Goal: Transaction & Acquisition: Purchase product/service

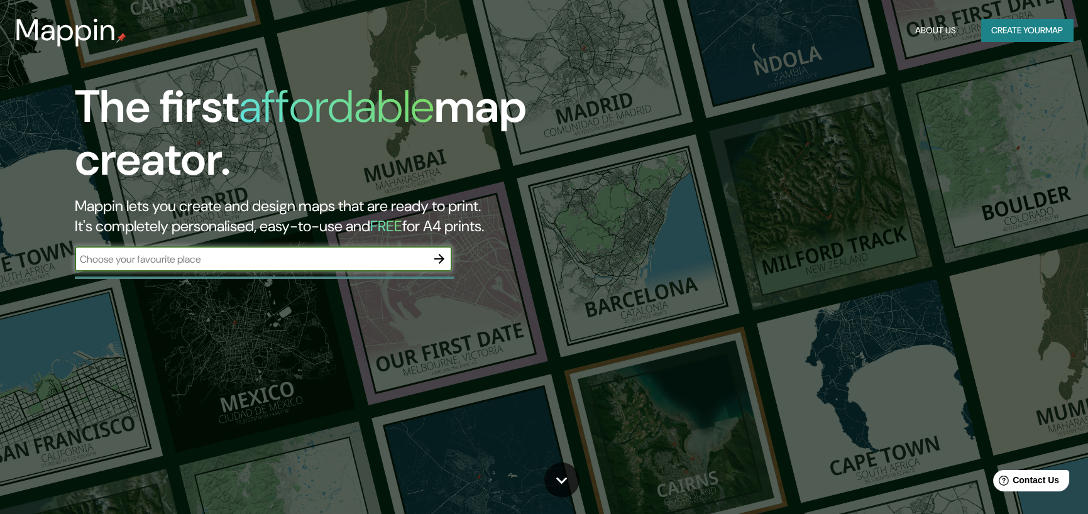
click at [222, 260] on input "text" at bounding box center [251, 259] width 352 height 14
type input "ciudad de [GEOGRAPHIC_DATA]"
click at [434, 261] on icon "button" at bounding box center [439, 259] width 15 height 15
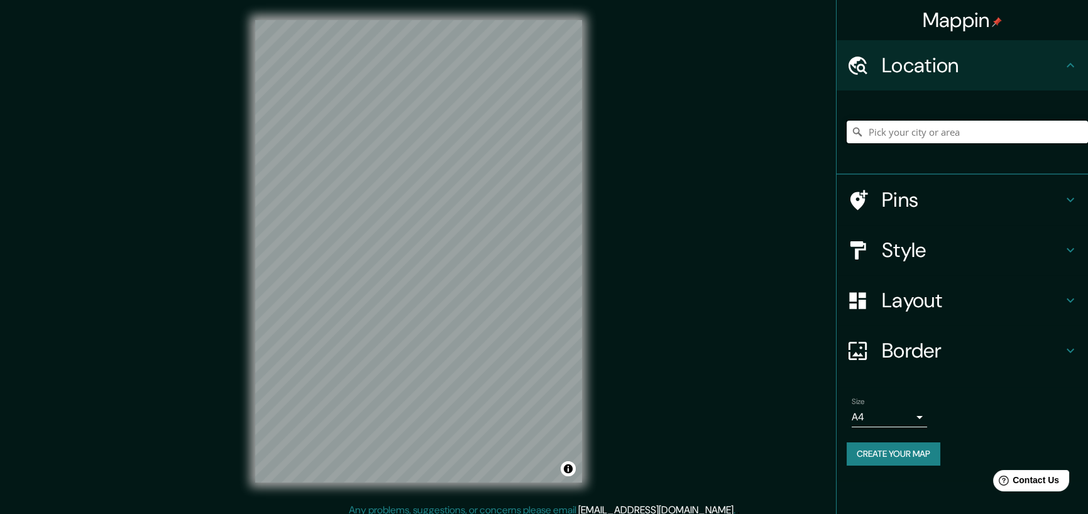
click at [912, 130] on input "Pick your city or area" at bounding box center [967, 132] width 241 height 23
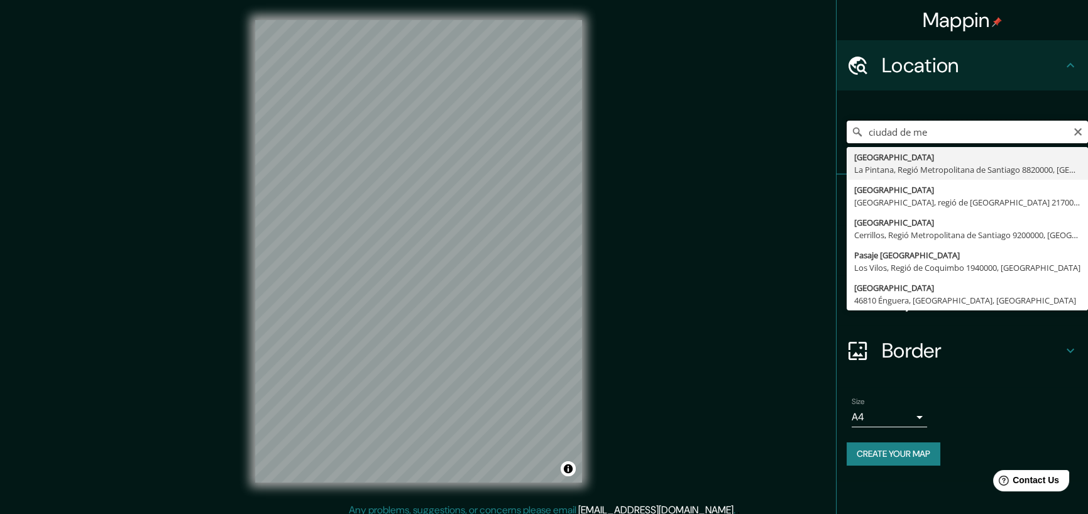
drag, startPoint x: 941, startPoint y: 135, endPoint x: 764, endPoint y: 135, distance: 177.3
click at [764, 135] on div "Mappin Location ciudad de me Ciudad De México La Pintana, Regió Metropolitana d…" at bounding box center [544, 261] width 1088 height 523
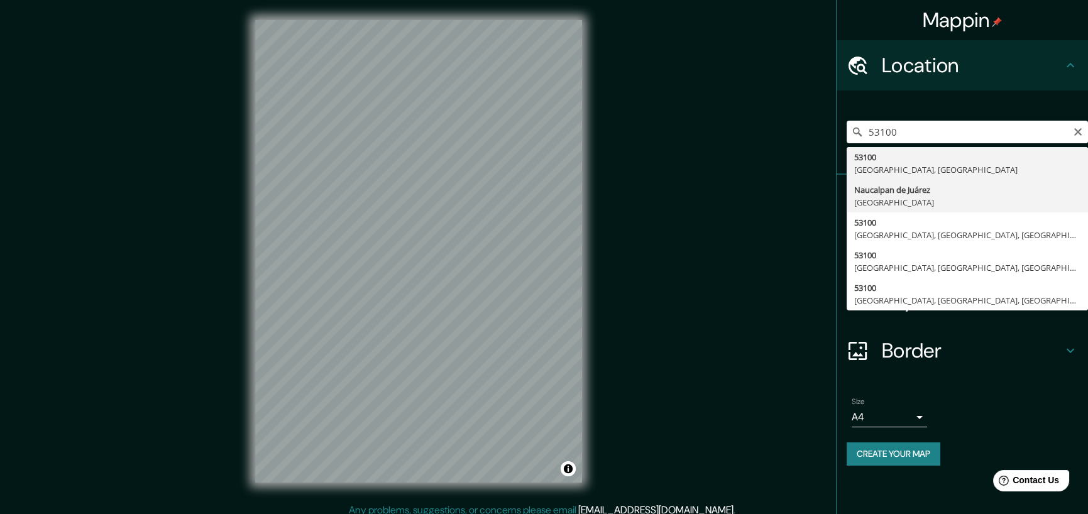
type input "Naucalpan de Juárez, [GEOGRAPHIC_DATA], 53100, [GEOGRAPHIC_DATA]"
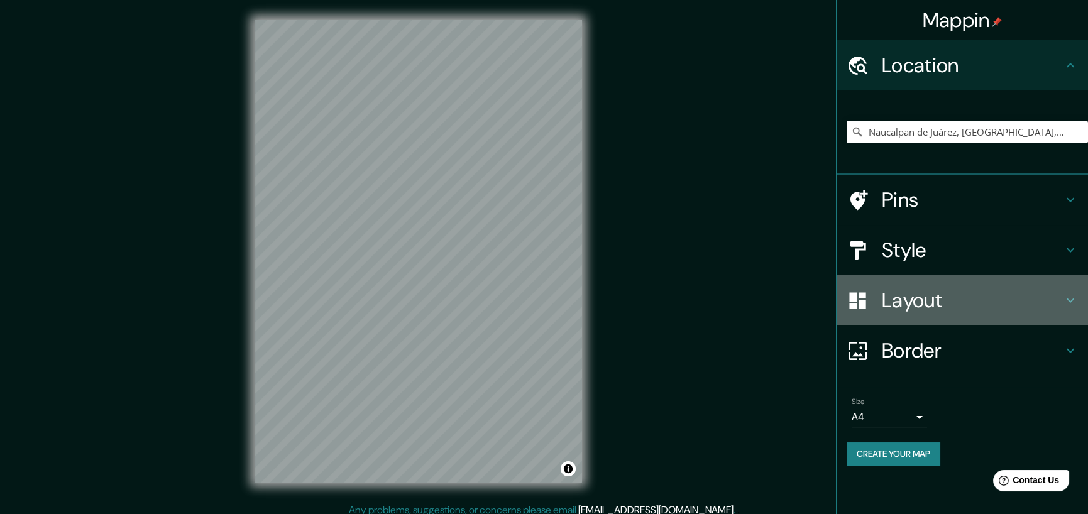
click at [1059, 296] on h4 "Layout" at bounding box center [972, 300] width 181 height 25
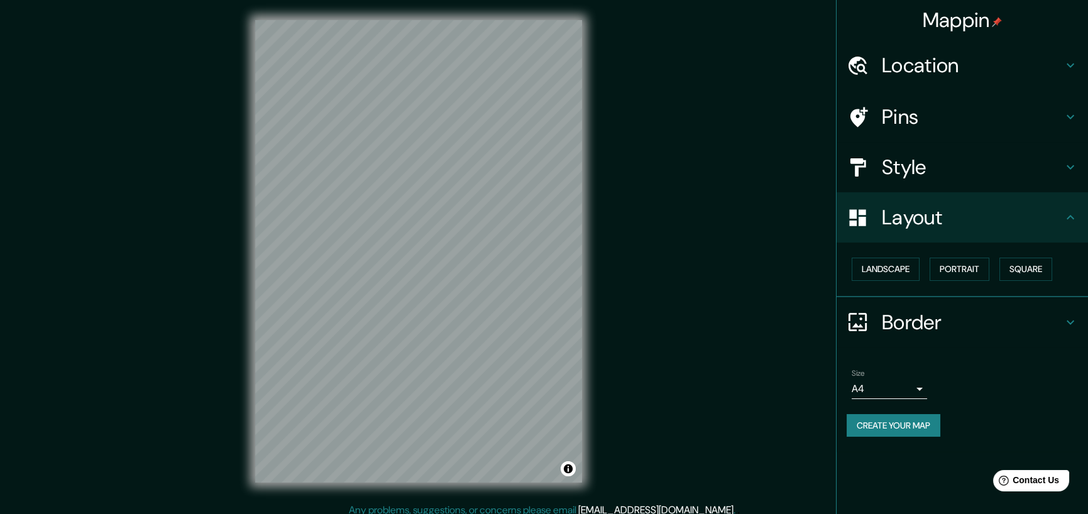
click at [1026, 169] on h4 "Style" at bounding box center [972, 167] width 181 height 25
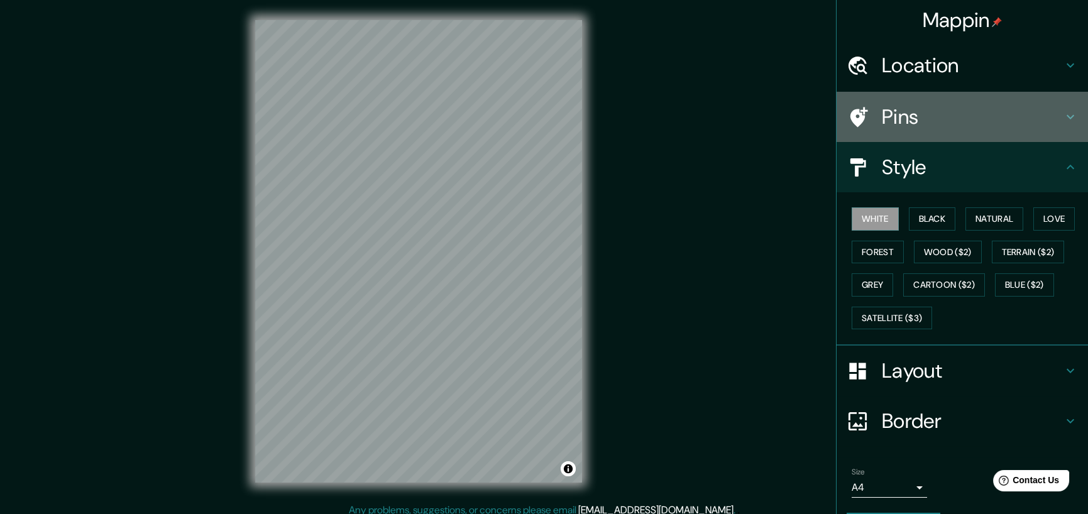
click at [950, 128] on h4 "Pins" at bounding box center [972, 116] width 181 height 25
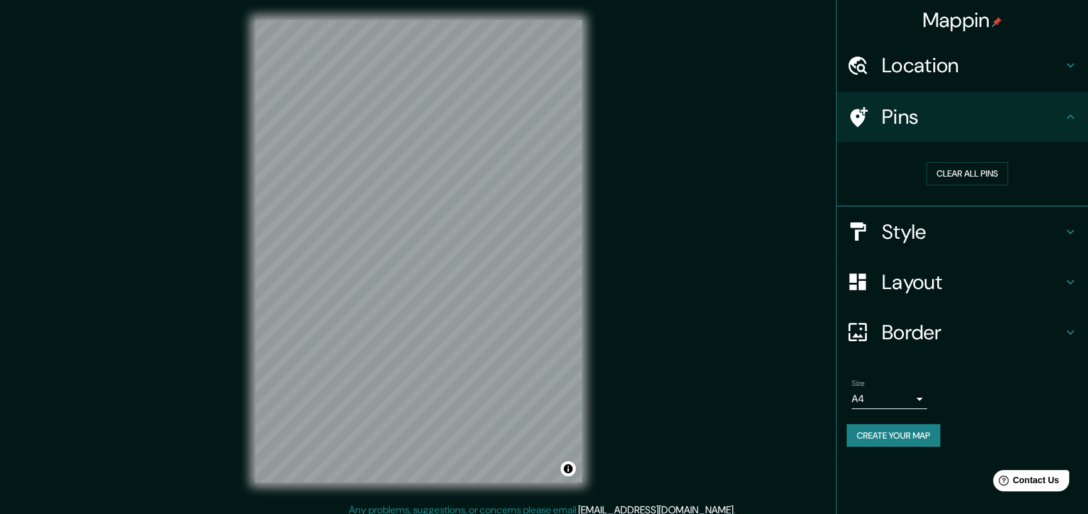
click at [916, 406] on body "Mappin Location Naucalpan de Juárez, Estat de Mèxic, 53100, Mèxic Pins Clear al…" at bounding box center [544, 257] width 1088 height 514
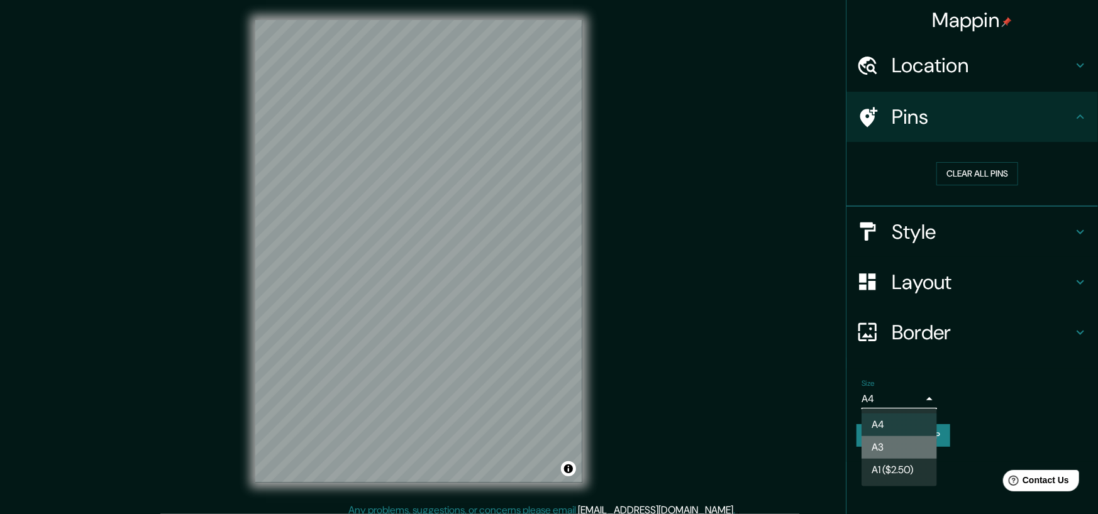
click at [896, 446] on li "A3" at bounding box center [898, 447] width 75 height 23
type input "a4"
click at [910, 401] on body "Mappin Location Naucalpan de Juárez, Estat de Mèxic, 53100, Mèxic Pins Clear al…" at bounding box center [549, 257] width 1098 height 514
click at [892, 446] on li "A3" at bounding box center [898, 447] width 75 height 23
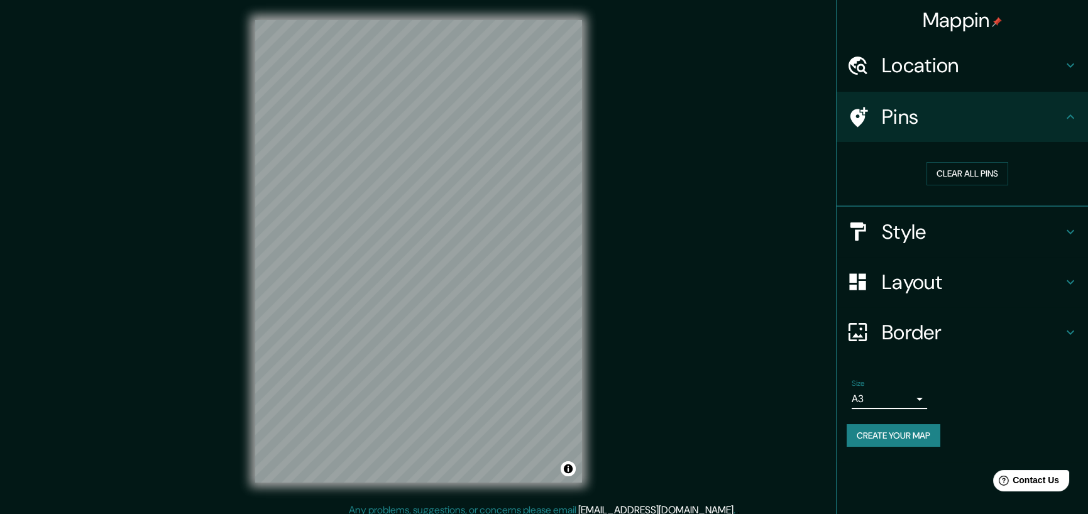
click at [963, 393] on div "Size A3 a4" at bounding box center [962, 394] width 231 height 40
click at [983, 411] on div "Size A3 a4" at bounding box center [962, 394] width 231 height 40
click at [655, 307] on div "Mappin Location Naucalpan de Juárez, Estat de Mèxic, 53100, Mèxic Pins Clear al…" at bounding box center [544, 261] width 1088 height 523
click at [946, 230] on h4 "Style" at bounding box center [972, 231] width 181 height 25
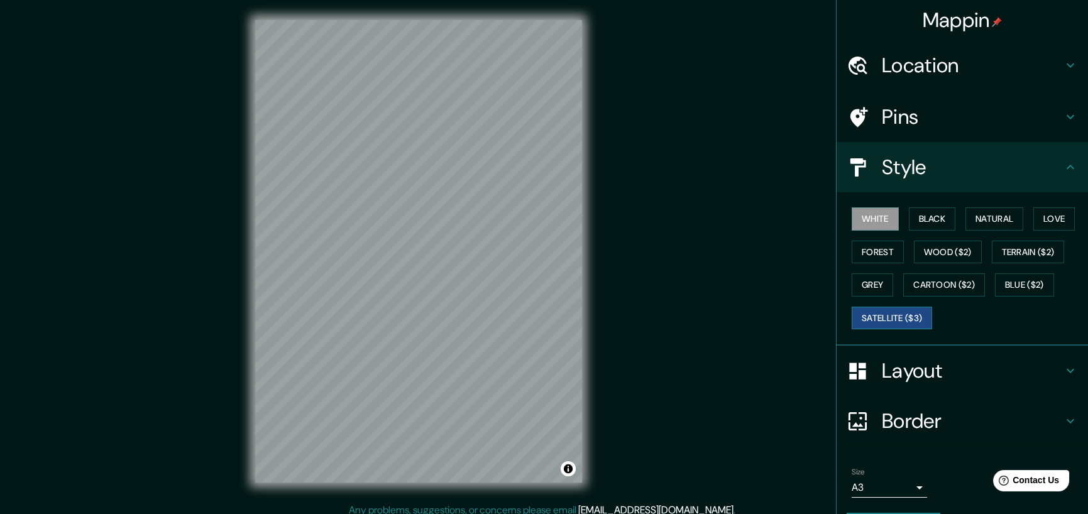
click at [900, 311] on button "Satellite ($3)" at bounding box center [892, 318] width 80 height 23
click at [855, 280] on button "Grey" at bounding box center [872, 285] width 41 height 23
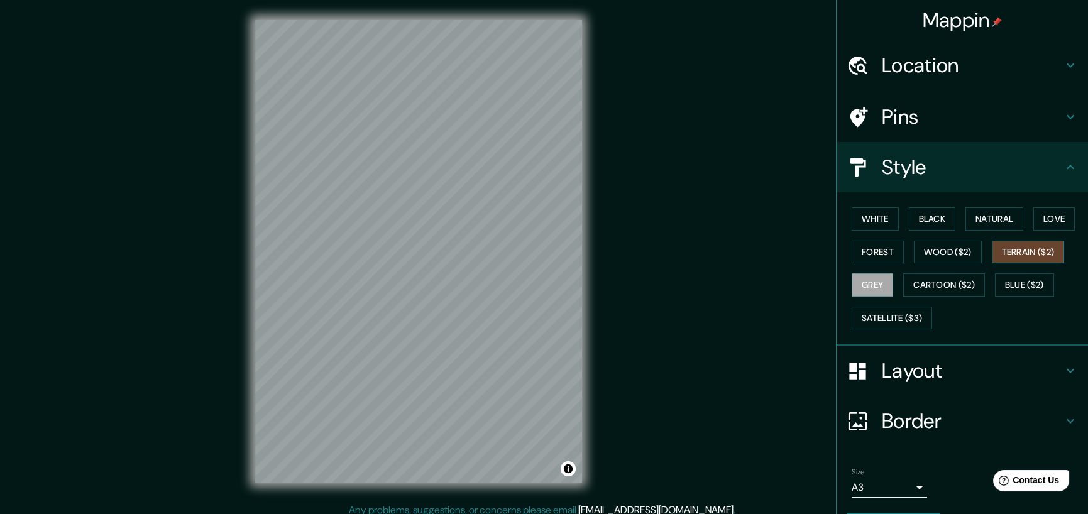
click at [1013, 249] on button "Terrain ($2)" at bounding box center [1028, 252] width 73 height 23
click at [985, 216] on button "Natural" at bounding box center [995, 218] width 58 height 23
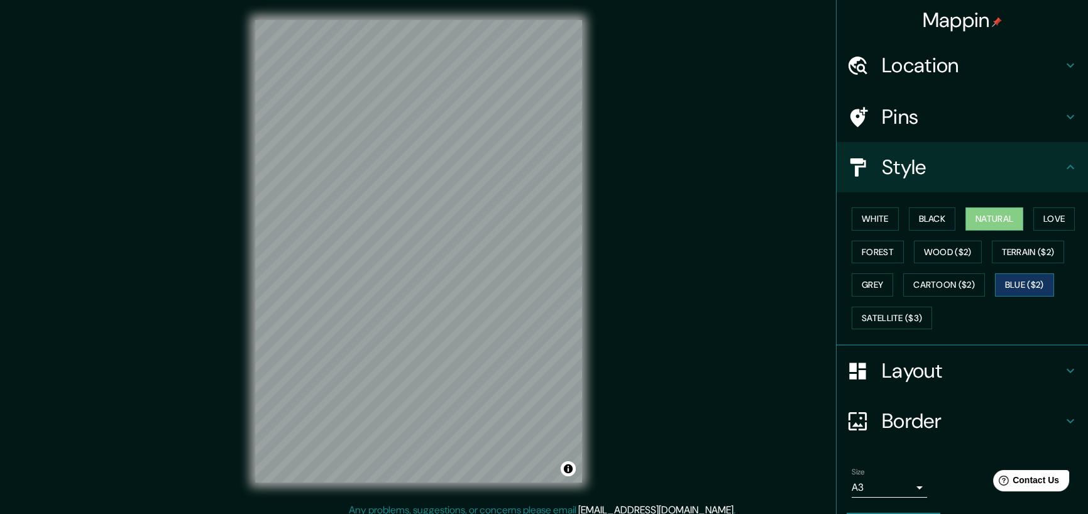
click at [1022, 285] on button "Blue ($2)" at bounding box center [1024, 285] width 59 height 23
click at [907, 315] on button "Satellite ($3)" at bounding box center [892, 318] width 80 height 23
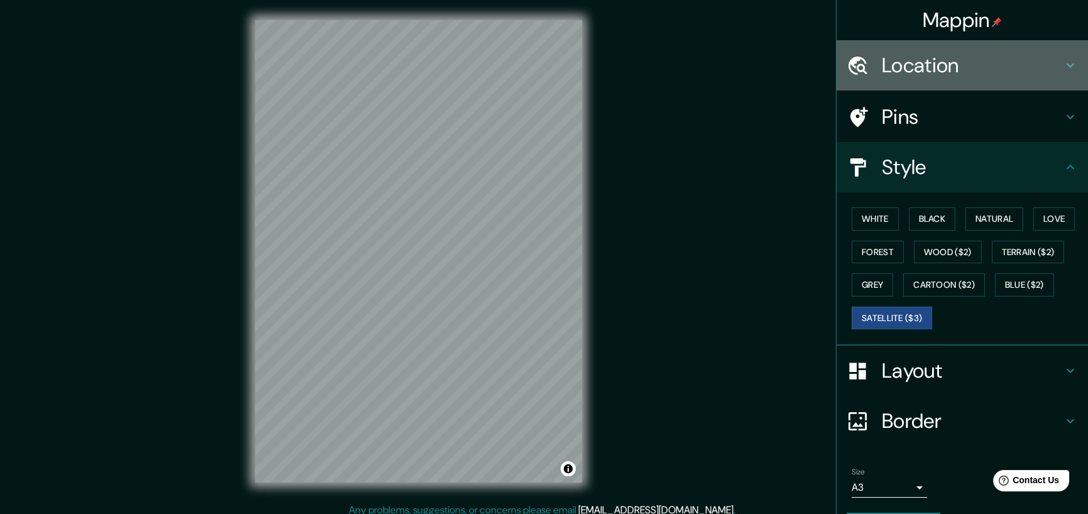
click at [935, 72] on h4 "Location" at bounding box center [972, 65] width 181 height 25
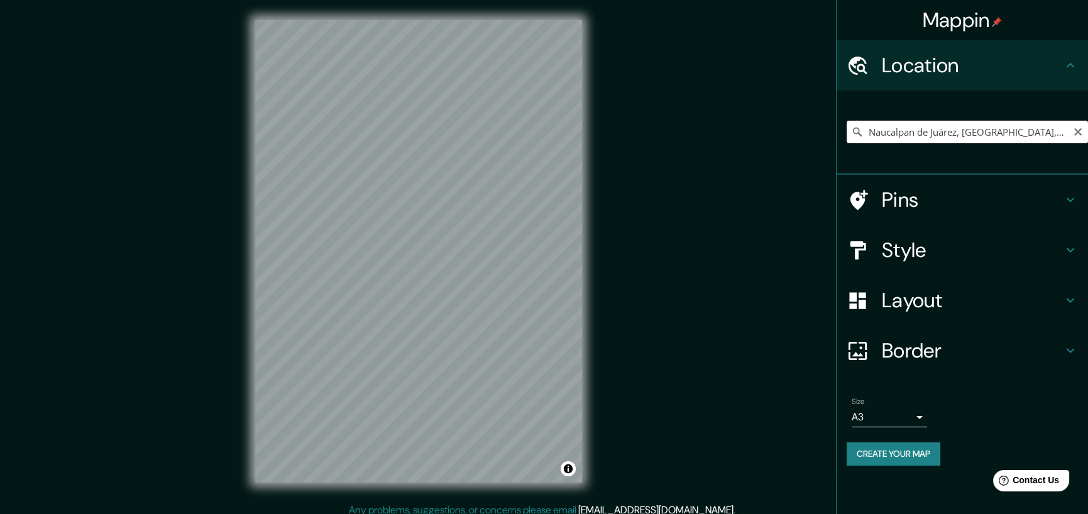
click at [911, 130] on input "Naucalpan de Juárez, Estat de Mèxic, 53100, Mèxic" at bounding box center [967, 132] width 241 height 23
click at [1061, 130] on input "Naucalpan de Juárez, Estat de Mèxic, 53100, Mèxic" at bounding box center [967, 132] width 241 height 23
click at [1079, 131] on icon "Clear" at bounding box center [1079, 132] width 8 height 8
click at [1014, 133] on input "Calle Juristas 25, 24157 Ciudad del Carmen, Estat de Campeche, Mèxic" at bounding box center [967, 132] width 241 height 23
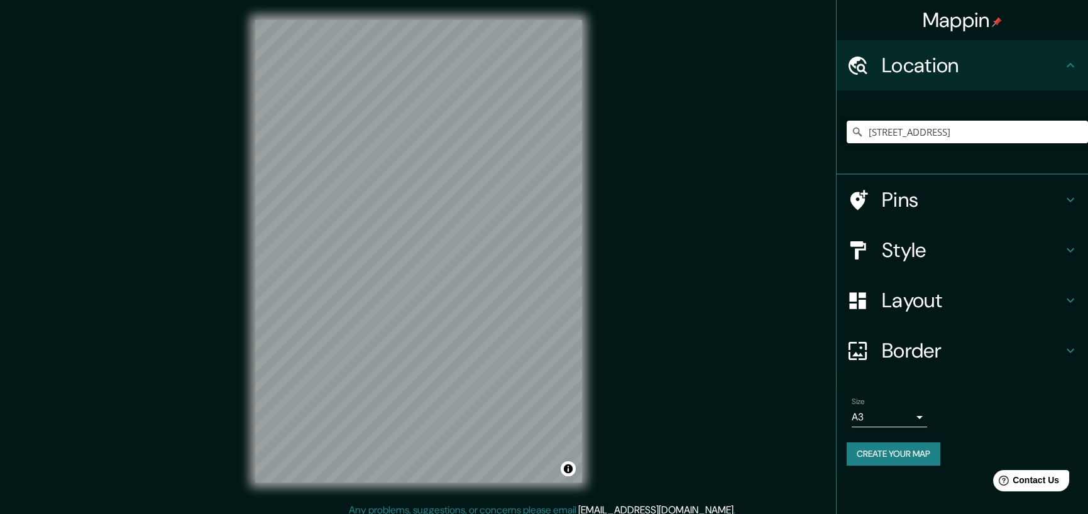
drag, startPoint x: 942, startPoint y: 131, endPoint x: 1097, endPoint y: 131, distance: 154.7
click at [1088, 131] on html "Mappin Location Calle Juristas 25, 24157 Ciudad del Carmen, Estat de Campeche, …" at bounding box center [544, 257] width 1088 height 514
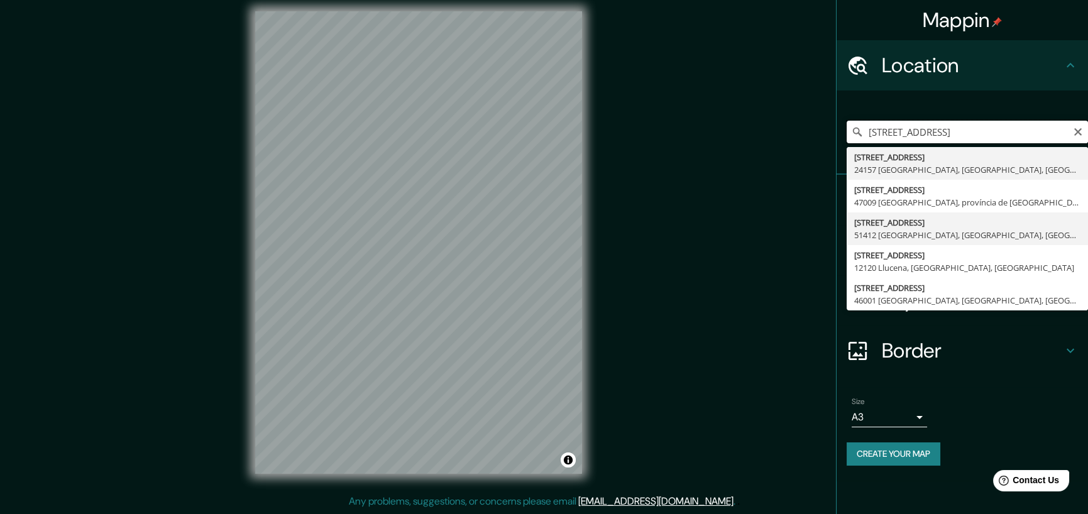
scroll to position [0, 0]
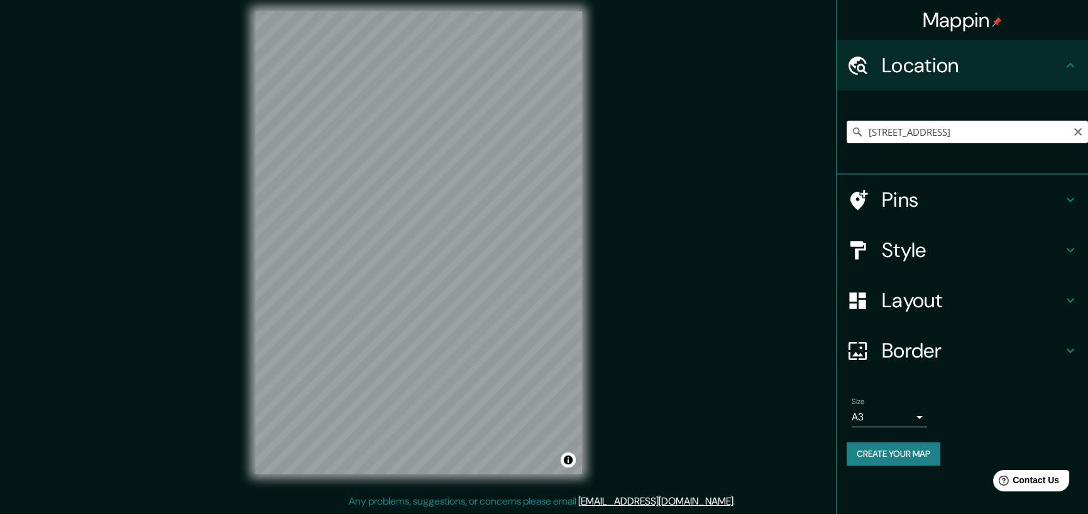
click at [960, 138] on input "Calle Juaristas 25, 51412 Tejupilco, Estat de Mèxic, Mèxic" at bounding box center [967, 132] width 241 height 23
drag, startPoint x: 949, startPoint y: 131, endPoint x: 1097, endPoint y: 151, distance: 148.4
click at [1088, 151] on html "Mappin Location Calle Juaristas 25, 51412 Tejupilco, Estat de Mèxic, Mèxic Pins…" at bounding box center [544, 248] width 1088 height 514
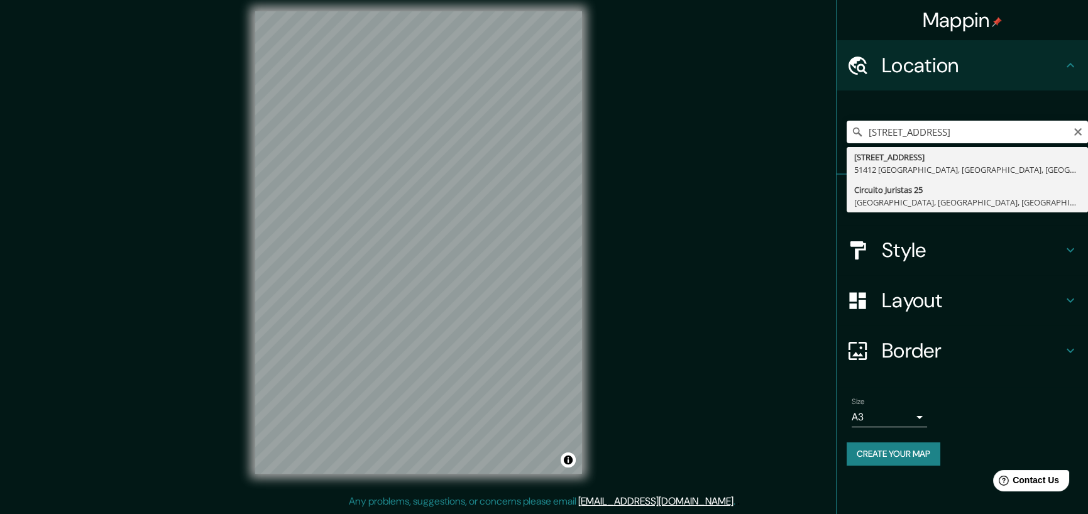
type input "Circuito Juristas 25, 53100 Naucalpan de Juárez, Estat de Mèxic, Mèxic"
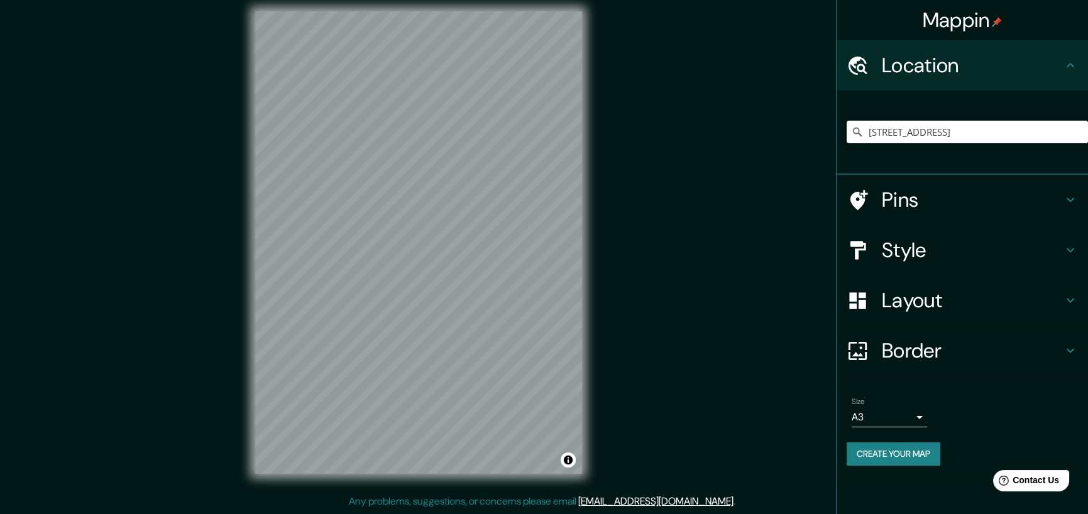
click at [905, 192] on h4 "Pins" at bounding box center [972, 199] width 181 height 25
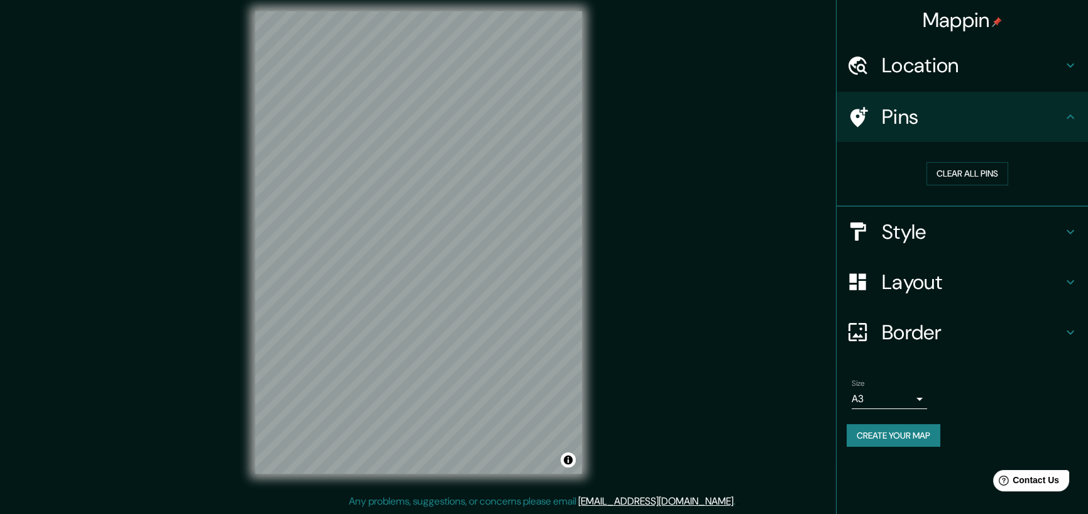
click at [372, 252] on div "Mappin Location Circuito Juristas 25, 53100 Naucalpan de Juárez, Estat de Mèxic…" at bounding box center [544, 252] width 1088 height 523
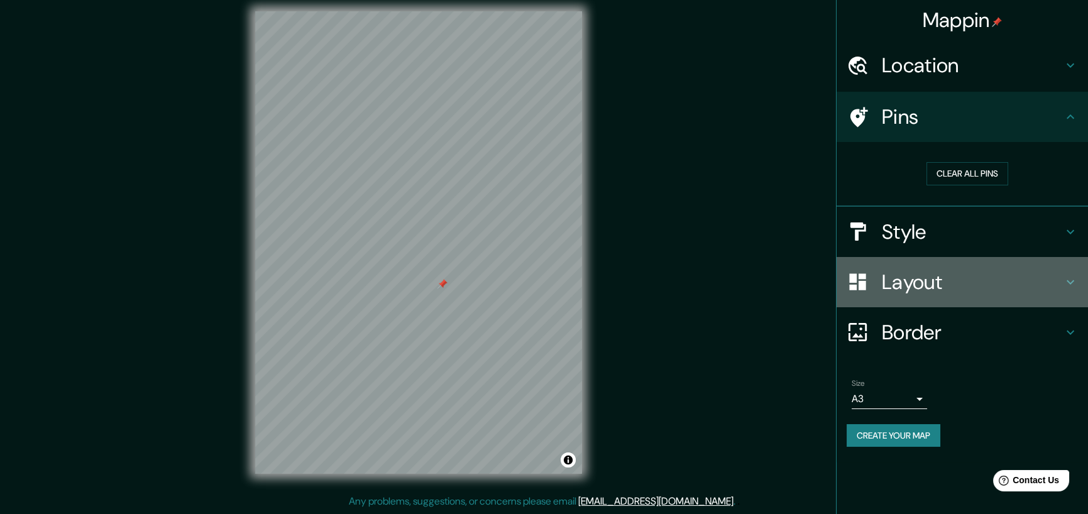
click at [968, 281] on h4 "Layout" at bounding box center [972, 282] width 181 height 25
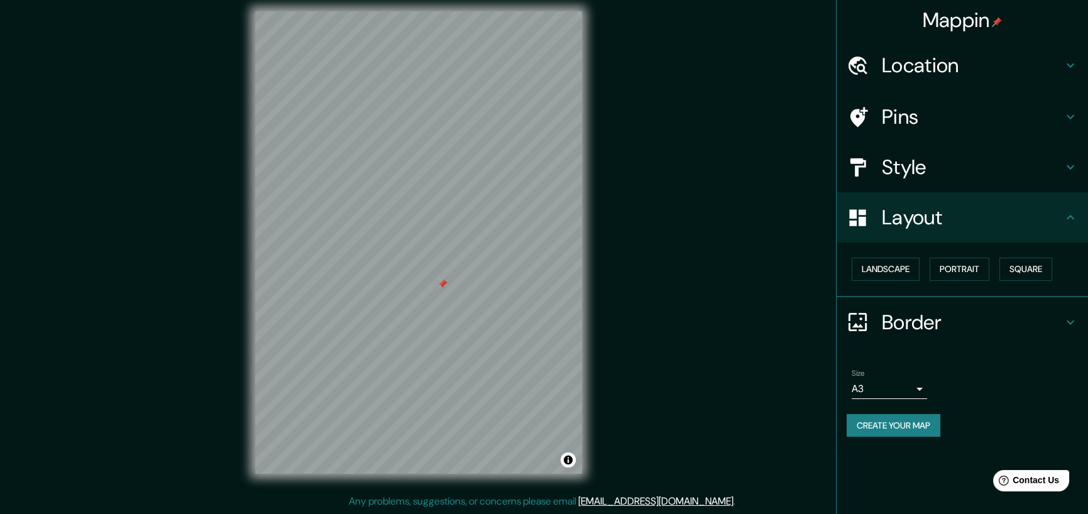
click at [924, 221] on h4 "Layout" at bounding box center [972, 217] width 181 height 25
click at [922, 173] on h4 "Style" at bounding box center [972, 167] width 181 height 25
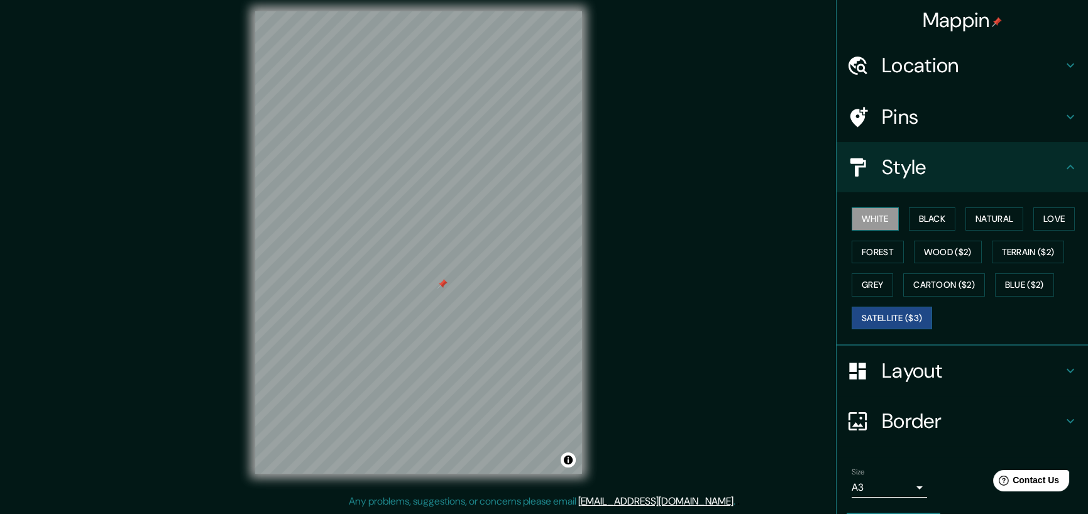
click at [862, 217] on button "White" at bounding box center [875, 218] width 47 height 23
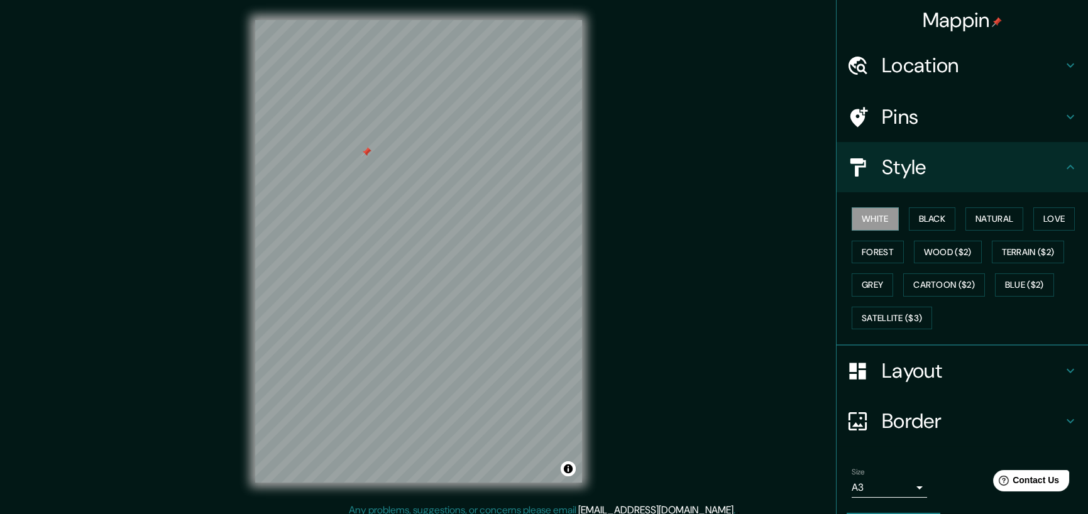
scroll to position [35, 0]
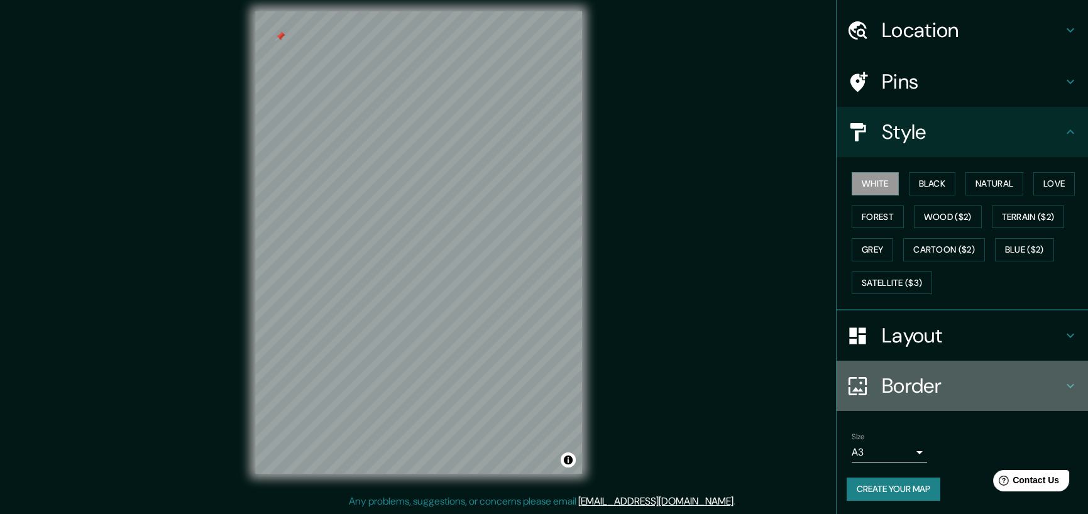
click at [1025, 383] on h4 "Border" at bounding box center [972, 385] width 181 height 25
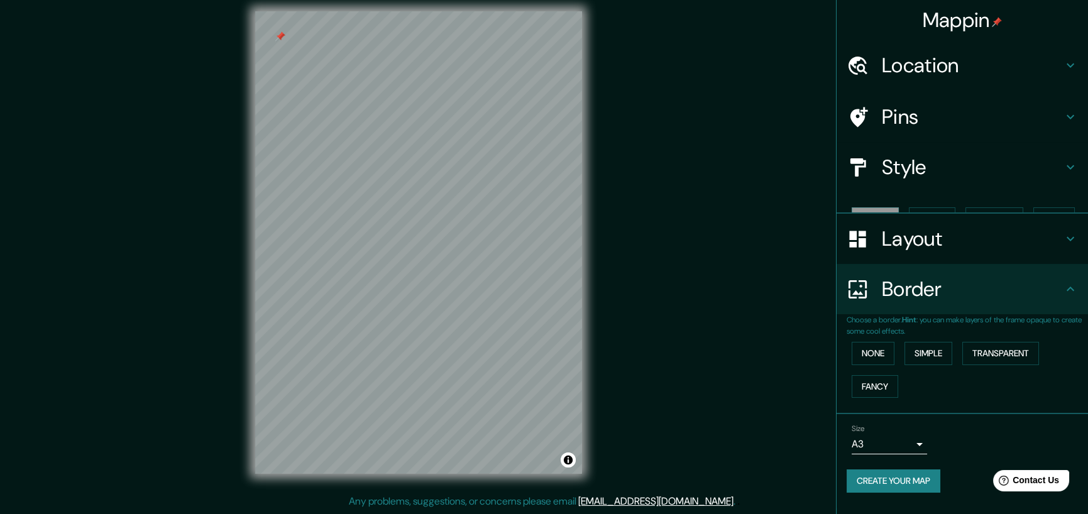
scroll to position [0, 0]
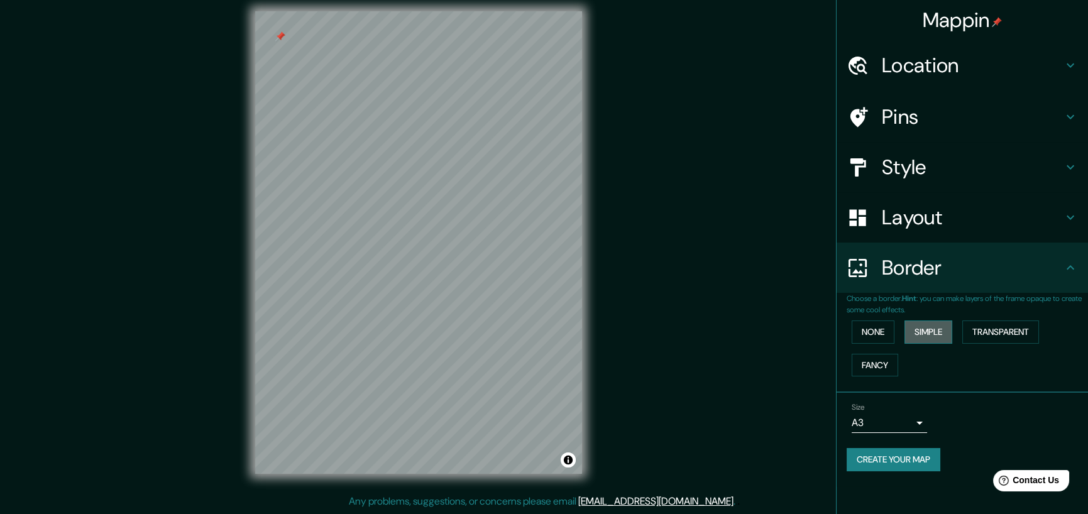
click at [929, 328] on button "Simple" at bounding box center [929, 332] width 48 height 23
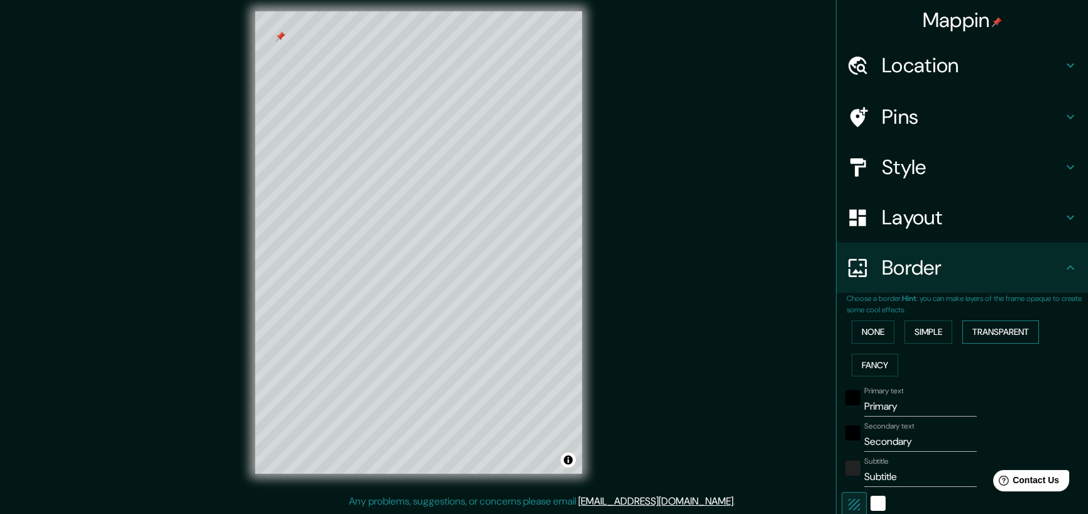
click at [985, 330] on button "Transparent" at bounding box center [1001, 332] width 77 height 23
click at [869, 340] on button "None" at bounding box center [873, 332] width 43 height 23
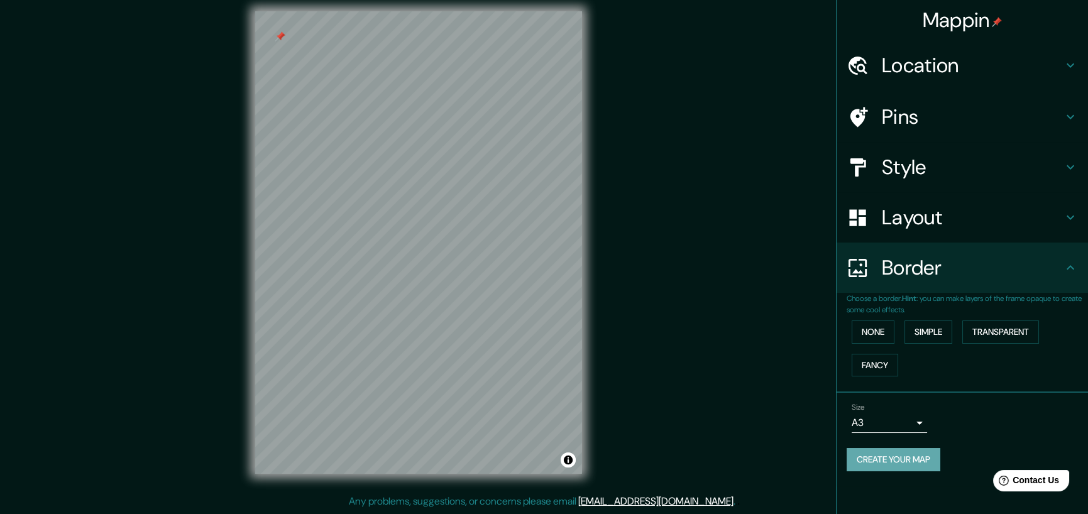
click at [914, 459] on button "Create your map" at bounding box center [894, 459] width 94 height 23
click at [910, 455] on button "Create your map" at bounding box center [894, 459] width 94 height 23
click at [571, 460] on button "Toggle attribution" at bounding box center [568, 460] width 15 height 15
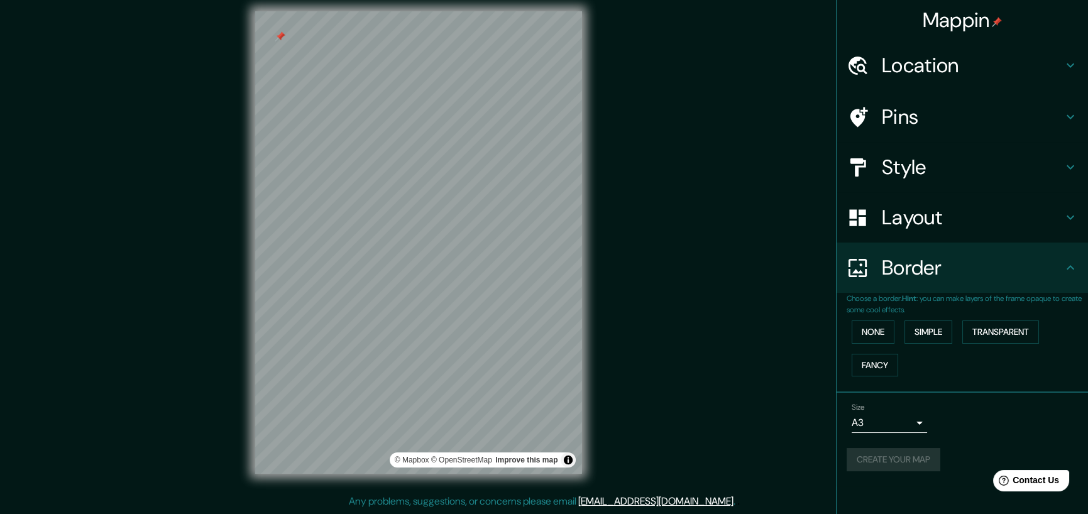
click at [612, 445] on div "Mappin Location Circuito Juristas 25, 53100 Naucalpan de Juárez, Estat de Mèxic…" at bounding box center [544, 252] width 1088 height 523
click at [749, 439] on div "Mappin Location Circuito Juristas 25, 53100 Naucalpan de Juárez, Estat de Mèxic…" at bounding box center [544, 252] width 1088 height 523
drag, startPoint x: 589, startPoint y: 327, endPoint x: 697, endPoint y: 257, distance: 128.7
click at [697, 257] on div "Mappin Location Circuito Juristas 25, 53100 Naucalpan de Juárez, Estat de Mèxic…" at bounding box center [544, 252] width 1088 height 523
click at [1019, 448] on div "Create your map" at bounding box center [962, 459] width 231 height 23
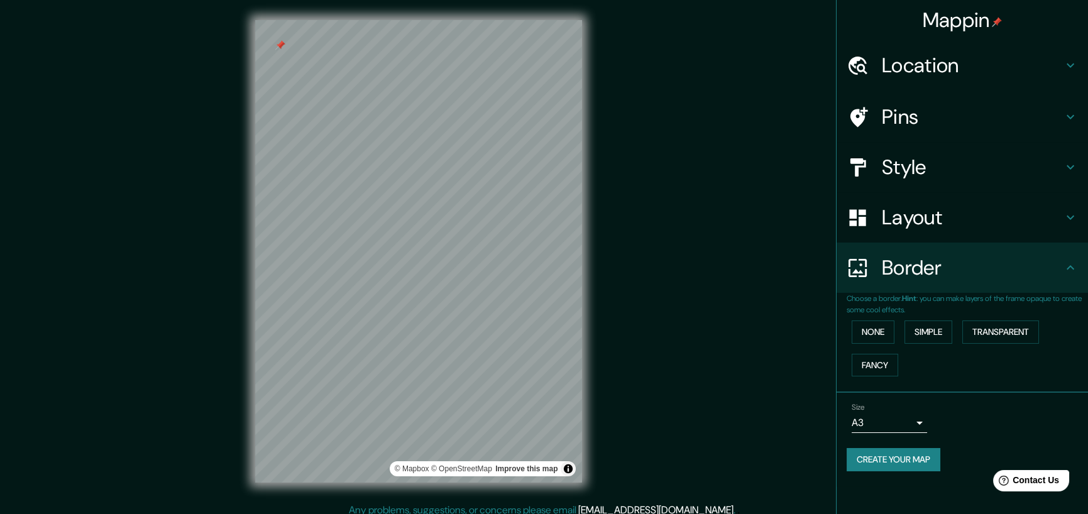
click at [965, 25] on h4 "Mappin" at bounding box center [963, 20] width 80 height 25
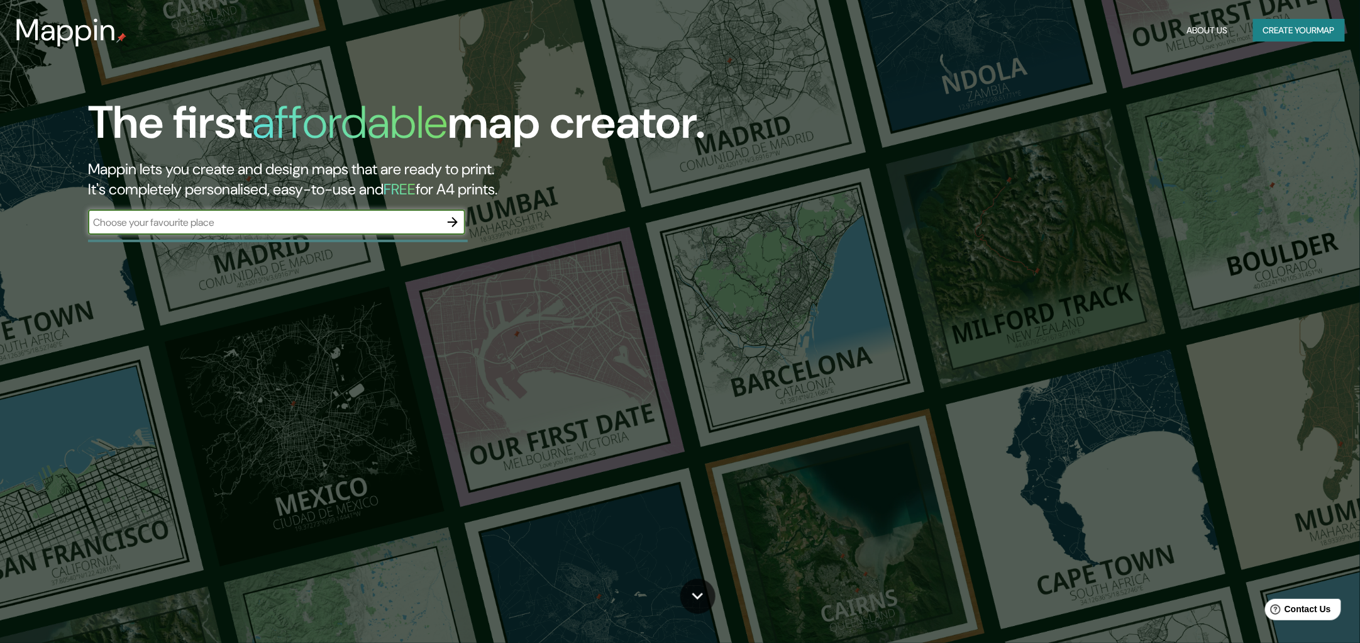
click at [1097, 30] on button "Create your map" at bounding box center [1299, 30] width 92 height 23
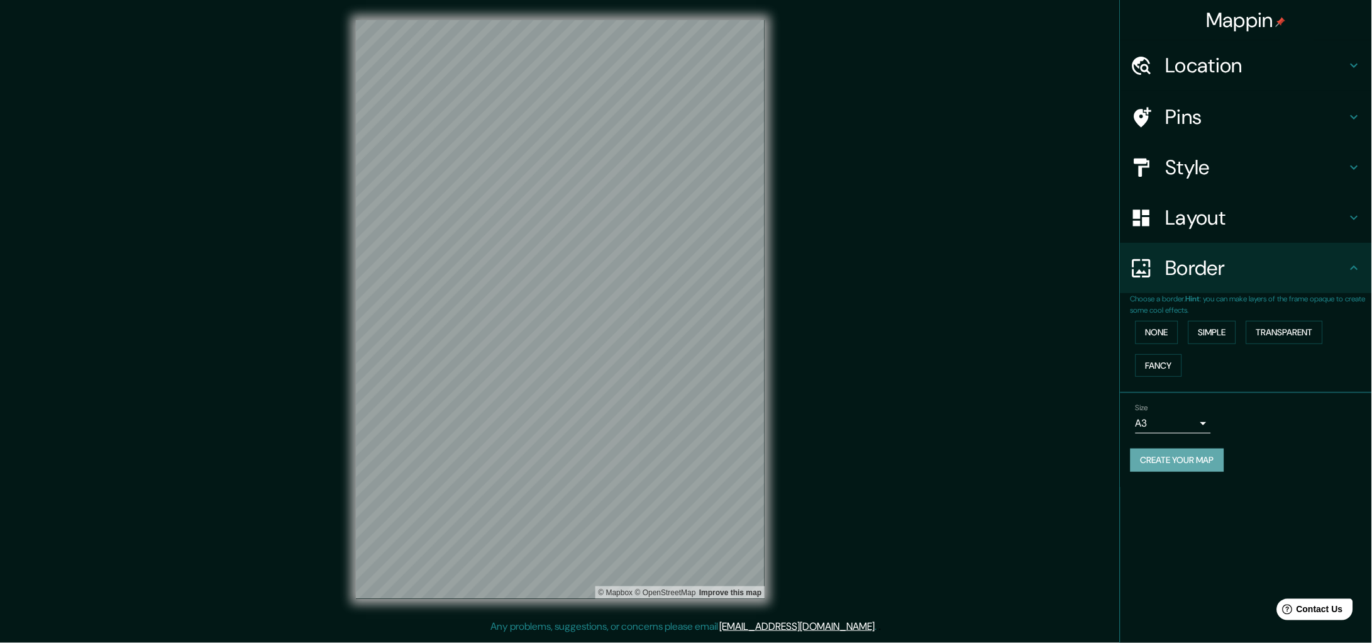
click at [1097, 459] on button "Create your map" at bounding box center [1178, 459] width 94 height 23
drag, startPoint x: 1271, startPoint y: 19, endPoint x: 1176, endPoint y: 26, distance: 95.2
click at [1097, 26] on div "Mappin" at bounding box center [1246, 20] width 252 height 40
click at [1097, 265] on icon at bounding box center [1142, 268] width 22 height 22
click at [1097, 335] on button "None" at bounding box center [1157, 332] width 43 height 23
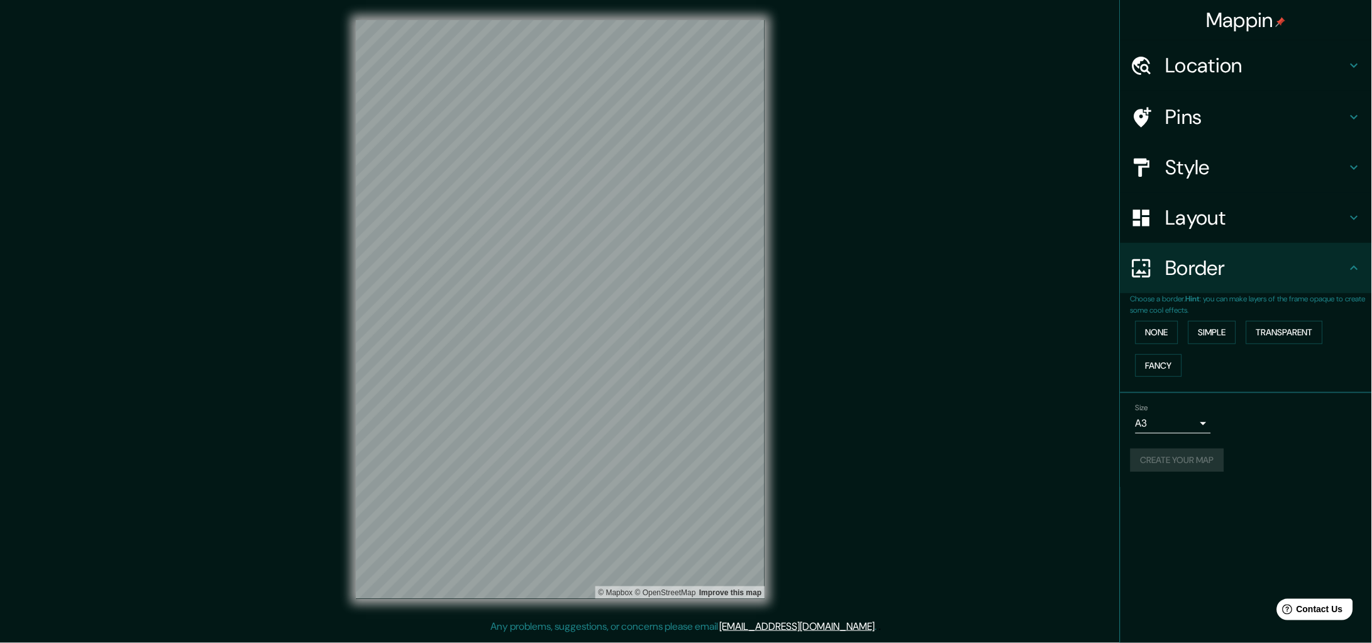
click at [1097, 402] on div "Size A3 a4" at bounding box center [1246, 418] width 231 height 40
click at [1097, 211] on icon at bounding box center [1354, 217] width 15 height 15
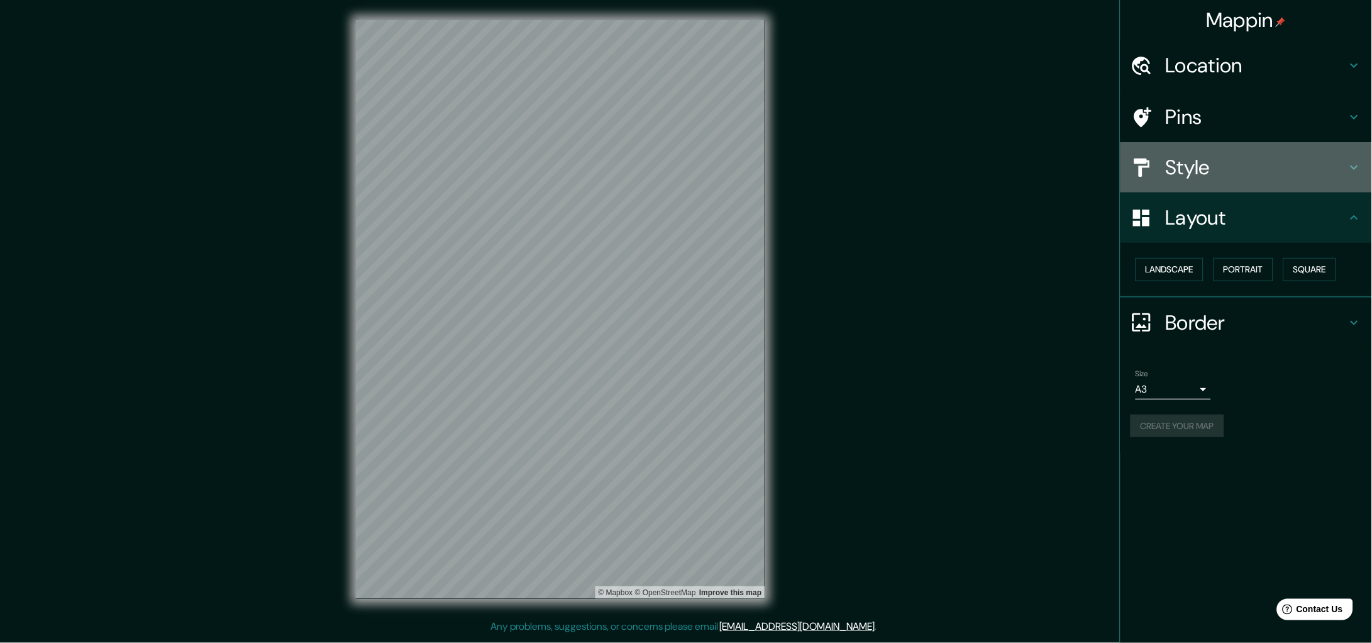
click at [1097, 177] on div "Style" at bounding box center [1246, 167] width 252 height 50
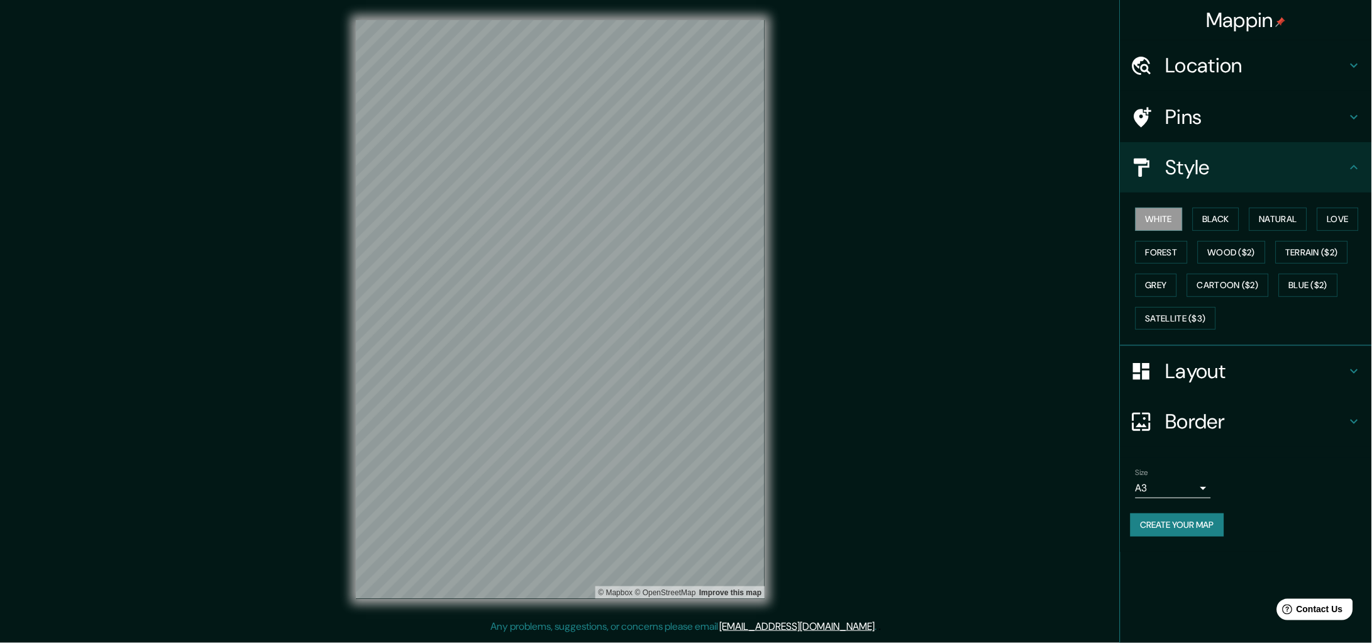
click at [1097, 118] on h4 "Pins" at bounding box center [1256, 116] width 181 height 25
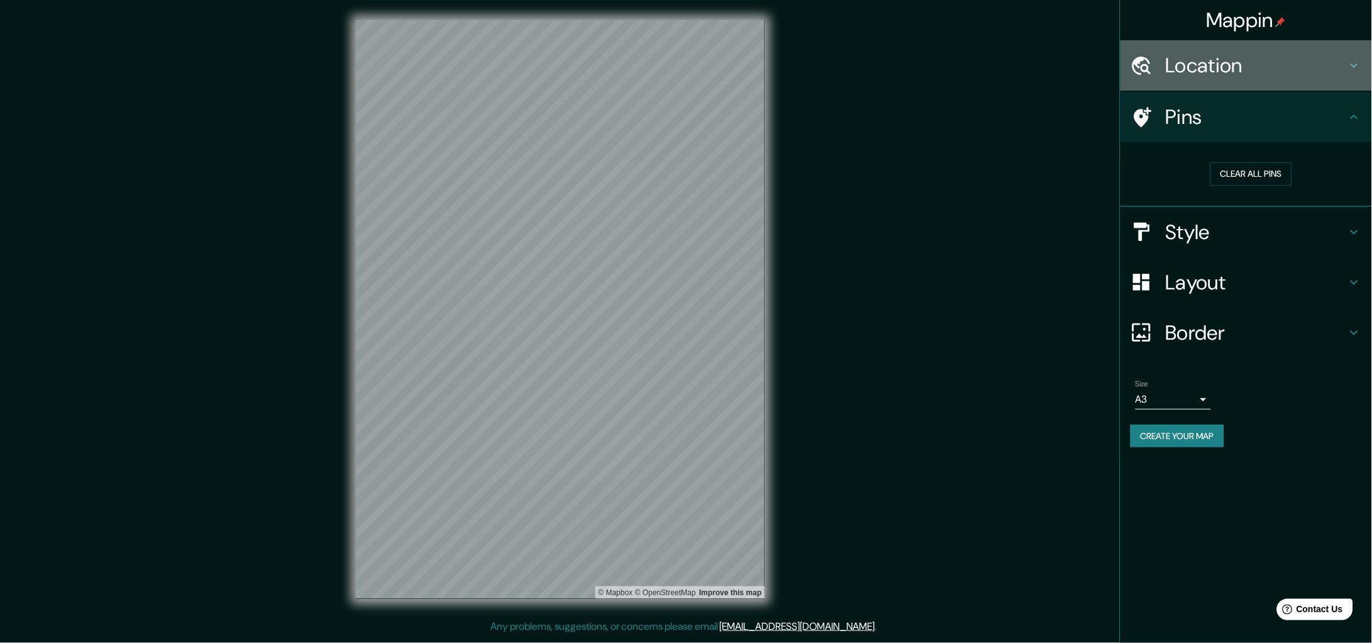
click at [1097, 70] on h4 "Location" at bounding box center [1256, 65] width 181 height 25
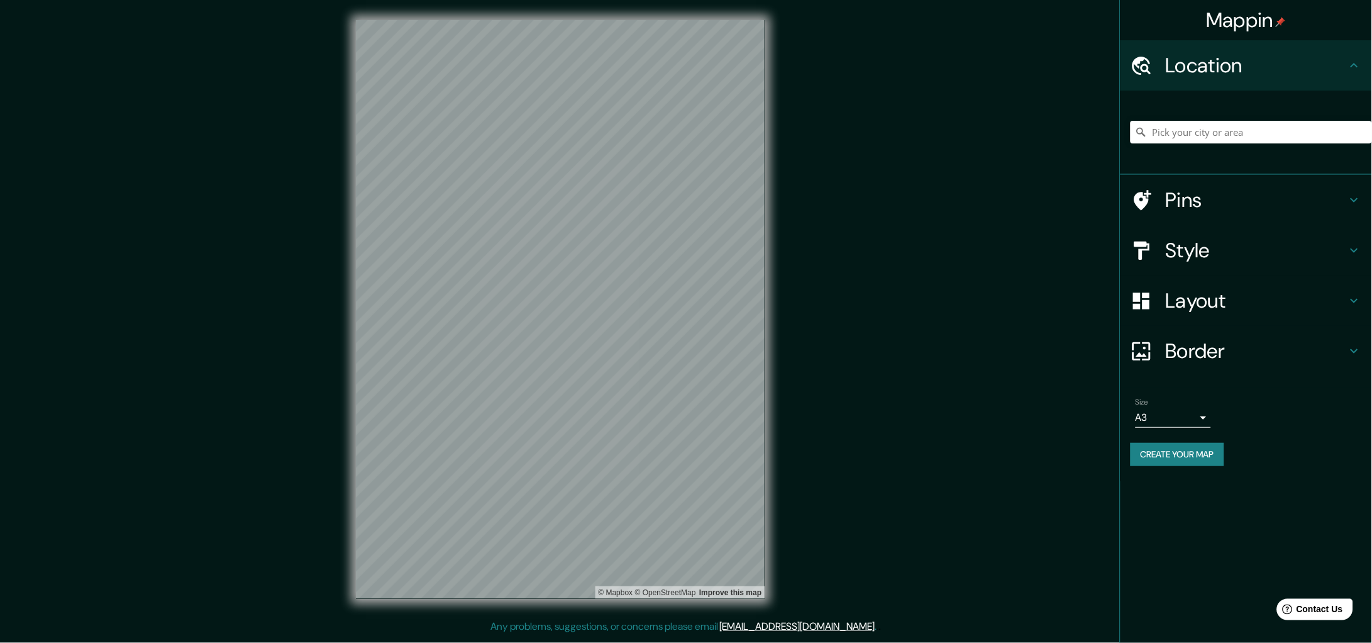
click at [1097, 358] on h4 "Border" at bounding box center [1256, 350] width 181 height 25
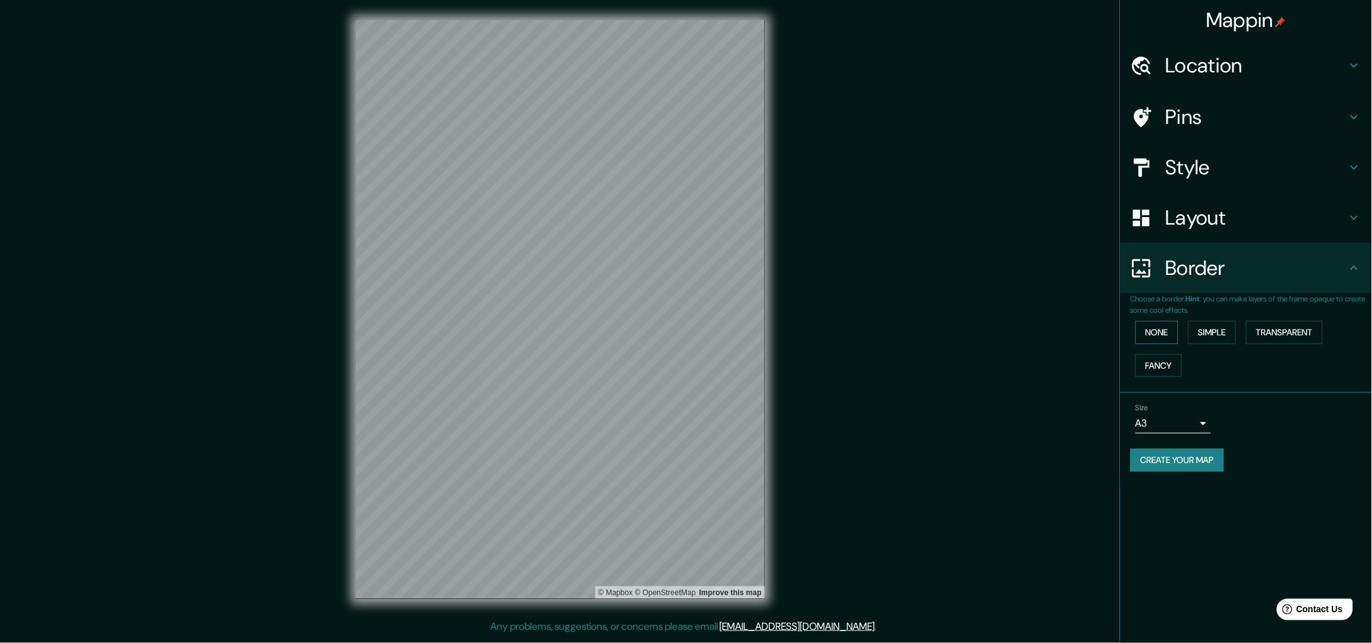
click at [1097, 322] on button "None" at bounding box center [1157, 332] width 43 height 23
click at [1097, 335] on button "Simple" at bounding box center [1212, 332] width 48 height 23
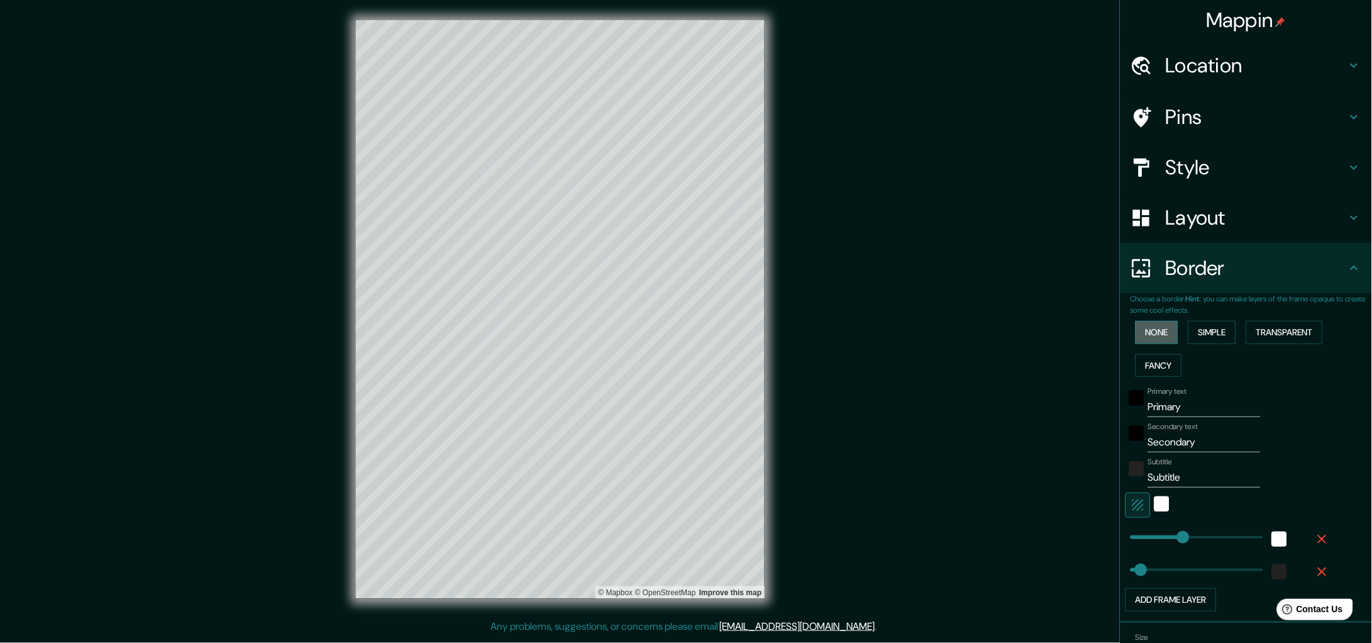
click at [1097, 328] on button "None" at bounding box center [1157, 332] width 43 height 23
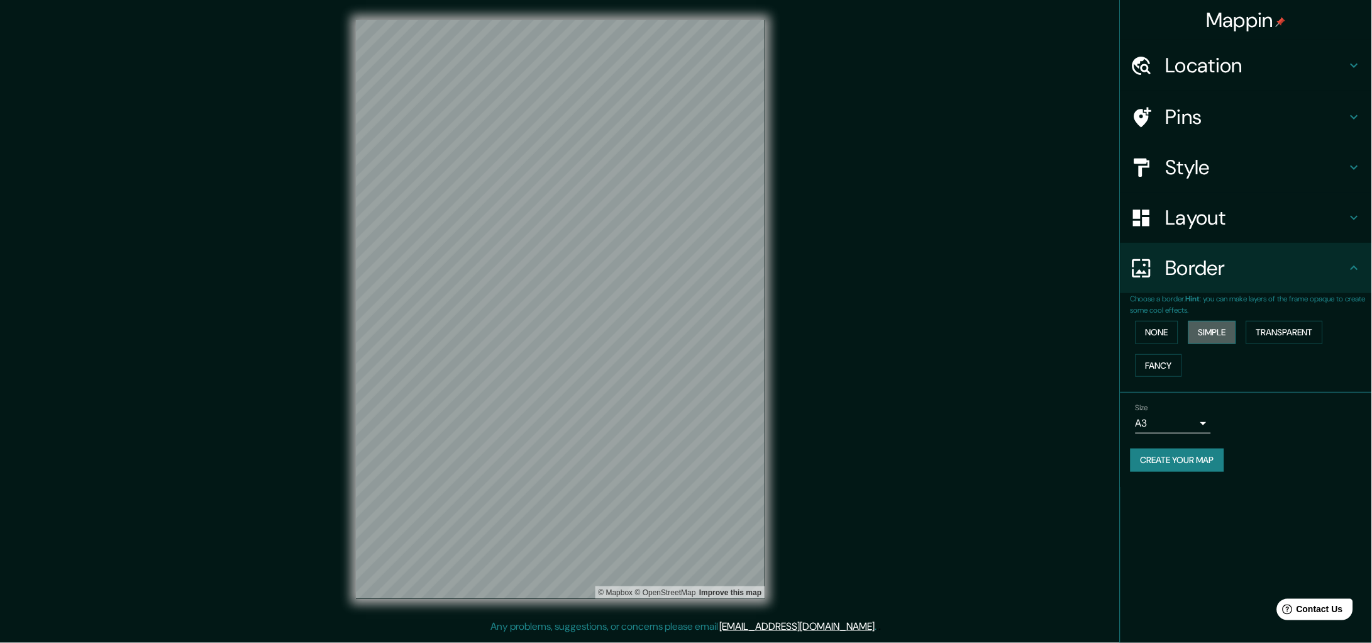
click at [1097, 328] on button "Simple" at bounding box center [1212, 332] width 48 height 23
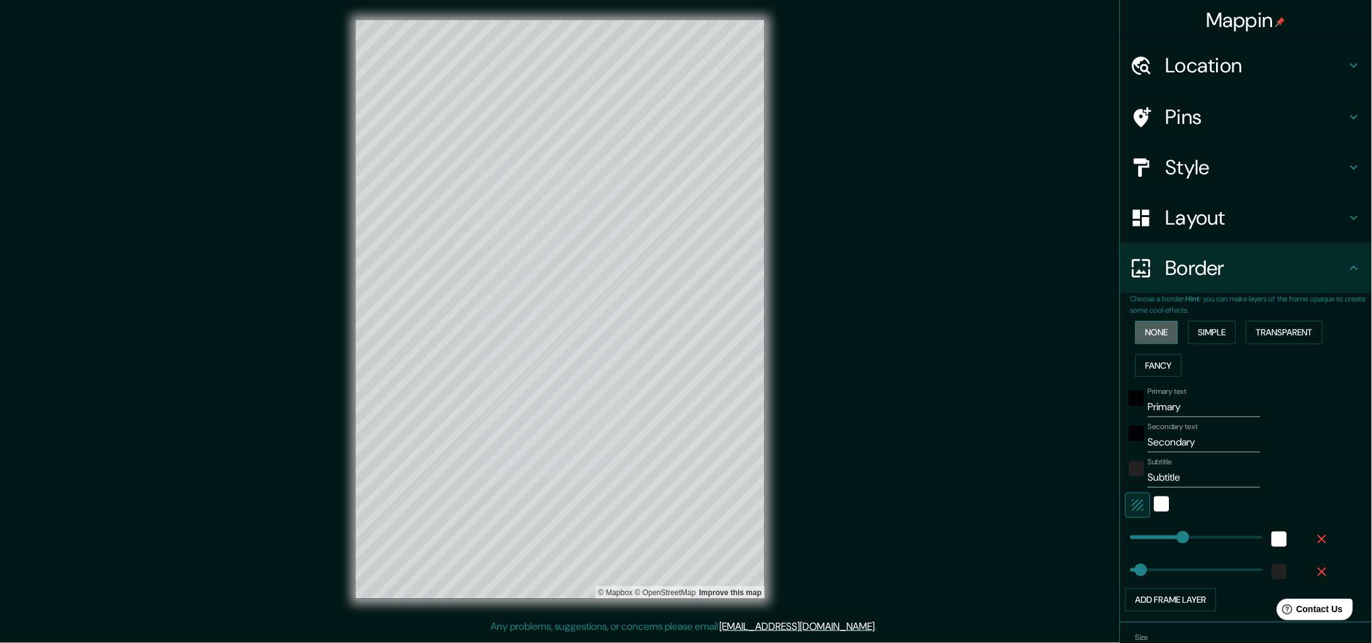
click at [1097, 326] on button "None" at bounding box center [1157, 332] width 43 height 23
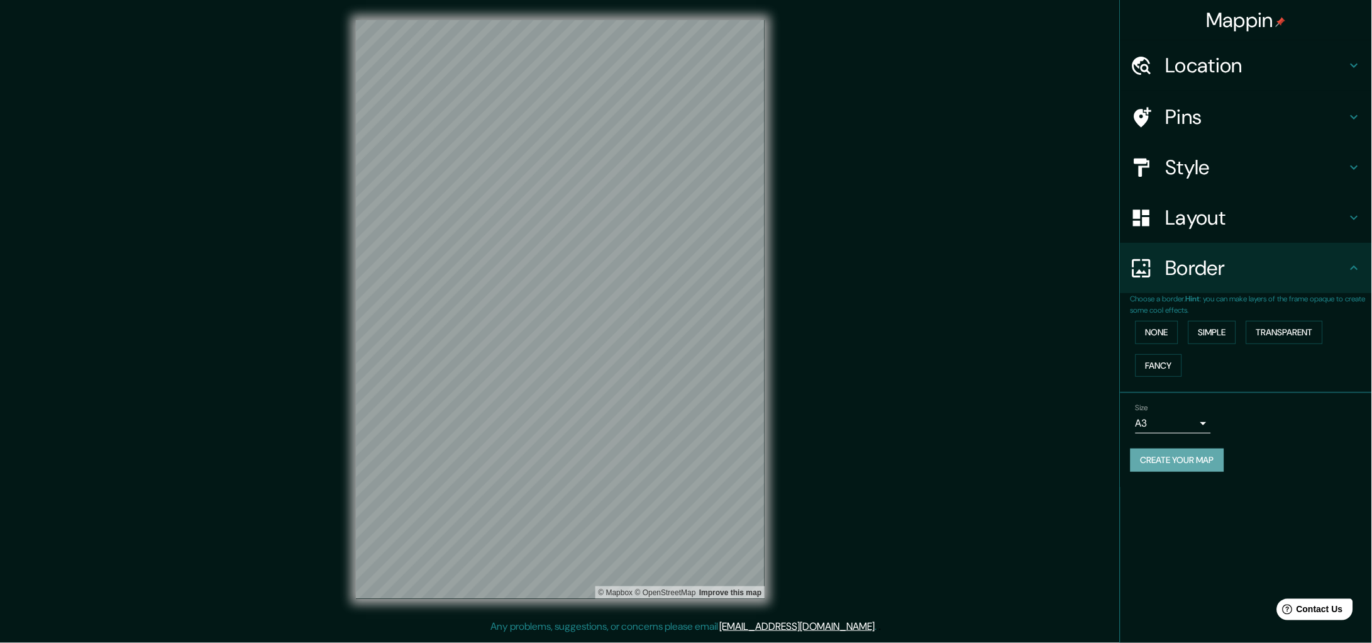
click at [1097, 450] on button "Create your map" at bounding box center [1178, 459] width 94 height 23
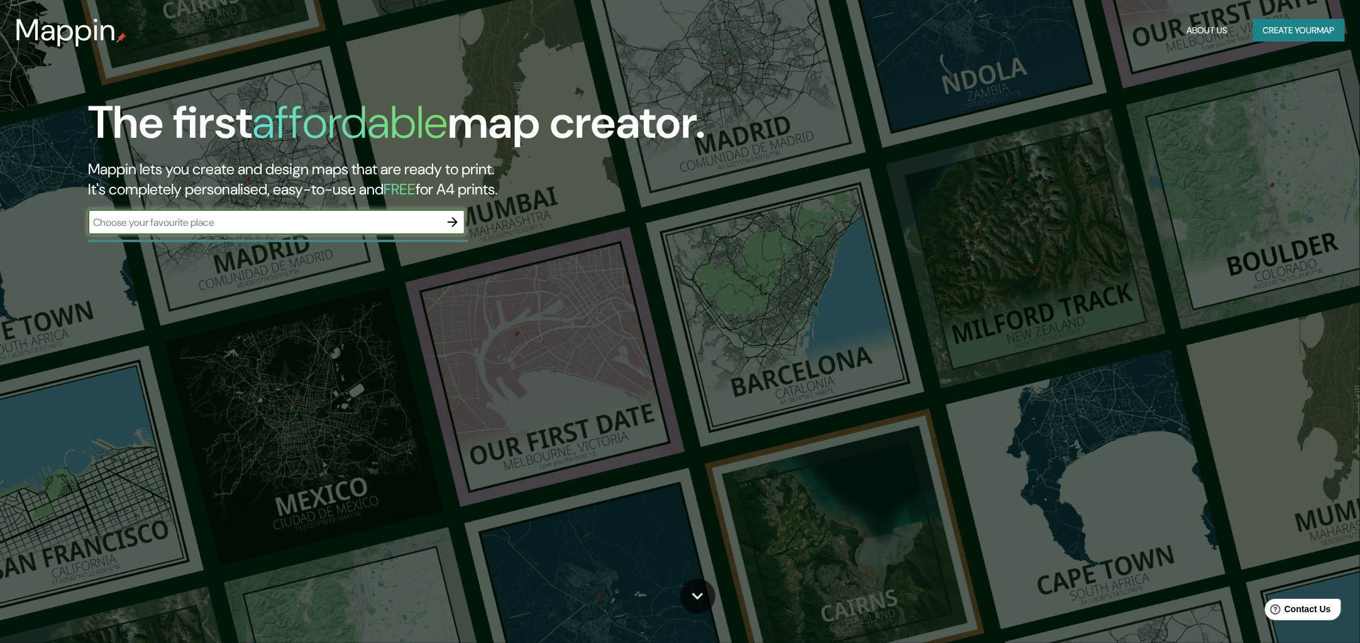
click at [238, 221] on input "text" at bounding box center [264, 222] width 352 height 14
click at [1097, 33] on button "Create your map" at bounding box center [1299, 30] width 92 height 23
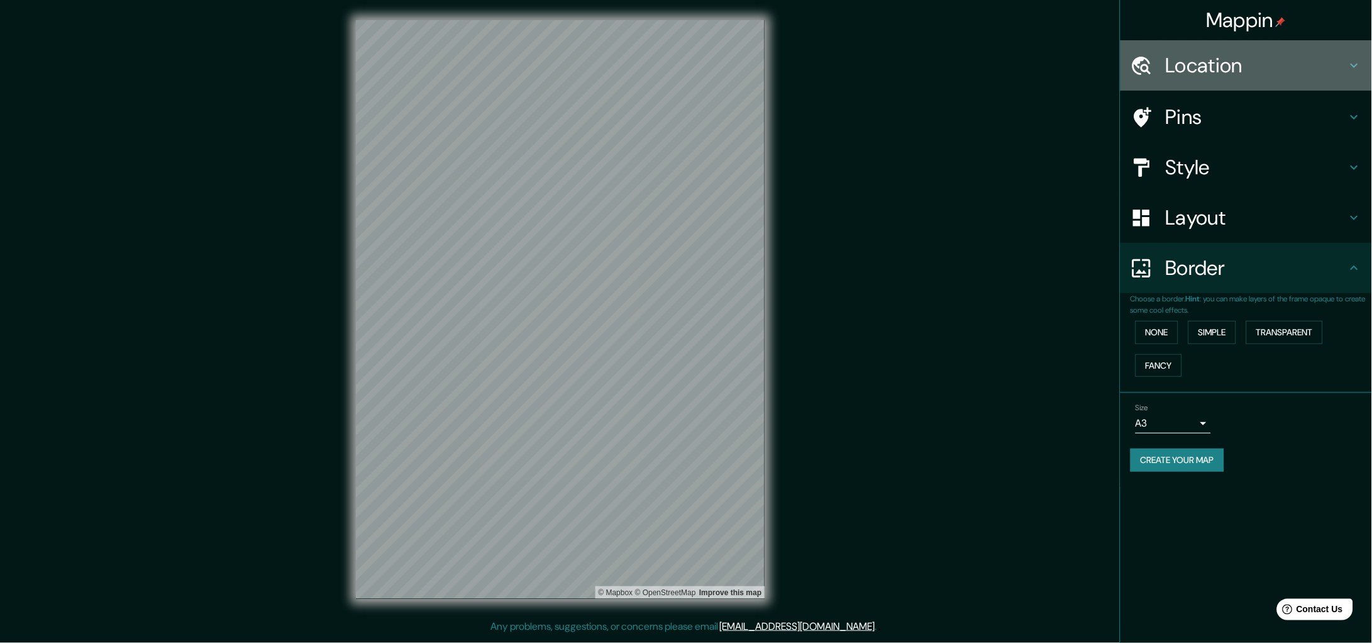
click at [1097, 69] on h4 "Location" at bounding box center [1256, 65] width 181 height 25
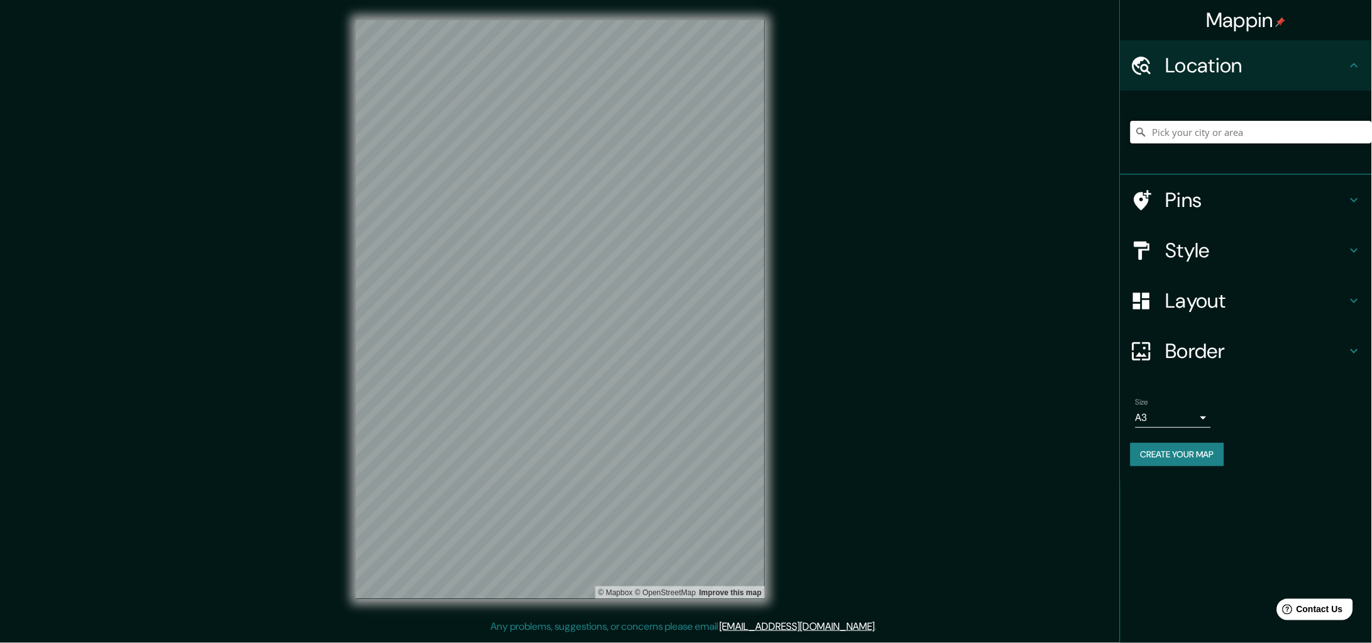
click at [1097, 142] on input "Pick your city or area" at bounding box center [1251, 132] width 241 height 23
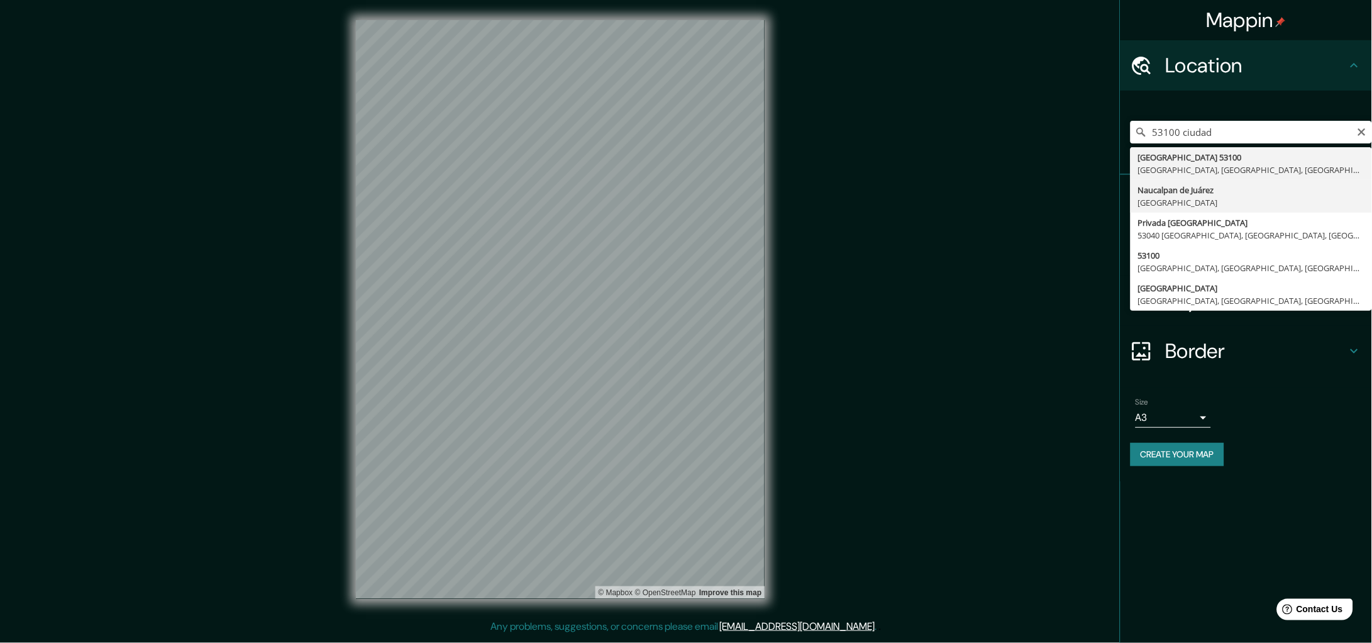
type input "Naucalpan de Juárez, Estat de Mèxic, 53100, Mèxic"
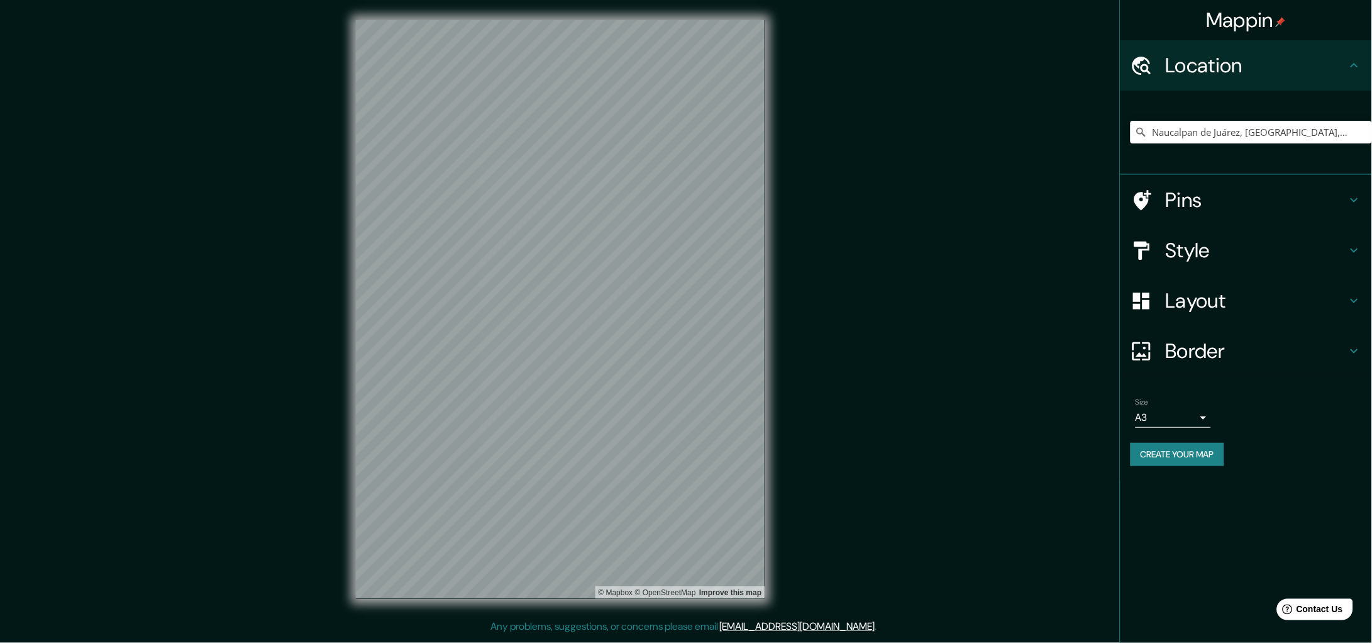
click at [1097, 197] on h4 "Pins" at bounding box center [1256, 199] width 181 height 25
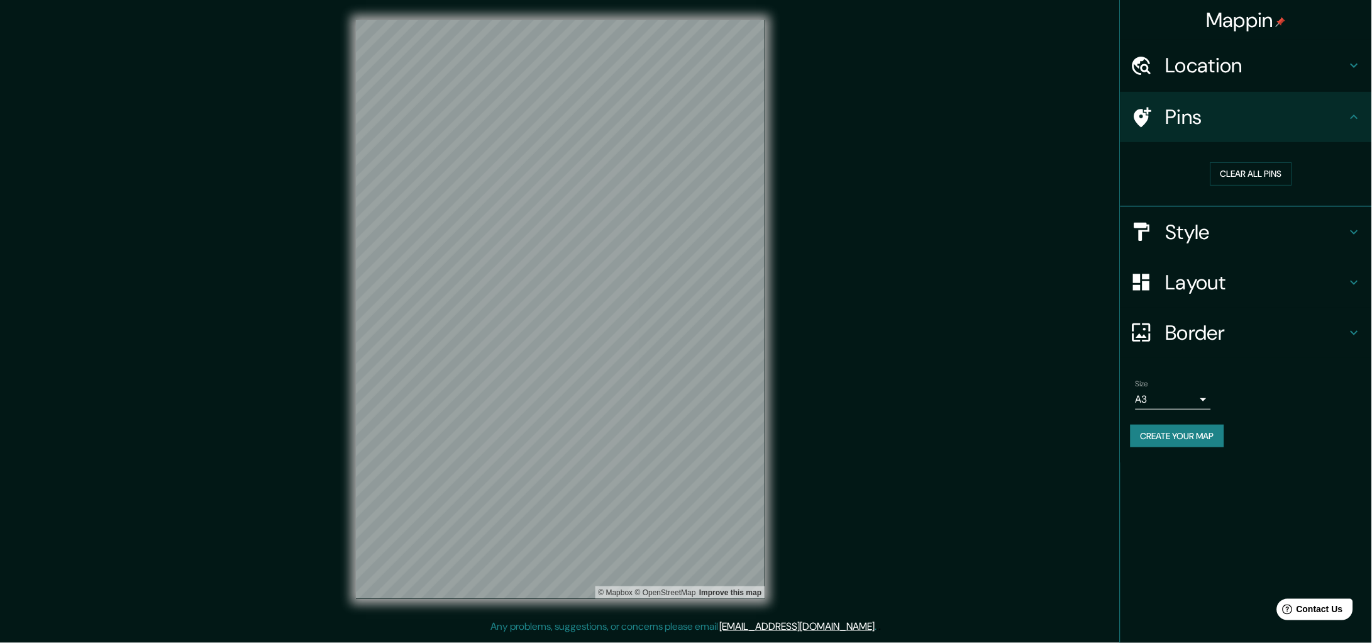
click at [407, 89] on div "Mappin Location Naucalpan de Juárez, Estat de Mèxic, 53100, Mèxic Pins Clear al…" at bounding box center [686, 319] width 1372 height 639
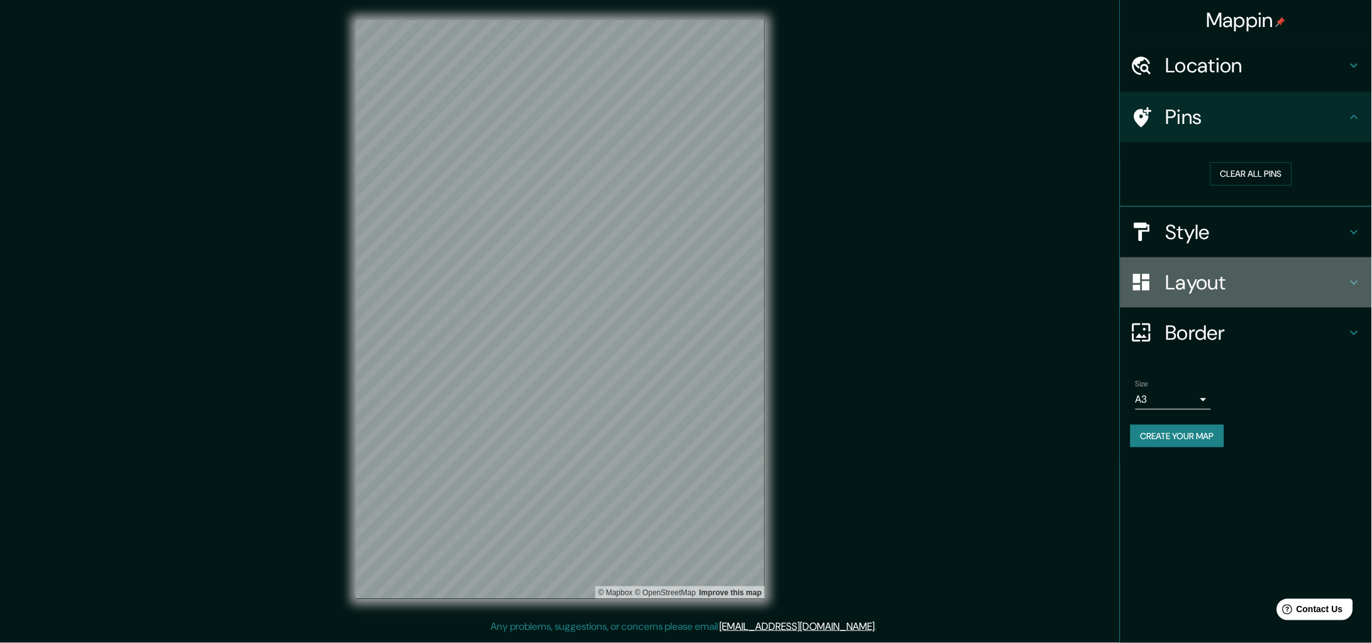
click at [1097, 279] on h4 "Layout" at bounding box center [1256, 282] width 181 height 25
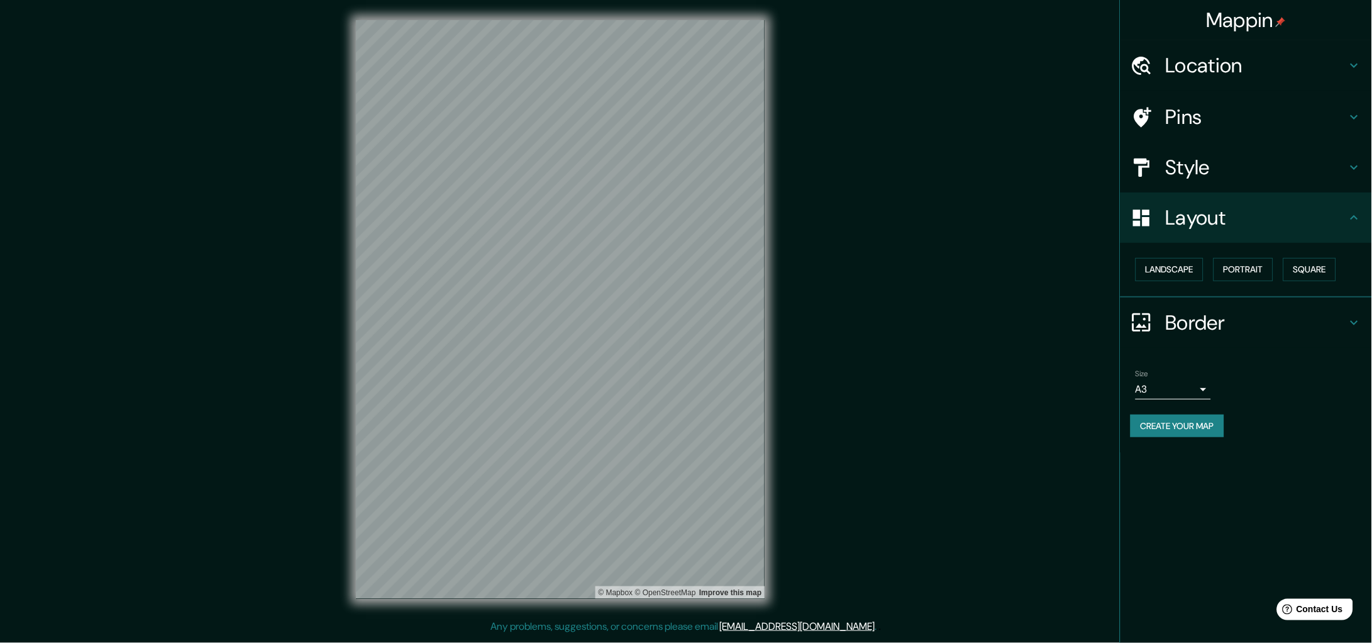
click at [1097, 170] on h4 "Style" at bounding box center [1256, 167] width 181 height 25
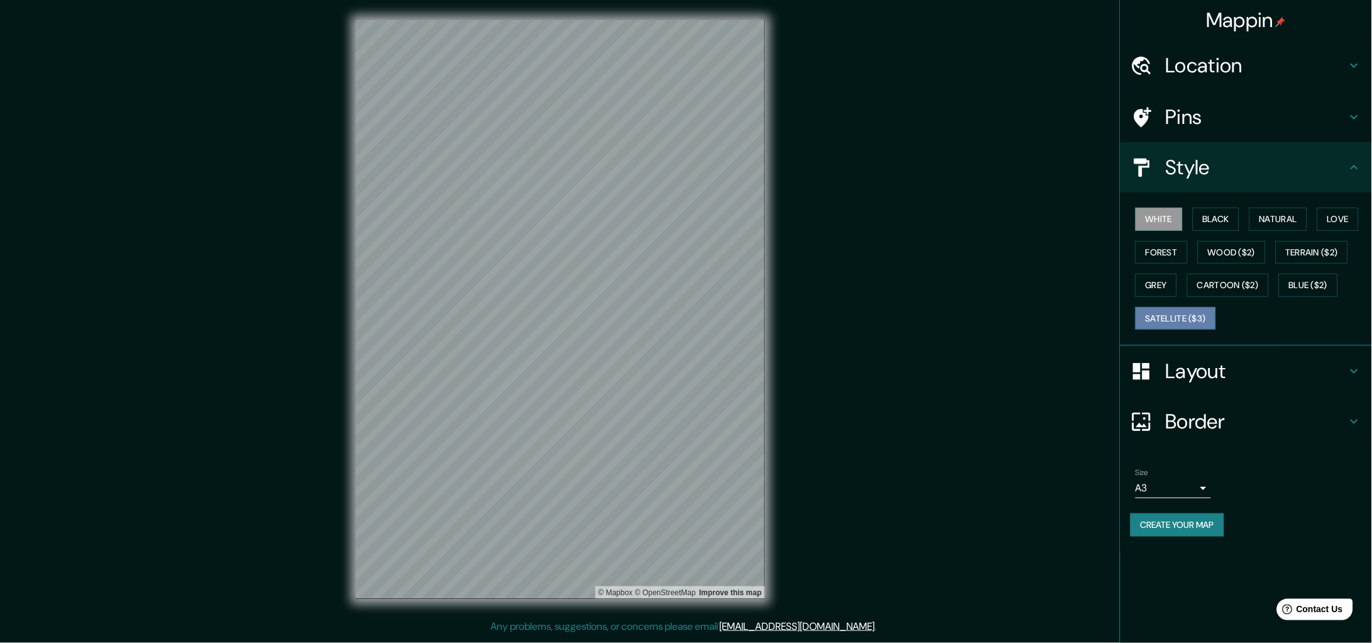
click at [1097, 321] on button "Satellite ($3)" at bounding box center [1176, 318] width 80 height 23
click at [1097, 64] on h4 "Location" at bounding box center [1256, 65] width 181 height 25
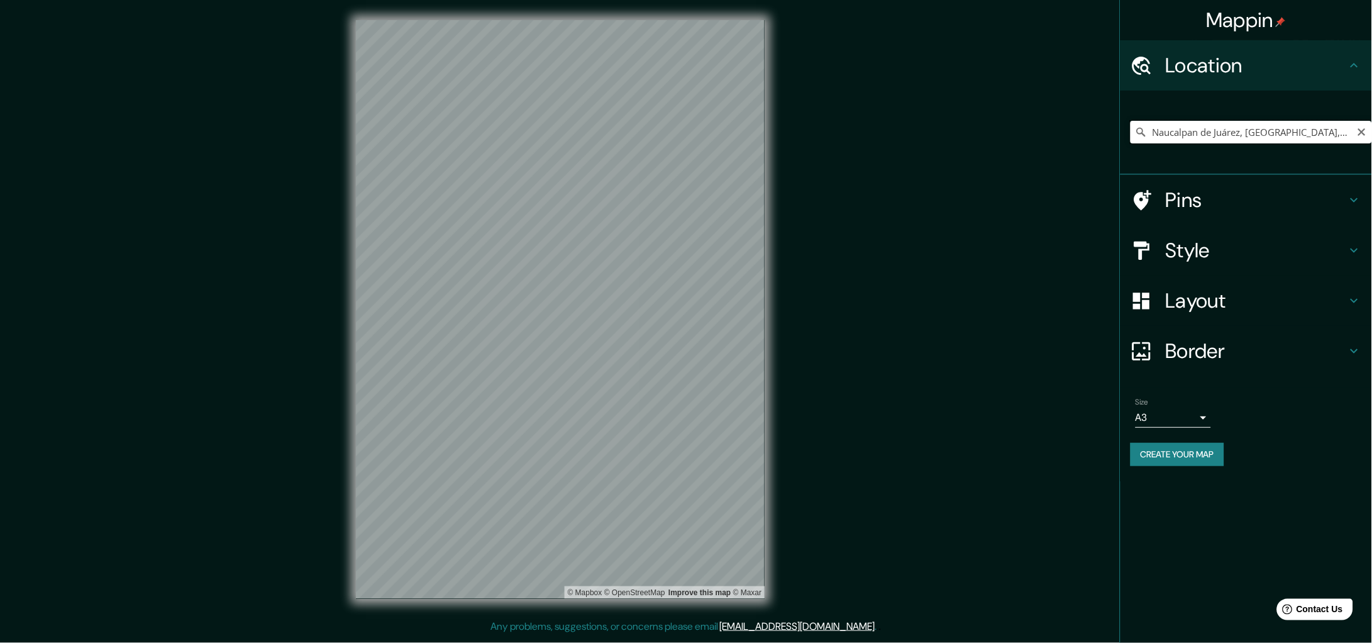
click at [1097, 129] on input "Naucalpan de Juárez, Estat de Mèxic, 53100, Mèxic" at bounding box center [1251, 132] width 241 height 23
click at [1097, 130] on input "Naucalpan de Juárez, Estat de Mèxic, 53100, Mèxic" at bounding box center [1251, 132] width 241 height 23
click at [1097, 131] on icon "Clear" at bounding box center [1362, 132] width 10 height 10
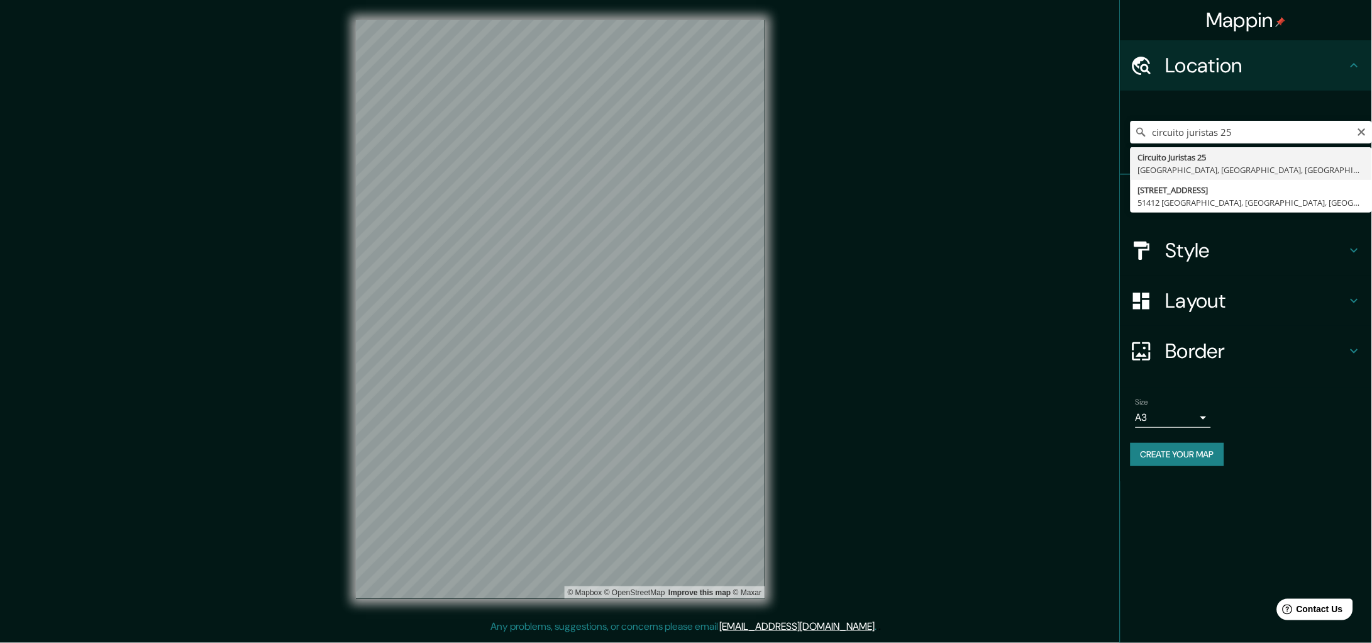
type input "Circuito Juristas 25, 53100 Naucalpan de Juárez, Estat de Mèxic, Mèxic"
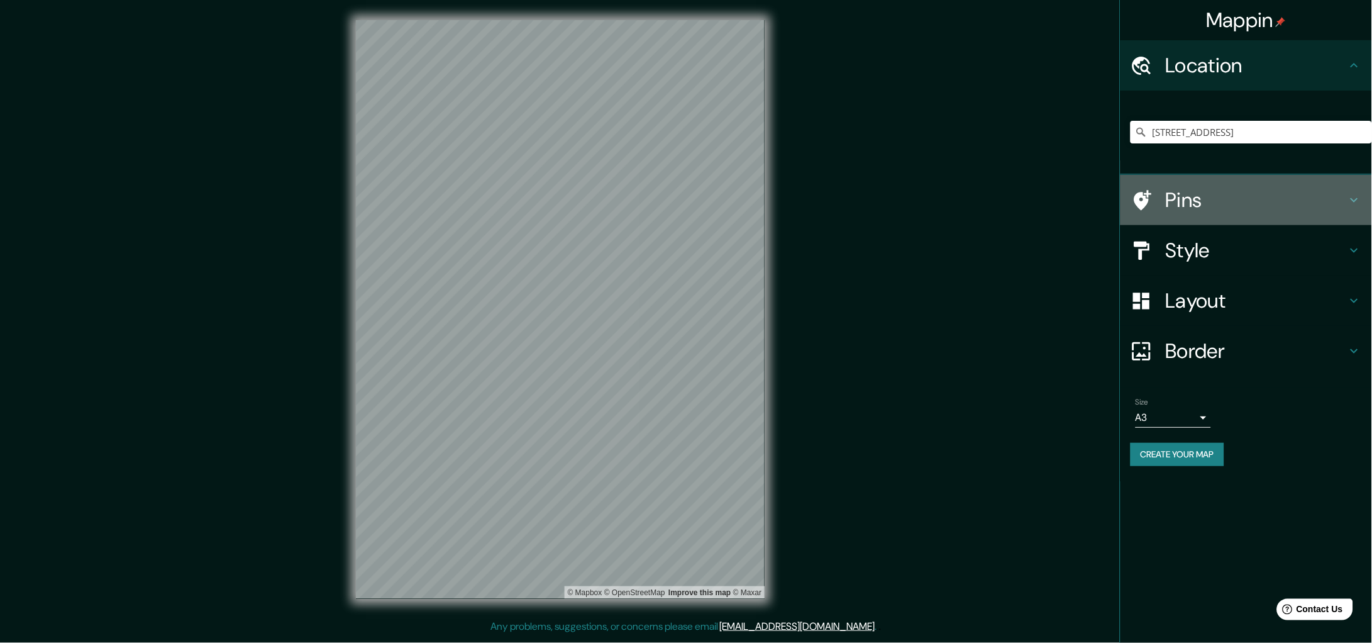
click at [1097, 206] on h4 "Pins" at bounding box center [1256, 199] width 181 height 25
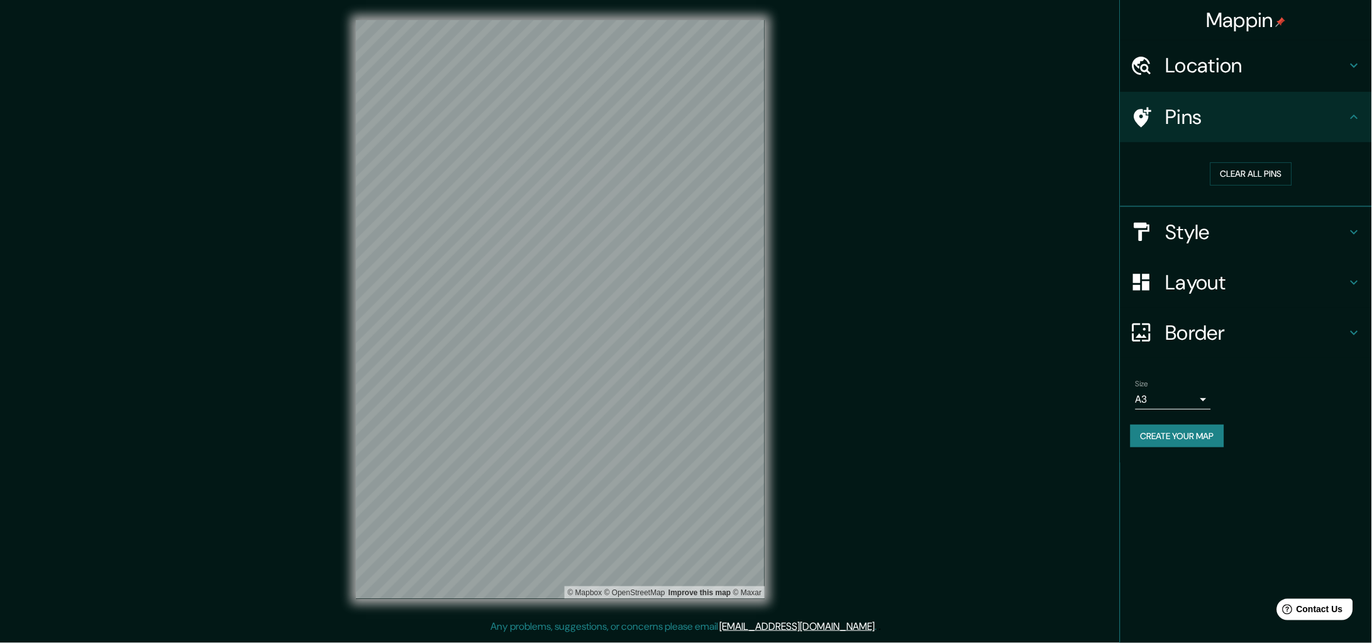
click at [519, 307] on div "Mappin Location Circuito Juristas 25, 53100 Naucalpan de Juárez, Estat de Mèxic…" at bounding box center [686, 319] width 1372 height 639
click at [1097, 112] on icon at bounding box center [1143, 117] width 18 height 20
drag, startPoint x: 523, startPoint y: 317, endPoint x: 533, endPoint y: 311, distance: 11.9
click at [533, 311] on div at bounding box center [533, 308] width 10 height 10
drag, startPoint x: 526, startPoint y: 311, endPoint x: 533, endPoint y: 309, distance: 7.4
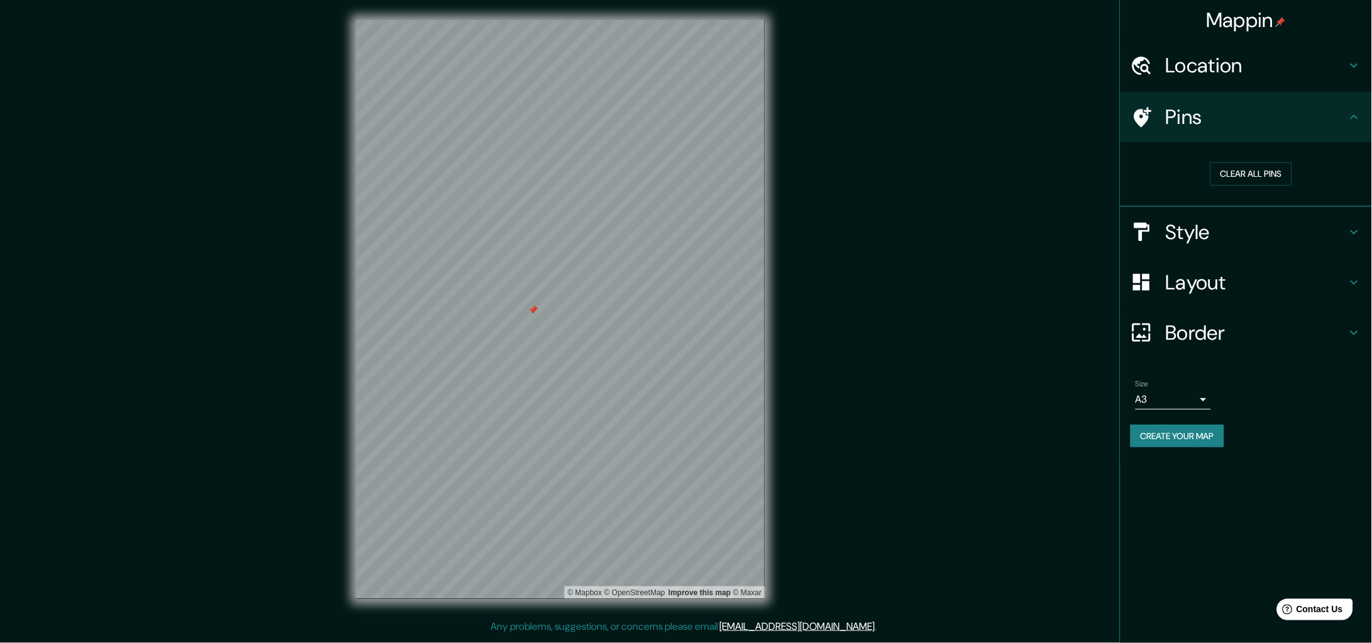
click at [533, 309] on div at bounding box center [533, 310] width 10 height 10
click at [1097, 231] on h4 "Style" at bounding box center [1256, 231] width 181 height 25
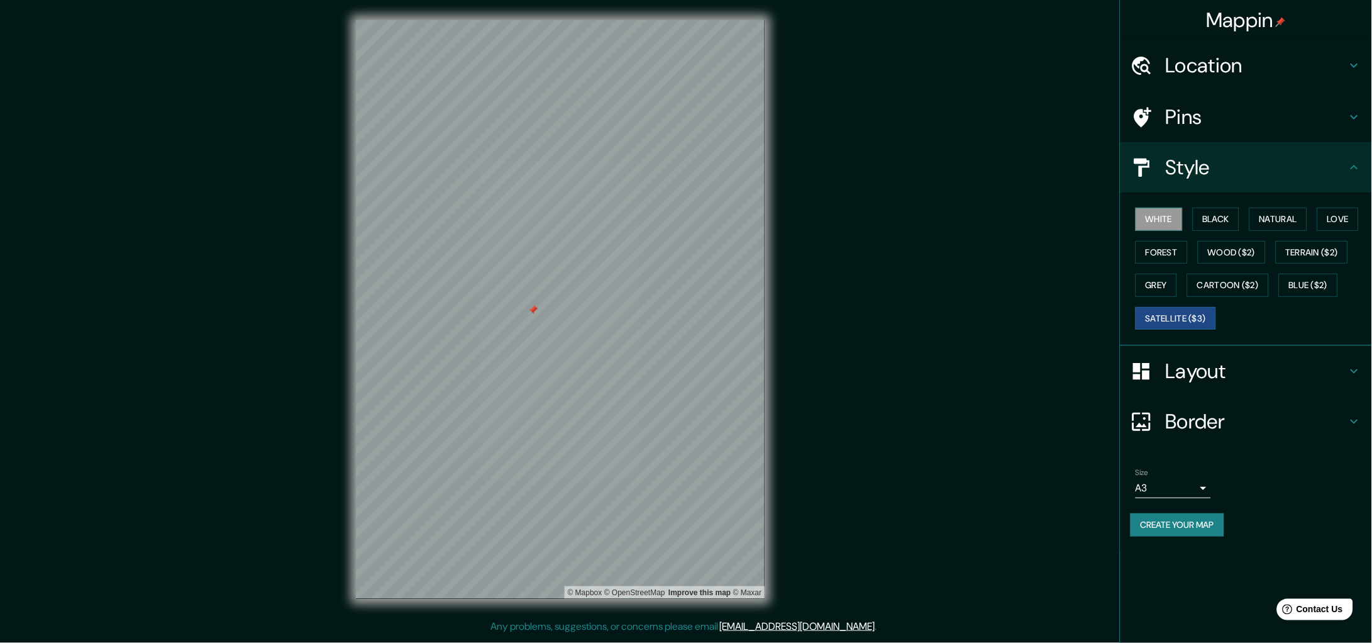
click at [1097, 225] on button "White" at bounding box center [1159, 218] width 47 height 23
click at [1097, 367] on h4 "Layout" at bounding box center [1256, 370] width 181 height 25
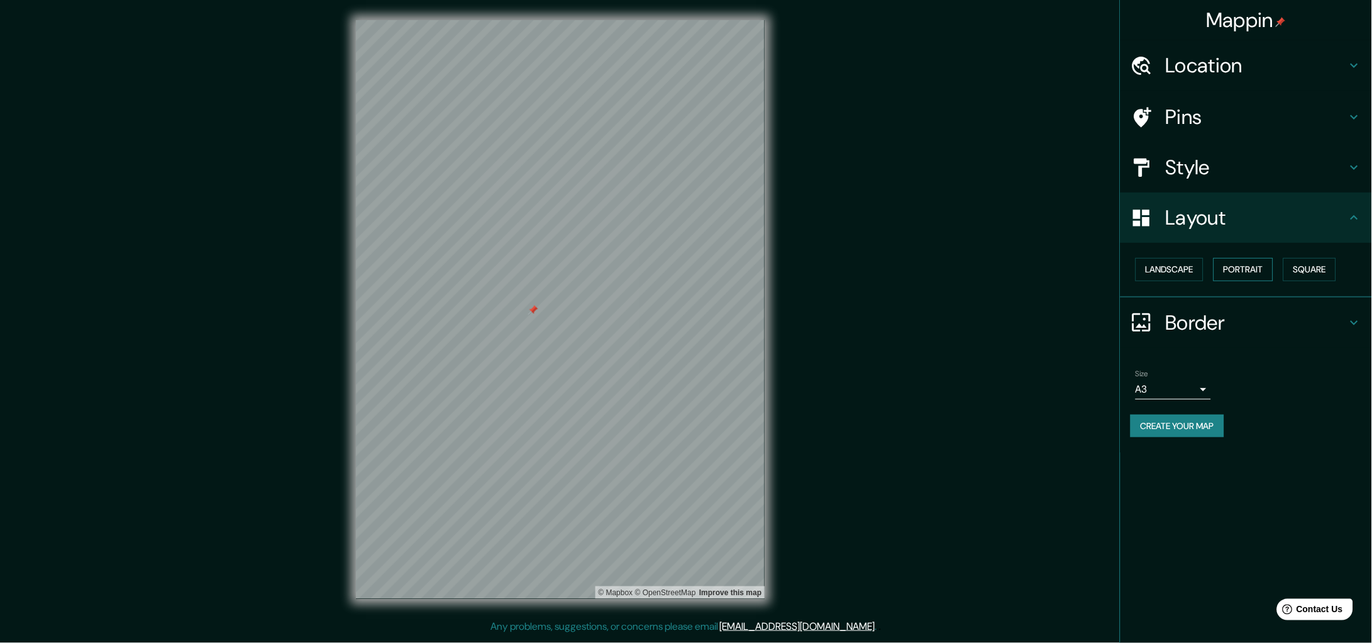
click at [1097, 263] on button "Portrait" at bounding box center [1244, 269] width 60 height 23
click at [1097, 315] on div "Border" at bounding box center [1246, 322] width 252 height 50
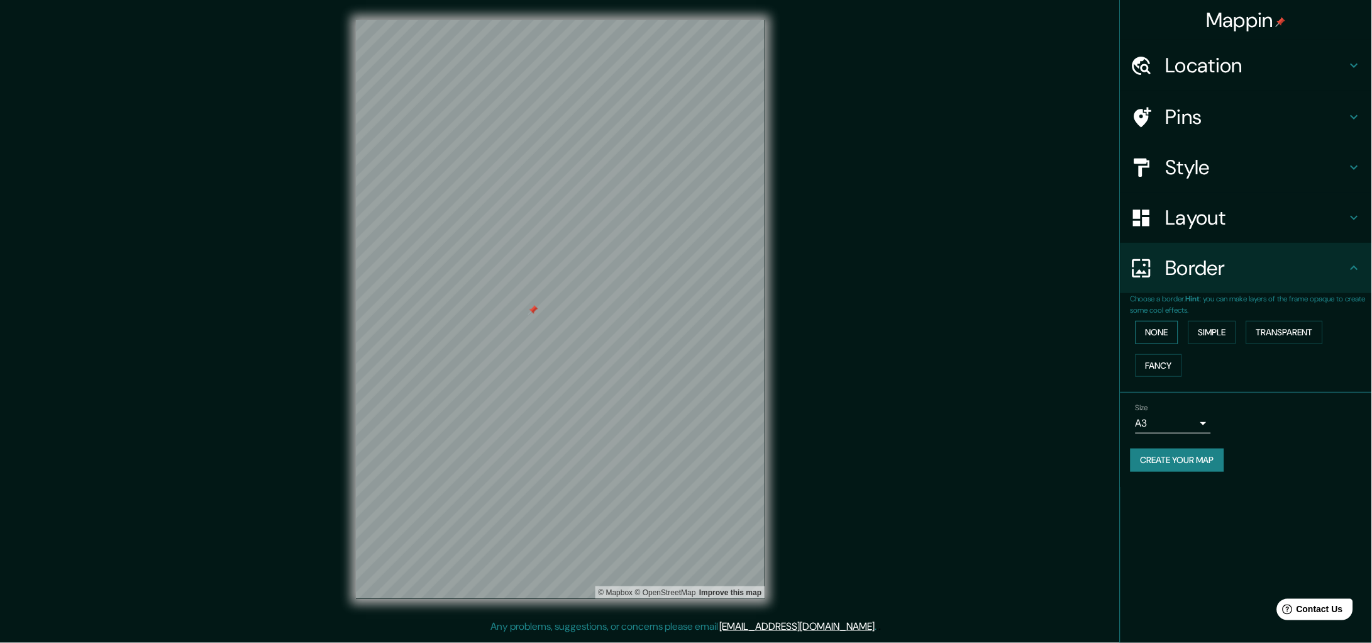
click at [1097, 331] on button "None" at bounding box center [1157, 332] width 43 height 23
click at [1097, 327] on button "Simple" at bounding box center [1212, 332] width 48 height 23
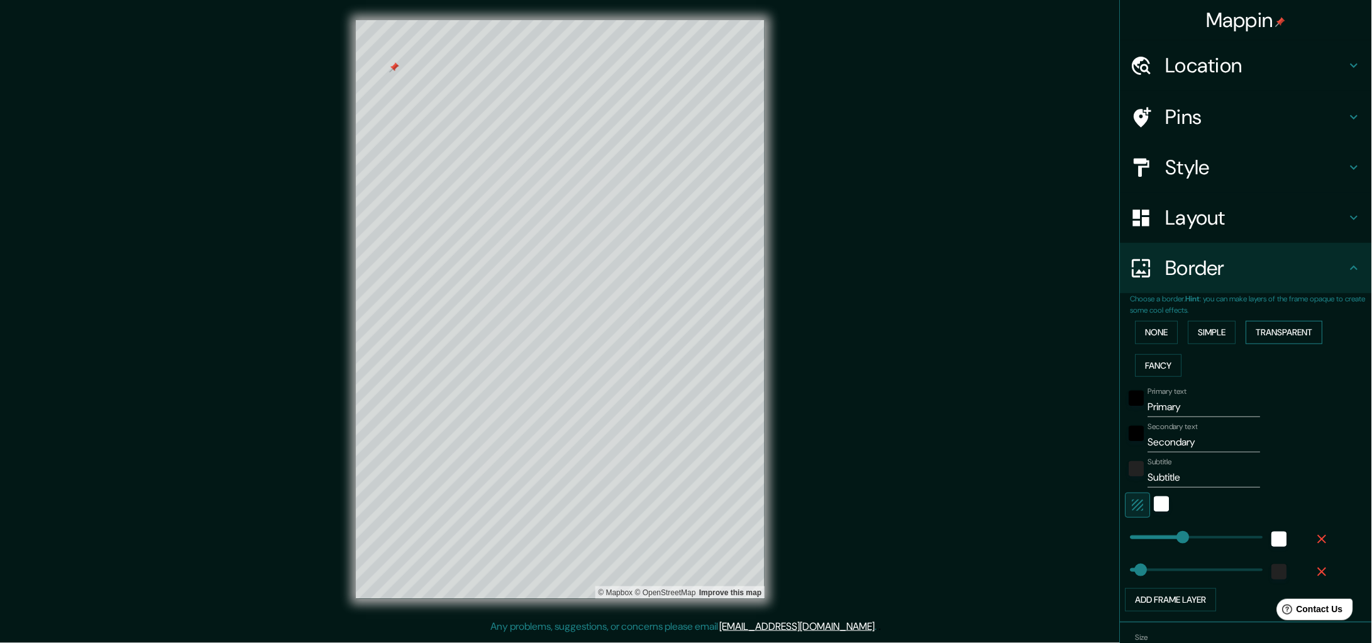
click at [1097, 337] on button "Transparent" at bounding box center [1284, 332] width 77 height 23
click at [1097, 365] on button "Fancy" at bounding box center [1159, 365] width 47 height 23
click at [1097, 331] on button "None" at bounding box center [1157, 332] width 43 height 23
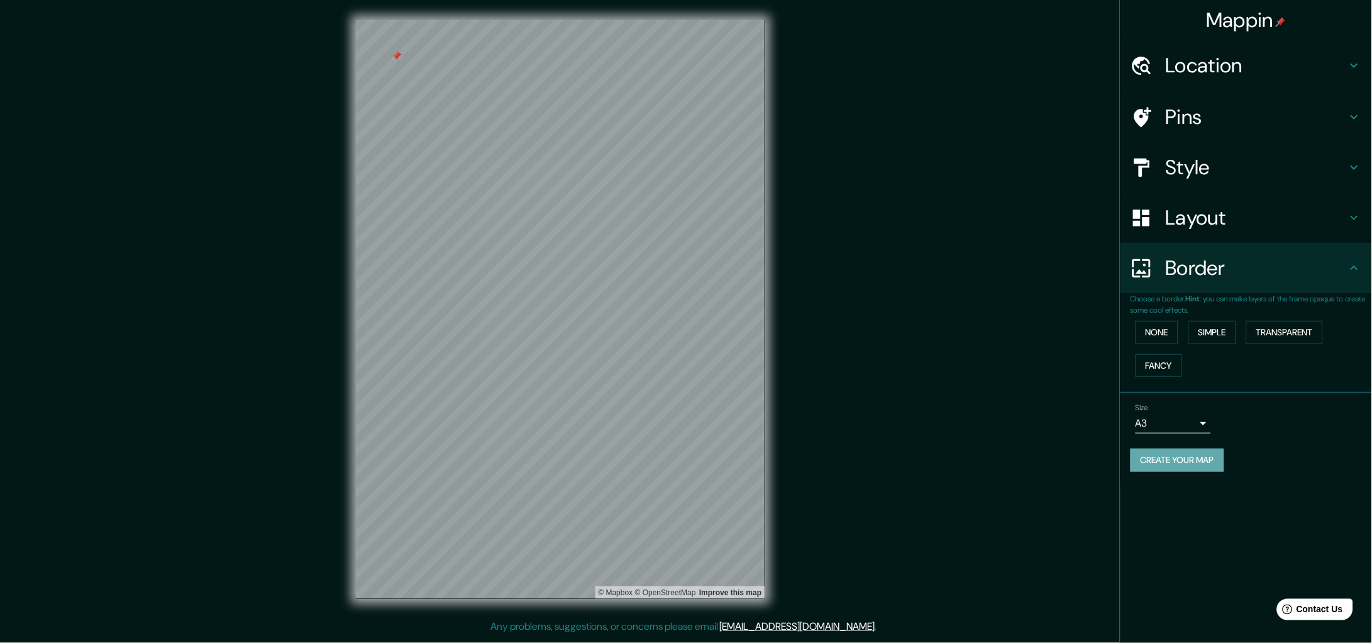
click at [1097, 453] on button "Create your map" at bounding box center [1178, 459] width 94 height 23
drag, startPoint x: 1154, startPoint y: 459, endPoint x: 1200, endPoint y: 514, distance: 71.9
click at [1097, 514] on div "Mappin Location Circuito Juristas 25, 53100 Naucalpan de Juárez, Estat de Mèxic…" at bounding box center [1246, 321] width 252 height 643
click at [1008, 400] on div "Mappin Location Circuito Juristas 25, 53100 Naucalpan de Juárez, Estat de Mèxic…" at bounding box center [686, 319] width 1372 height 639
drag, startPoint x: 1186, startPoint y: 456, endPoint x: 1222, endPoint y: 423, distance: 49.8
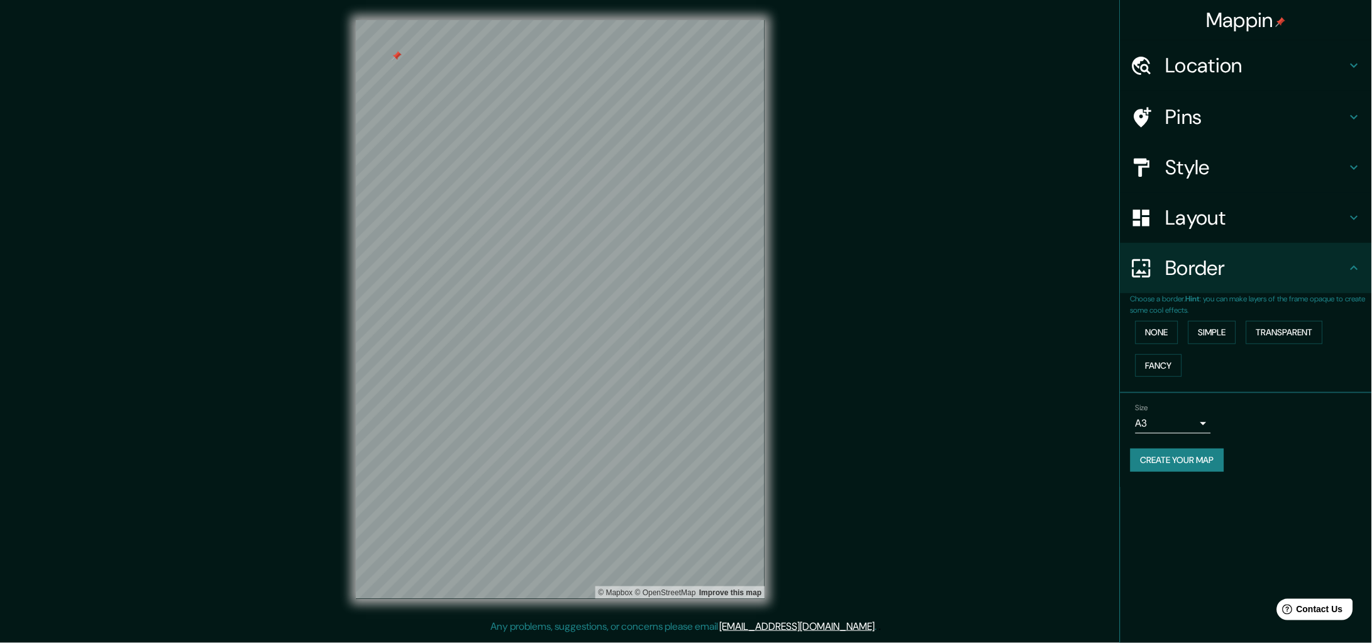
click at [1097, 423] on div "Size A3 a4" at bounding box center [1246, 418] width 231 height 40
click at [1097, 423] on body "Mappin Location Circuito Juristas 25, 53100 Naucalpan de Juárez, Estat de Mèxic…" at bounding box center [686, 321] width 1372 height 643
click at [1097, 494] on li "A1 ($2.50)" at bounding box center [1173, 494] width 75 height 23
click at [1097, 458] on button "Create your map" at bounding box center [1178, 459] width 94 height 23
drag, startPoint x: 1165, startPoint y: 456, endPoint x: 1062, endPoint y: 569, distance: 152.6
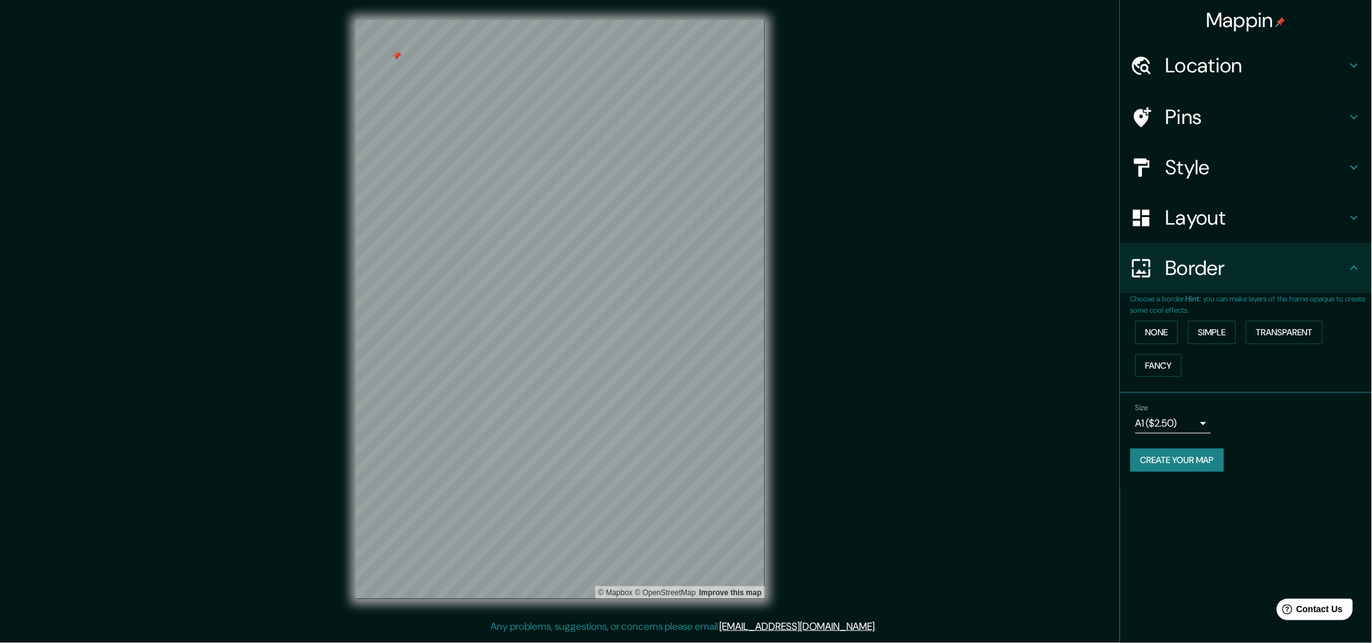
click at [1062, 514] on div "Mappin Location Circuito Juristas 25, 53100 Naucalpan de Juárez, Estat de Mèxic…" at bounding box center [686, 319] width 1372 height 639
click at [1097, 151] on div "Style" at bounding box center [1246, 167] width 252 height 50
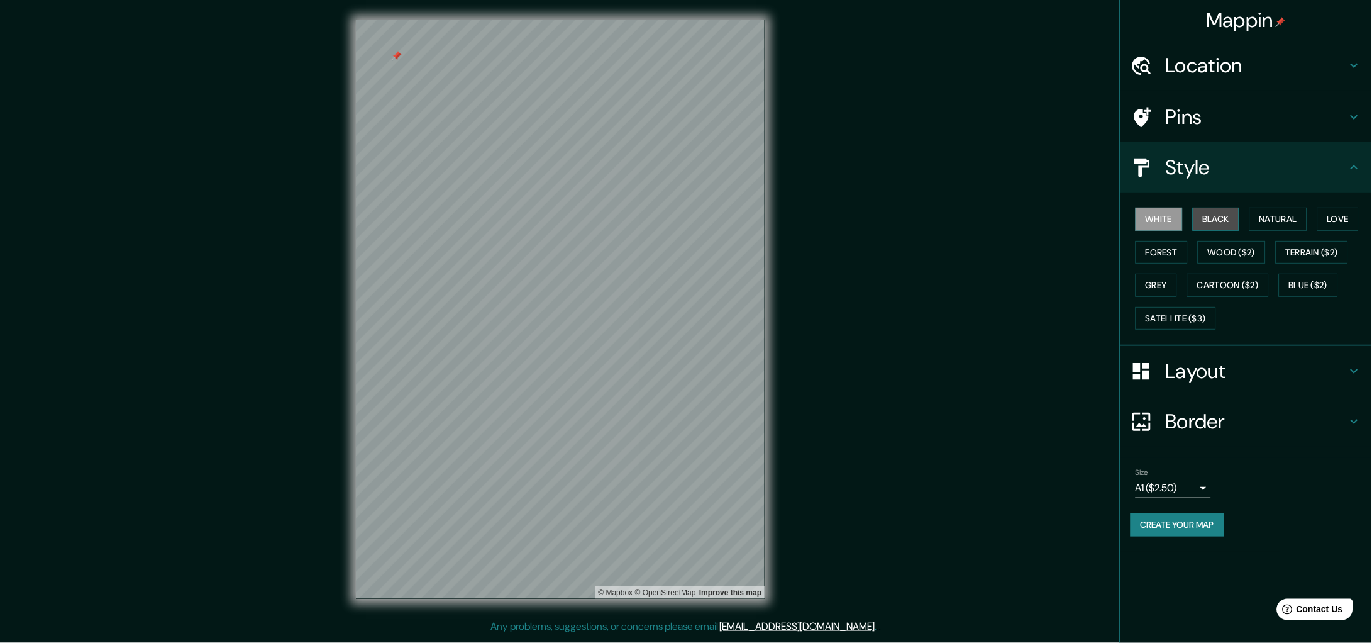
click at [1097, 218] on button "Black" at bounding box center [1216, 218] width 47 height 23
click at [1097, 218] on button "Natural" at bounding box center [1278, 218] width 58 height 23
click at [1097, 219] on button "Love" at bounding box center [1337, 218] width 41 height 23
click at [1097, 279] on button "Grey" at bounding box center [1156, 285] width 41 height 23
click at [1097, 285] on button "Cartoon ($2)" at bounding box center [1228, 285] width 82 height 23
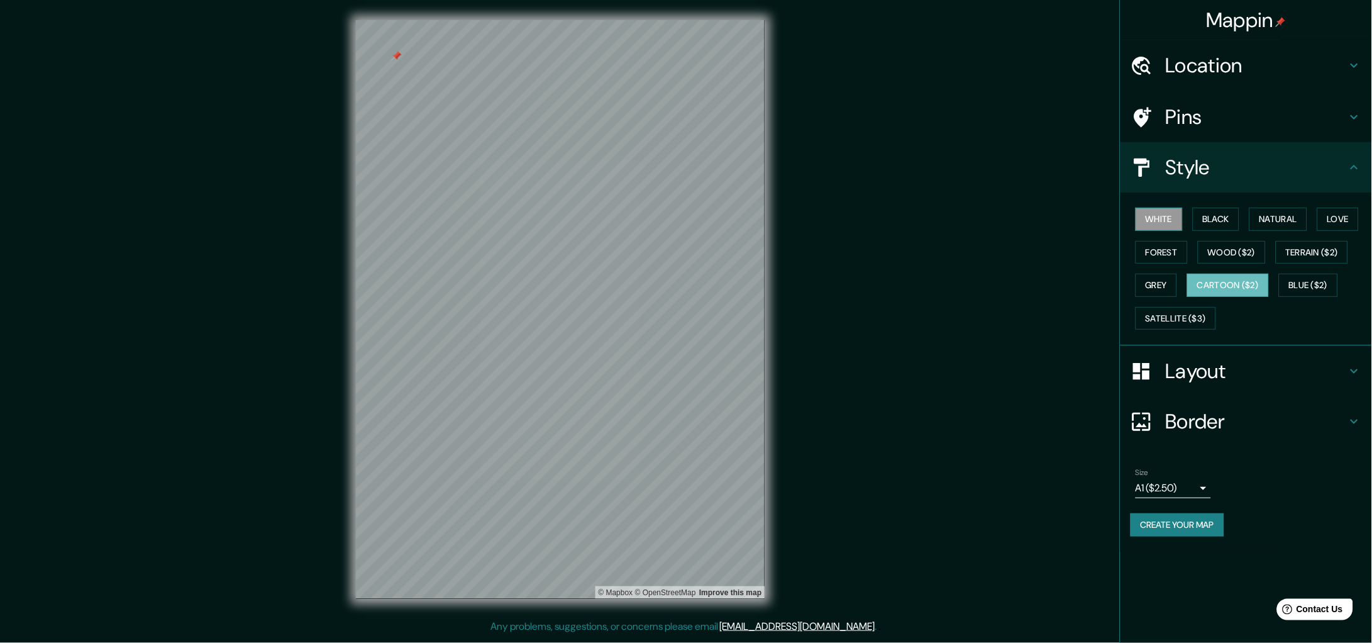
click at [1097, 221] on button "White" at bounding box center [1159, 218] width 47 height 23
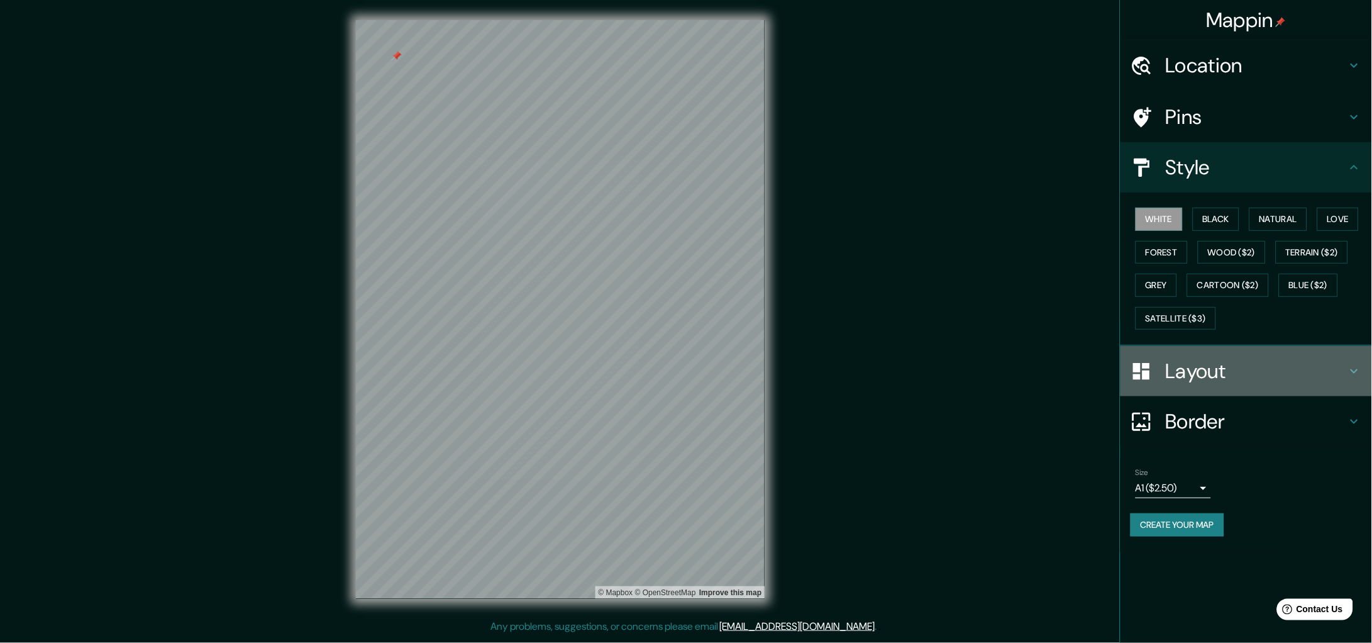
click at [1097, 374] on h4 "Layout" at bounding box center [1256, 370] width 181 height 25
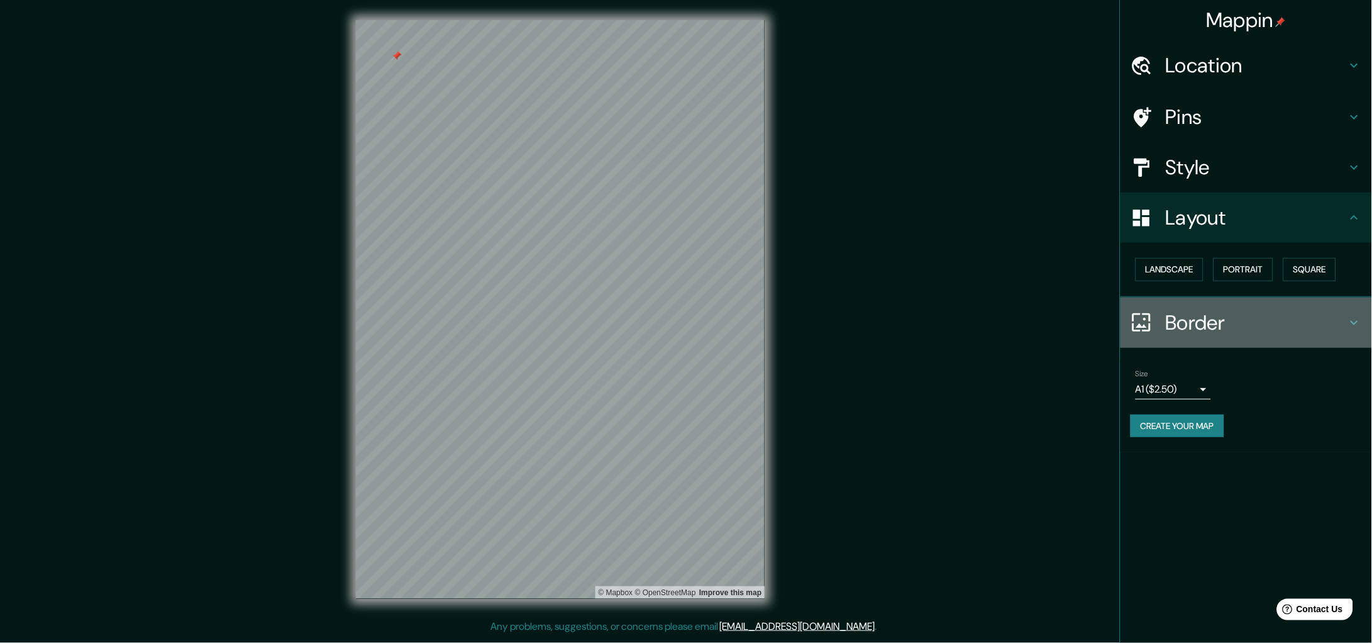
click at [1097, 316] on h4 "Border" at bounding box center [1256, 322] width 181 height 25
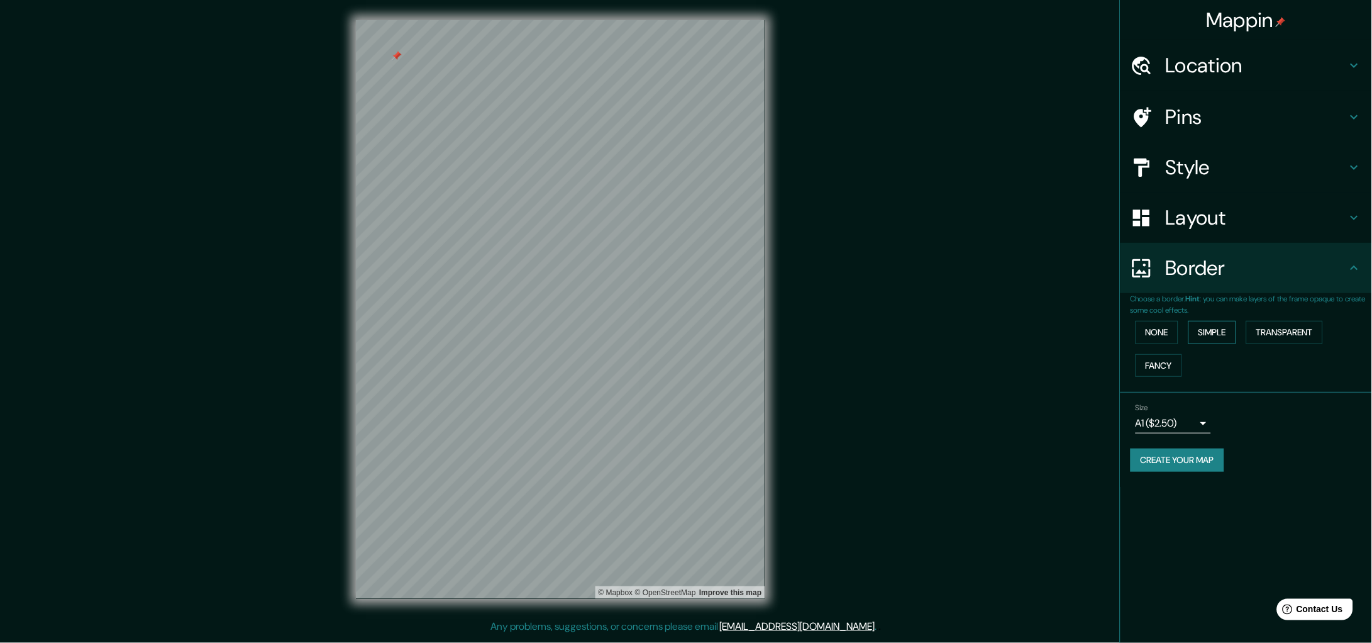
click at [1097, 333] on button "Simple" at bounding box center [1212, 332] width 48 height 23
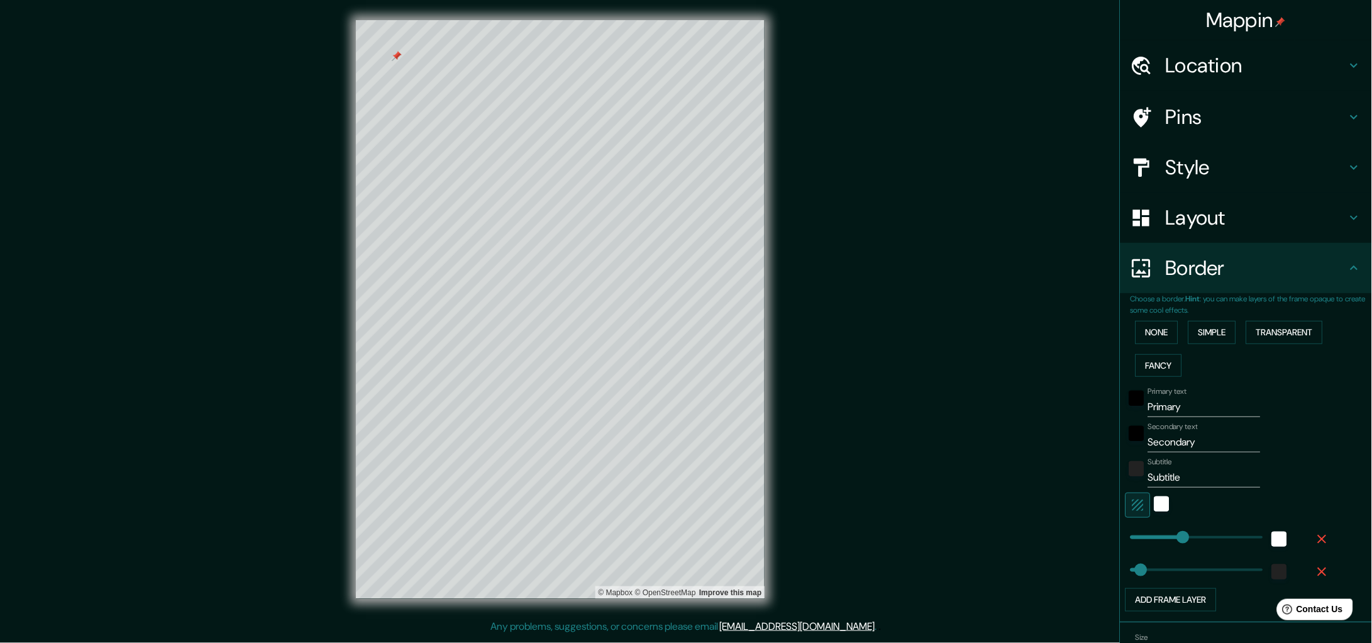
scroll to position [71, 0]
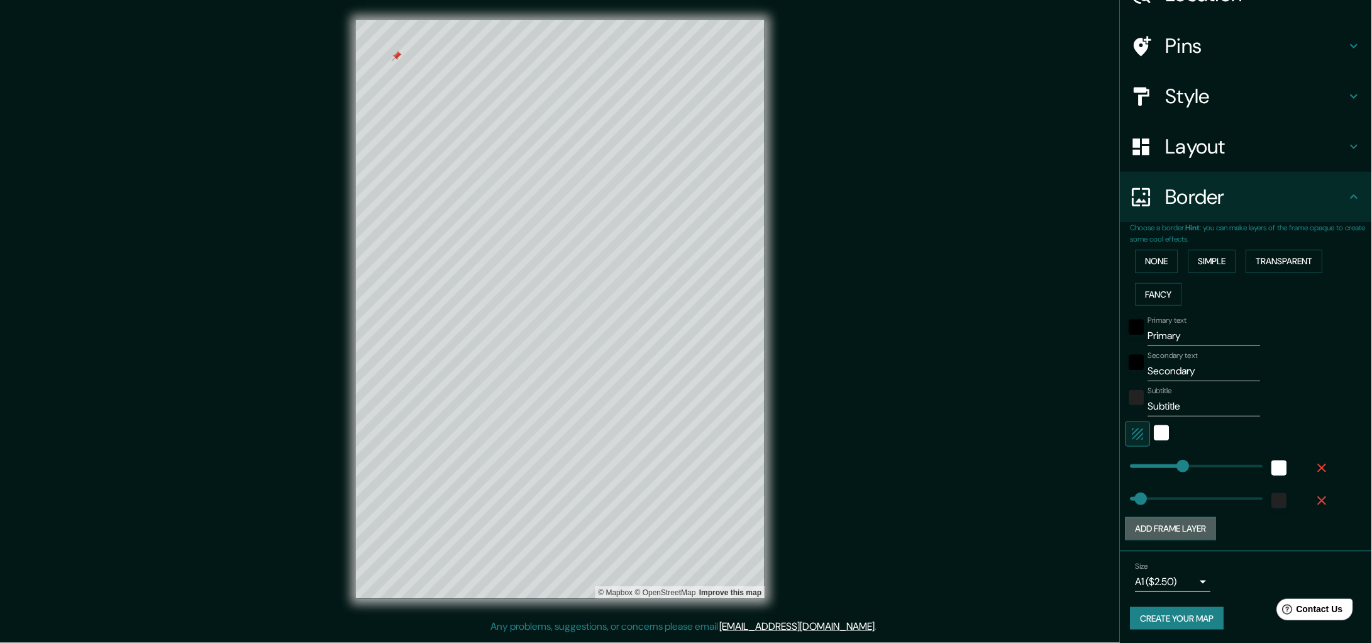
click at [1097, 514] on button "Add frame layer" at bounding box center [1171, 528] width 91 height 23
click at [1097, 514] on button "Add frame layer" at bounding box center [1171, 561] width 91 height 23
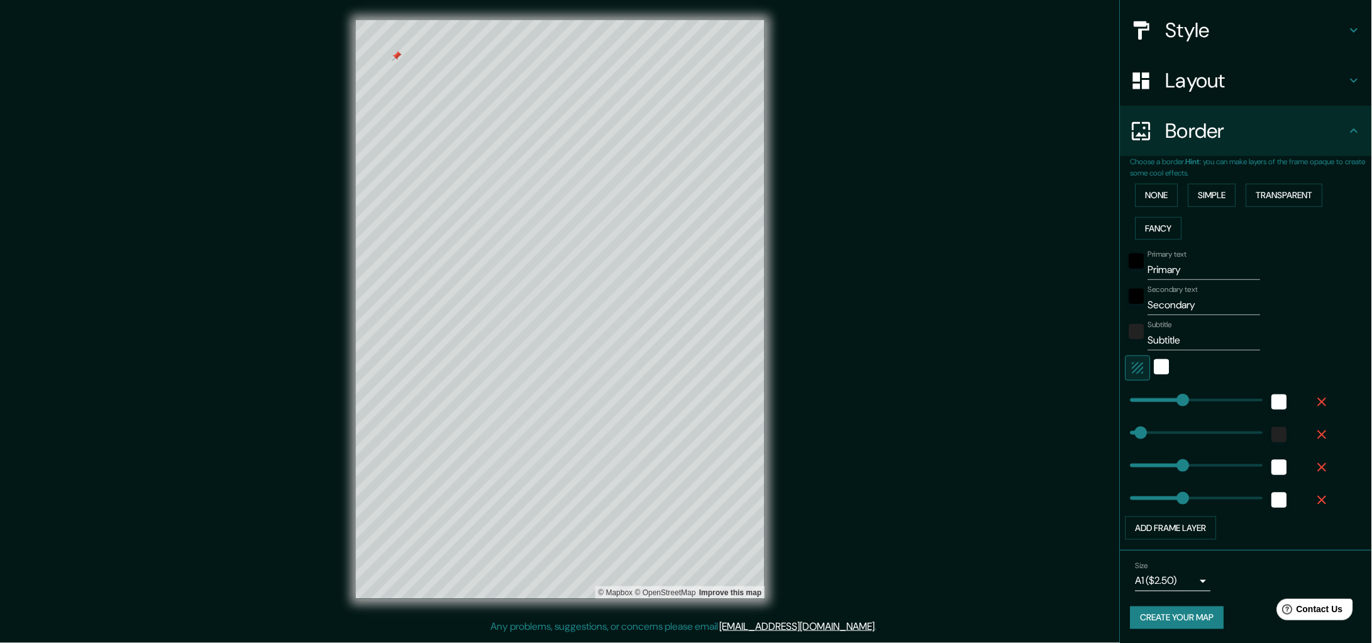
click at [1097, 492] on icon "button" at bounding box center [1322, 499] width 15 height 15
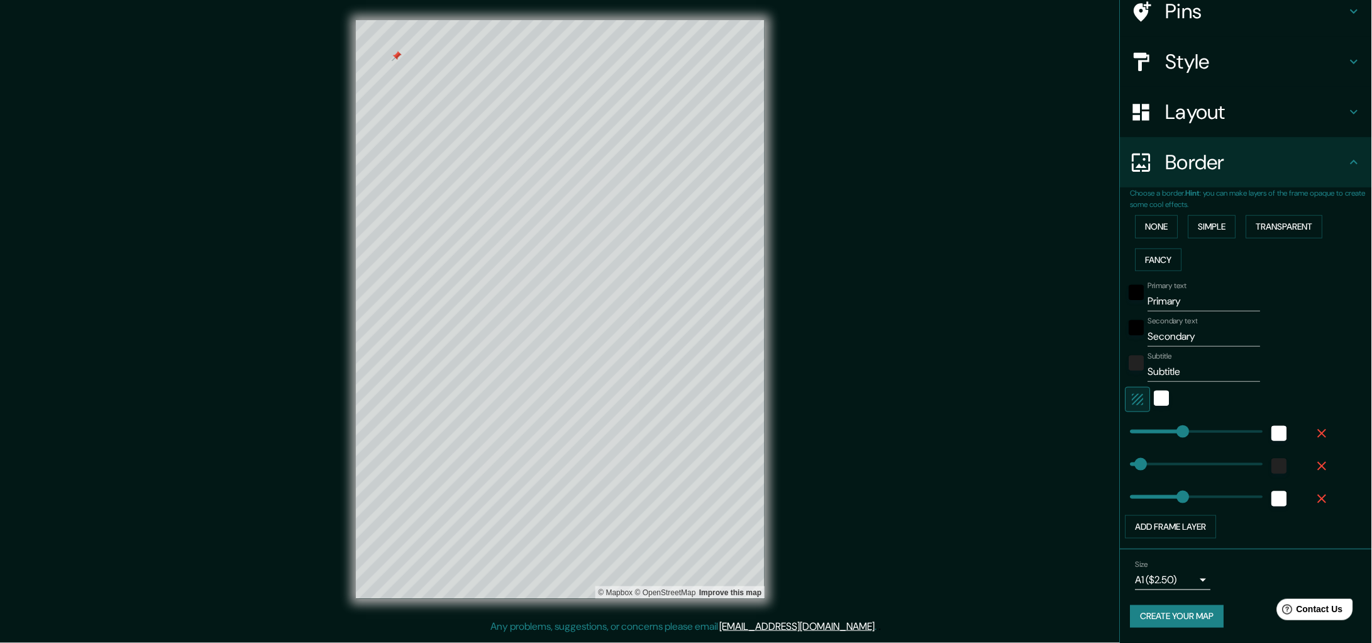
scroll to position [104, 0]
click at [1097, 504] on icon "button" at bounding box center [1322, 500] width 15 height 15
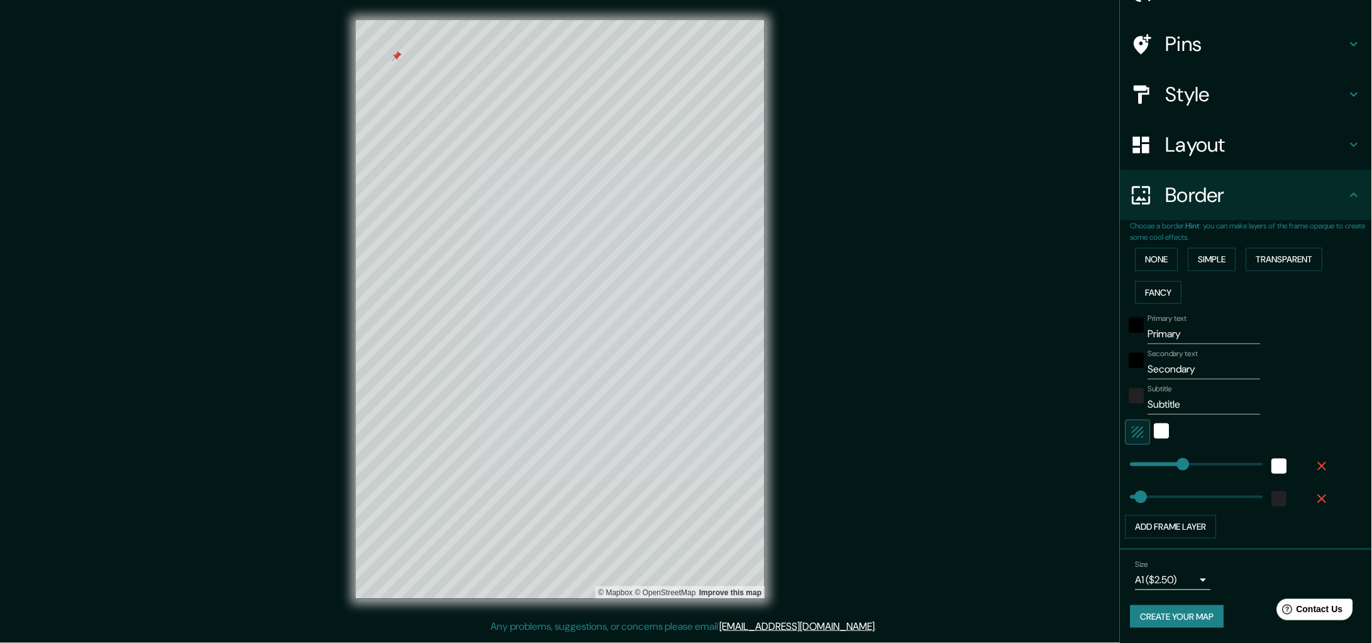
scroll to position [71, 0]
click at [1097, 514] on body "Mappin Location Circuito Juristas 25, 53100 Naucalpan de Juárez, Estat de Mèxic…" at bounding box center [686, 321] width 1372 height 643
click at [1097, 514] on li "A4" at bounding box center [1161, 571] width 75 height 23
click at [1097, 514] on body "Mappin Location Circuito Juristas 25, 53100 Naucalpan de Juárez, Estat de Mèxic…" at bounding box center [686, 321] width 1372 height 643
click at [1097, 514] on li "A3" at bounding box center [1161, 593] width 75 height 23
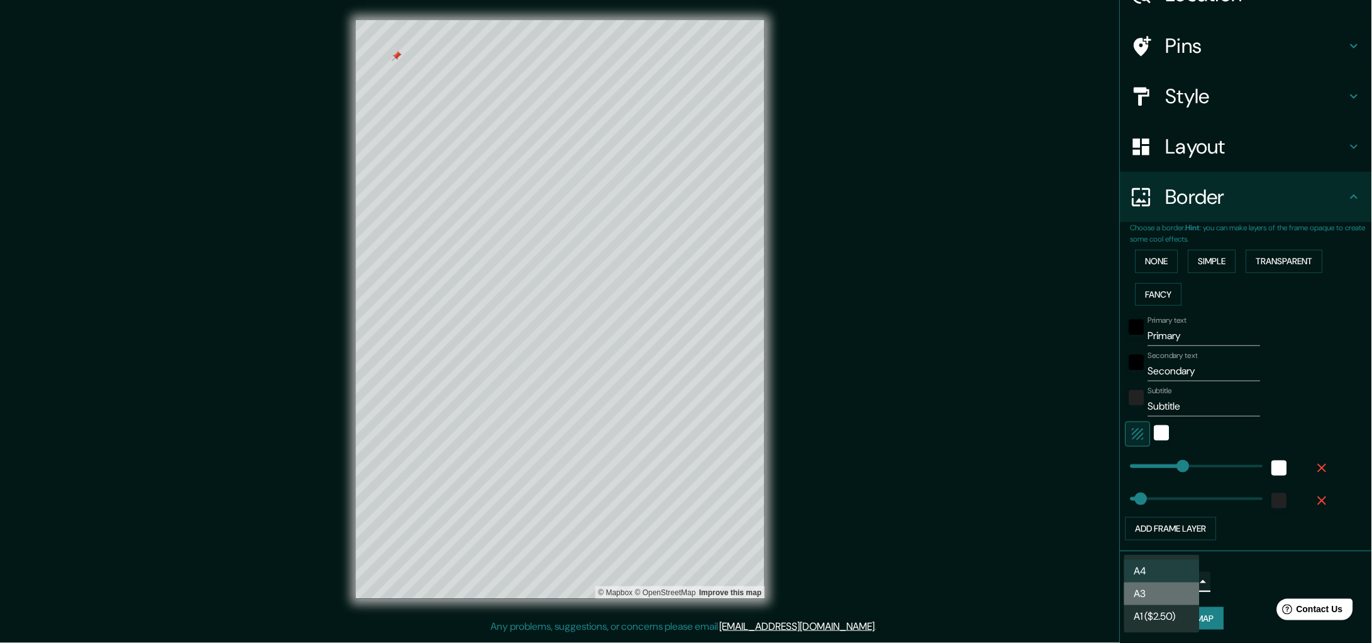
type input "a4"
click at [1097, 514] on button "Create your map" at bounding box center [1178, 618] width 94 height 23
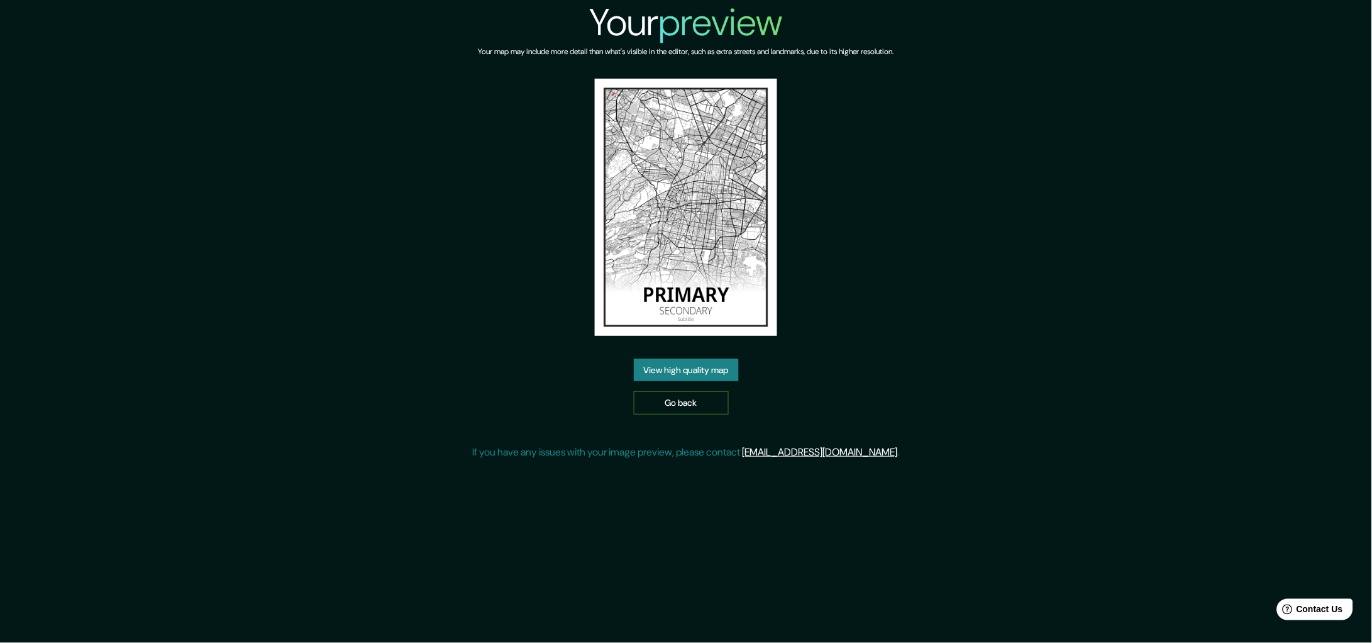
click at [675, 404] on link "Go back" at bounding box center [681, 402] width 95 height 23
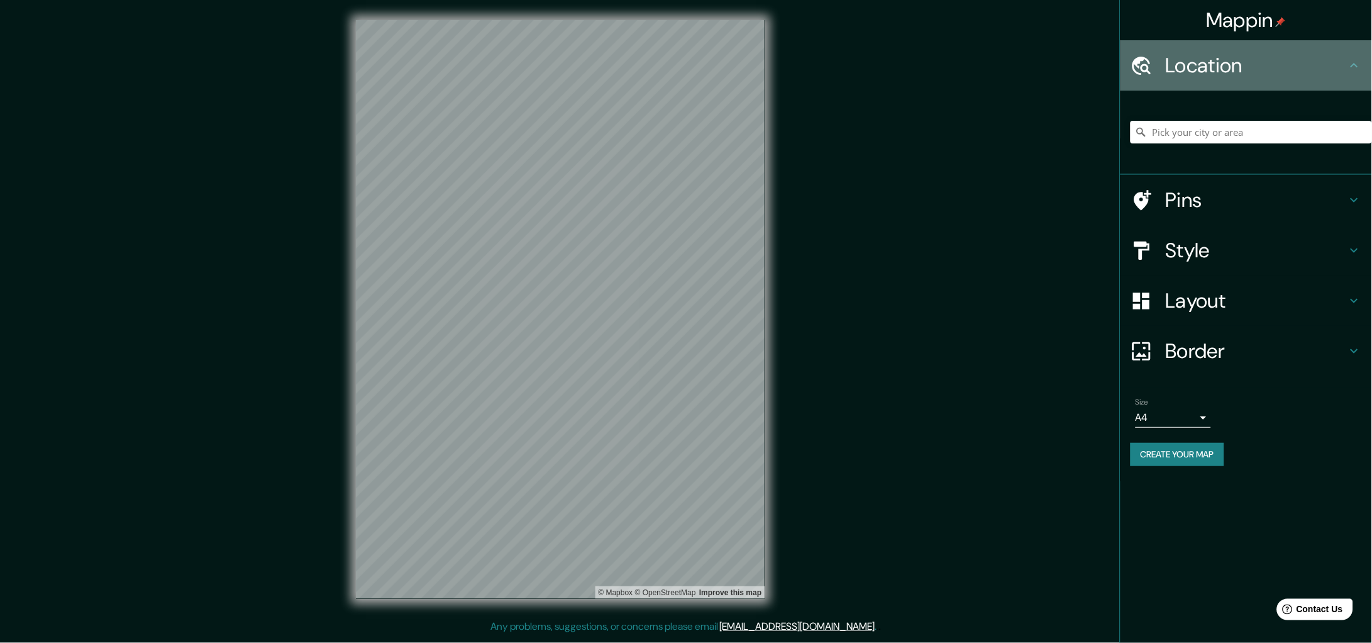
click at [1217, 66] on h4 "Location" at bounding box center [1256, 65] width 181 height 25
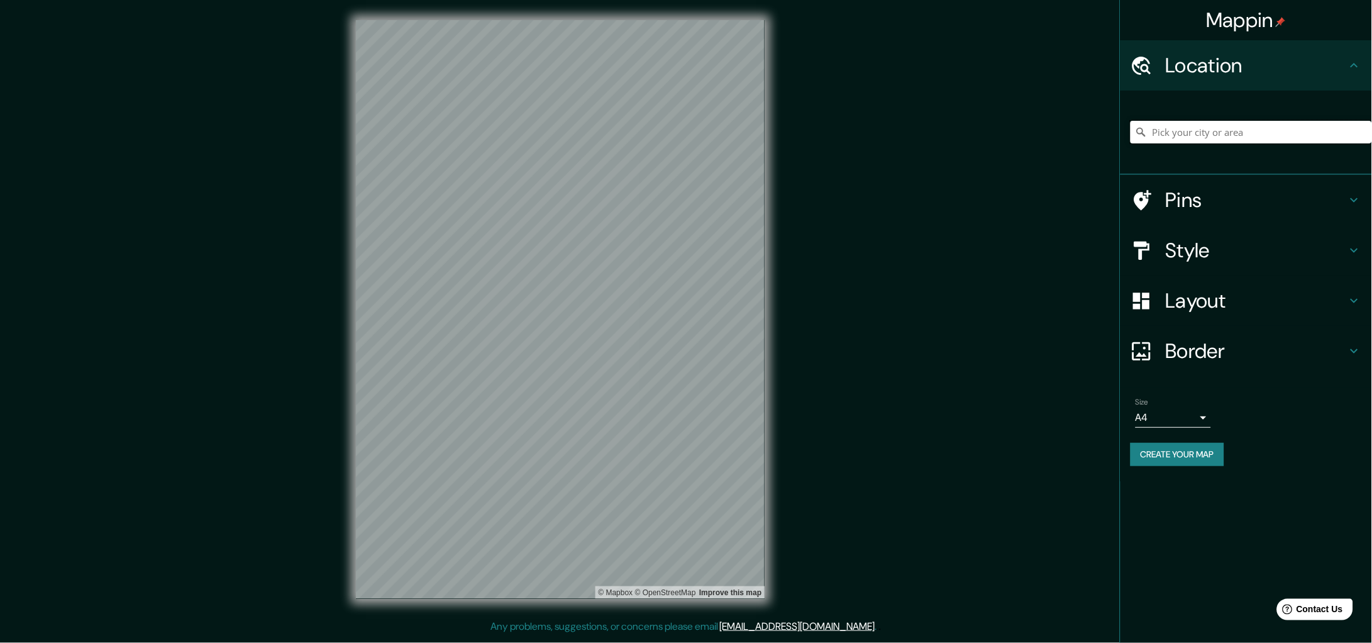
click at [1196, 136] on input "Pick your city or area" at bounding box center [1251, 132] width 241 height 23
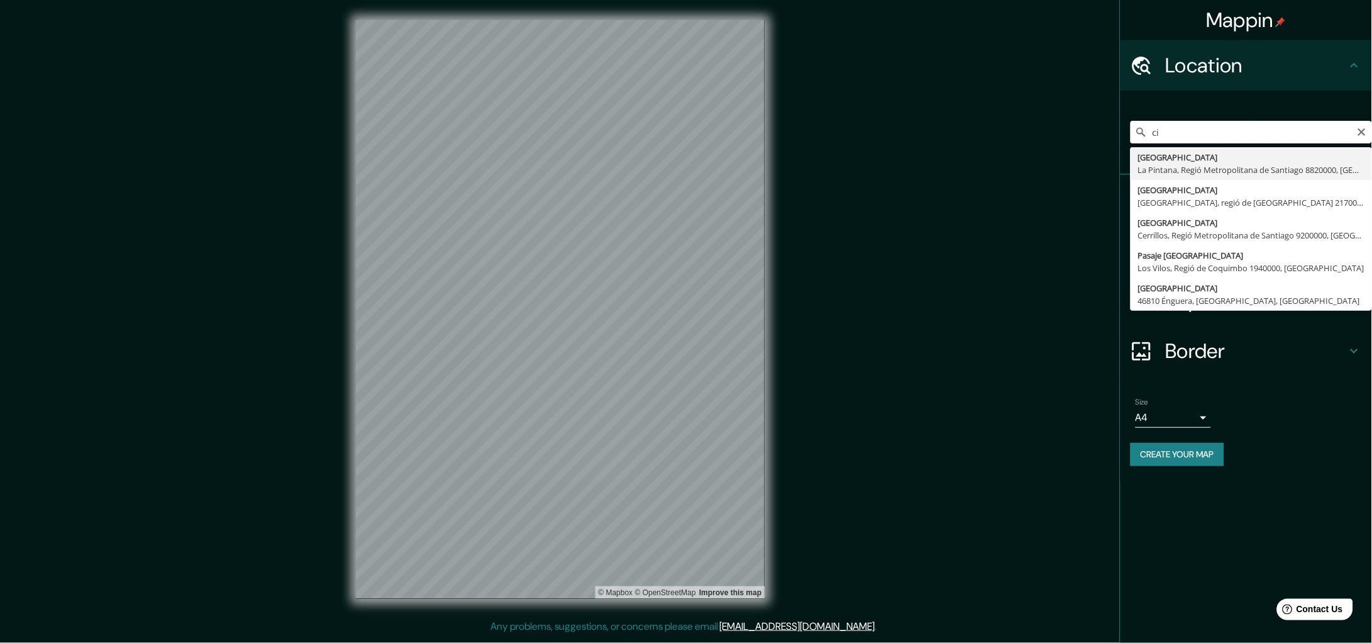
type input "c"
type input "Calle Circuito, 53100 Naucalpan de Juárez, Estat de Mèxic, Mèxic"
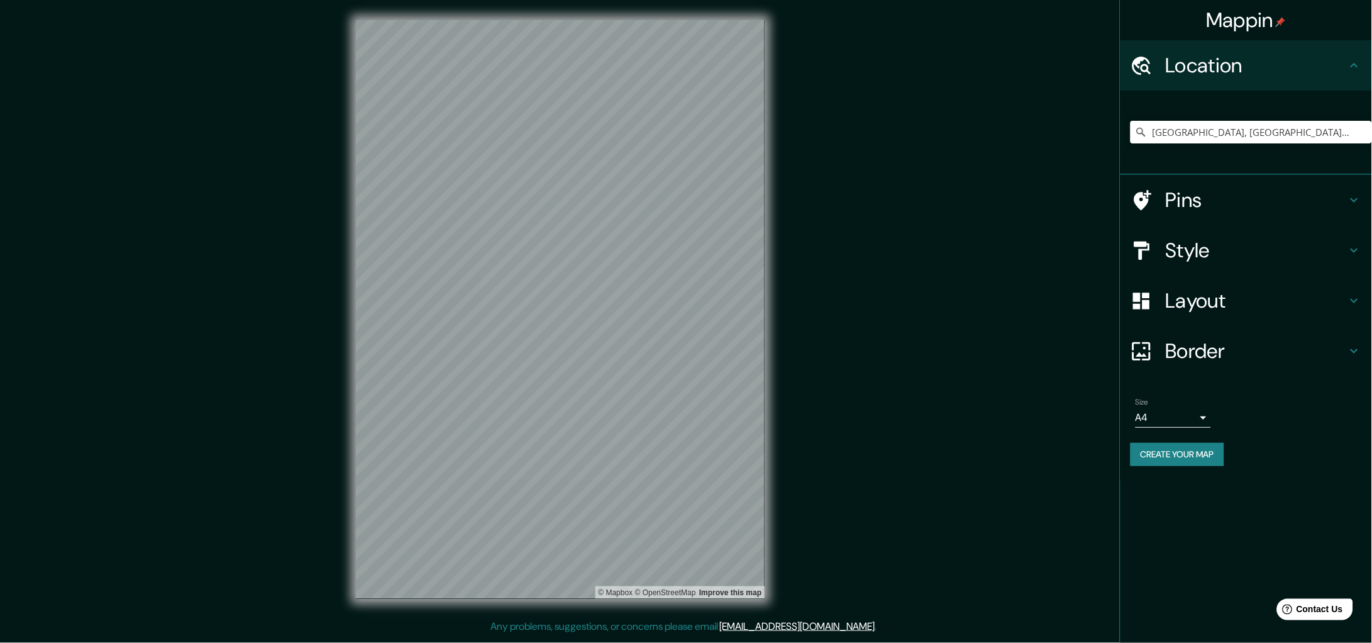
click at [1238, 304] on h4 "Layout" at bounding box center [1256, 300] width 181 height 25
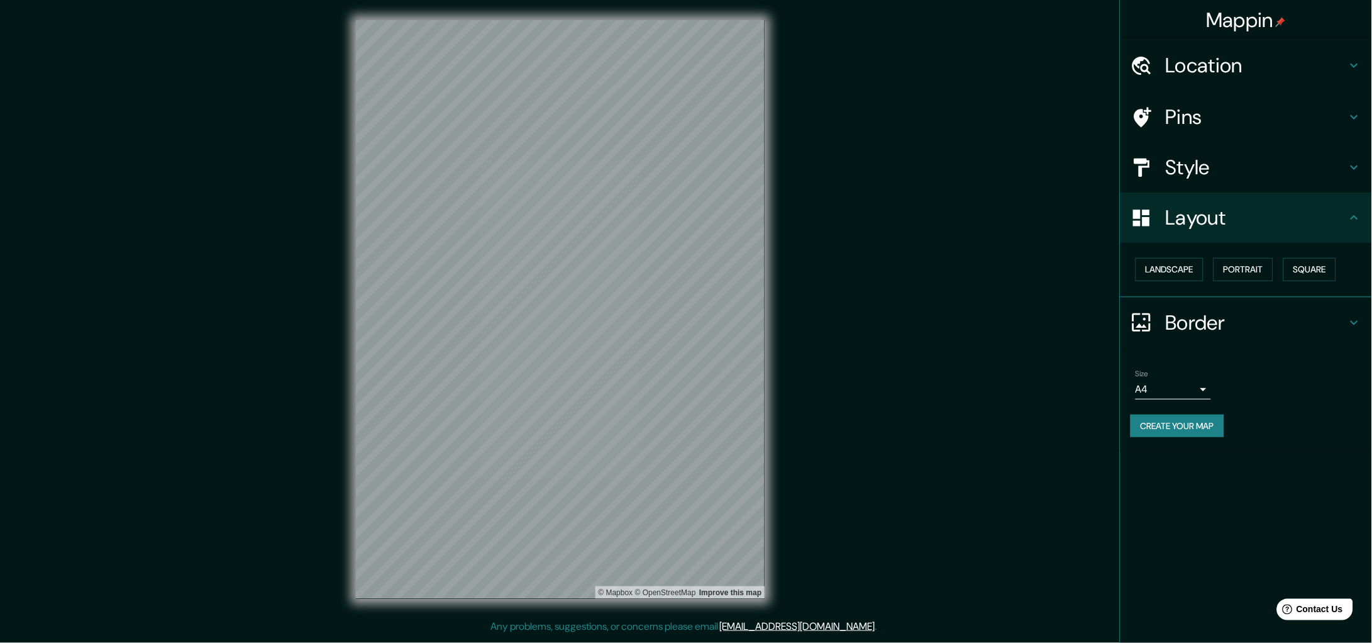
click at [1180, 161] on h4 "Style" at bounding box center [1256, 167] width 181 height 25
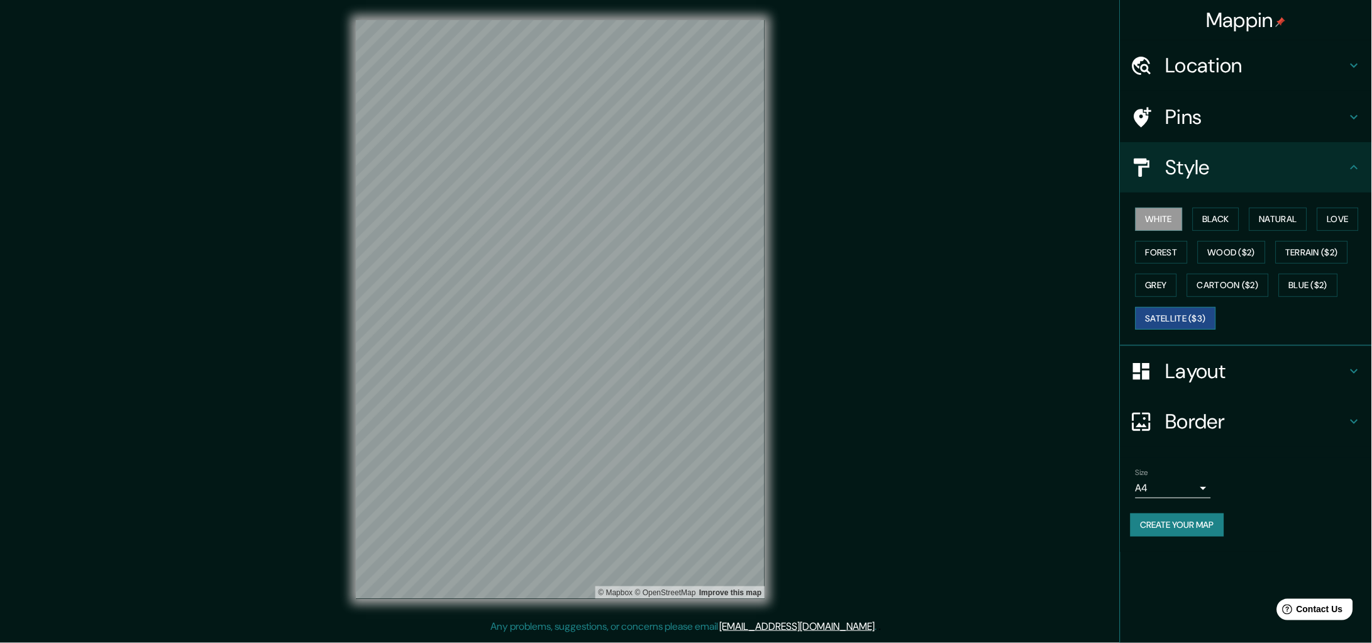
click at [1187, 321] on button "Satellite ($3)" at bounding box center [1176, 318] width 80 height 23
click at [1219, 62] on h4 "Location" at bounding box center [1256, 65] width 181 height 25
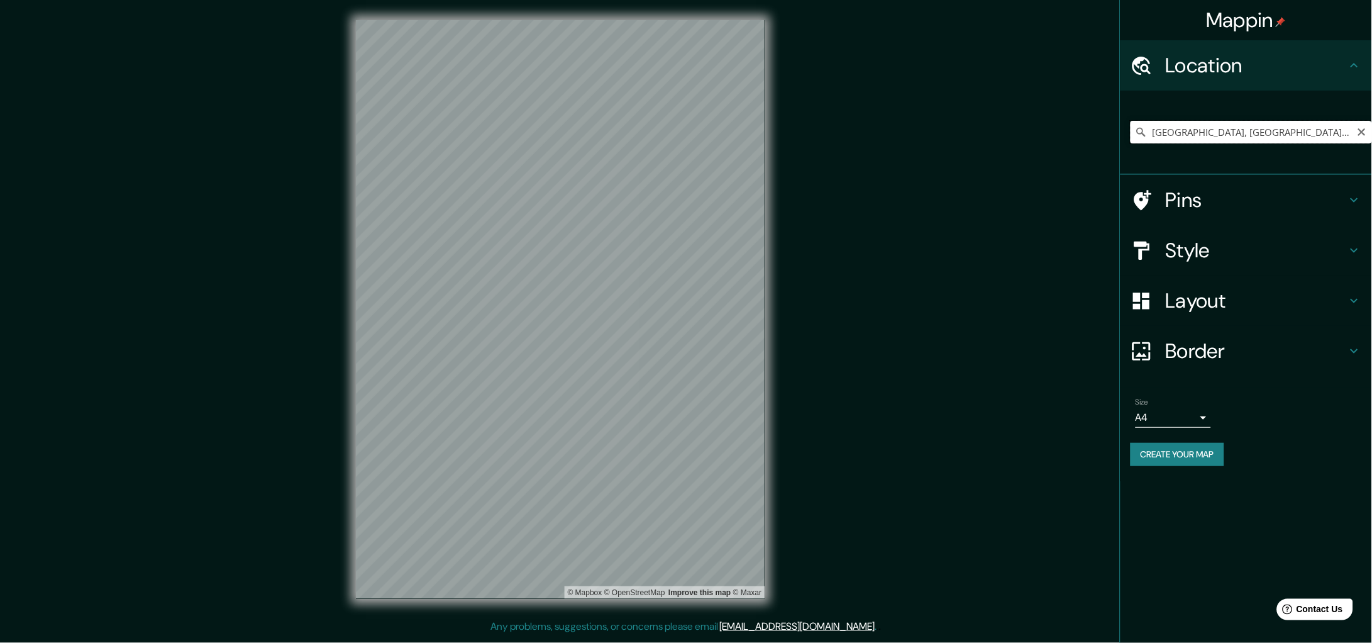
click at [1293, 128] on input "Calle Circuito, 53100 Naucalpan de Juárez, Estat de Mèxic, Mèxic" at bounding box center [1251, 132] width 241 height 23
click at [1366, 133] on icon "Clear" at bounding box center [1362, 132] width 10 height 10
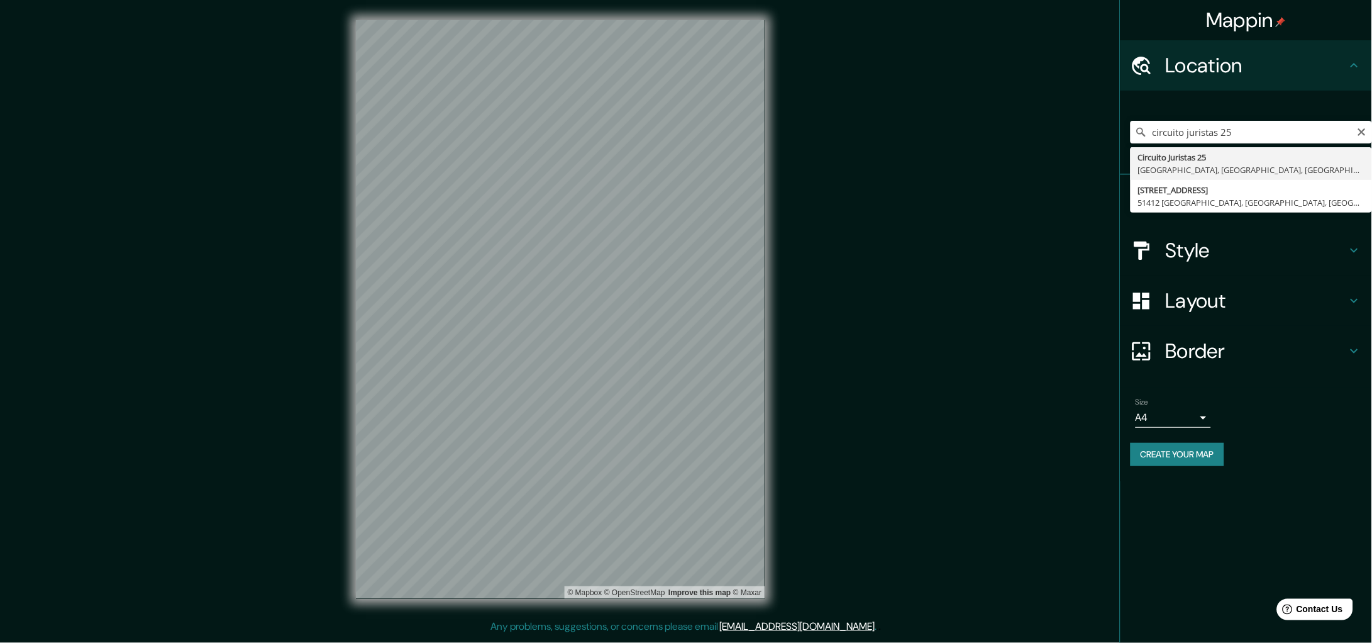
type input "[STREET_ADDRESS]"
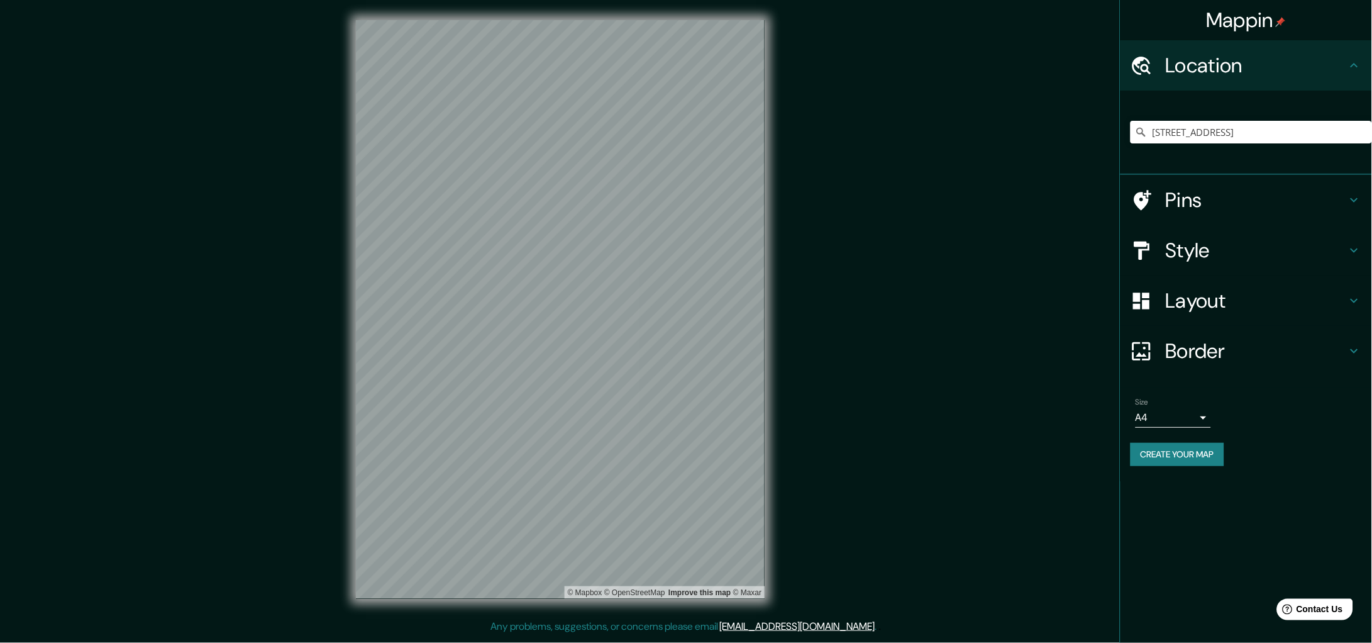
click at [1183, 196] on h4 "Pins" at bounding box center [1256, 199] width 181 height 25
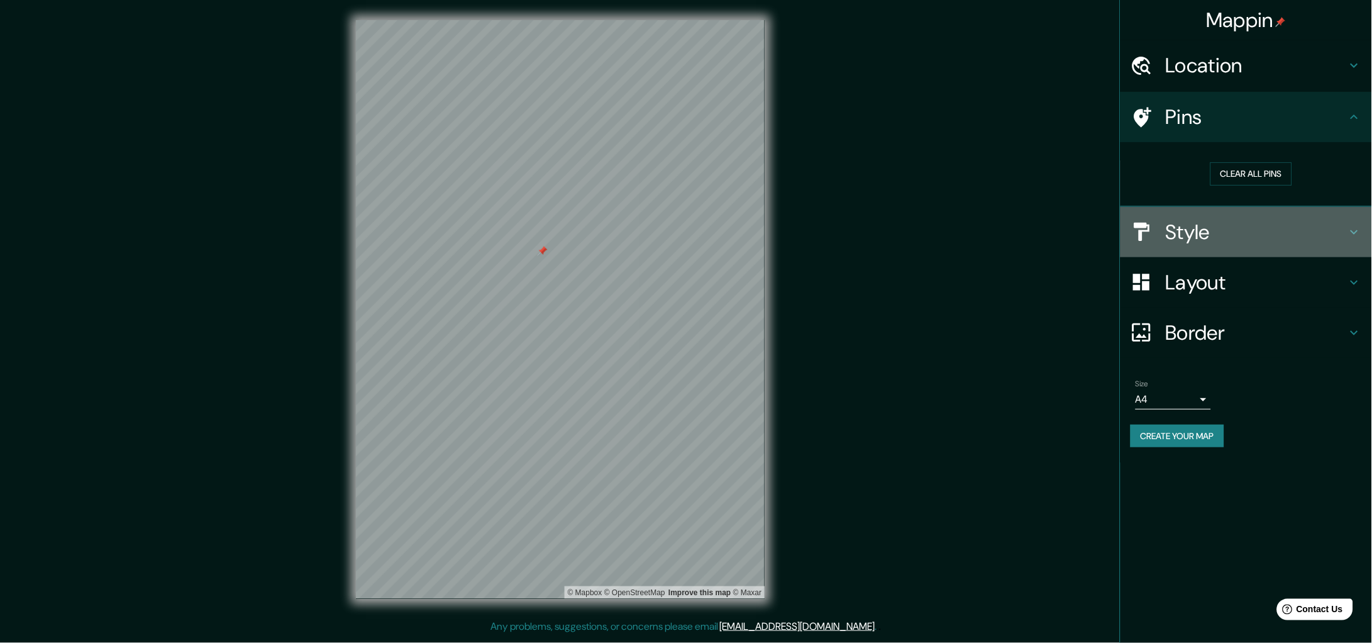
click at [1241, 229] on h4 "Style" at bounding box center [1256, 231] width 181 height 25
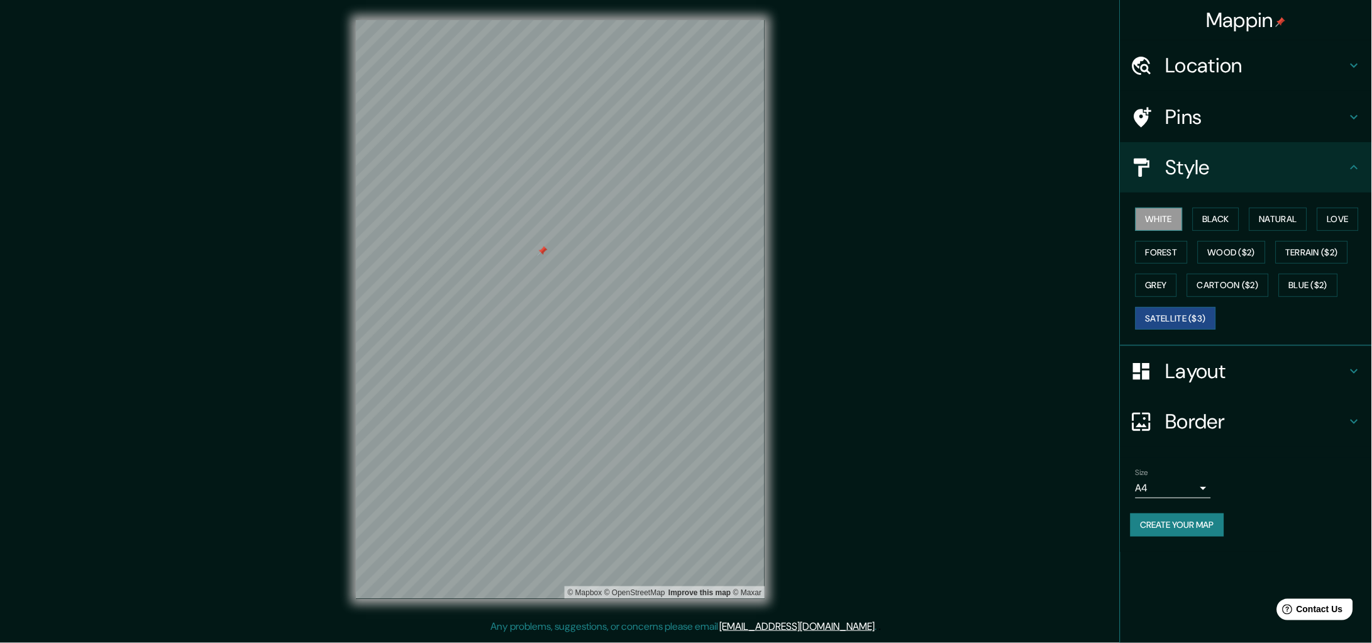
click at [1154, 224] on button "White" at bounding box center [1159, 218] width 47 height 23
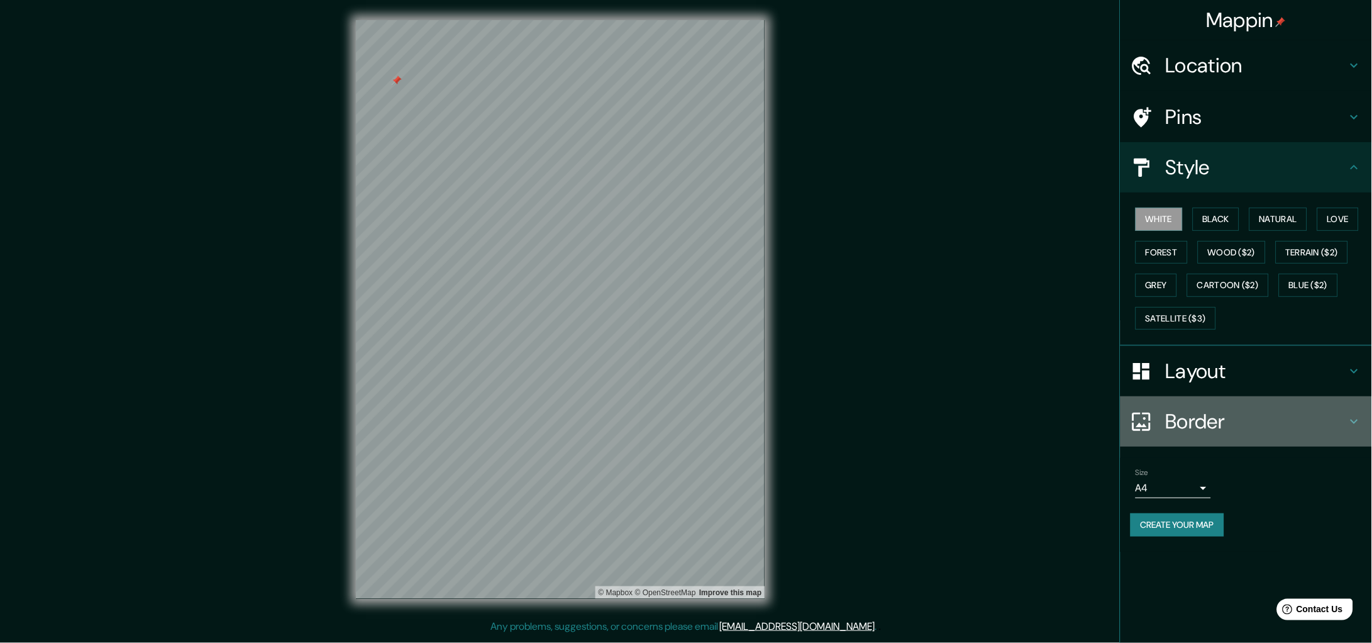
click at [1255, 418] on h4 "Border" at bounding box center [1256, 421] width 181 height 25
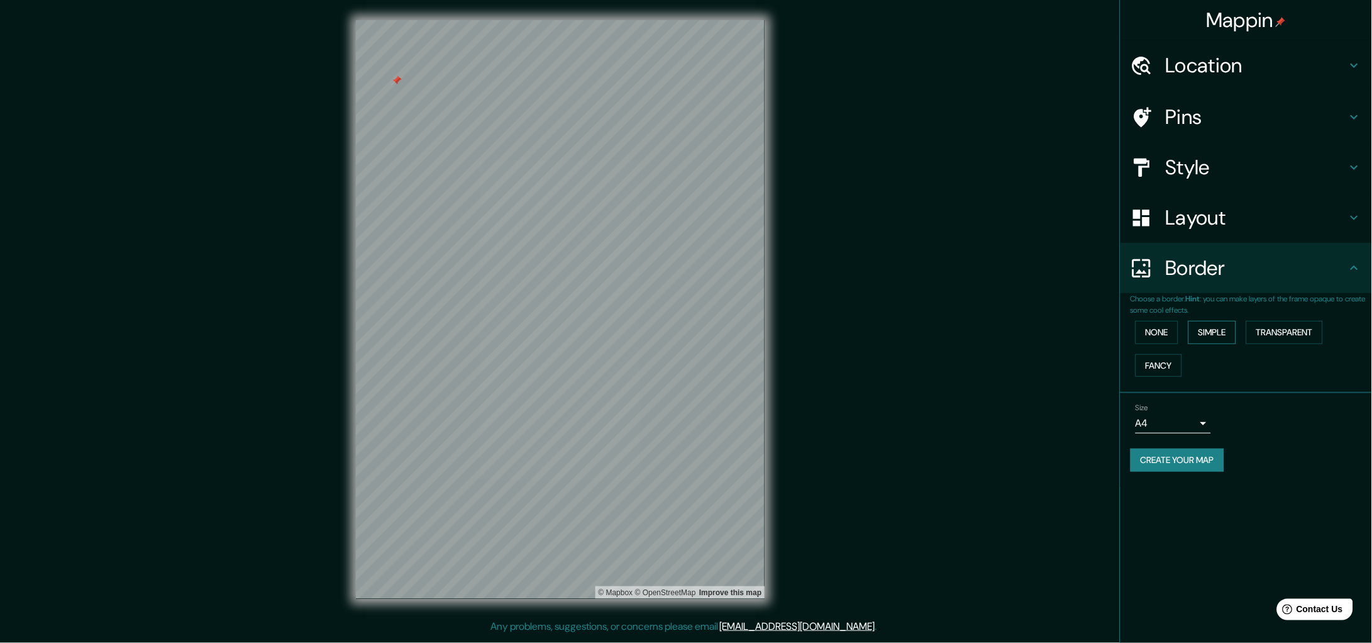
click at [1211, 332] on button "Simple" at bounding box center [1212, 332] width 48 height 23
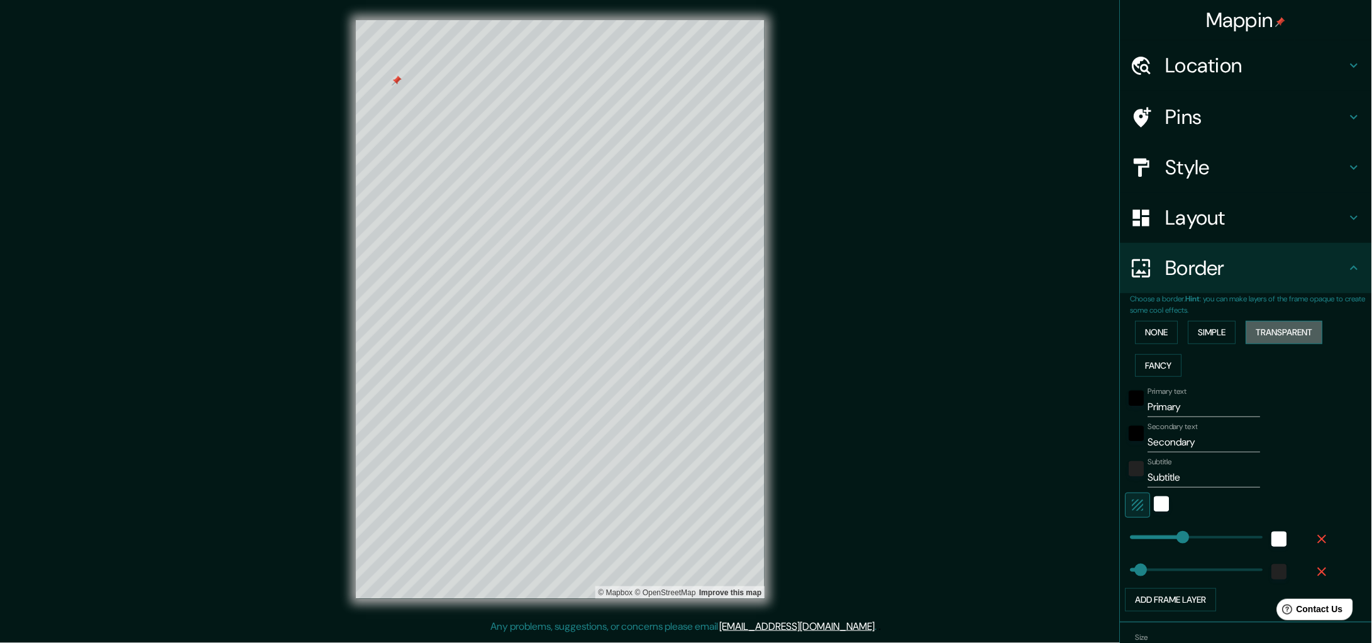
click at [1297, 332] on button "Transparent" at bounding box center [1284, 332] width 77 height 23
click at [1161, 363] on button "Fancy" at bounding box center [1159, 365] width 47 height 23
click at [1212, 333] on button "Simple" at bounding box center [1212, 332] width 48 height 23
drag, startPoint x: 1185, startPoint y: 411, endPoint x: 1053, endPoint y: 406, distance: 132.1
click at [1053, 406] on div "Mappin Location Circuito Juristas 25, 53100 Naucalpan de Juárez, Estat de Mèxic…" at bounding box center [686, 319] width 1372 height 639
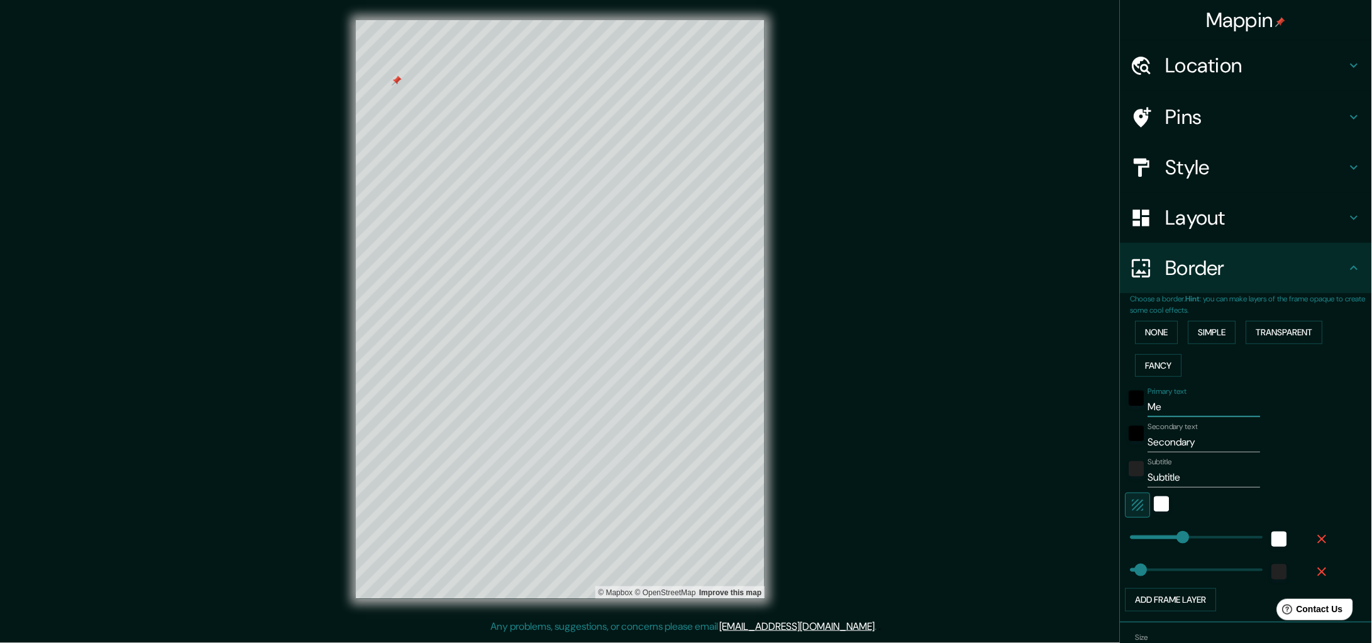
type input "M"
type input "c"
drag, startPoint x: 1197, startPoint y: 438, endPoint x: 1130, endPoint y: 436, distance: 66.7
click at [1130, 436] on div "Secondary text Secondary" at bounding box center [1229, 437] width 206 height 30
type input "ciudad de méxico"
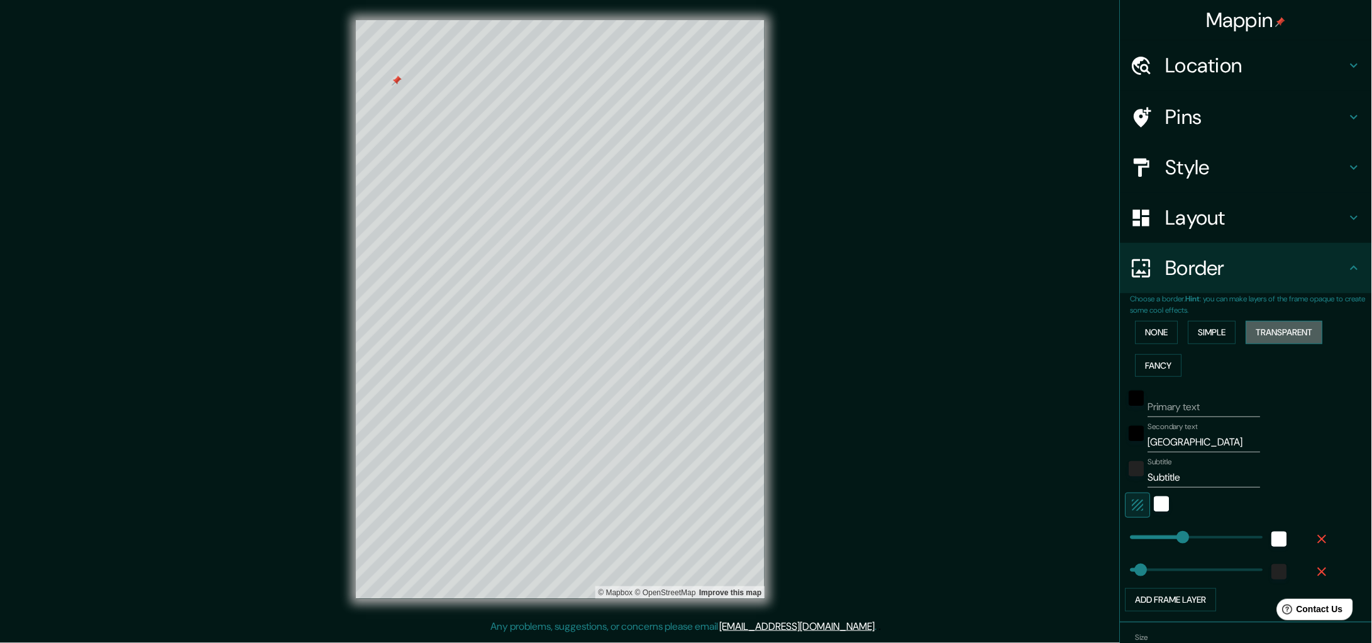
click at [1291, 332] on button "Transparent" at bounding box center [1284, 332] width 77 height 23
click at [1213, 334] on button "Simple" at bounding box center [1212, 332] width 48 height 23
drag, startPoint x: 1192, startPoint y: 402, endPoint x: 1090, endPoint y: 412, distance: 101.7
click at [1090, 412] on div "Mappin Location Circuito Juristas 25, 53100 Naucalpan de Juárez, Estat de Mèxic…" at bounding box center [686, 319] width 1372 height 639
click at [1154, 501] on div "white" at bounding box center [1161, 503] width 15 height 15
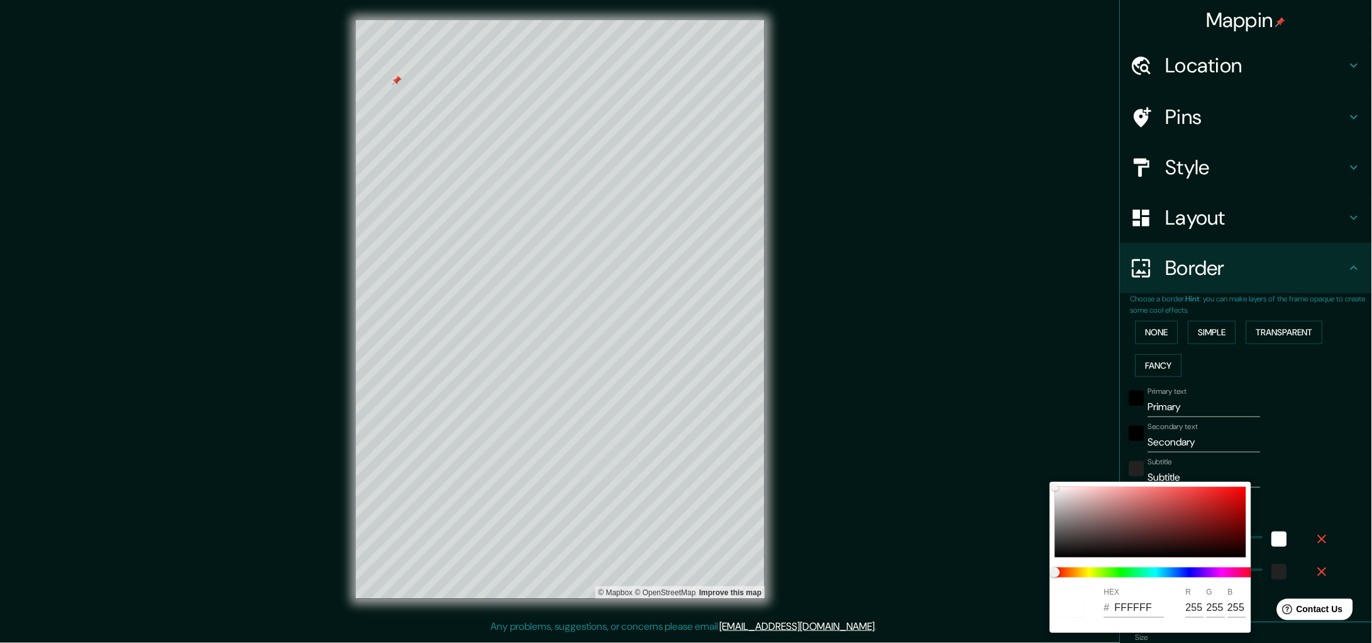
click at [1230, 439] on div at bounding box center [686, 321] width 1372 height 643
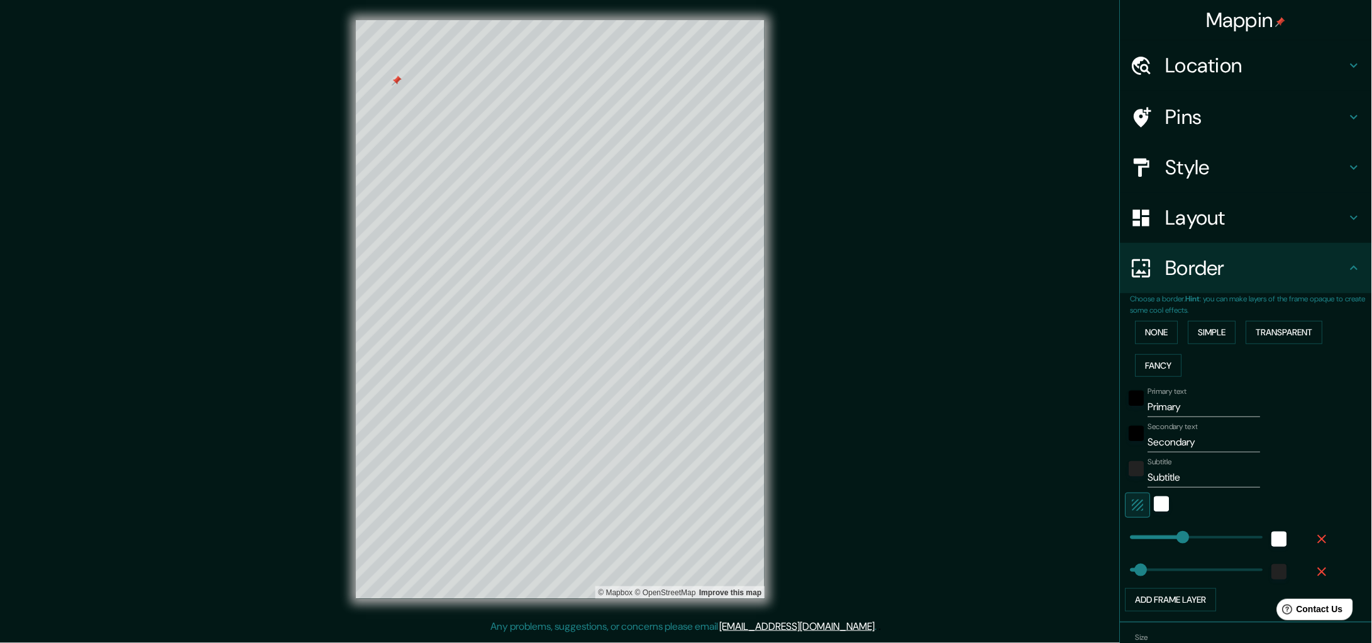
click at [1186, 401] on input "Primary" at bounding box center [1204, 407] width 113 height 20
click at [1131, 499] on icon "button" at bounding box center [1138, 504] width 15 height 15
drag, startPoint x: 1181, startPoint y: 410, endPoint x: 1094, endPoint y: 409, distance: 86.8
click at [1094, 409] on div "Mappin Location Circuito Juristas 25, 53100 Naucalpan de Juárez, Estat de Mèxic…" at bounding box center [686, 319] width 1372 height 639
drag, startPoint x: 1188, startPoint y: 443, endPoint x: 1122, endPoint y: 446, distance: 66.1
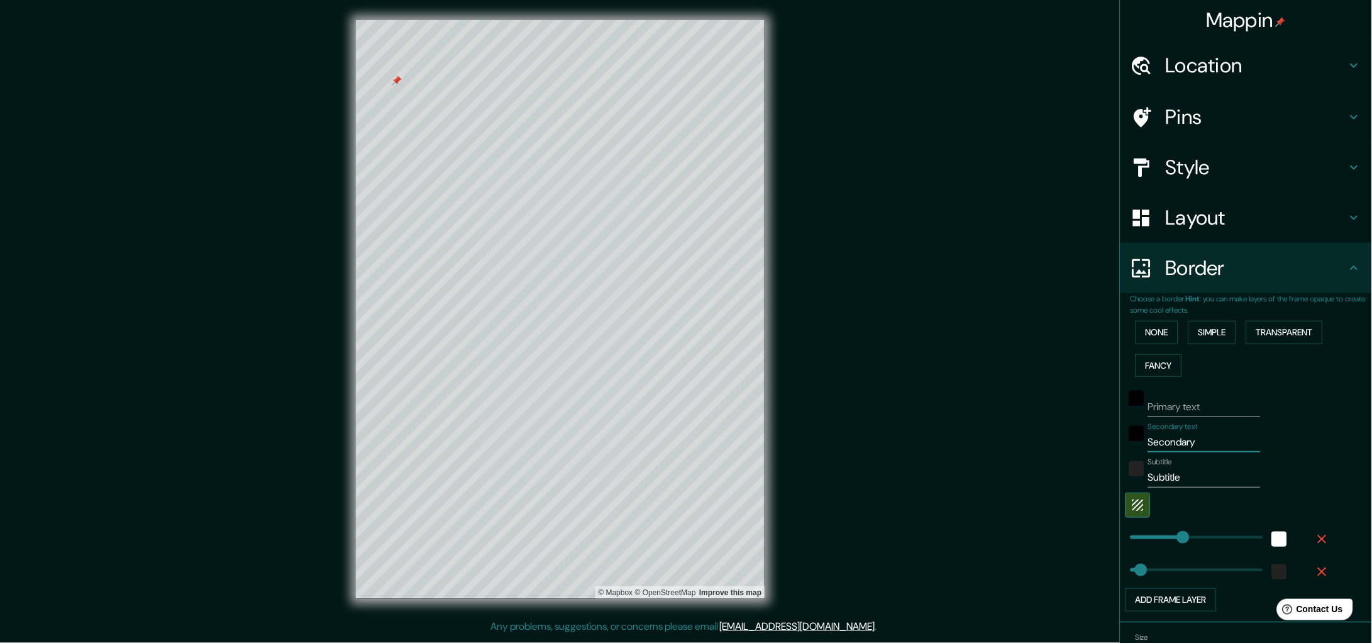
click at [1126, 446] on div "Secondary text Secondary" at bounding box center [1229, 437] width 206 height 30
type input "c"
drag, startPoint x: 1198, startPoint y: 475, endPoint x: 983, endPoint y: 474, distance: 215.0
click at [983, 474] on div "Mappin Location Circuito Juristas 25, 53100 Naucalpan de Juárez, Estat de Mèxic…" at bounding box center [686, 319] width 1372 height 639
click at [1305, 457] on div "Subtitle" at bounding box center [1229, 472] width 206 height 30
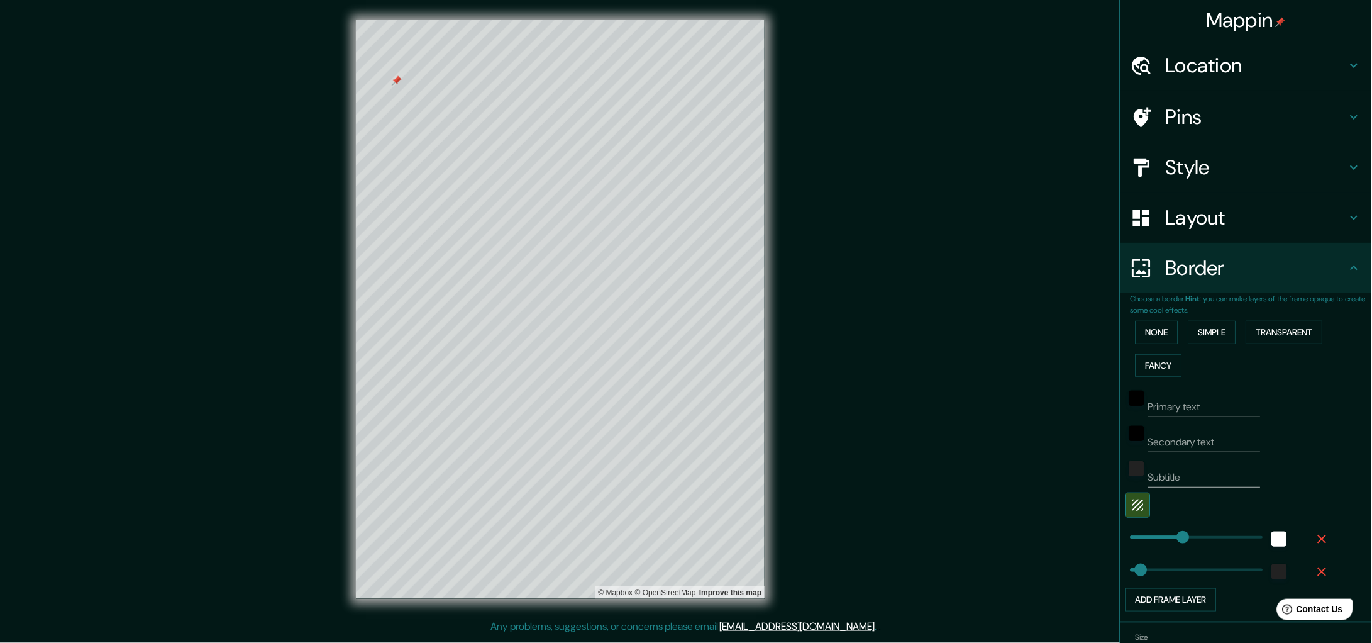
scroll to position [71, 0]
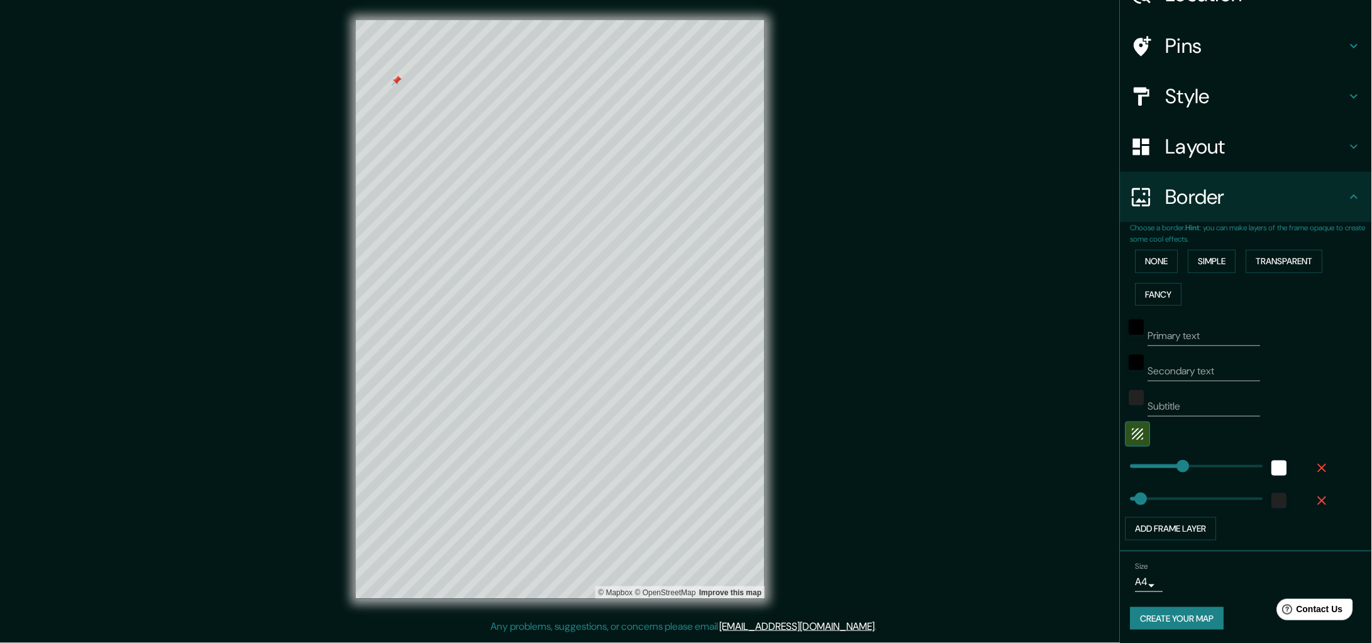
click at [1171, 617] on button "Create your map" at bounding box center [1178, 618] width 94 height 23
click at [1214, 406] on input "Subtitle" at bounding box center [1204, 406] width 113 height 20
click at [1187, 626] on div "Create your map" at bounding box center [1246, 618] width 231 height 23
click at [1239, 558] on div "Size A4 single" at bounding box center [1246, 576] width 231 height 40
click at [1156, 409] on input "Subtitle" at bounding box center [1204, 406] width 113 height 20
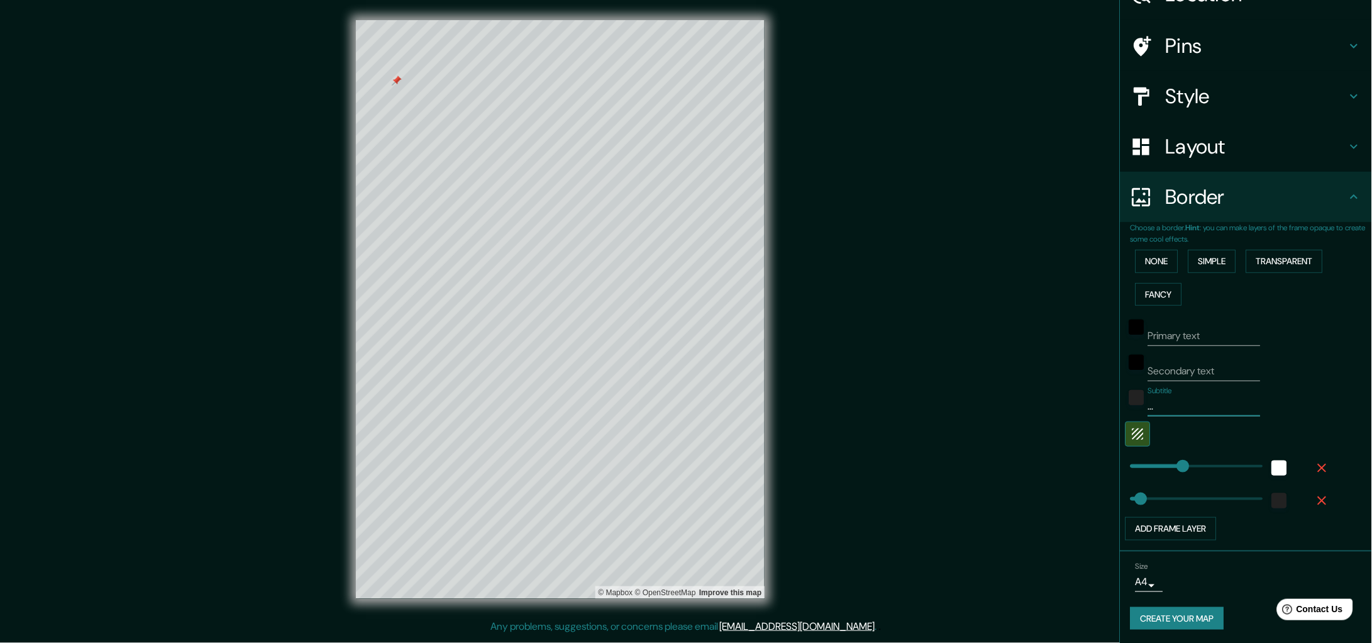
type input "..."
click at [1166, 615] on button "Create your map" at bounding box center [1178, 618] width 94 height 23
click at [1178, 368] on input "Secondary text" at bounding box center [1204, 371] width 113 height 20
type input "."
click at [1169, 332] on input "Primary text" at bounding box center [1204, 336] width 113 height 20
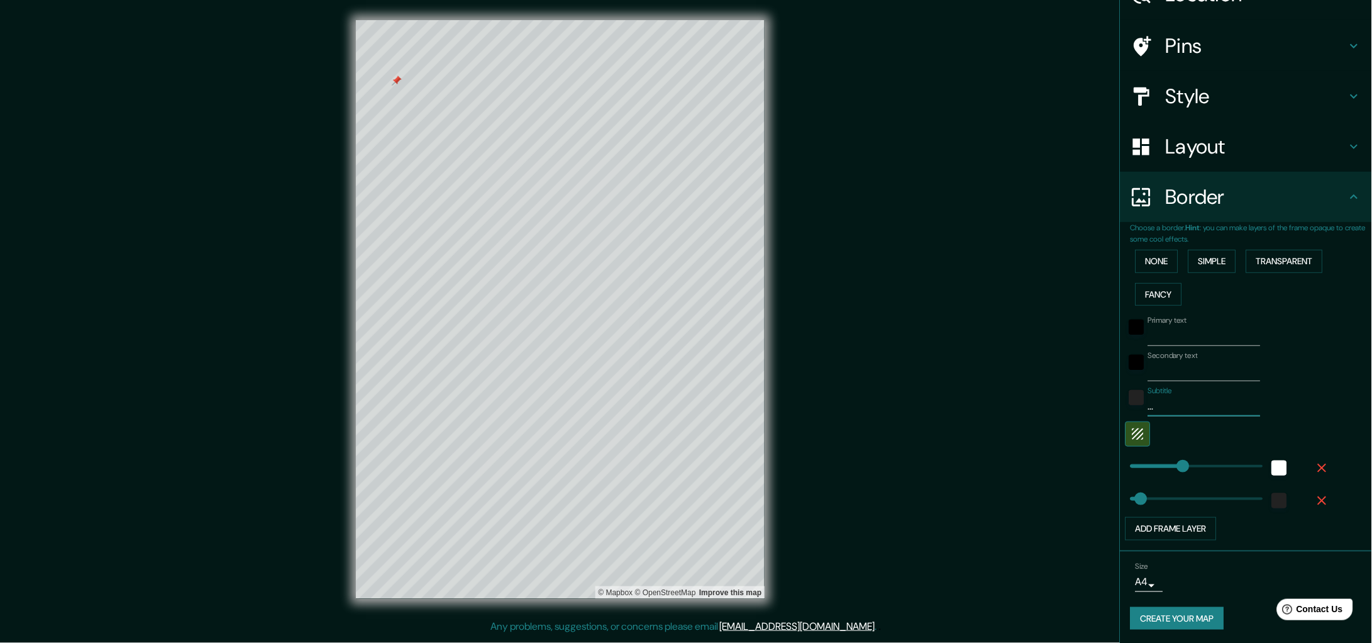
drag, startPoint x: 1158, startPoint y: 405, endPoint x: 1072, endPoint y: 407, distance: 86.2
click at [1072, 407] on div "Mappin Location Circuito Juristas 25, 53100 Naucalpan de Juárez, Estat de Mèxic…" at bounding box center [686, 319] width 1372 height 639
click at [1173, 616] on button "Create your map" at bounding box center [1178, 618] width 94 height 23
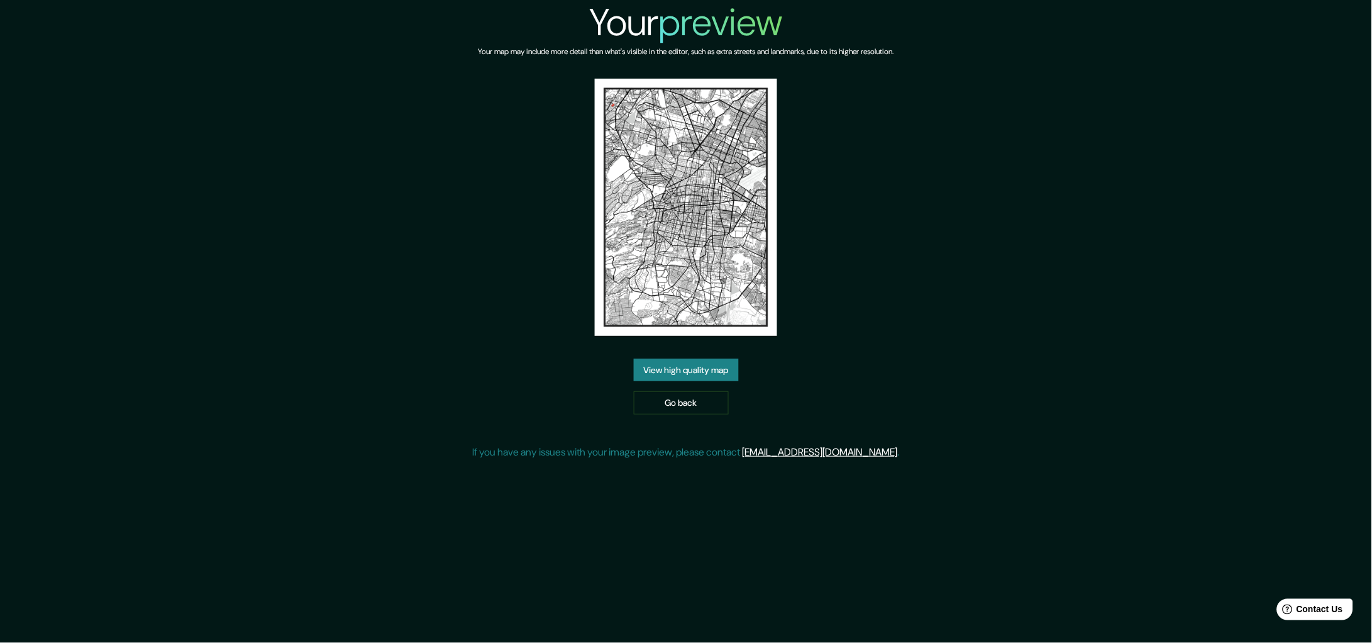
click at [710, 371] on link "View high quality map" at bounding box center [686, 369] width 105 height 23
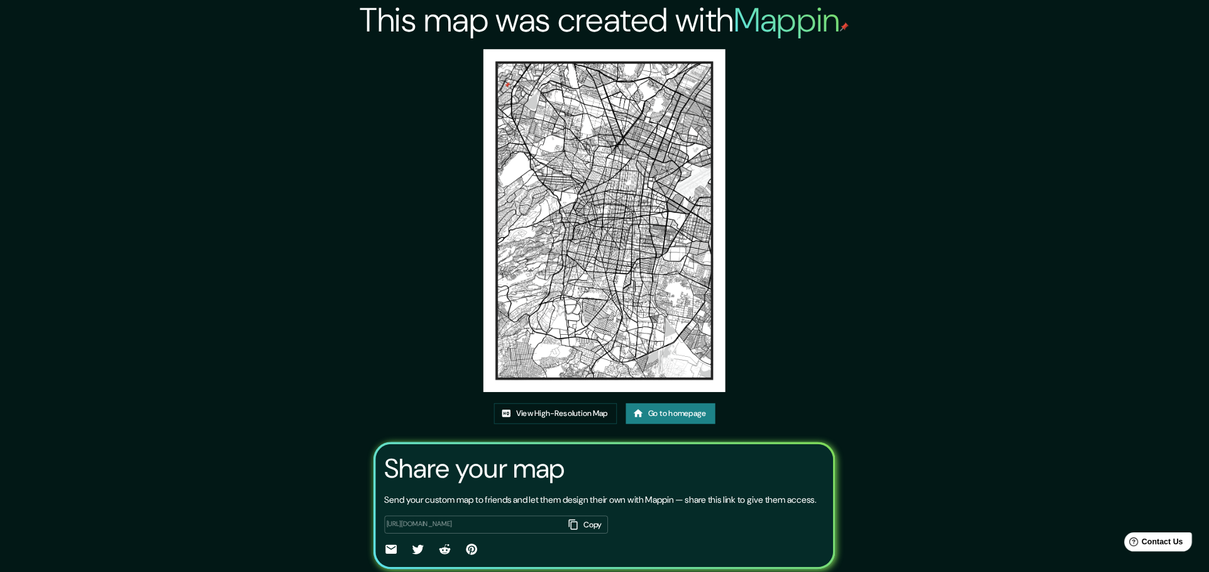
scroll to position [57, 0]
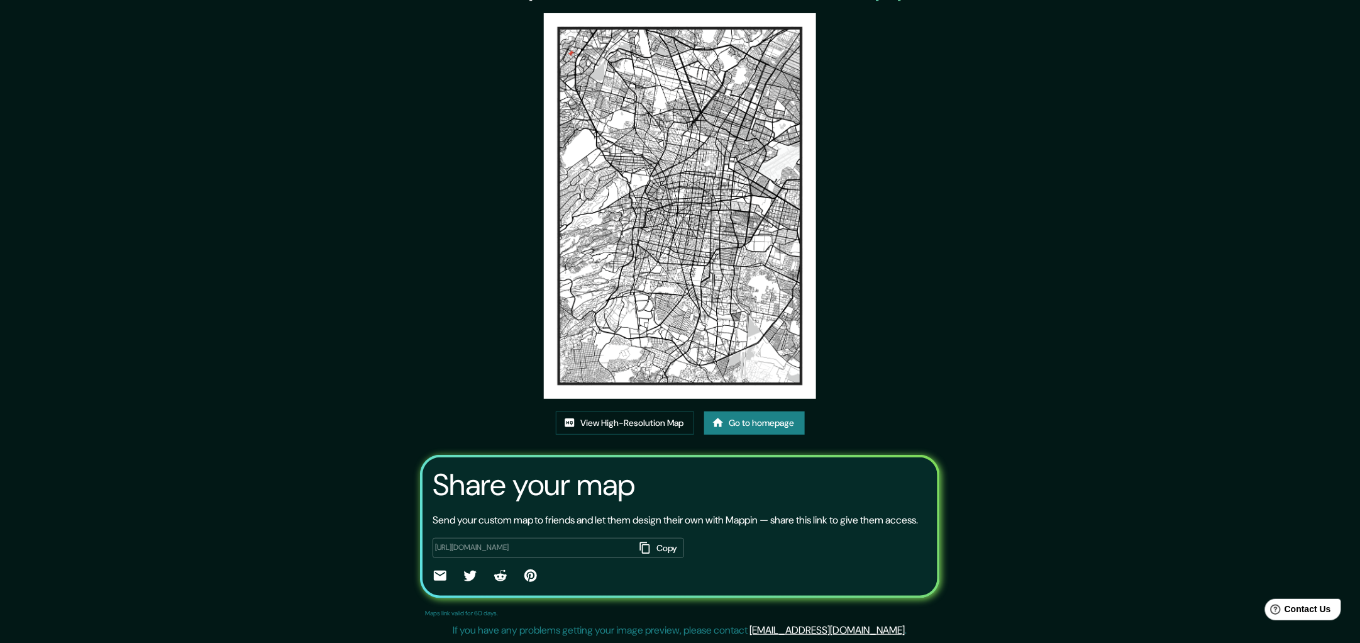
click at [655, 550] on button "Copy" at bounding box center [659, 548] width 49 height 21
drag, startPoint x: 629, startPoint y: 201, endPoint x: 631, endPoint y: 240, distance: 38.4
click at [629, 201] on img at bounding box center [680, 205] width 273 height 385
click at [608, 392] on div "This map was created with Mappin View High-Resolution Map Go to homepage Share …" at bounding box center [680, 300] width 550 height 685
click at [608, 411] on link "View High-Resolution Map" at bounding box center [625, 422] width 138 height 23
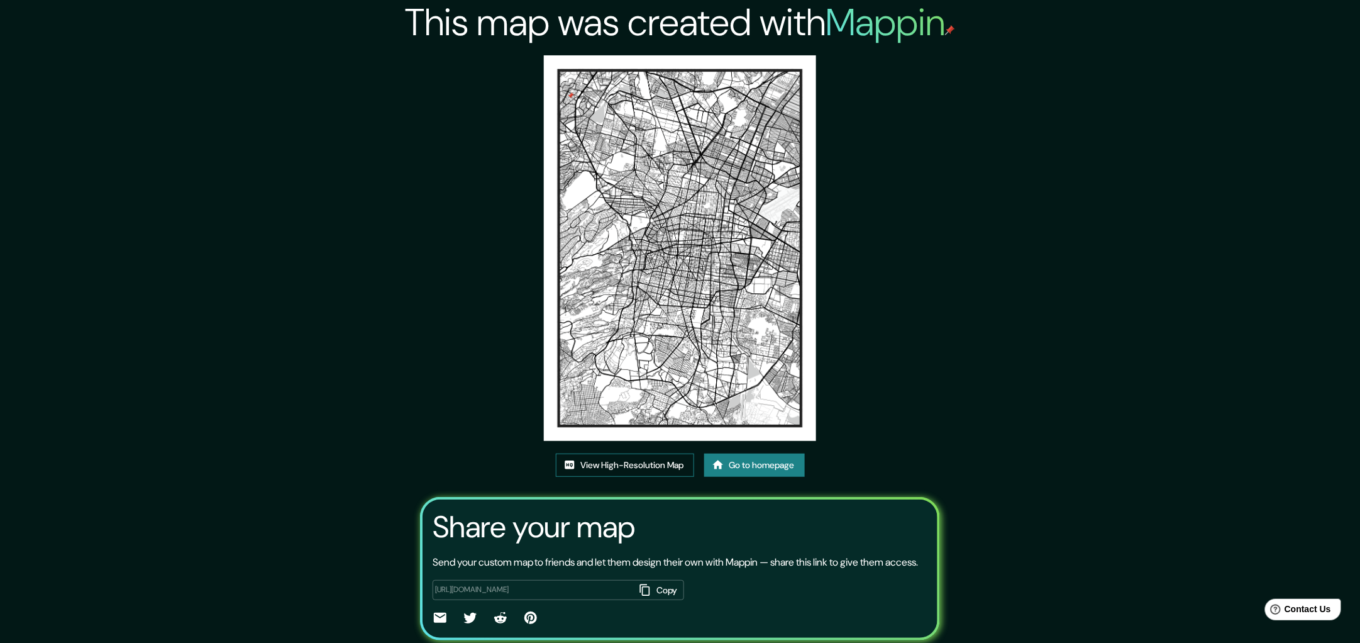
drag, startPoint x: 667, startPoint y: 238, endPoint x: 611, endPoint y: 459, distance: 228.3
click at [611, 459] on link "View High-Resolution Map" at bounding box center [625, 464] width 138 height 23
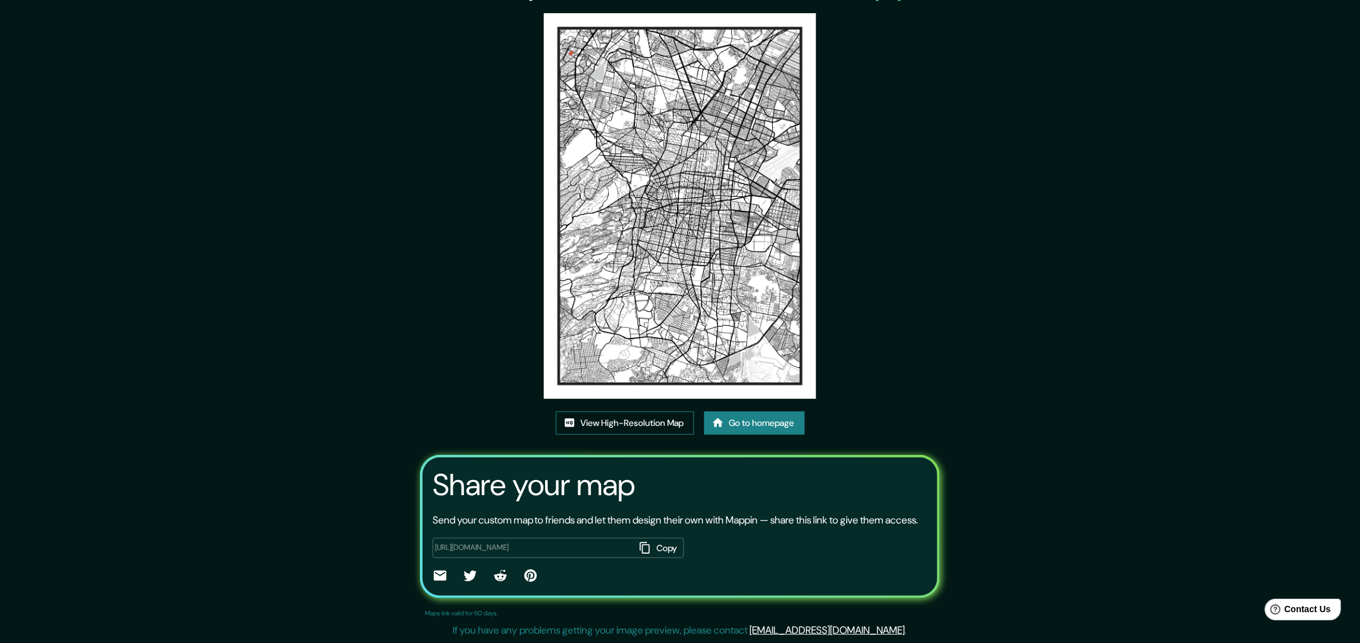
click at [614, 413] on link "View High-Resolution Map" at bounding box center [625, 422] width 138 height 23
click at [746, 411] on link "Go to homepage" at bounding box center [754, 422] width 101 height 23
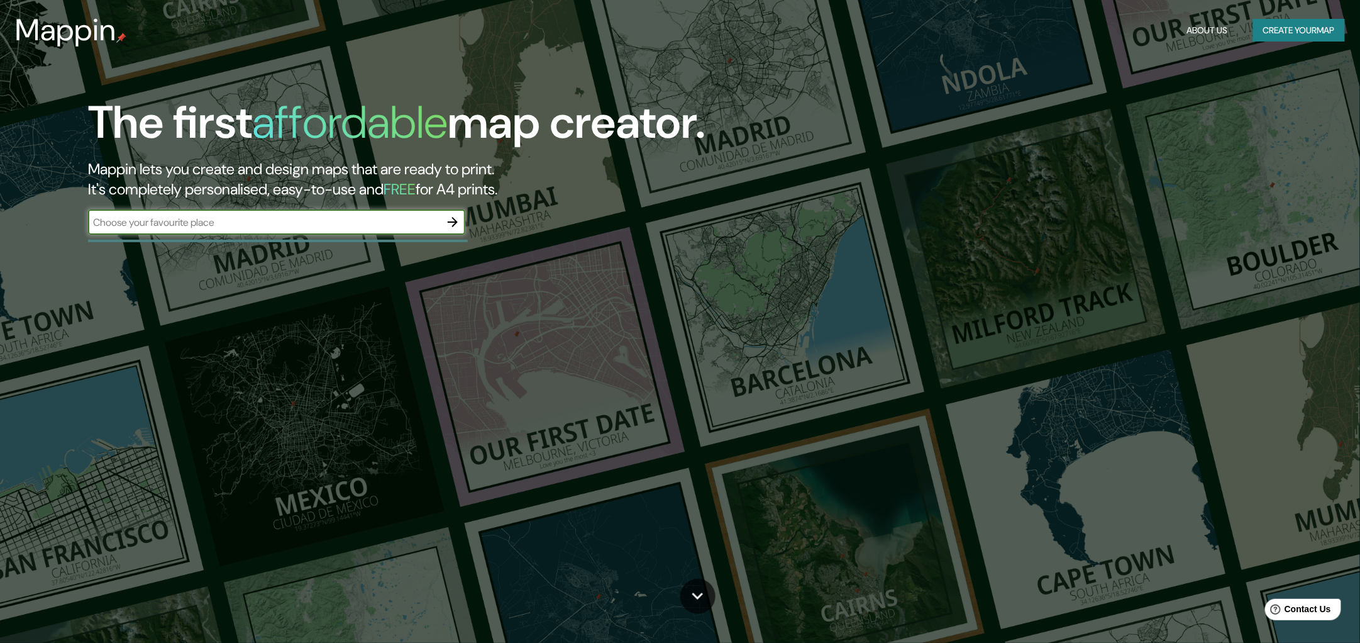
click at [282, 229] on input "text" at bounding box center [264, 222] width 352 height 14
type input "manresa barcelona"
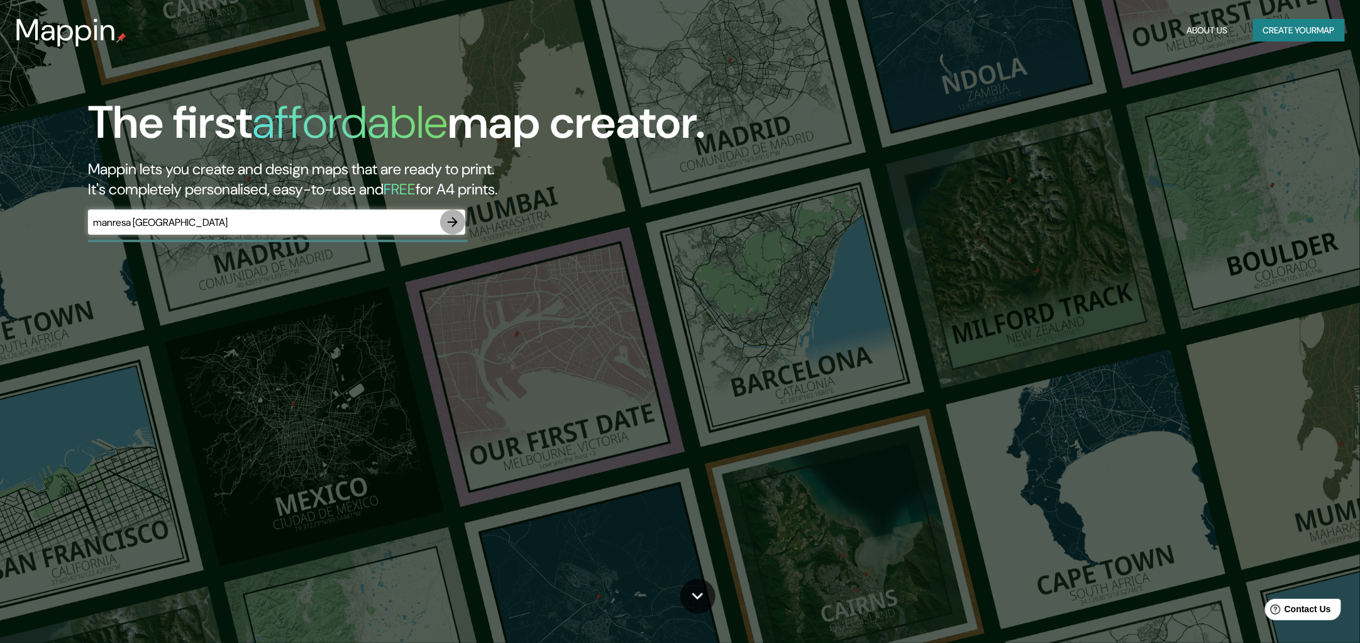
click at [452, 219] on icon "button" at bounding box center [452, 221] width 15 height 15
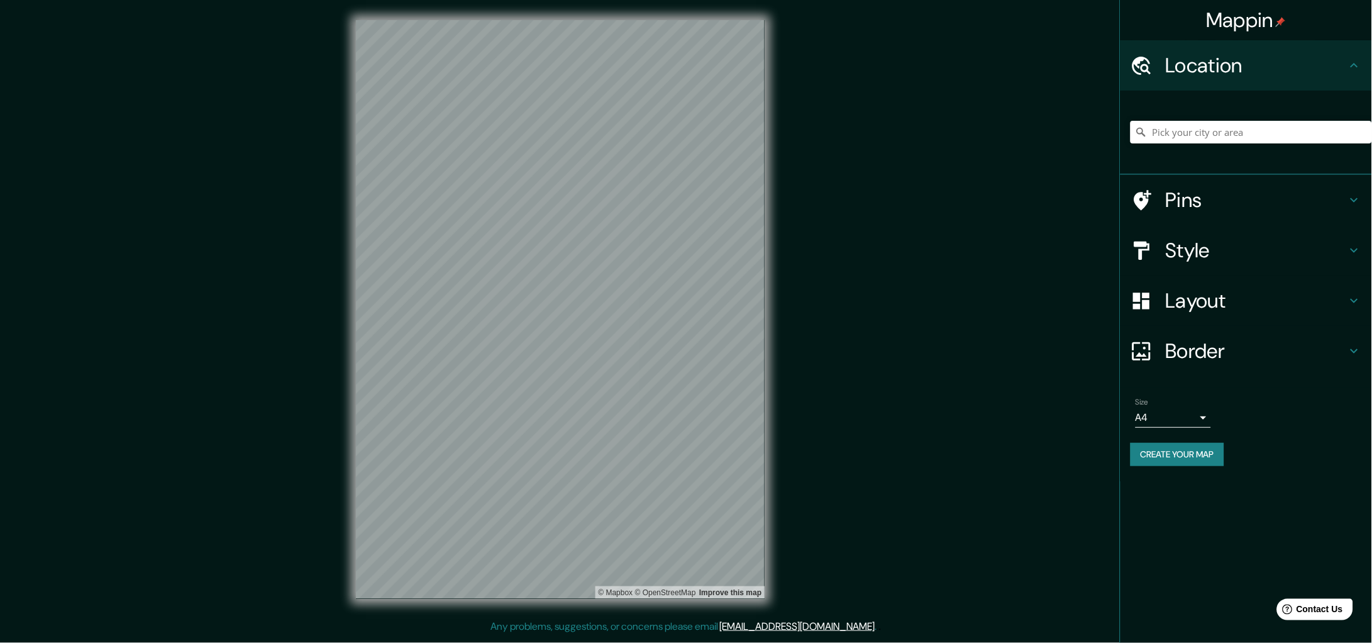
click at [1196, 69] on h4 "Location" at bounding box center [1256, 65] width 181 height 25
click at [1185, 130] on input "Pick your city or area" at bounding box center [1251, 132] width 241 height 23
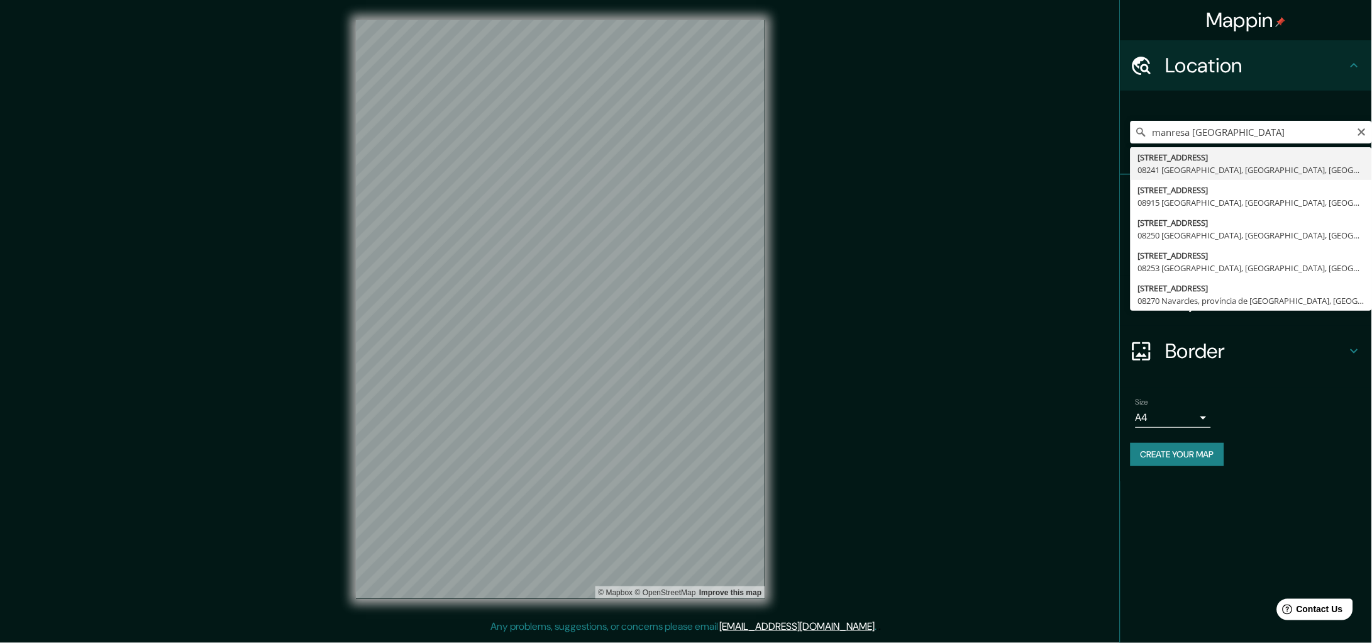
type input "Carrer del Bruc 76, 08241 Manresa, província de Barcelona, Espanya"
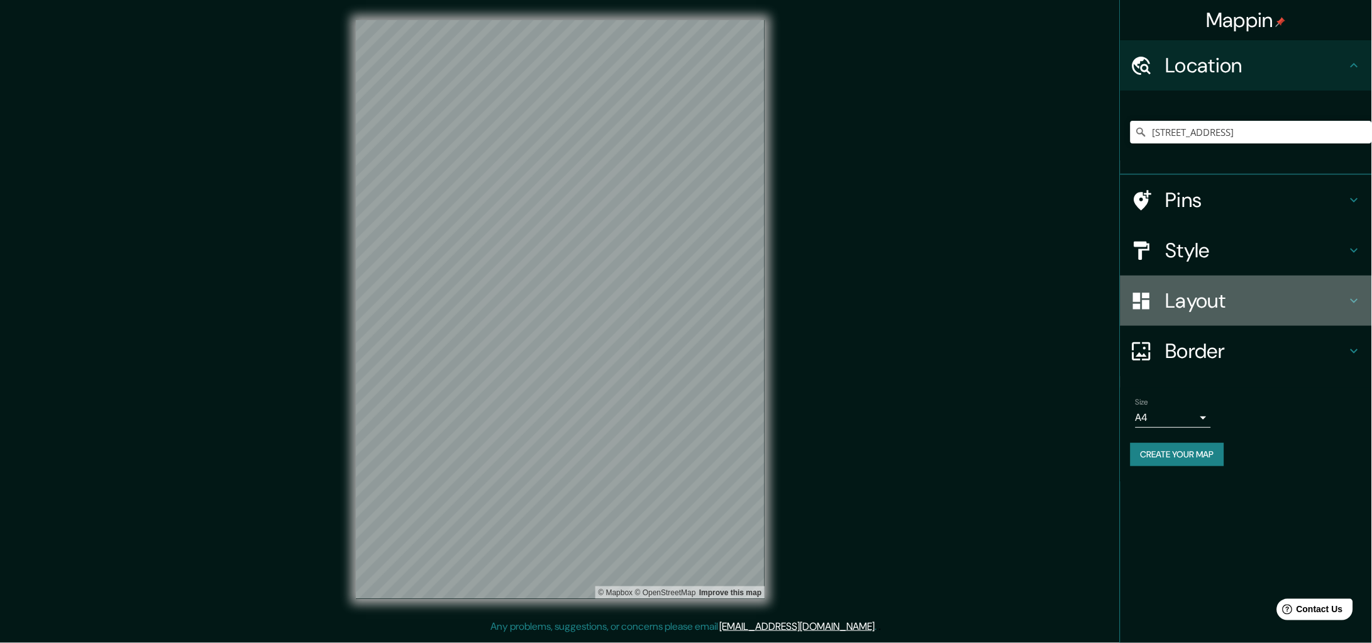
click at [1221, 301] on h4 "Layout" at bounding box center [1256, 300] width 181 height 25
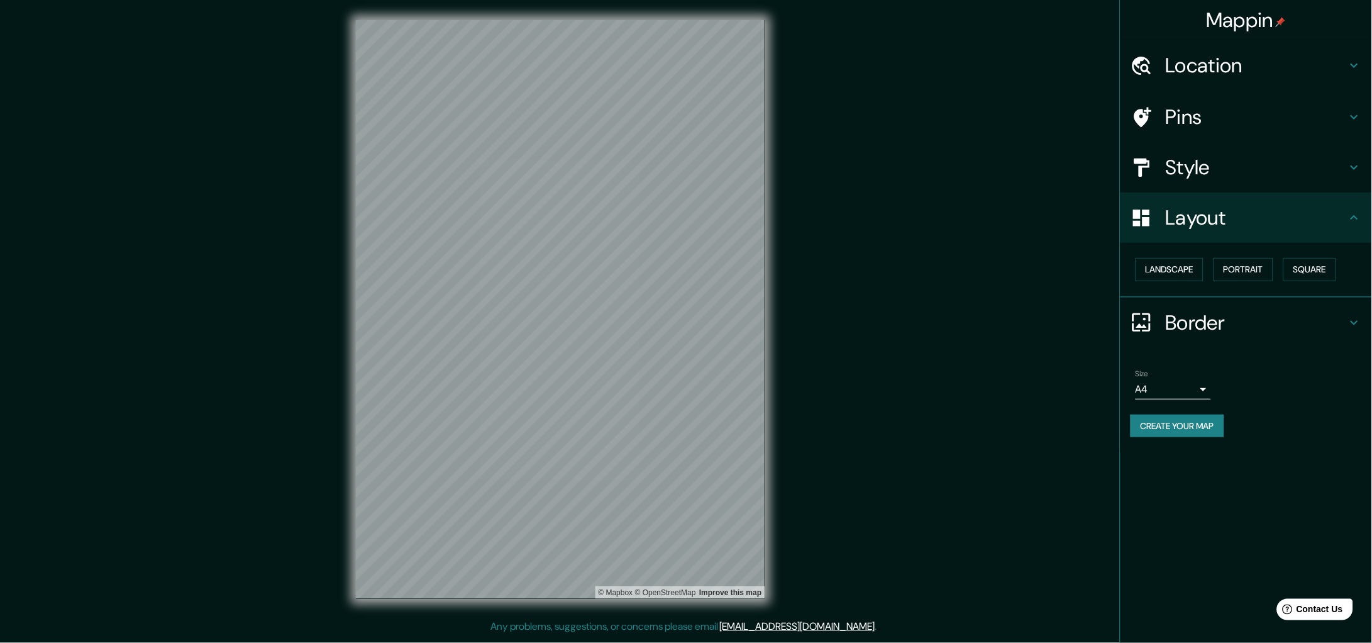
click at [1198, 165] on h4 "Style" at bounding box center [1256, 167] width 181 height 25
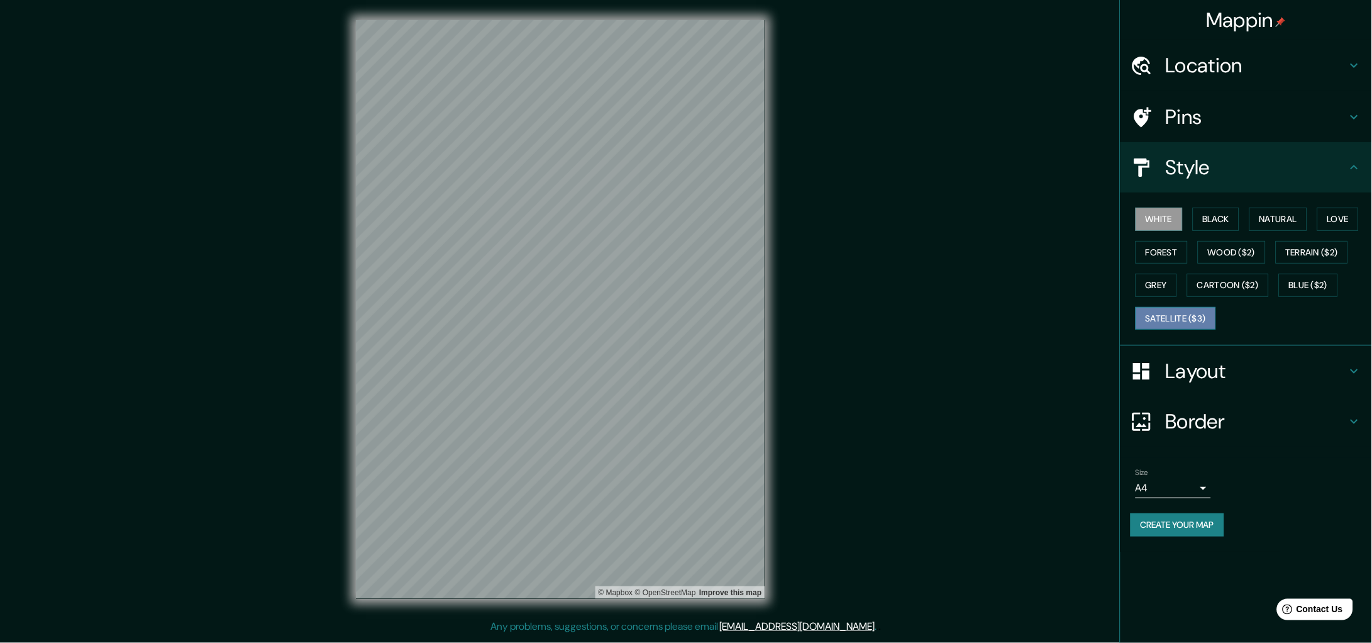
click at [1187, 323] on button "Satellite ($3)" at bounding box center [1176, 318] width 80 height 23
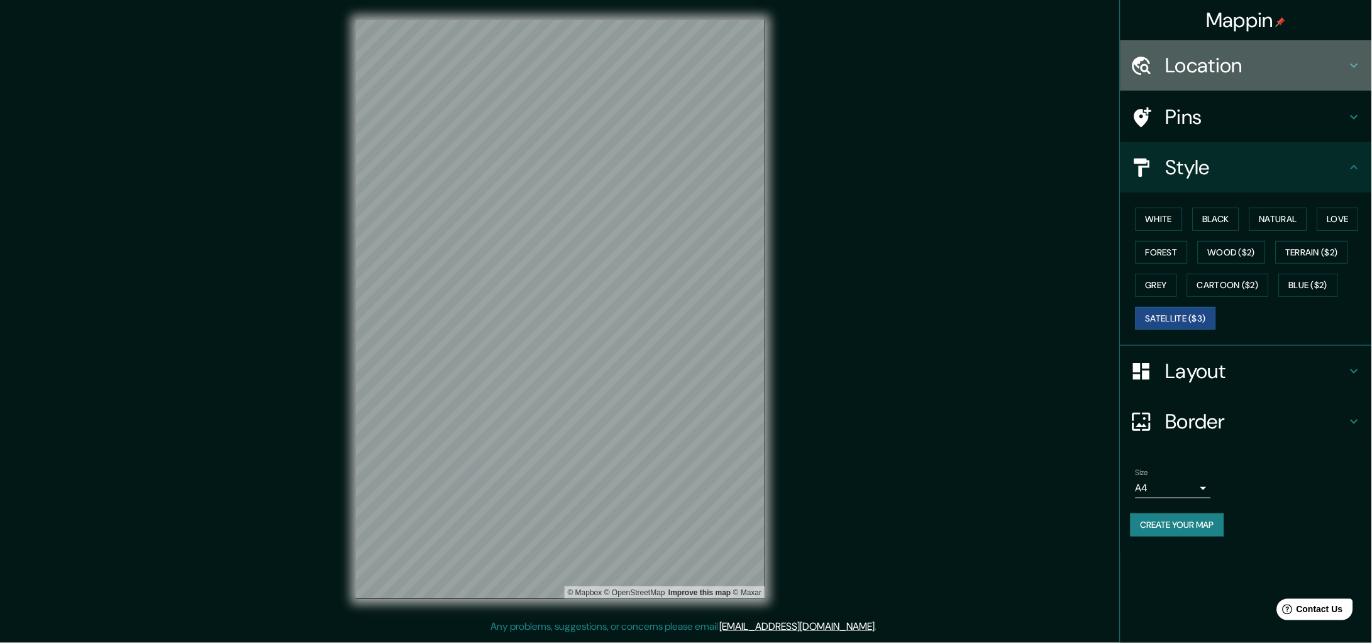
click at [1214, 67] on h4 "Location" at bounding box center [1256, 65] width 181 height 25
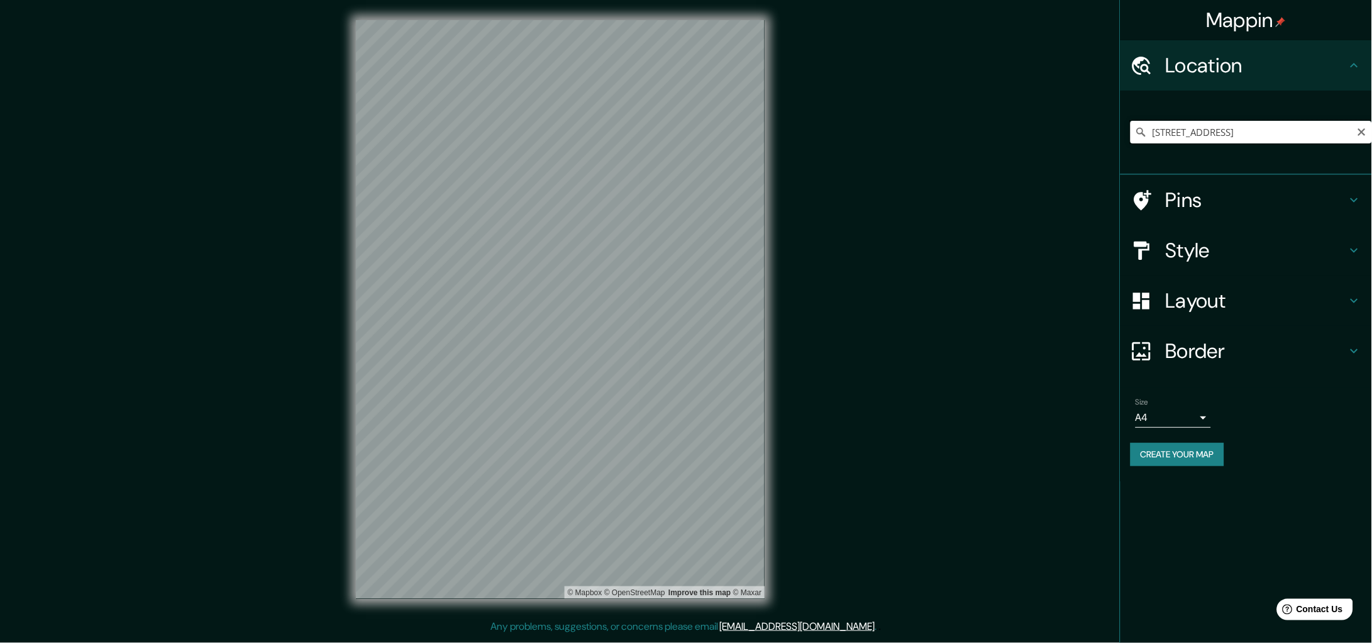
drag, startPoint x: 1342, startPoint y: 135, endPoint x: 1270, endPoint y: 133, distance: 72.3
click at [1270, 133] on input "Carrer del Bruc 76, 08241 Manresa, província de Barcelona, Espanya" at bounding box center [1251, 132] width 241 height 23
drag, startPoint x: 1155, startPoint y: 132, endPoint x: 1256, endPoint y: 132, distance: 101.2
click at [1256, 132] on input "Carrer del Bruc 76, 08241 Manresa, província de Barcelona, Espanya" at bounding box center [1251, 132] width 241 height 23
click at [1165, 192] on div at bounding box center [1148, 200] width 35 height 22
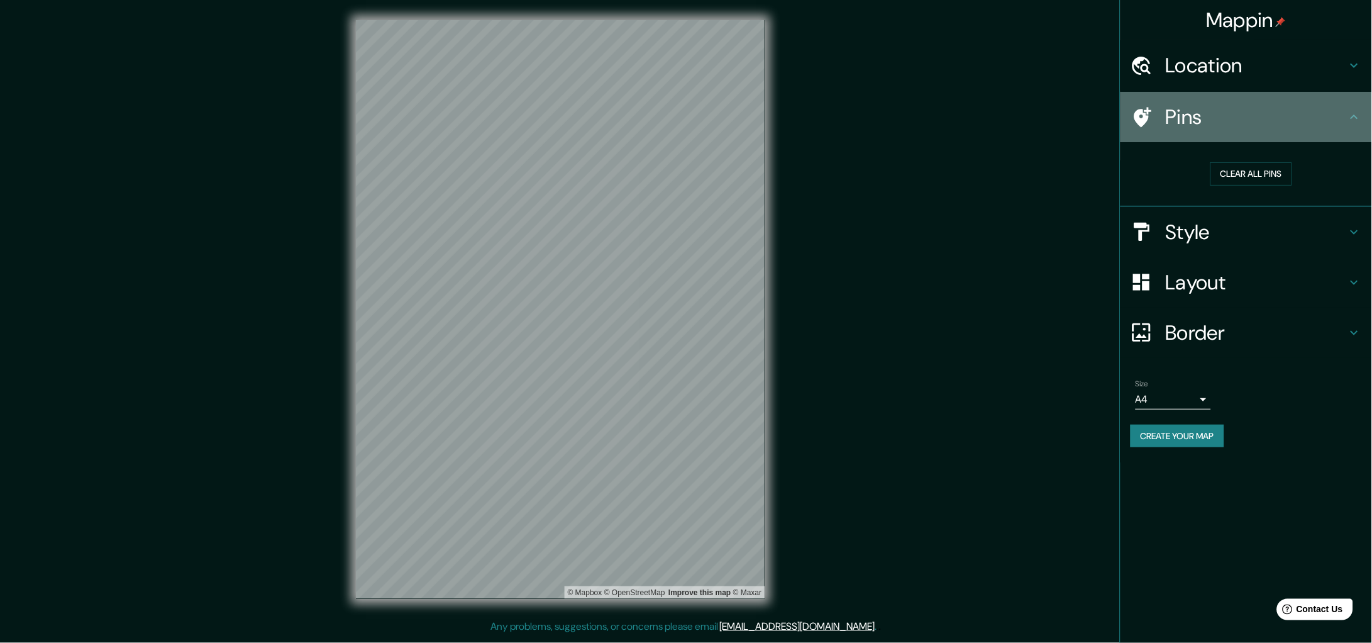
click at [1176, 109] on h4 "Pins" at bounding box center [1256, 116] width 181 height 25
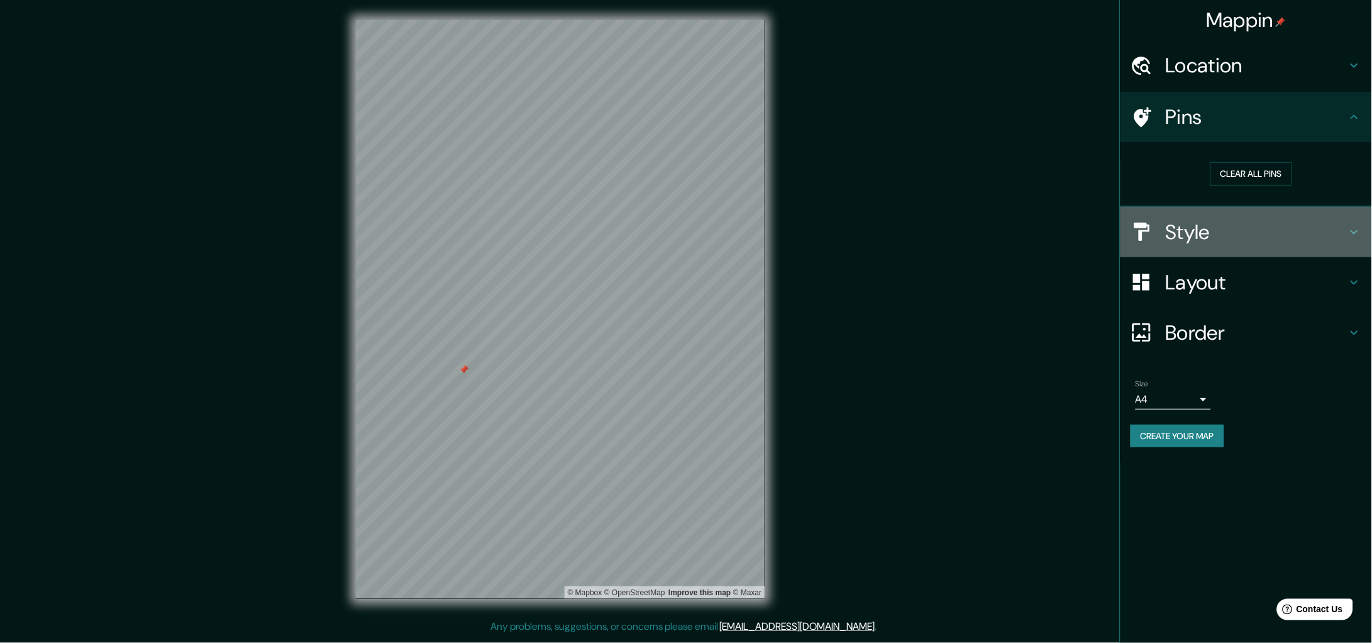
click at [1202, 227] on h4 "Style" at bounding box center [1256, 231] width 181 height 25
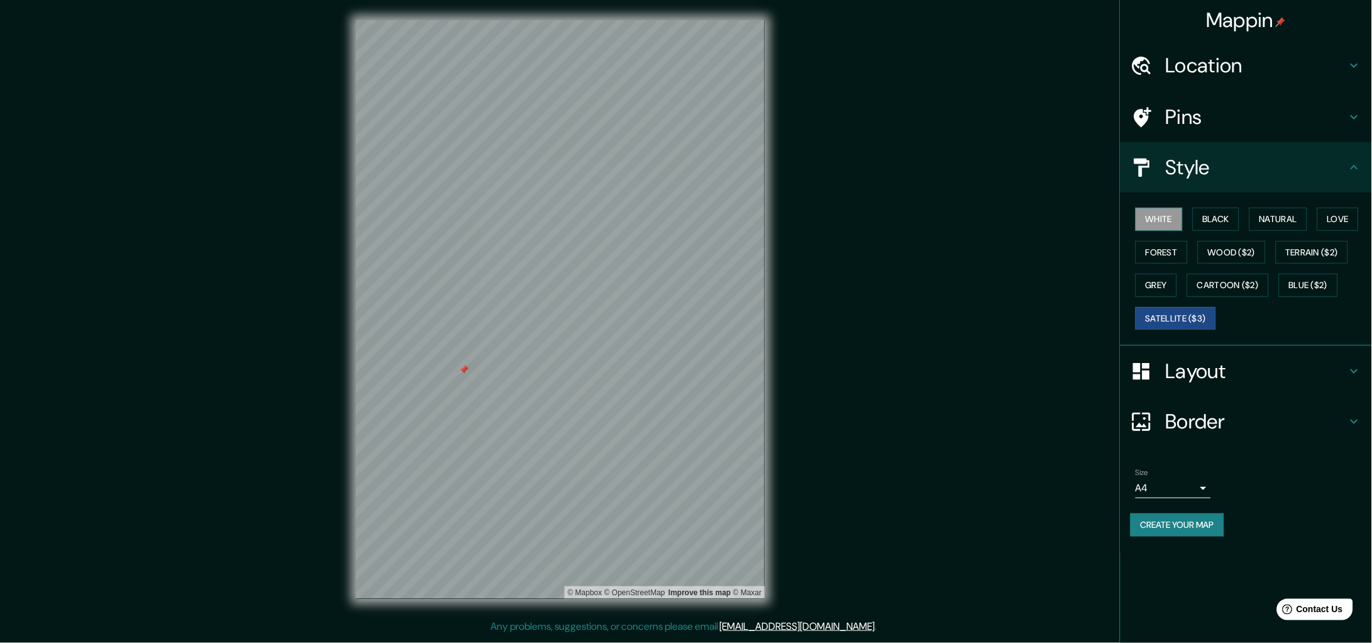
click at [1165, 212] on button "White" at bounding box center [1159, 218] width 47 height 23
click at [1202, 60] on h4 "Location" at bounding box center [1256, 65] width 181 height 25
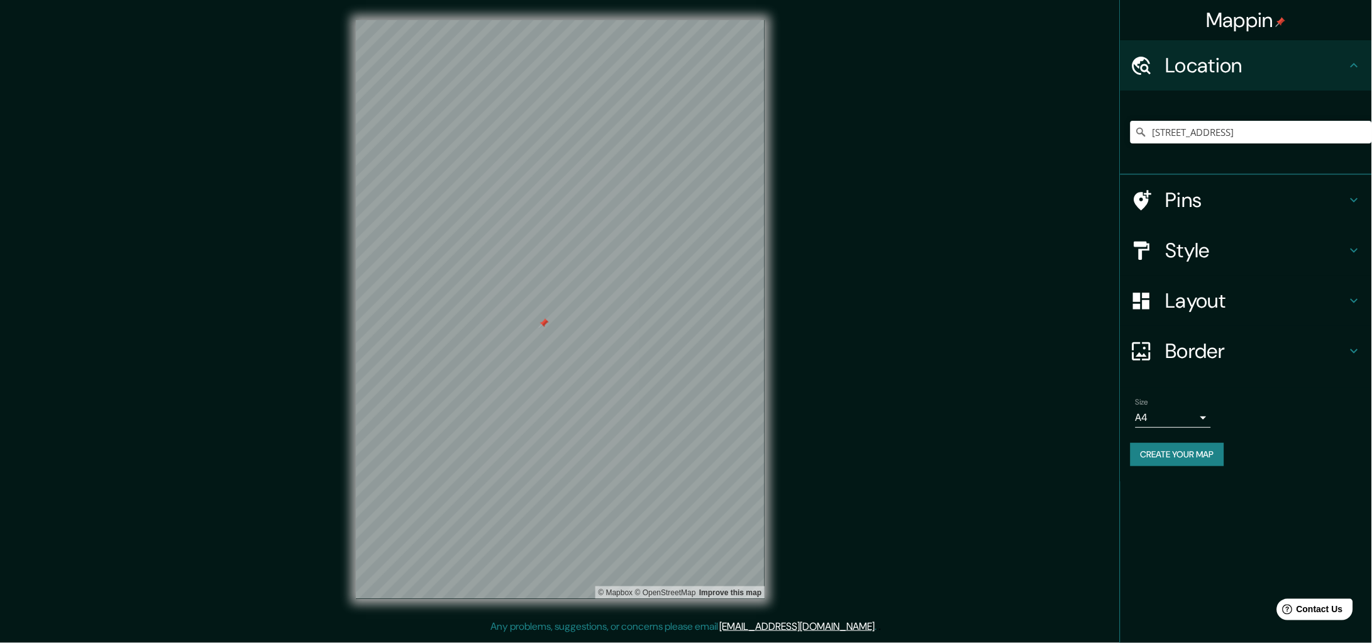
click at [1231, 241] on h4 "Style" at bounding box center [1256, 250] width 181 height 25
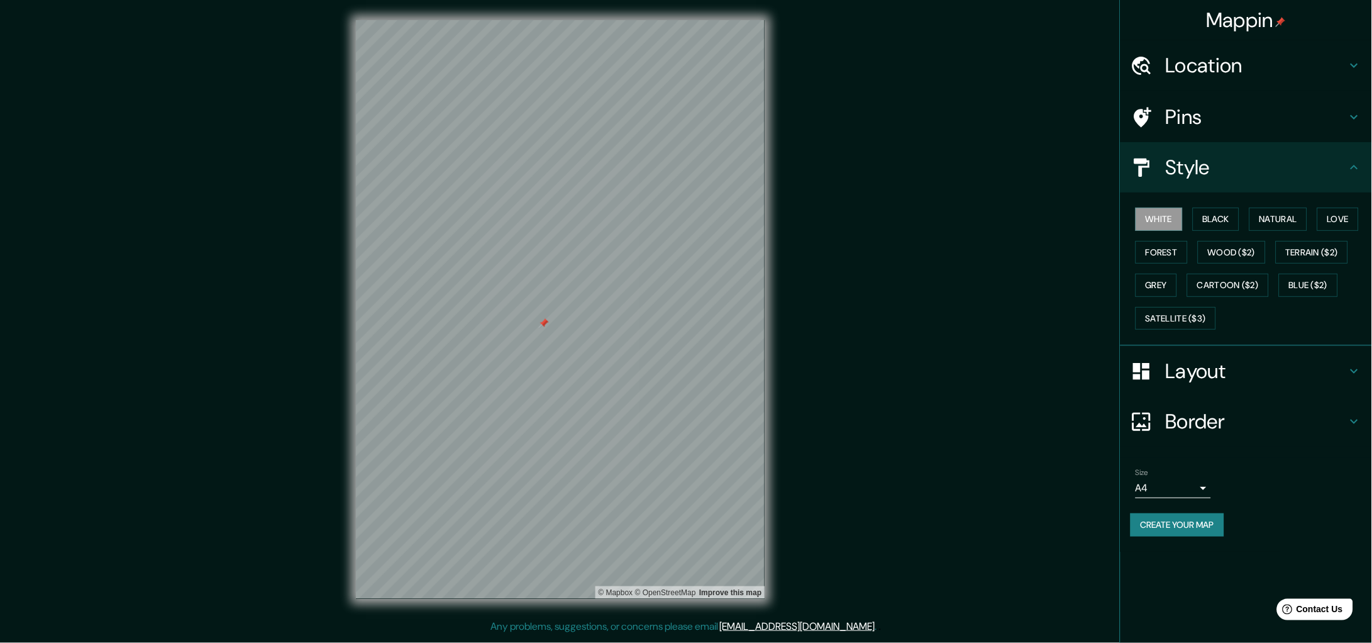
click at [1198, 368] on h4 "Layout" at bounding box center [1256, 370] width 181 height 25
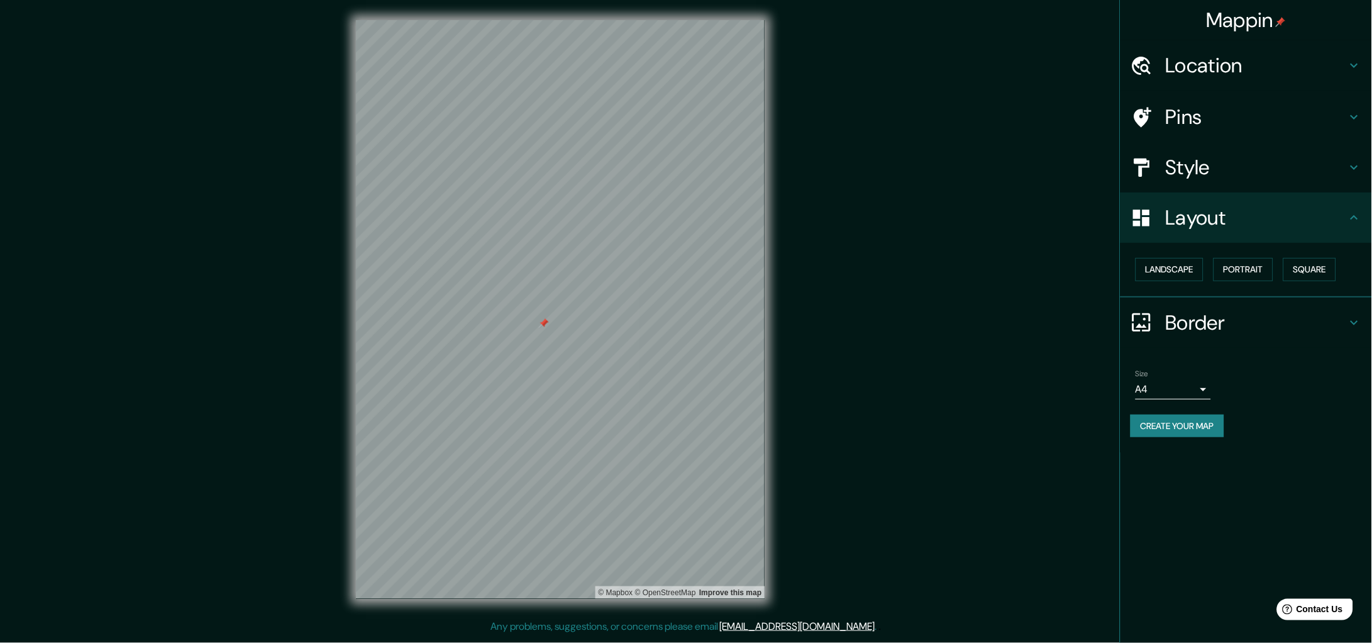
click at [1203, 321] on h4 "Border" at bounding box center [1256, 322] width 181 height 25
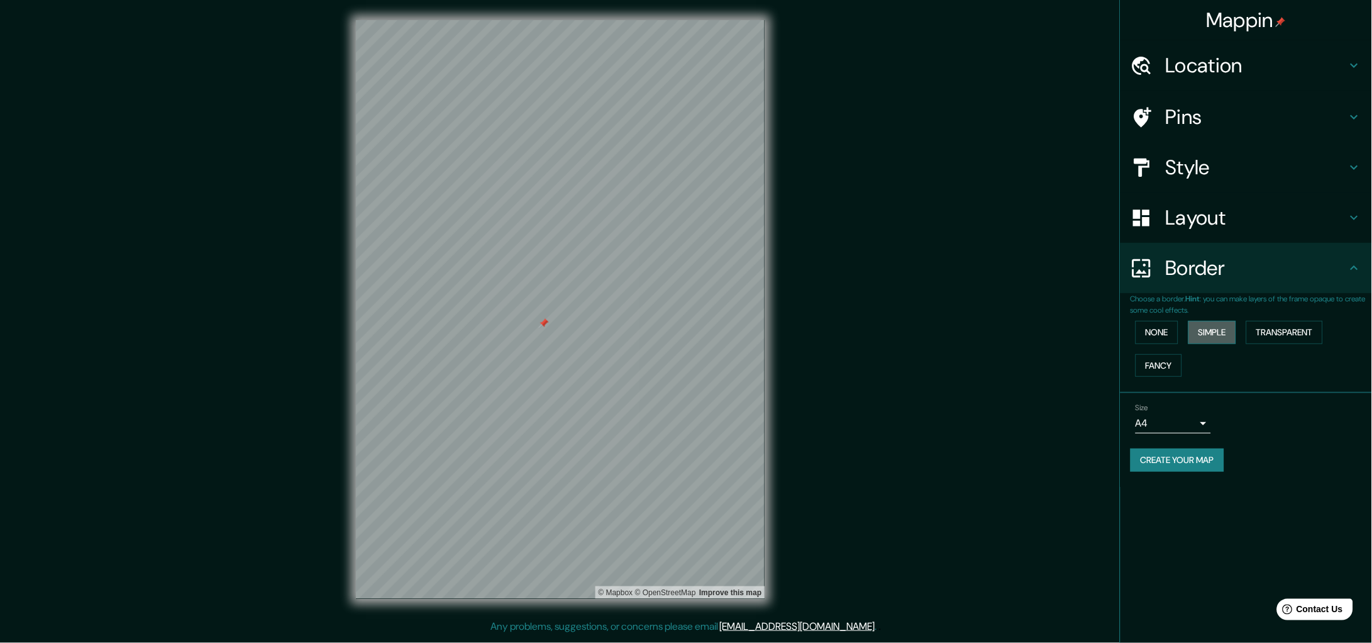
click at [1214, 328] on button "Simple" at bounding box center [1212, 332] width 48 height 23
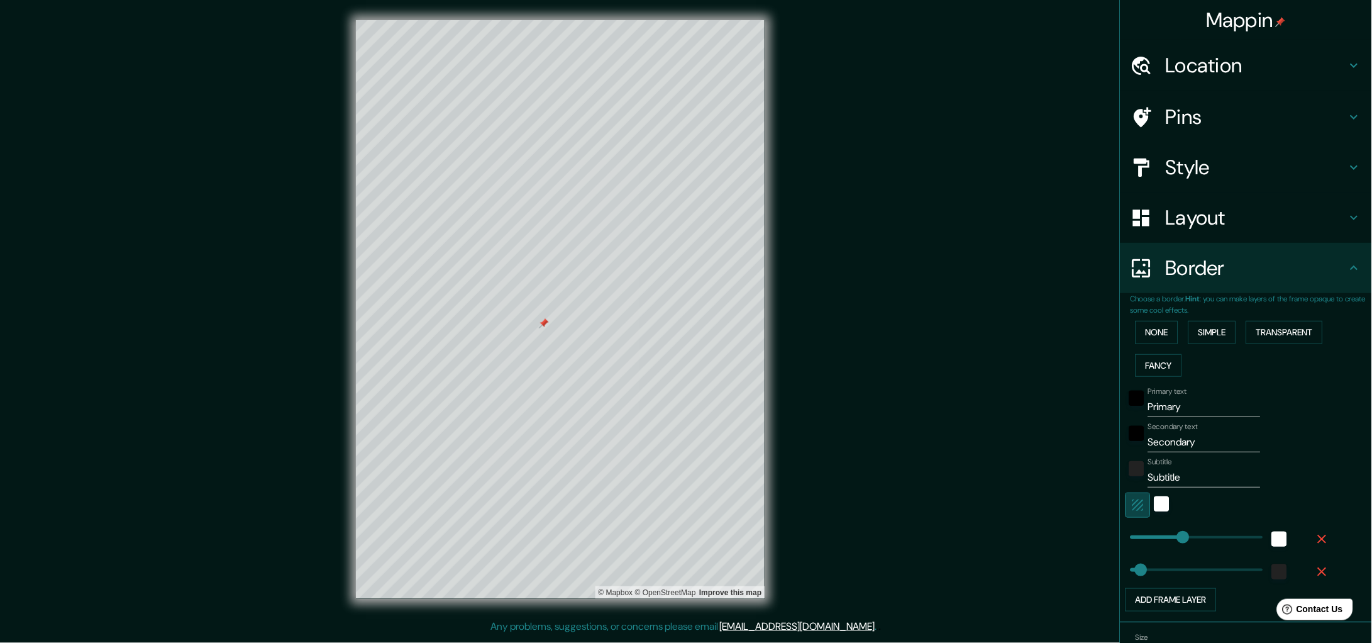
click at [1131, 502] on icon "button" at bounding box center [1138, 504] width 15 height 15
click at [1132, 508] on icon "button" at bounding box center [1137, 504] width 11 height 11
click at [1203, 407] on input "Primary" at bounding box center [1204, 407] width 113 height 20
type input "P"
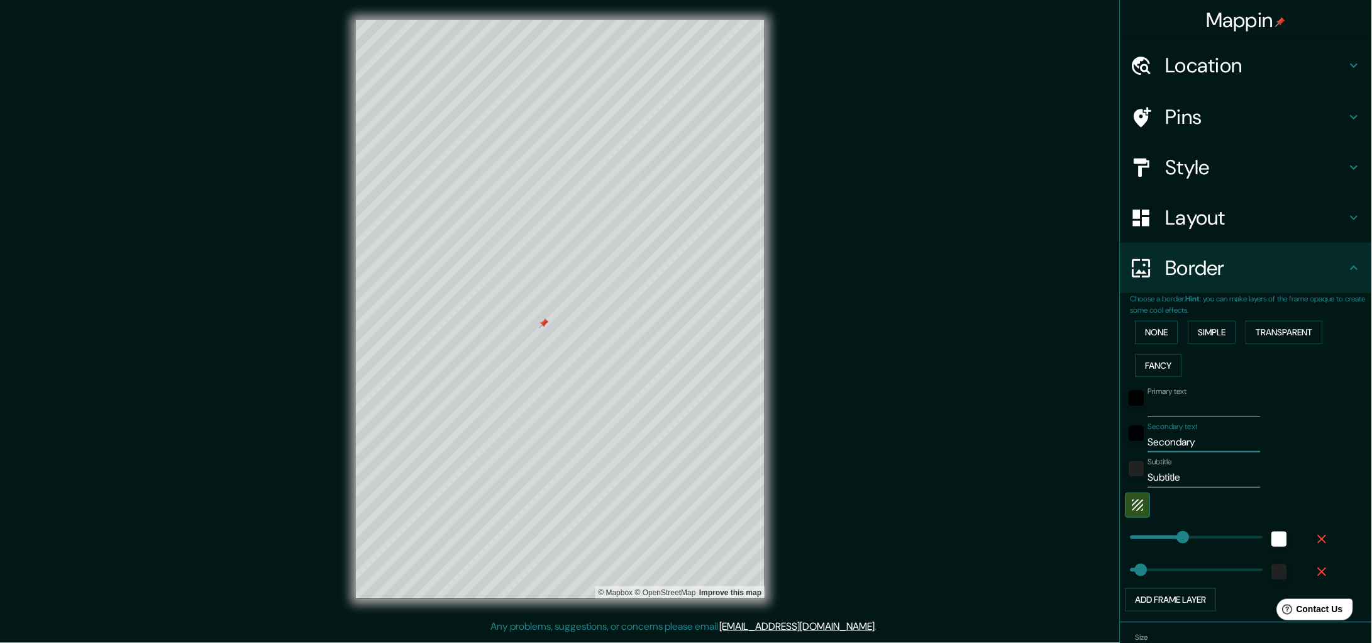
drag, startPoint x: 1199, startPoint y: 443, endPoint x: 1101, endPoint y: 447, distance: 98.2
click at [1101, 447] on div "Mappin Location Carrer del Bruc 76, 08241 Manresa, província de Barcelona, Espa…" at bounding box center [686, 319] width 1372 height 639
drag, startPoint x: 1176, startPoint y: 477, endPoint x: 1106, endPoint y: 479, distance: 69.8
click at [1106, 479] on div "Mappin Location Carrer del Bruc 76, 08241 Manresa, província de Barcelona, Espa…" at bounding box center [686, 319] width 1372 height 639
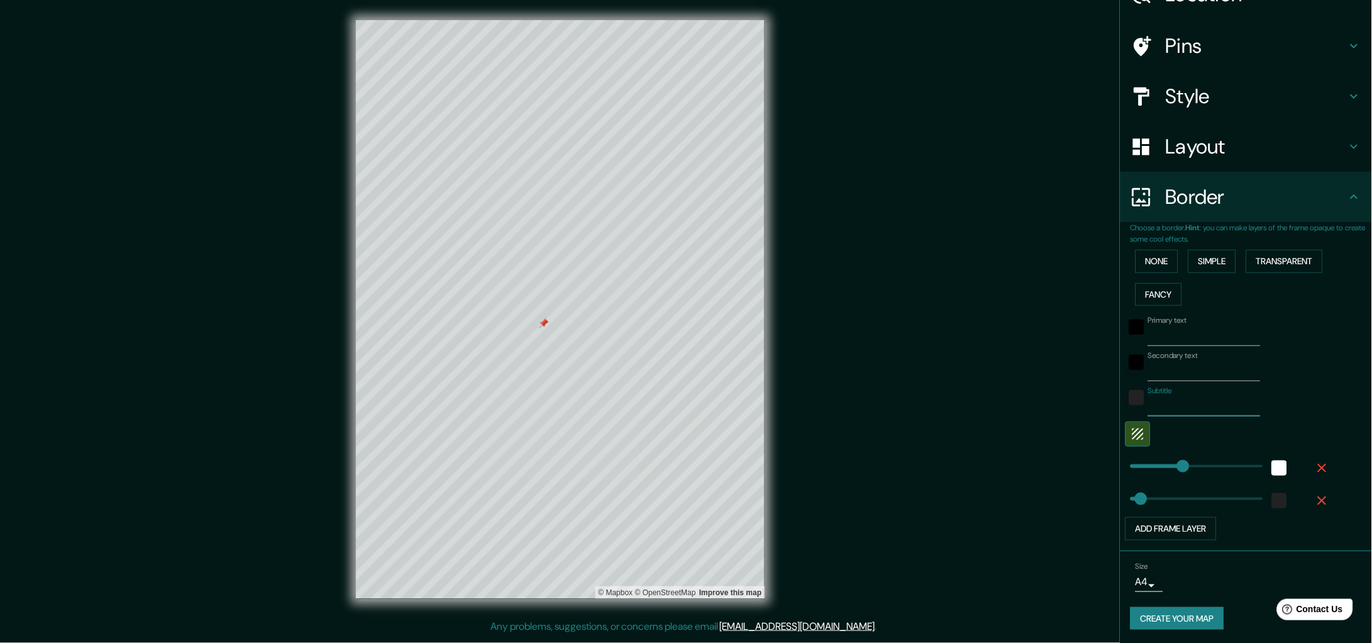
click at [1142, 583] on body "Mappin Location Carrer del Bruc 76, 08241 Manresa, província de Barcelona, Espa…" at bounding box center [686, 321] width 1372 height 643
click at [1142, 583] on li "A3" at bounding box center [1136, 593] width 62 height 23
type input "a4"
click at [1177, 612] on button "Create your map" at bounding box center [1178, 618] width 94 height 23
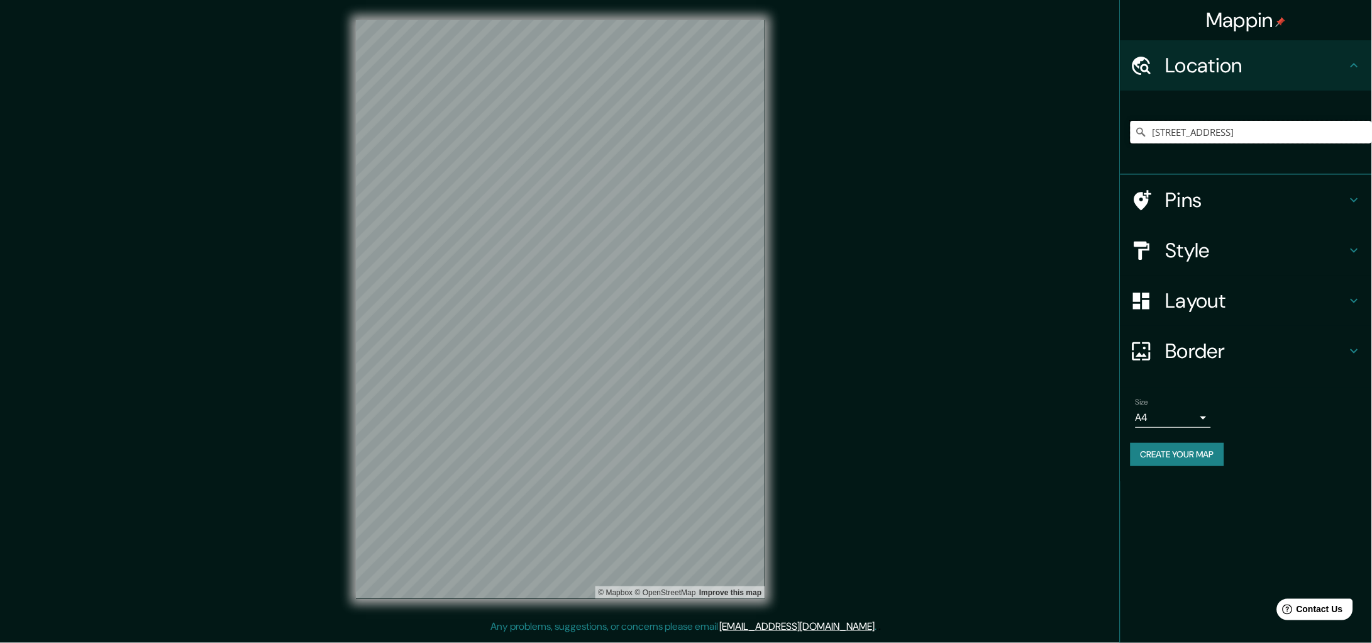
click at [1218, 139] on input "[STREET_ADDRESS]" at bounding box center [1251, 132] width 241 height 23
click at [1245, 138] on input "[STREET_ADDRESS]" at bounding box center [1251, 132] width 241 height 23
drag, startPoint x: 1151, startPoint y: 133, endPoint x: 1371, endPoint y: 201, distance: 229.7
click at [1371, 201] on ul "Location [STREET_ADDRESS], [GEOGRAPHIC_DATA] Pins Style Layout Border Choose a …" at bounding box center [1246, 260] width 252 height 441
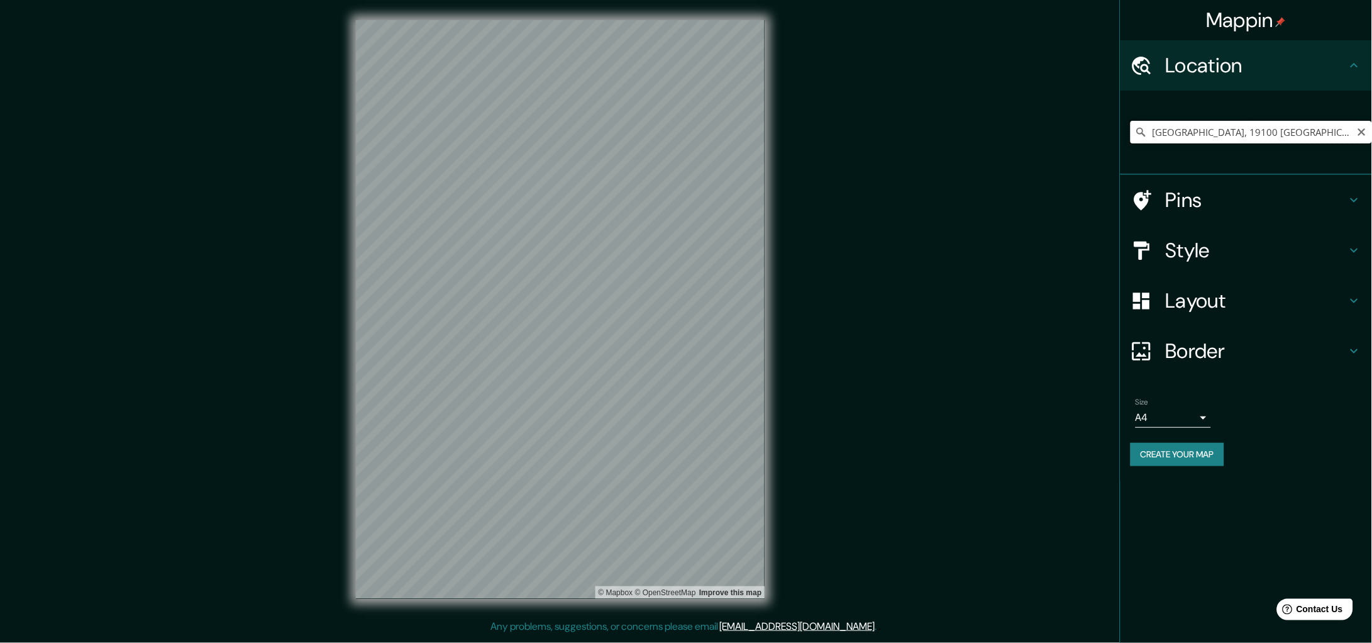
scroll to position [0, 23]
drag, startPoint x: 1355, startPoint y: 130, endPoint x: 1335, endPoint y: 135, distance: 20.6
click at [1335, 135] on input "[GEOGRAPHIC_DATA], 19100 [GEOGRAPHIC_DATA], [GEOGRAPHIC_DATA], [GEOGRAPHIC_DATA]" at bounding box center [1251, 132] width 241 height 23
type input "[GEOGRAPHIC_DATA], 19100 [GEOGRAPHIC_DATA], [GEOGRAPHIC_DATA], [GEOGRAPHIC_DATA]"
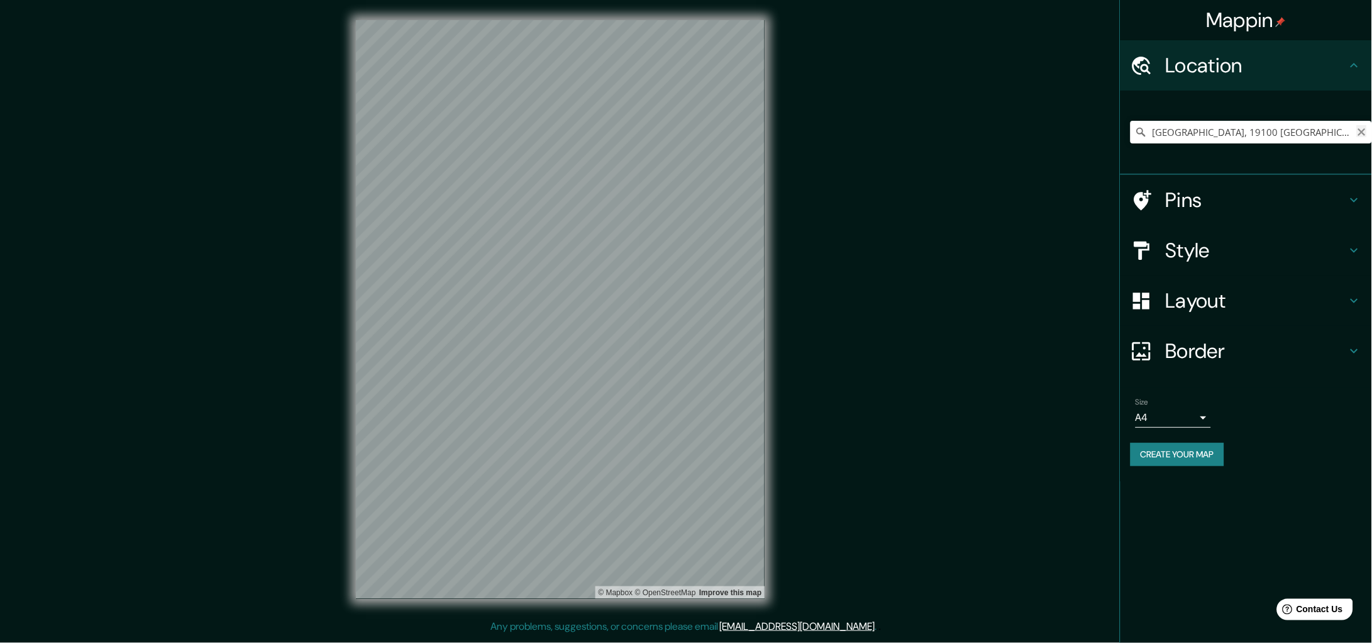
click at [1363, 134] on icon "Clear" at bounding box center [1362, 132] width 10 height 10
click at [1349, 129] on input "[GEOGRAPHIC_DATA], [GEOGRAPHIC_DATA], [GEOGRAPHIC_DATA]" at bounding box center [1251, 132] width 241 height 23
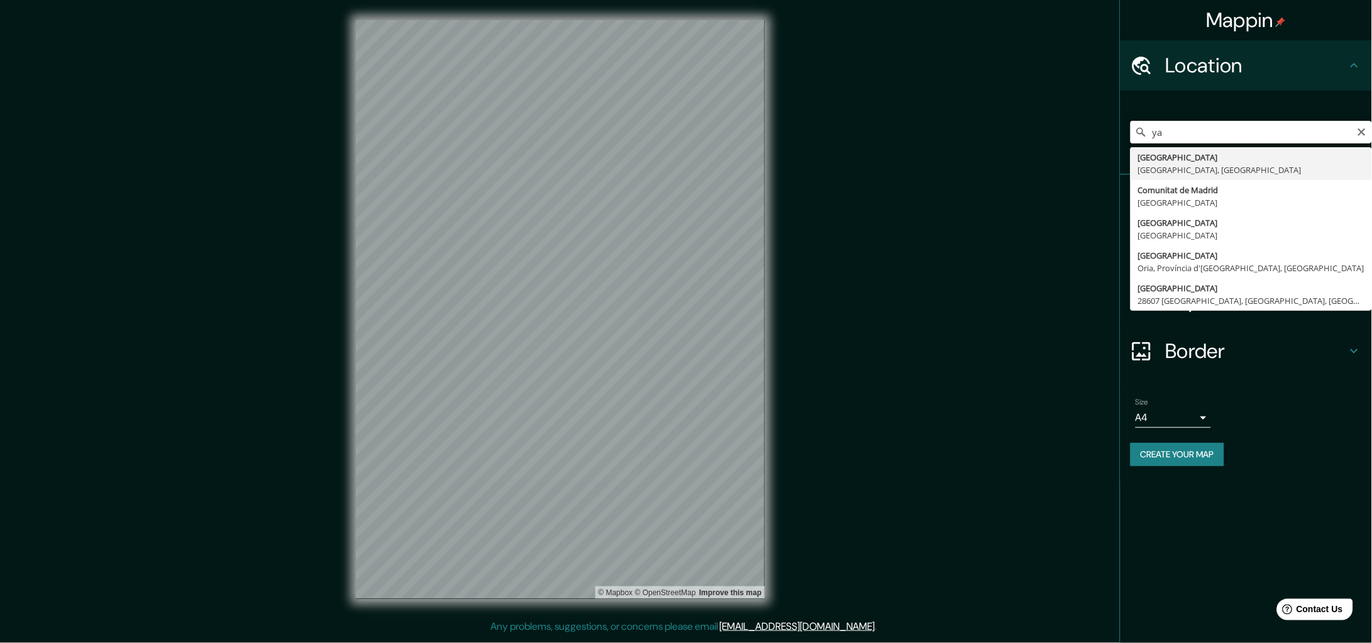
type input "a"
type input "Naucalpan de Juárez, [GEOGRAPHIC_DATA], 53100, [GEOGRAPHIC_DATA]"
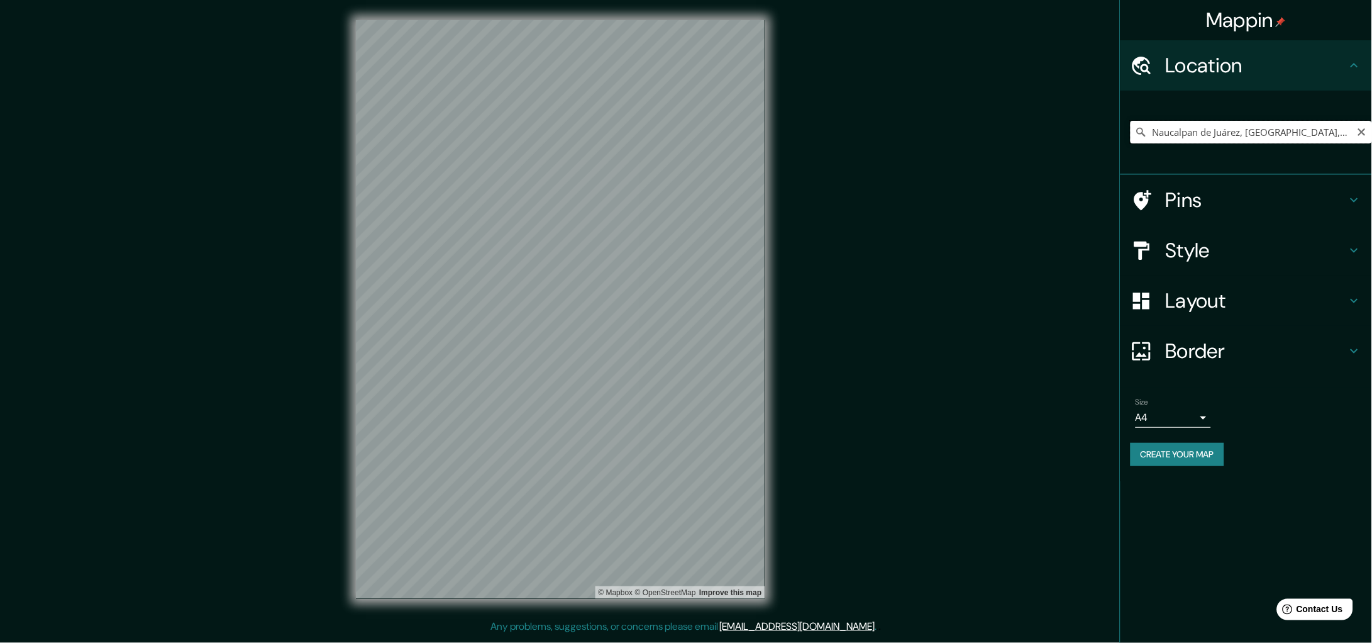
click at [1280, 133] on input "Naucalpan de Juárez, [GEOGRAPHIC_DATA], 53100, [GEOGRAPHIC_DATA]" at bounding box center [1251, 132] width 241 height 23
click at [1324, 125] on input "Naucalpan de Juárez, [GEOGRAPHIC_DATA], 53100, [GEOGRAPHIC_DATA]" at bounding box center [1251, 132] width 241 height 23
click at [1300, 130] on input "Naucalpan de Juárez, [GEOGRAPHIC_DATA], 53100, [GEOGRAPHIC_DATA]" at bounding box center [1251, 132] width 241 height 23
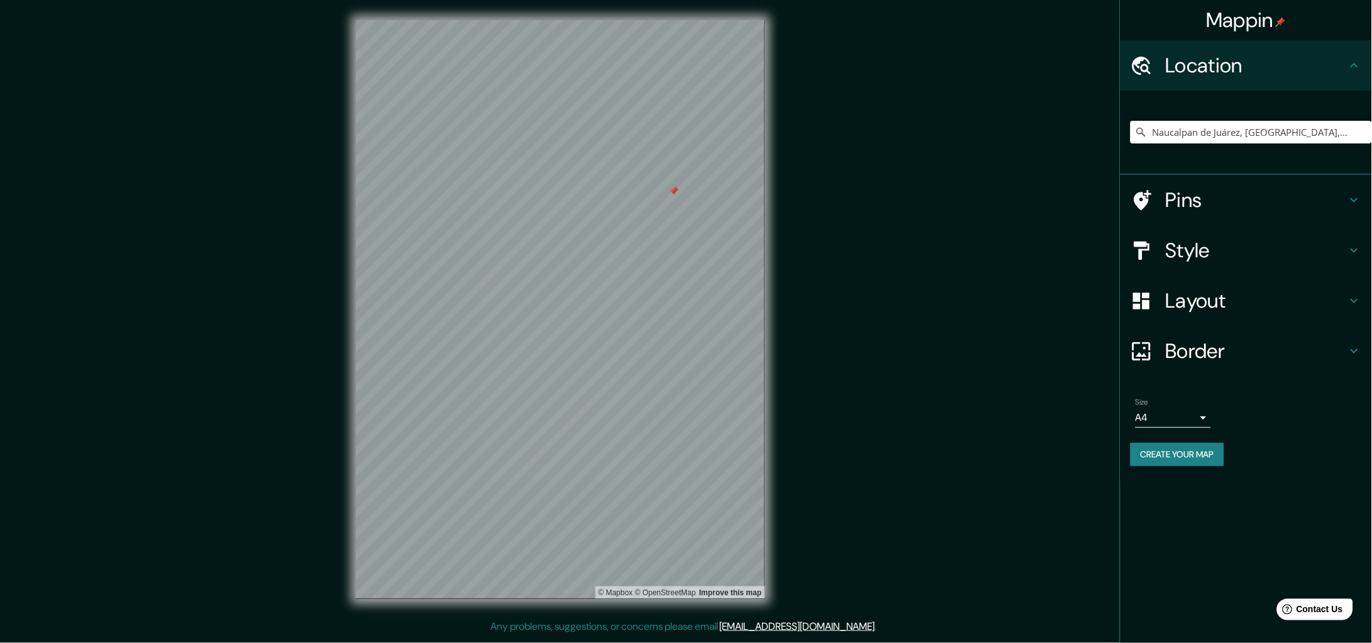
drag, startPoint x: 639, startPoint y: 170, endPoint x: 673, endPoint y: 195, distance: 42.3
click at [673, 195] on div at bounding box center [673, 191] width 10 height 10
drag, startPoint x: 672, startPoint y: 187, endPoint x: 682, endPoint y: 185, distance: 10.2
click at [682, 190] on div at bounding box center [684, 195] width 10 height 10
click at [1251, 196] on h4 "Pins" at bounding box center [1256, 199] width 181 height 25
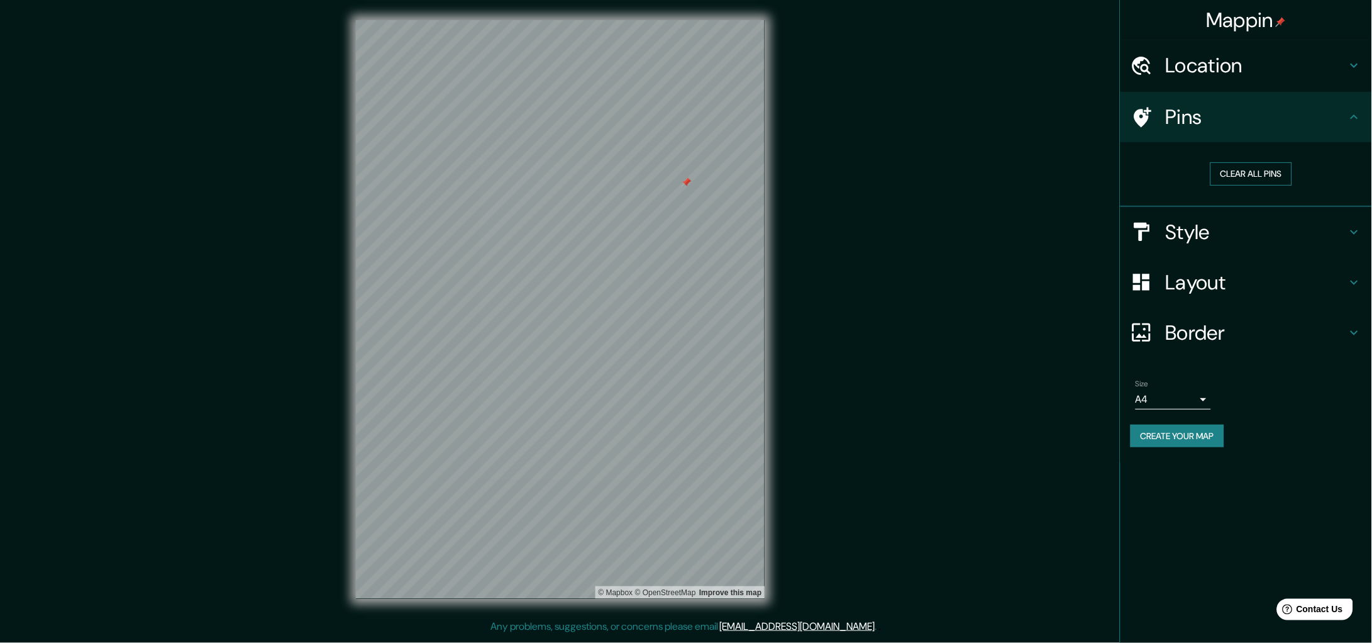
click at [1255, 172] on button "Clear all pins" at bounding box center [1251, 173] width 82 height 23
click at [1215, 277] on h4 "Layout" at bounding box center [1256, 282] width 181 height 25
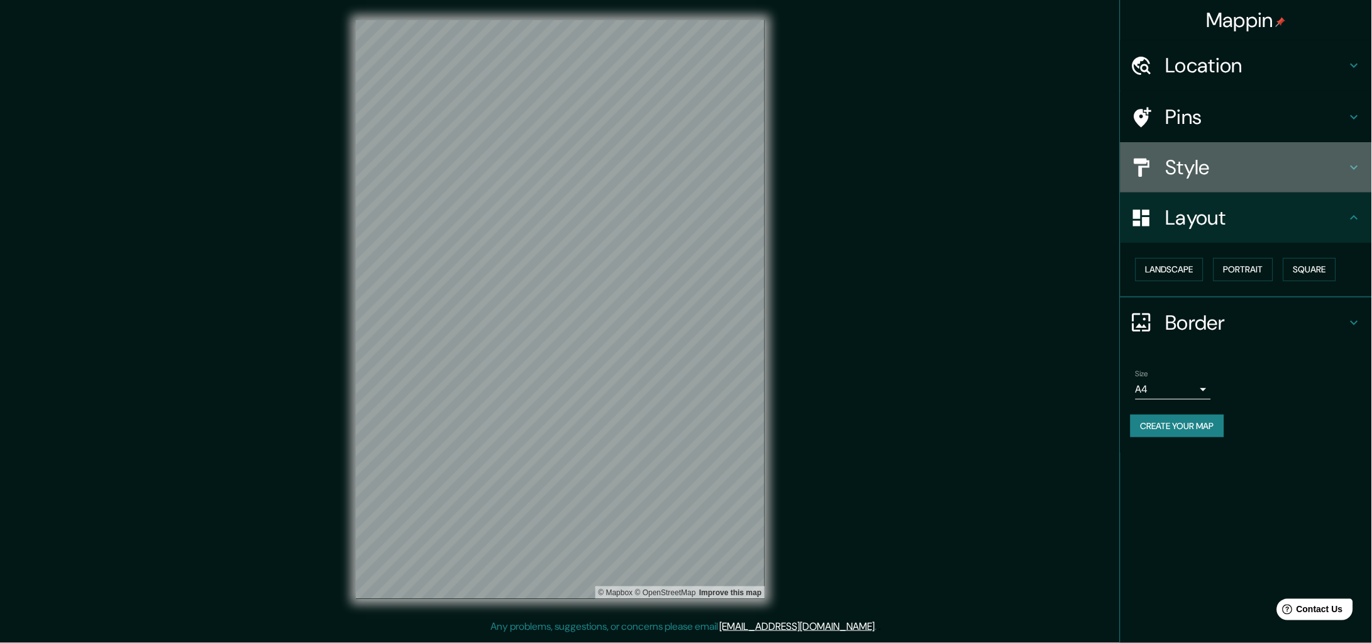
click at [1198, 162] on h4 "Style" at bounding box center [1256, 167] width 181 height 25
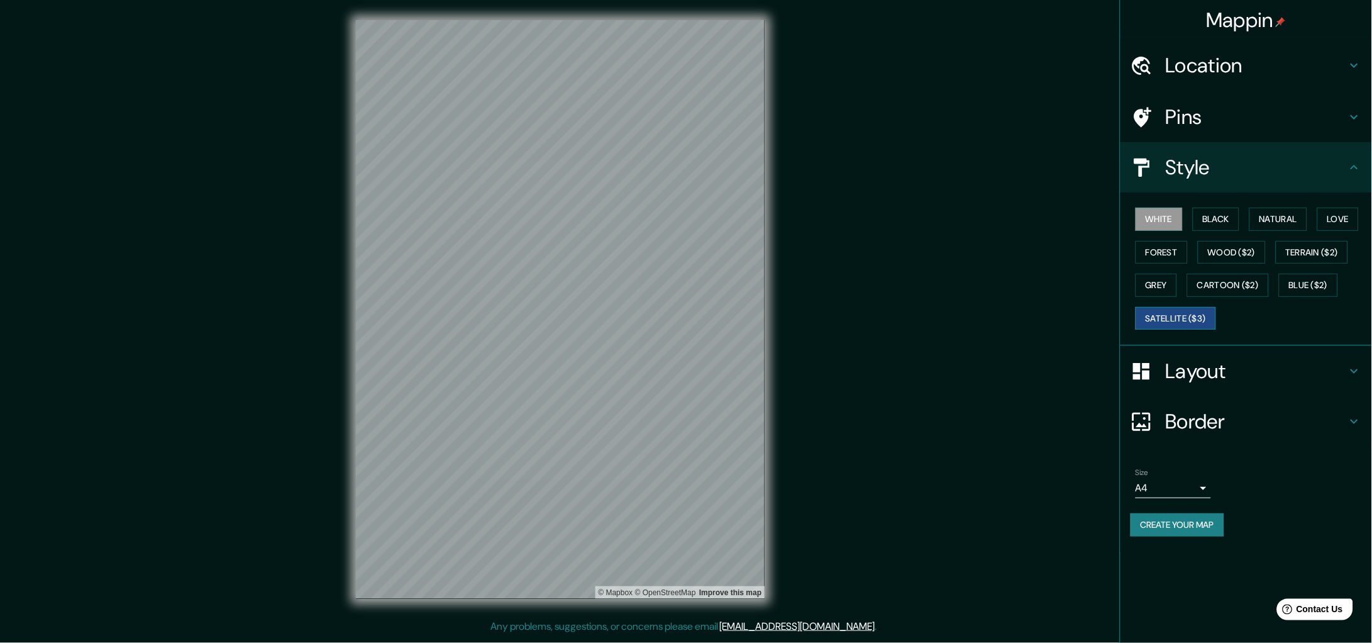
click at [1178, 311] on button "Satellite ($3)" at bounding box center [1176, 318] width 80 height 23
click at [1225, 61] on h4 "Location" at bounding box center [1256, 65] width 181 height 25
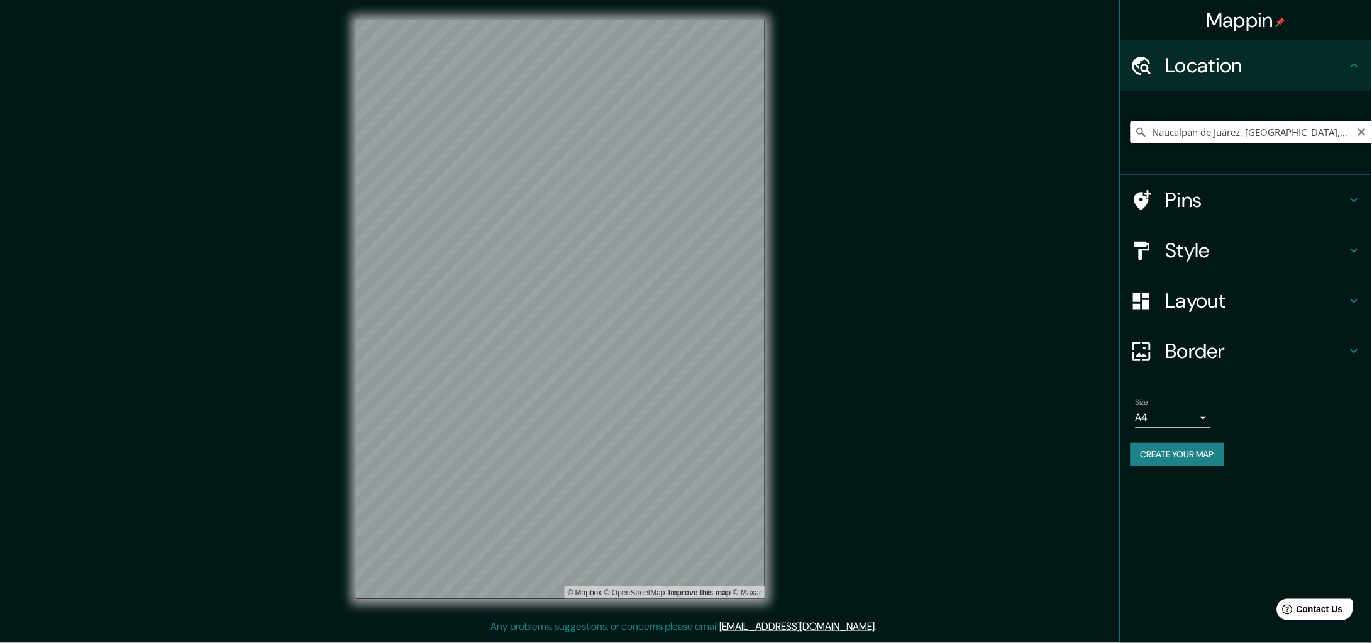
click at [1222, 129] on input "Naucalpan de Juárez, [GEOGRAPHIC_DATA], 53100, [GEOGRAPHIC_DATA]" at bounding box center [1251, 132] width 241 height 23
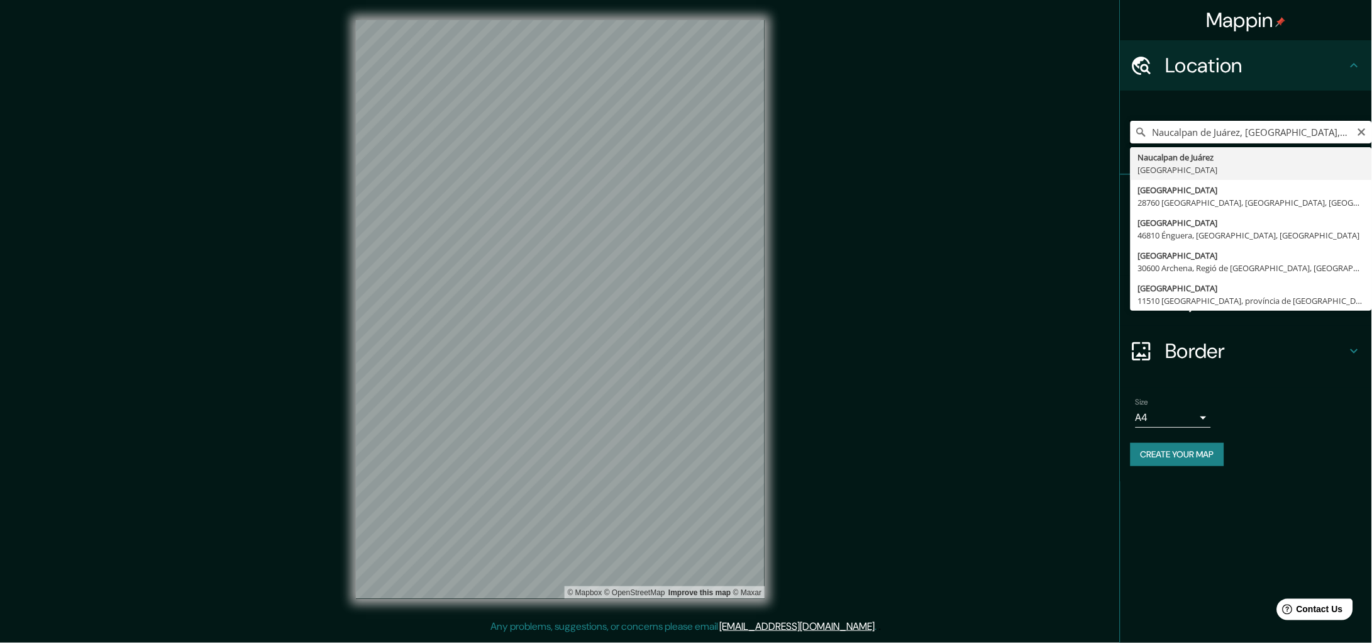
click at [1369, 131] on input "Naucalpan de Juárez, [GEOGRAPHIC_DATA], 53100, [GEOGRAPHIC_DATA]" at bounding box center [1251, 132] width 241 height 23
click at [1361, 136] on icon "Clear" at bounding box center [1362, 132] width 10 height 10
drag, startPoint x: 1217, startPoint y: 130, endPoint x: 1233, endPoint y: 113, distance: 23.1
click at [1217, 129] on input "circuito juristas 53100" at bounding box center [1251, 132] width 241 height 23
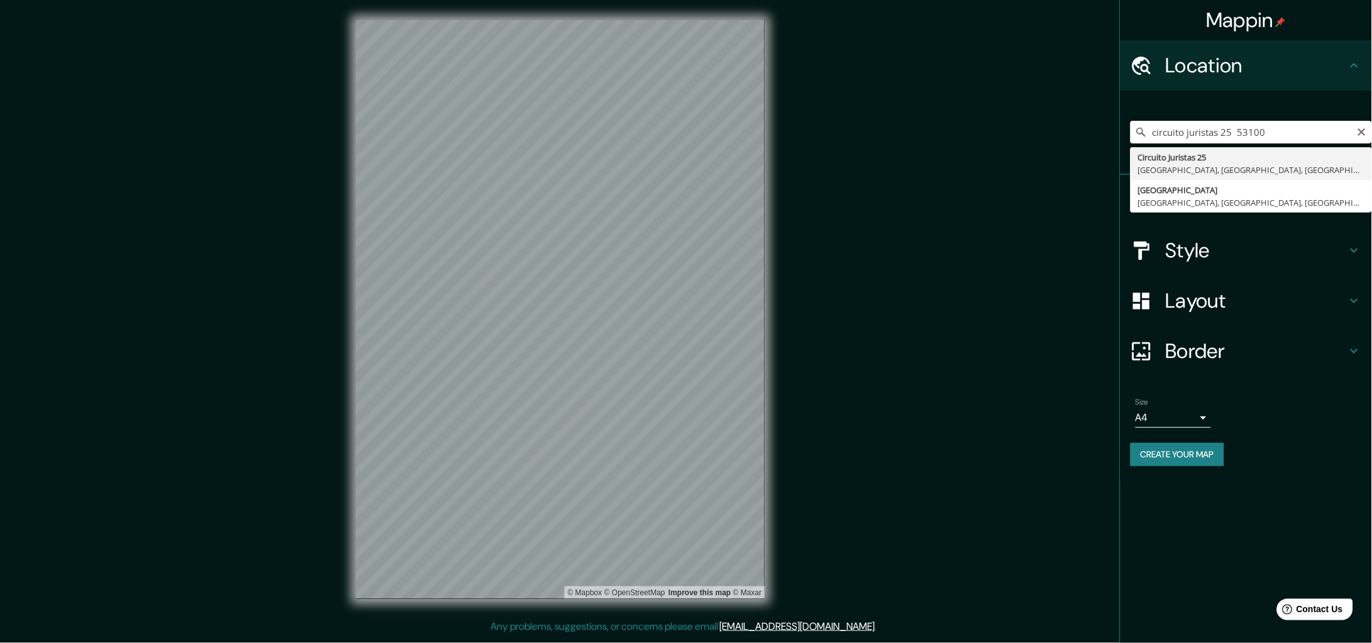
type input "[STREET_ADDRESS]"
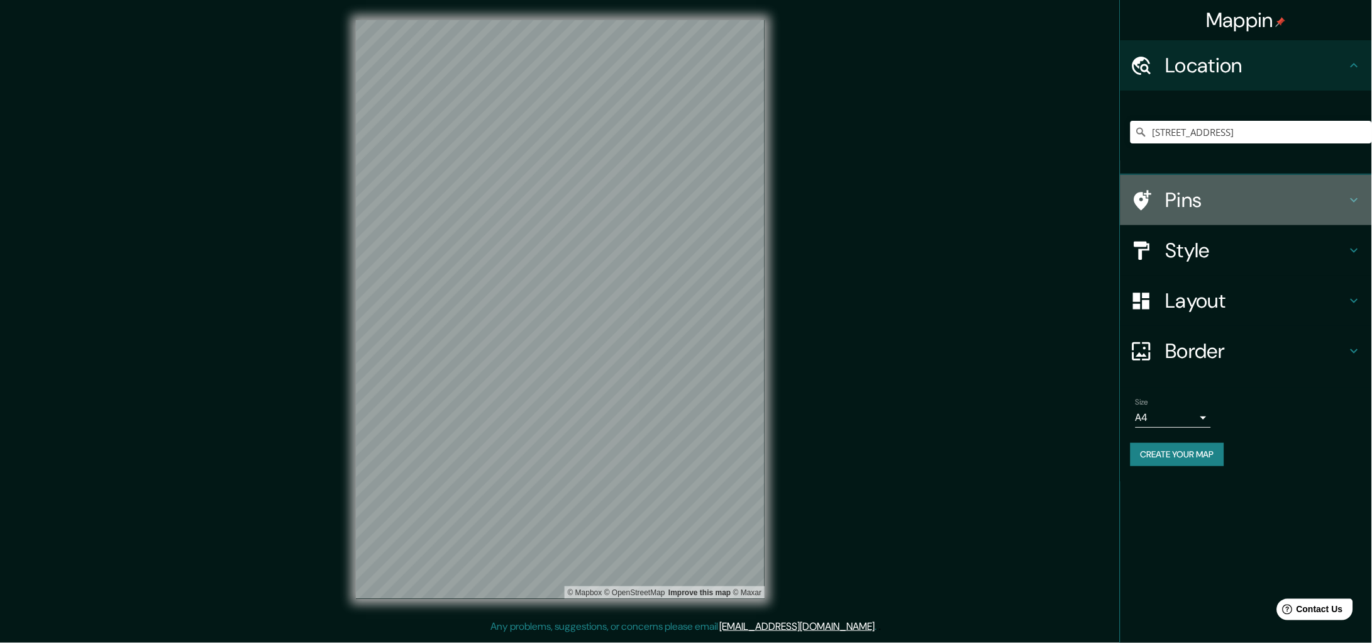
click at [1232, 196] on h4 "Pins" at bounding box center [1256, 199] width 181 height 25
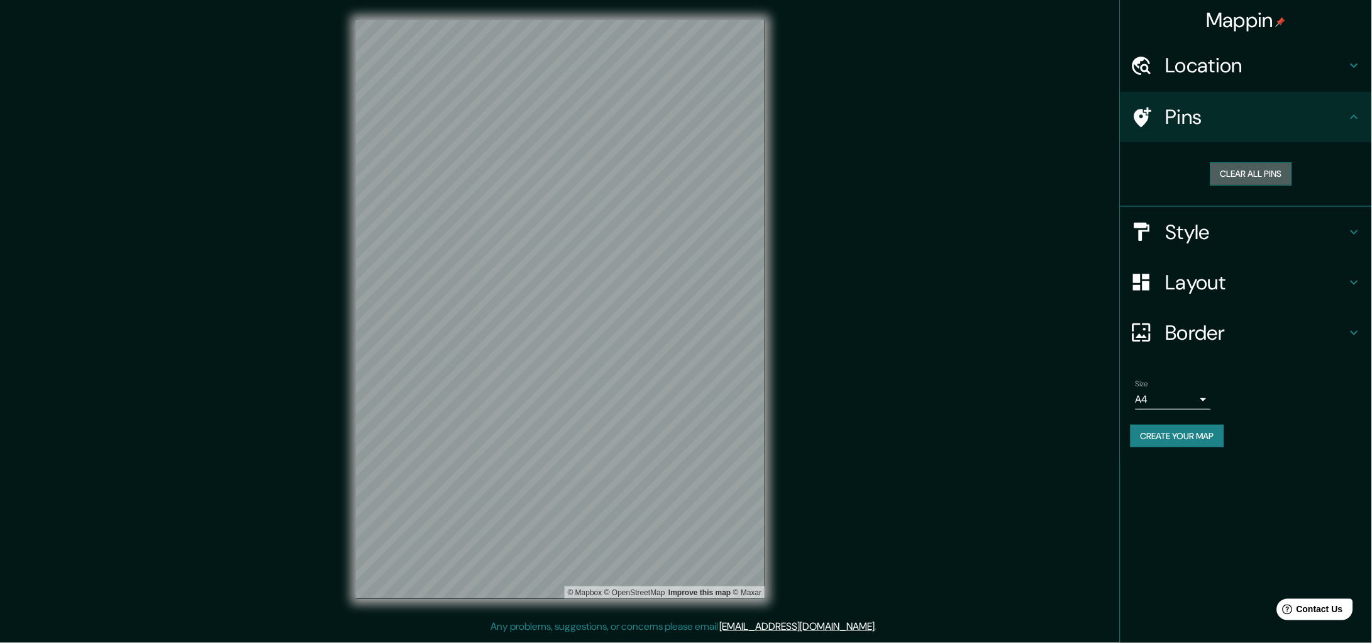
click at [1254, 175] on button "Clear all pins" at bounding box center [1251, 173] width 82 height 23
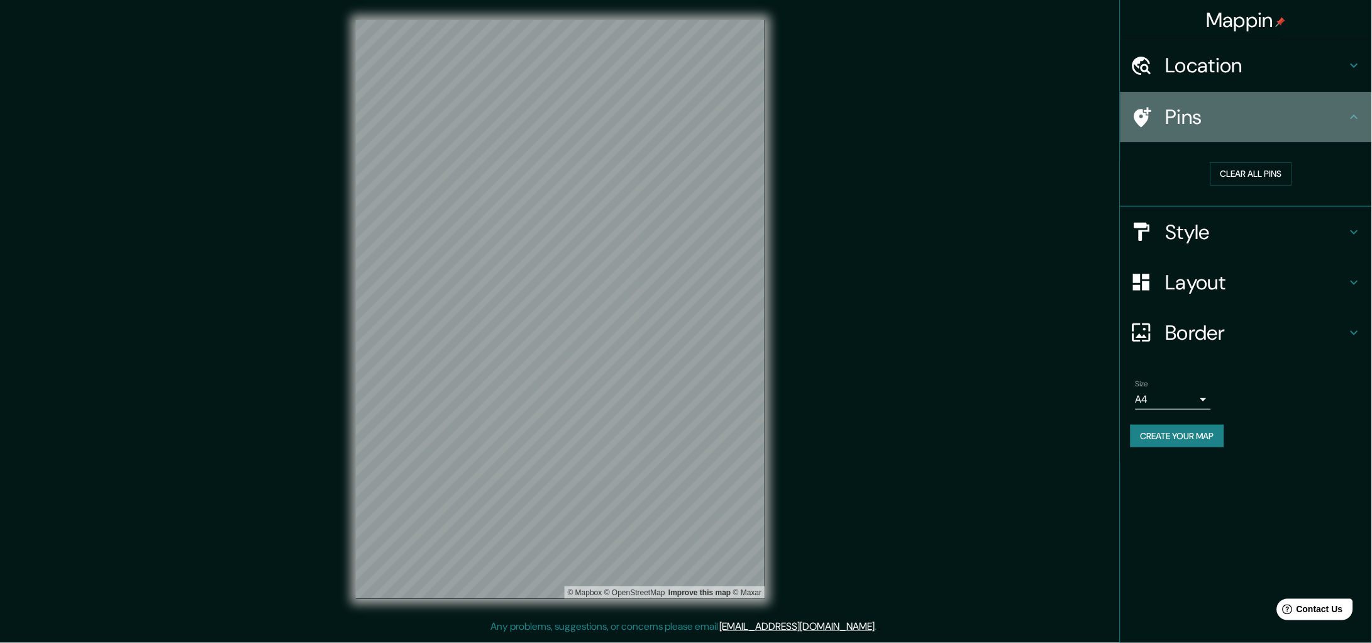
click at [1181, 114] on h4 "Pins" at bounding box center [1256, 116] width 181 height 25
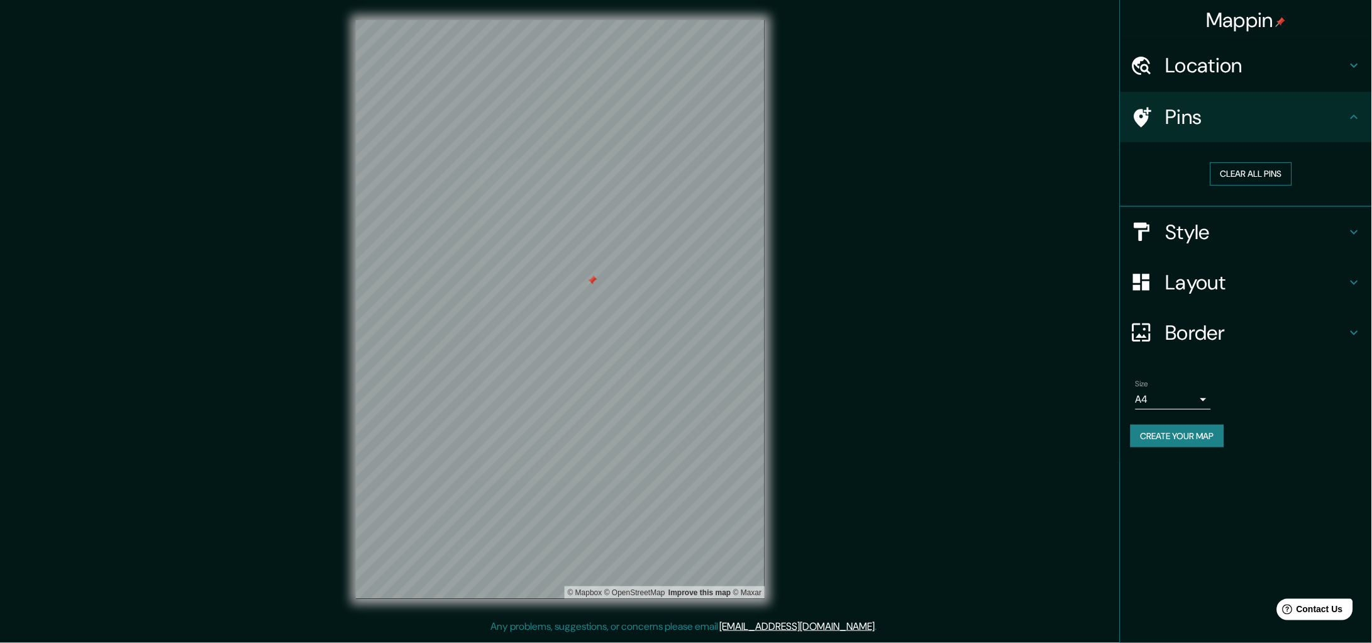
click at [1249, 175] on button "Clear all pins" at bounding box center [1251, 173] width 82 height 23
click at [1175, 127] on h4 "Pins" at bounding box center [1256, 116] width 181 height 25
click at [1220, 280] on h4 "Layout" at bounding box center [1256, 282] width 181 height 25
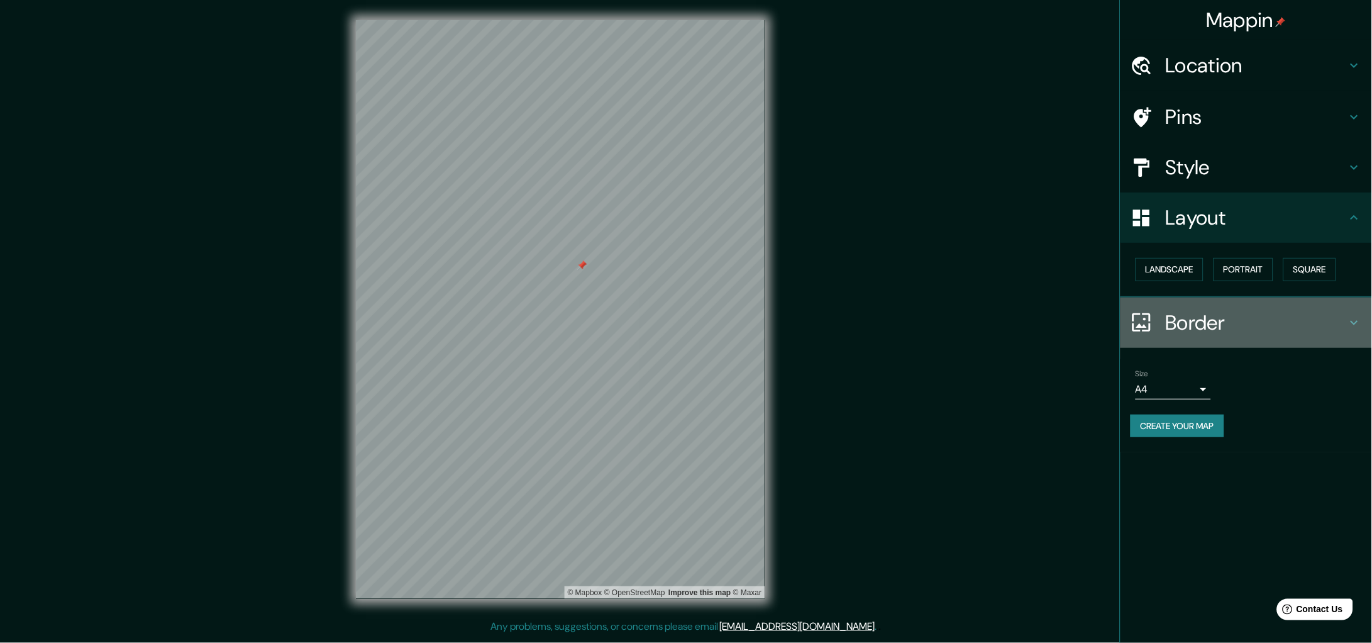
click at [1182, 316] on h4 "Border" at bounding box center [1256, 322] width 181 height 25
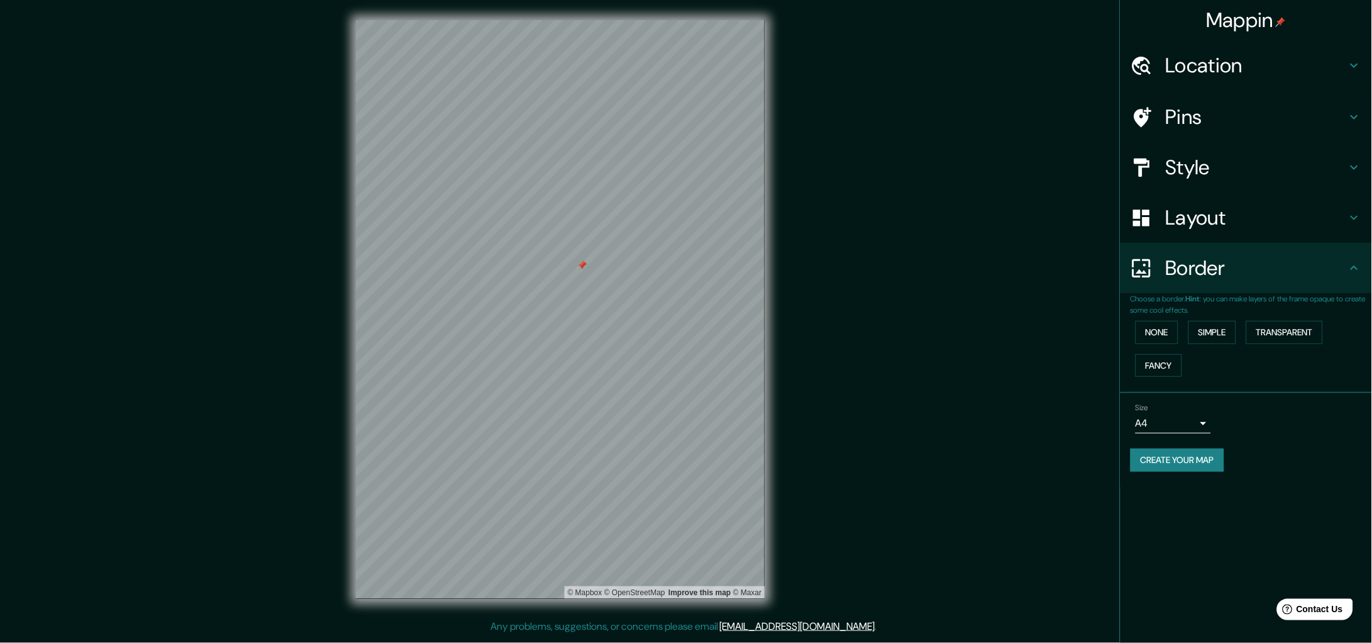
click at [1209, 170] on h4 "Style" at bounding box center [1256, 167] width 181 height 25
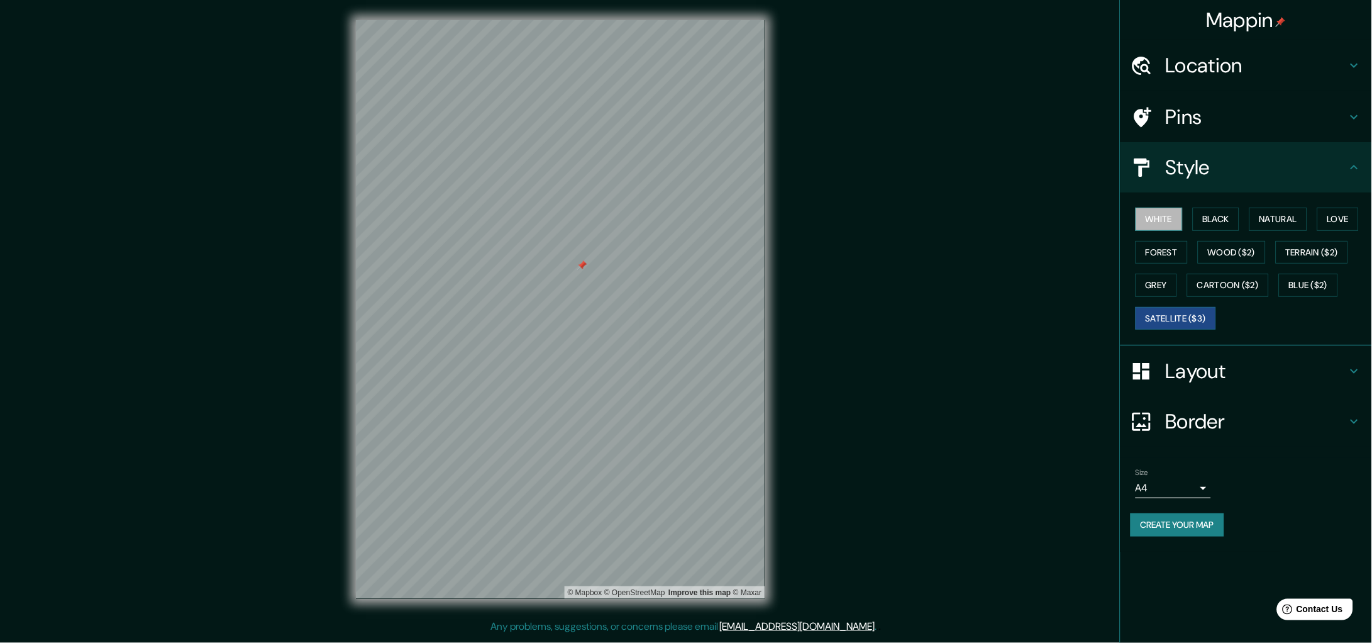
click at [1164, 208] on button "White" at bounding box center [1159, 218] width 47 height 23
click at [1187, 313] on button "Satellite ($3)" at bounding box center [1176, 318] width 80 height 23
click at [1161, 219] on button "White" at bounding box center [1159, 218] width 47 height 23
click at [1183, 480] on body "Mappin Location Circuito Juristas 25, 53100 Naucalpan de Juárez, Estat de Mèxic…" at bounding box center [686, 321] width 1372 height 643
click at [1168, 530] on li "A3" at bounding box center [1173, 535] width 75 height 23
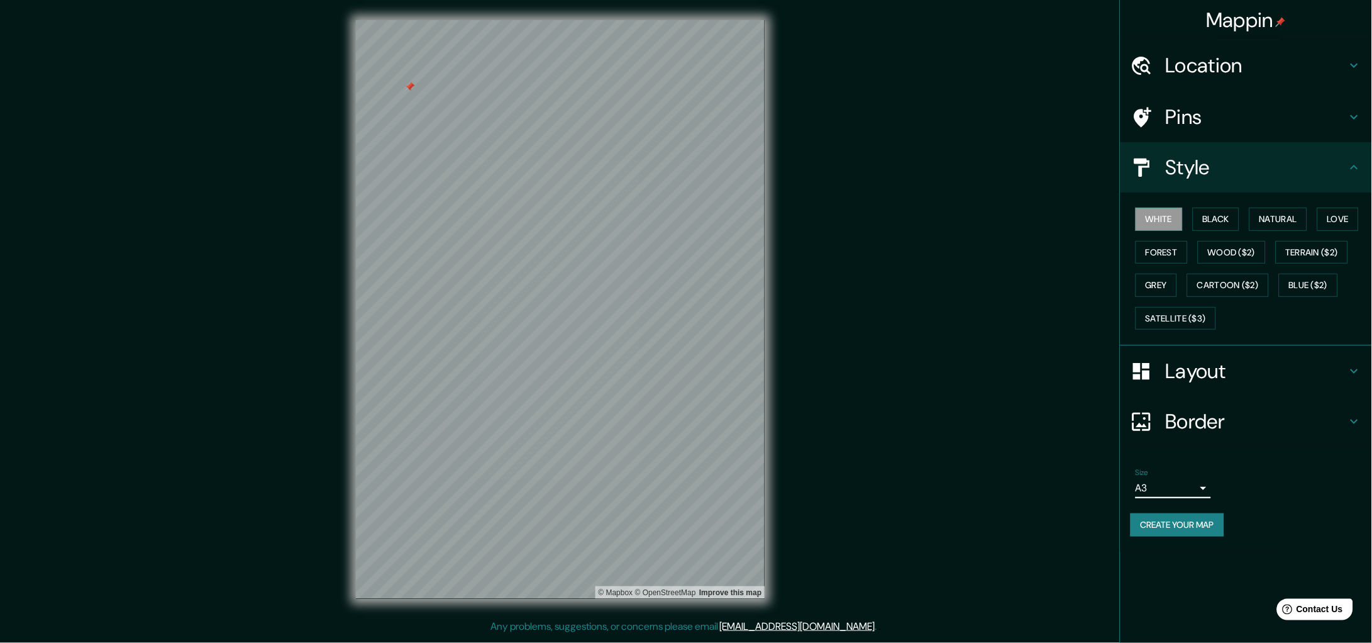
click at [1193, 377] on h4 "Layout" at bounding box center [1256, 370] width 181 height 25
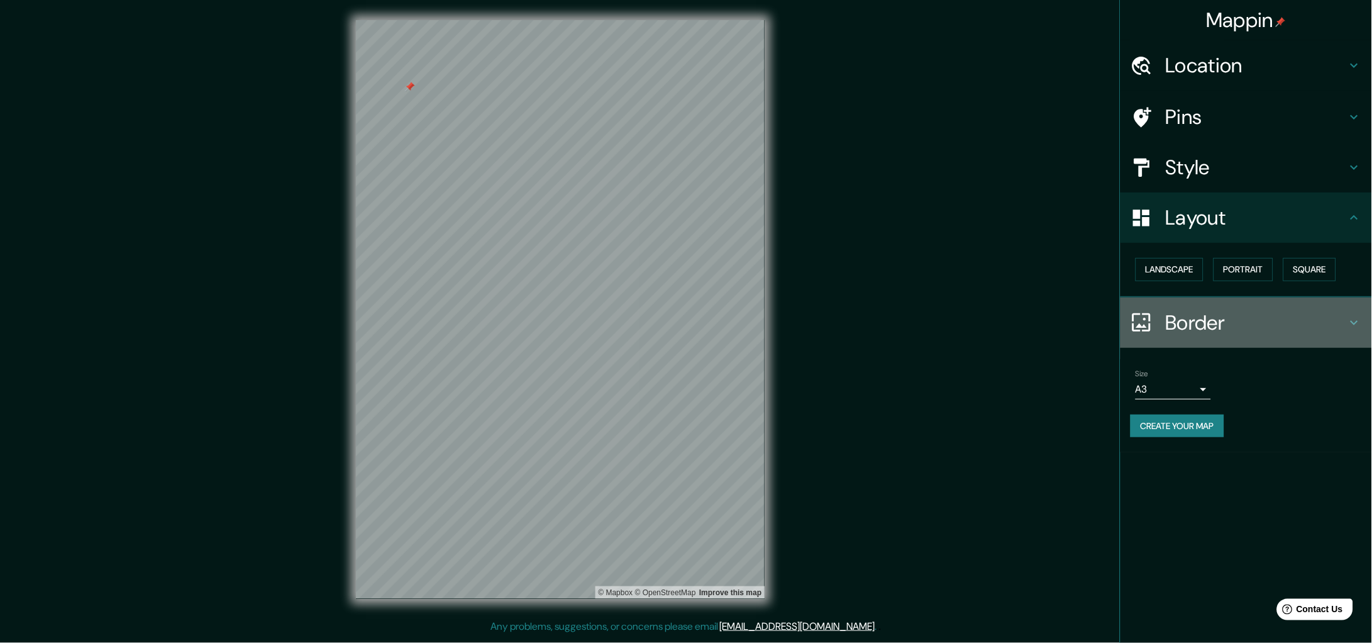
click at [1175, 323] on h4 "Border" at bounding box center [1256, 322] width 181 height 25
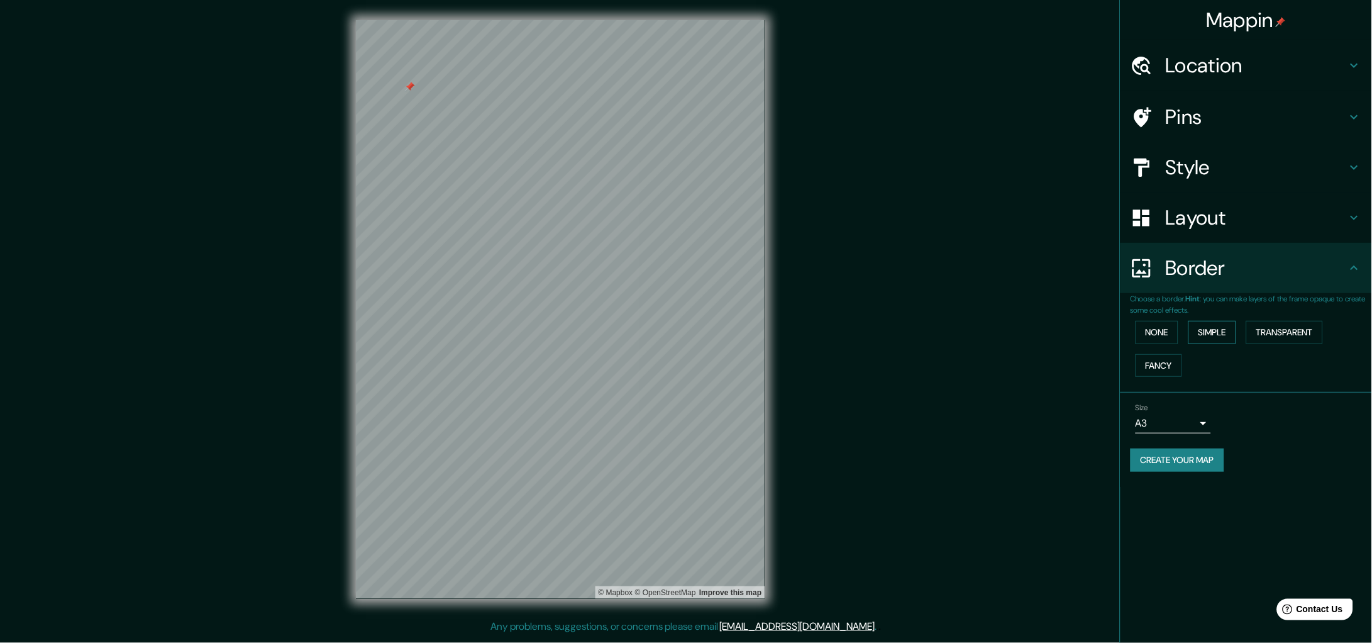
click at [1213, 331] on button "Simple" at bounding box center [1212, 332] width 48 height 23
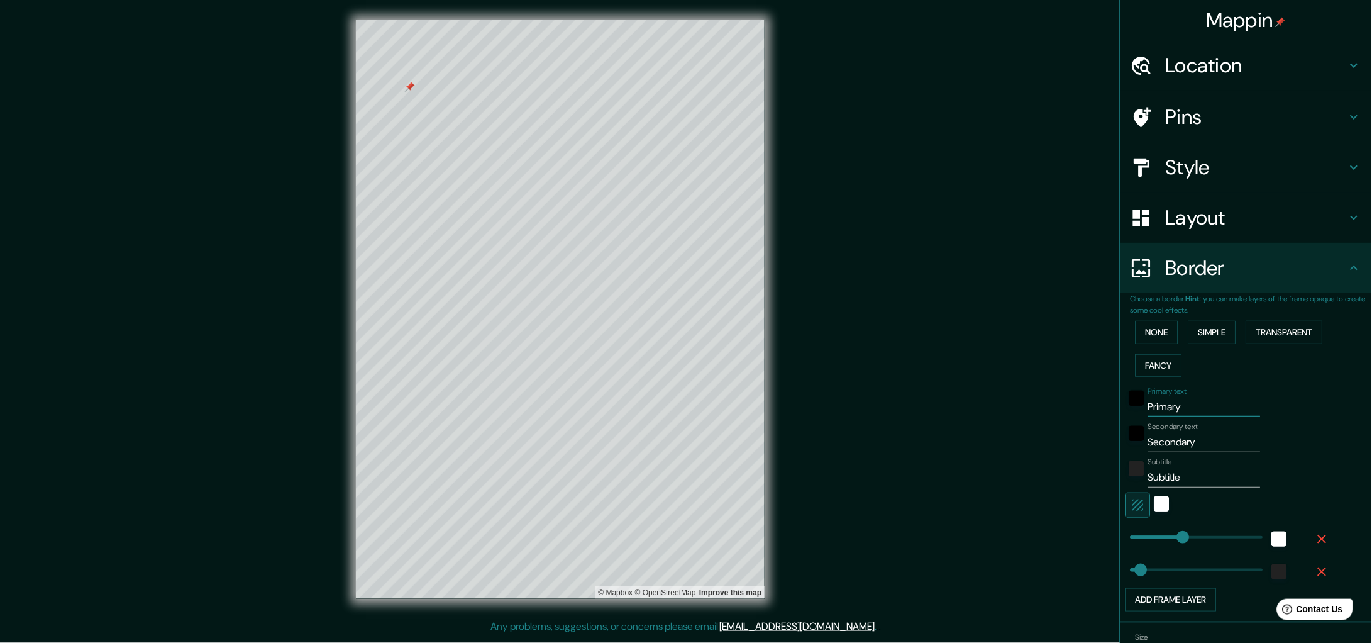
drag, startPoint x: 1180, startPoint y: 411, endPoint x: 1094, endPoint y: 403, distance: 85.8
click at [1094, 403] on div "Mappin Location Circuito Juristas 25, 53100 Naucalpan de Juárez, Estat de Mèxic…" at bounding box center [686, 319] width 1372 height 639
drag, startPoint x: 1205, startPoint y: 440, endPoint x: 1106, endPoint y: 451, distance: 100.1
click at [1106, 451] on div "Mappin Location Circuito Juristas 25, 53100 Naucalpan de Juárez, Estat de Mèxic…" at bounding box center [686, 319] width 1372 height 639
drag, startPoint x: 1183, startPoint y: 480, endPoint x: 1088, endPoint y: 470, distance: 95.4
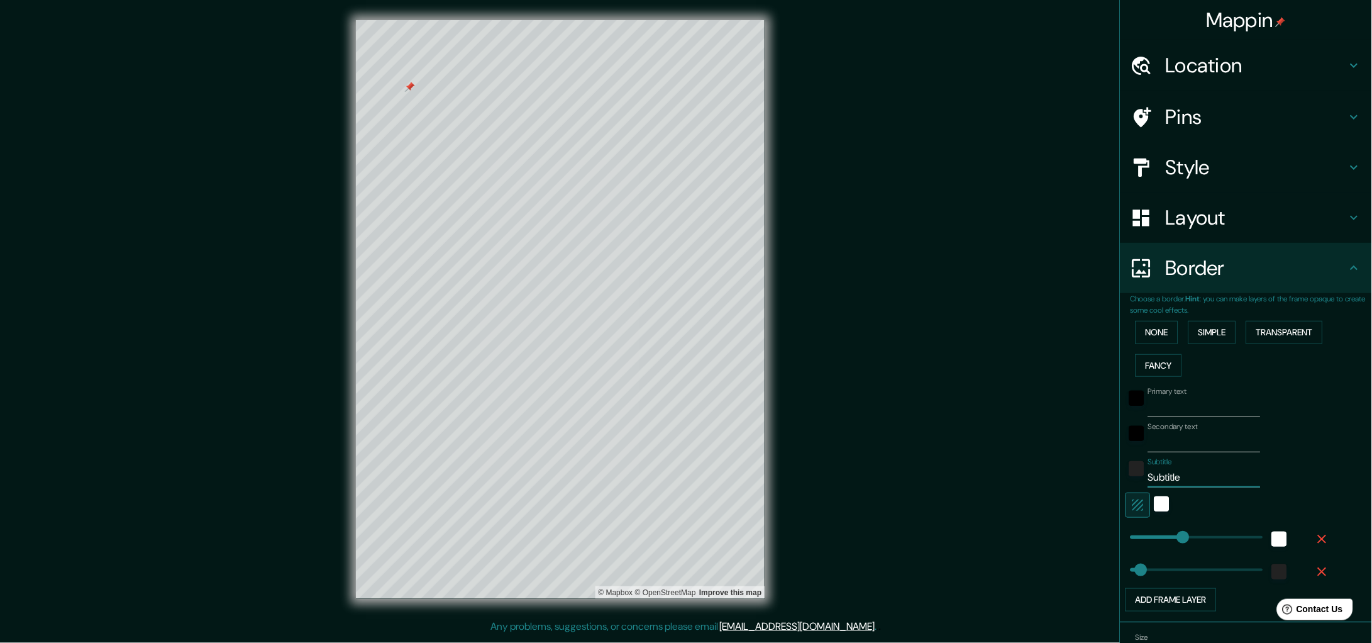
click at [1088, 470] on div "Mappin Location Circuito Juristas 25, 53100 Naucalpan de Juárez, Estat de Mèxic…" at bounding box center [686, 319] width 1372 height 639
click at [1131, 504] on icon "button" at bounding box center [1138, 504] width 15 height 15
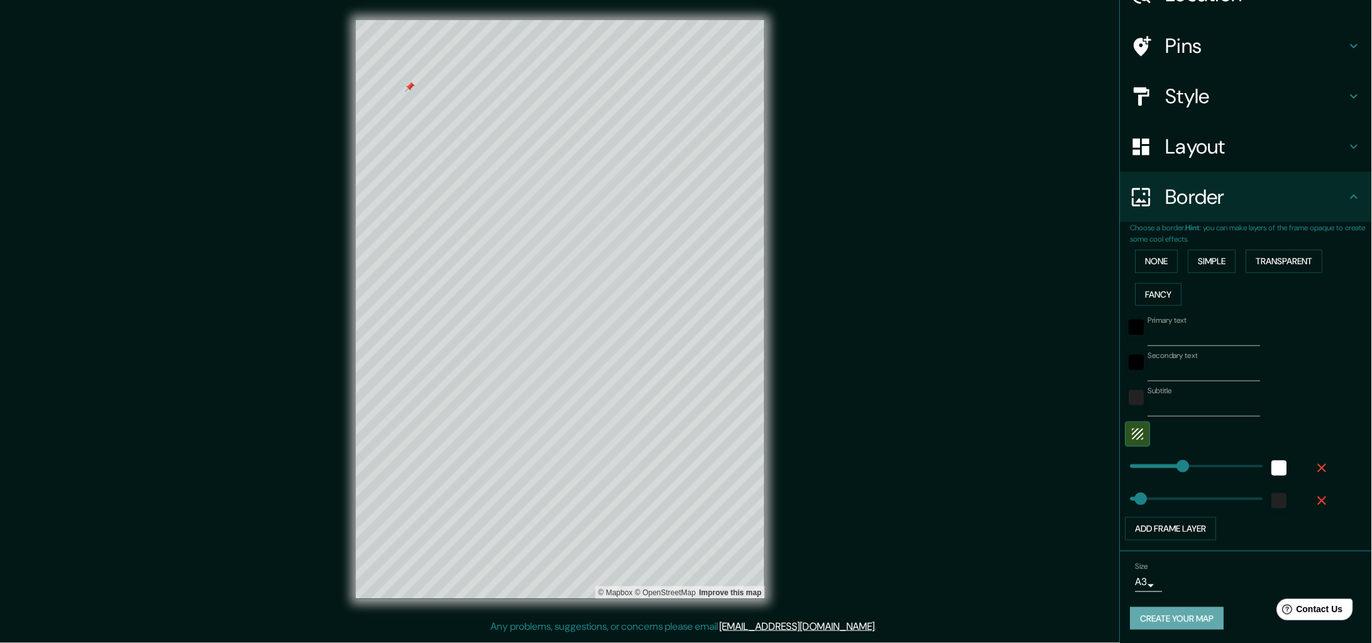
click at [1176, 621] on button "Create your map" at bounding box center [1178, 618] width 94 height 23
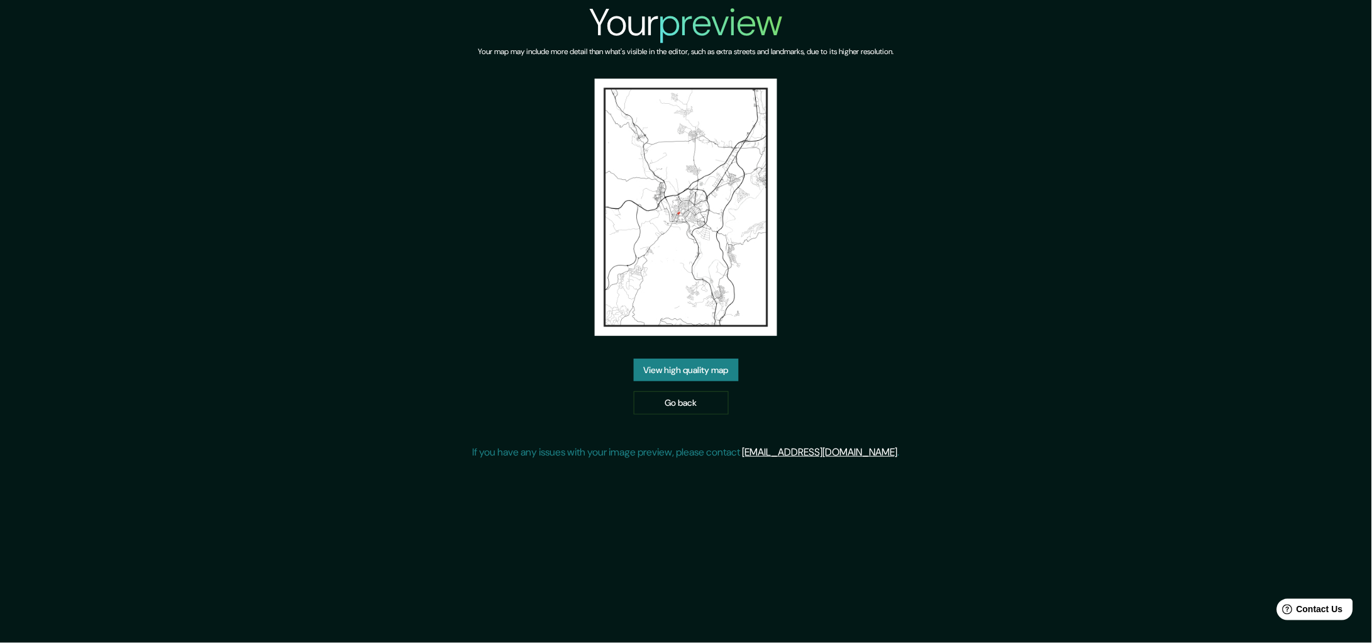
click at [711, 370] on link "View high quality map" at bounding box center [686, 369] width 105 height 23
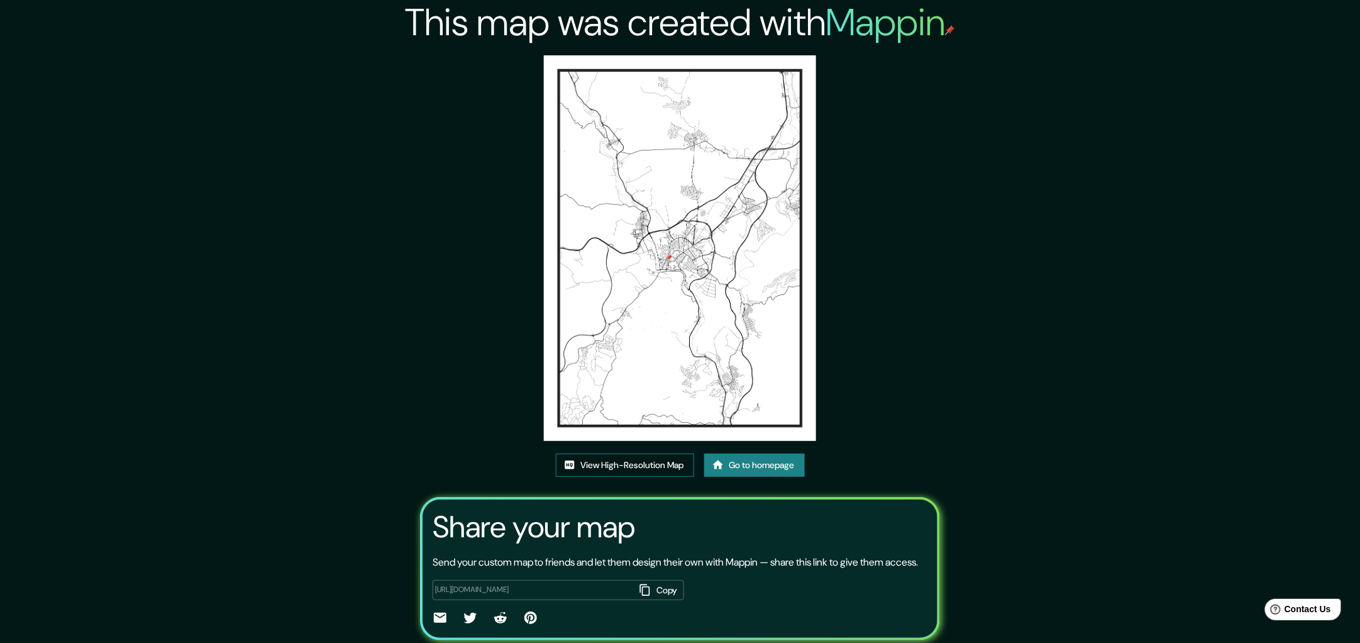
click at [615, 465] on link "View High-Resolution Map" at bounding box center [625, 464] width 138 height 23
click at [1043, 364] on div "This map was created with Mappin View High-Resolution Map Go to homepage Share …" at bounding box center [680, 342] width 1360 height 685
click at [652, 459] on link "View High-Resolution Map" at bounding box center [625, 464] width 138 height 23
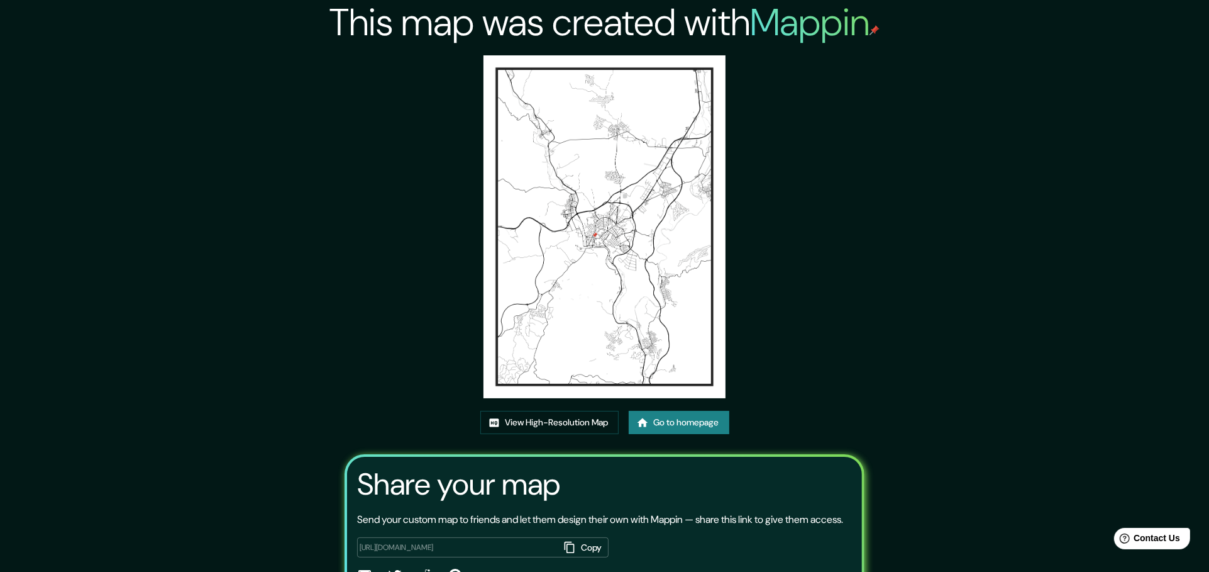
click at [677, 419] on link "Go to homepage" at bounding box center [679, 422] width 101 height 23
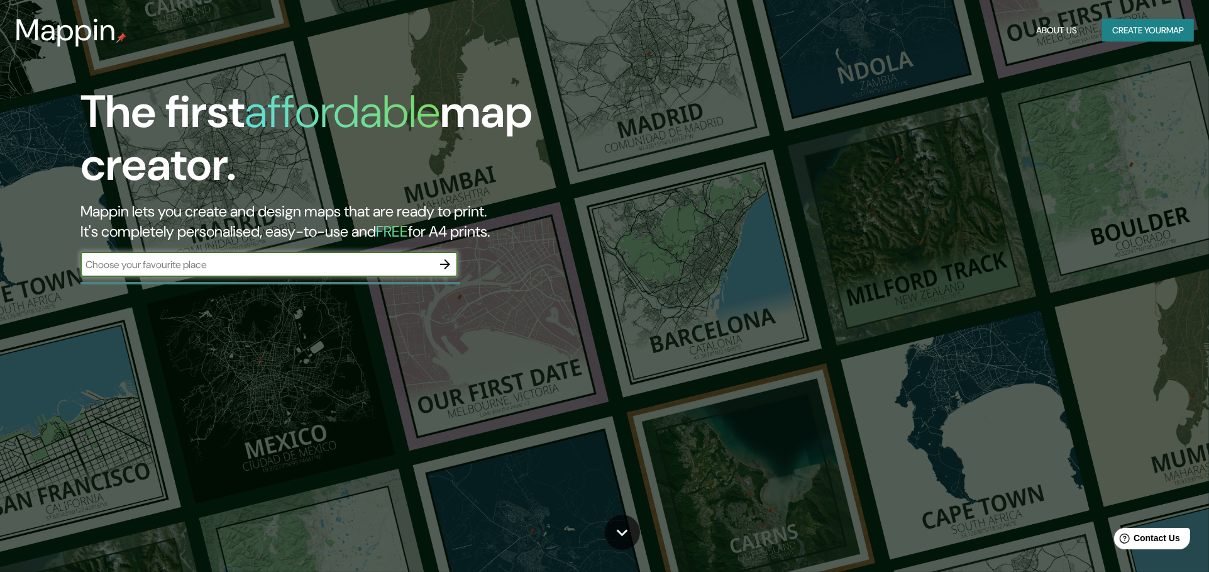
click at [164, 258] on input "text" at bounding box center [256, 264] width 352 height 14
type input "carrer dek bruc manresa"
click at [451, 262] on icon "button" at bounding box center [445, 264] width 15 height 15
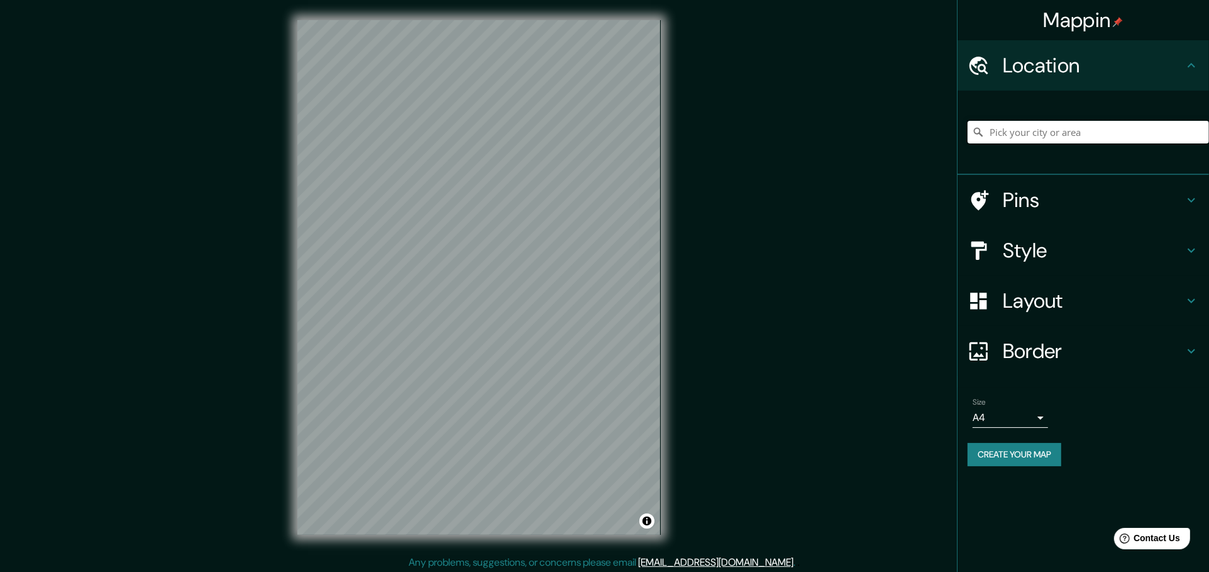
click at [1063, 135] on input "Pick your city or area" at bounding box center [1088, 132] width 241 height 23
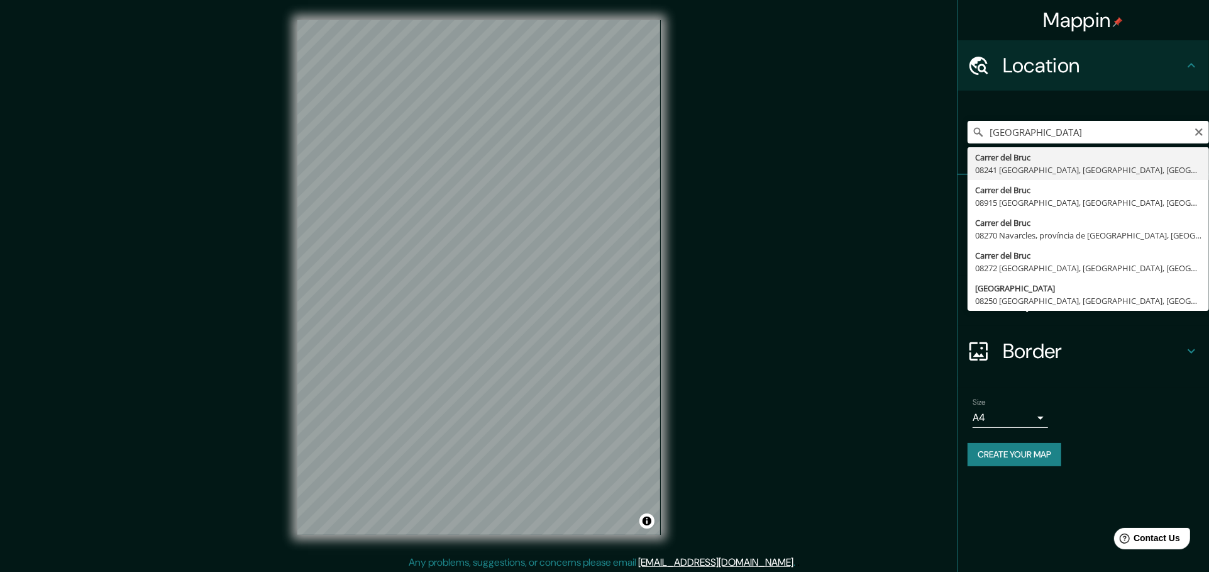
type input "Carrer del Bruc, 08241 Manresa, província de Barcelona, Espanya"
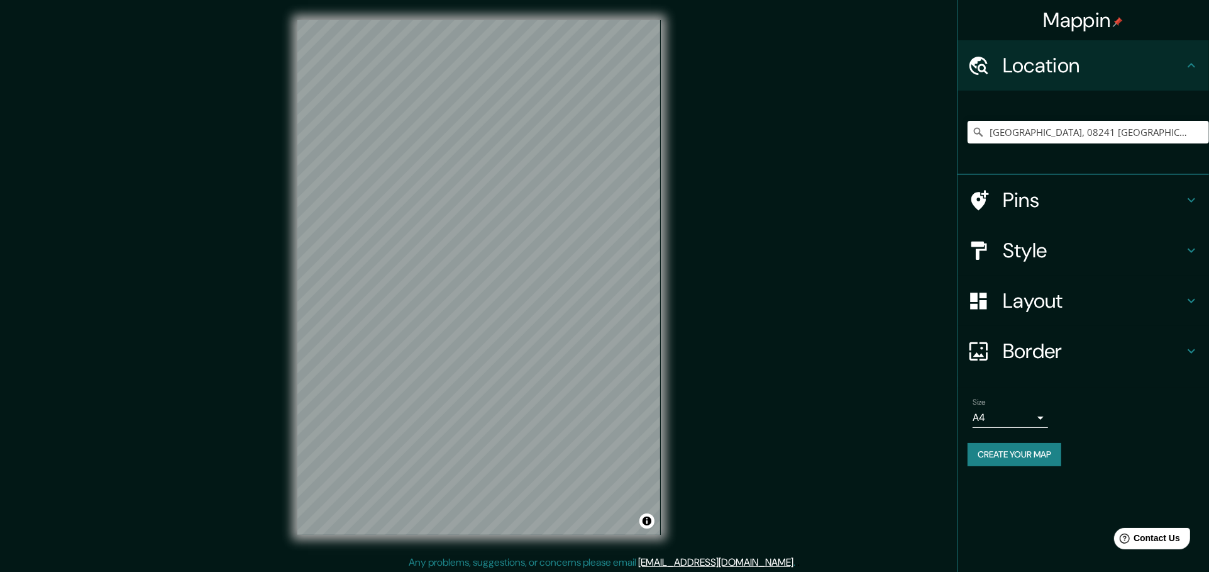
click at [1059, 340] on h4 "Border" at bounding box center [1093, 350] width 181 height 25
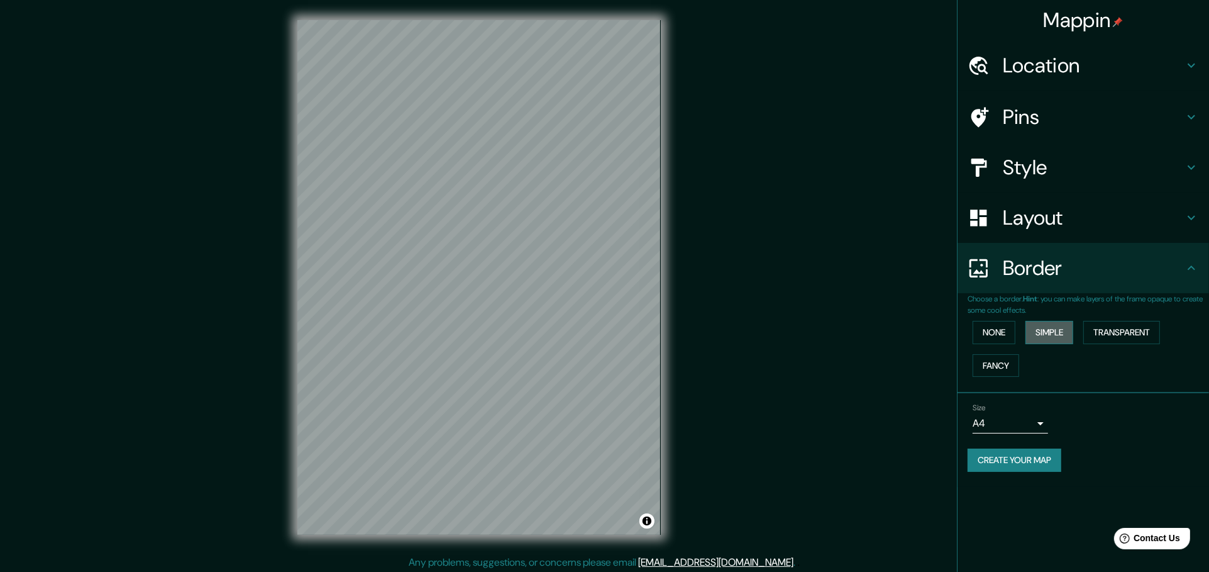
click at [1055, 329] on button "Simple" at bounding box center [1050, 332] width 48 height 23
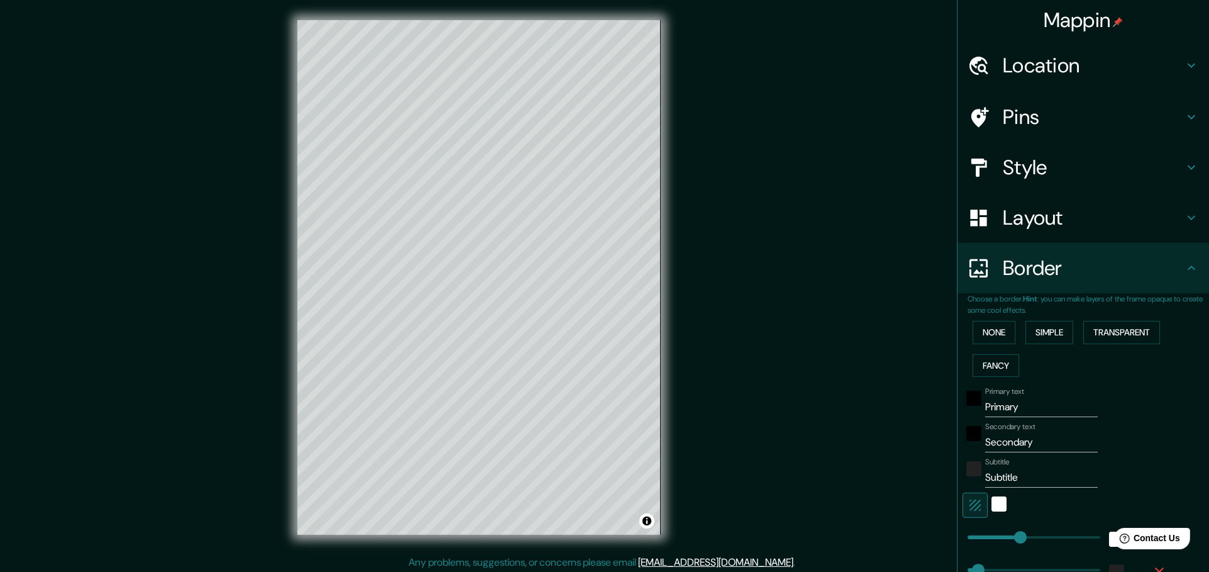
scroll to position [142, 0]
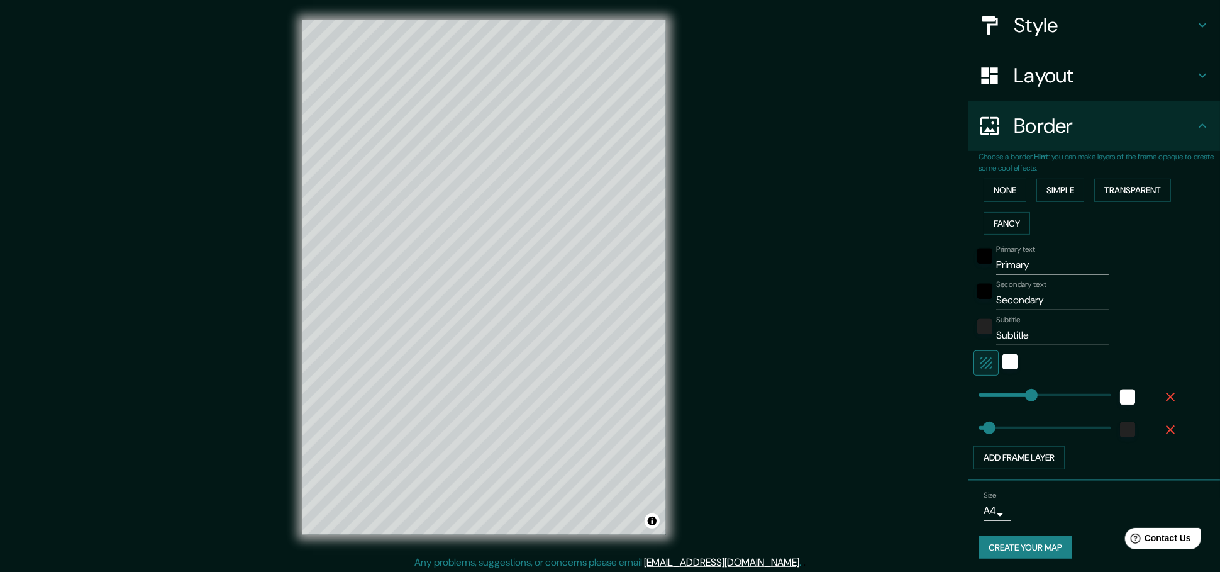
click at [966, 507] on body "Mappin Location Carrer del Bruc, 08241 Manresa, província de Barcelona, Espanya…" at bounding box center [610, 286] width 1220 height 572
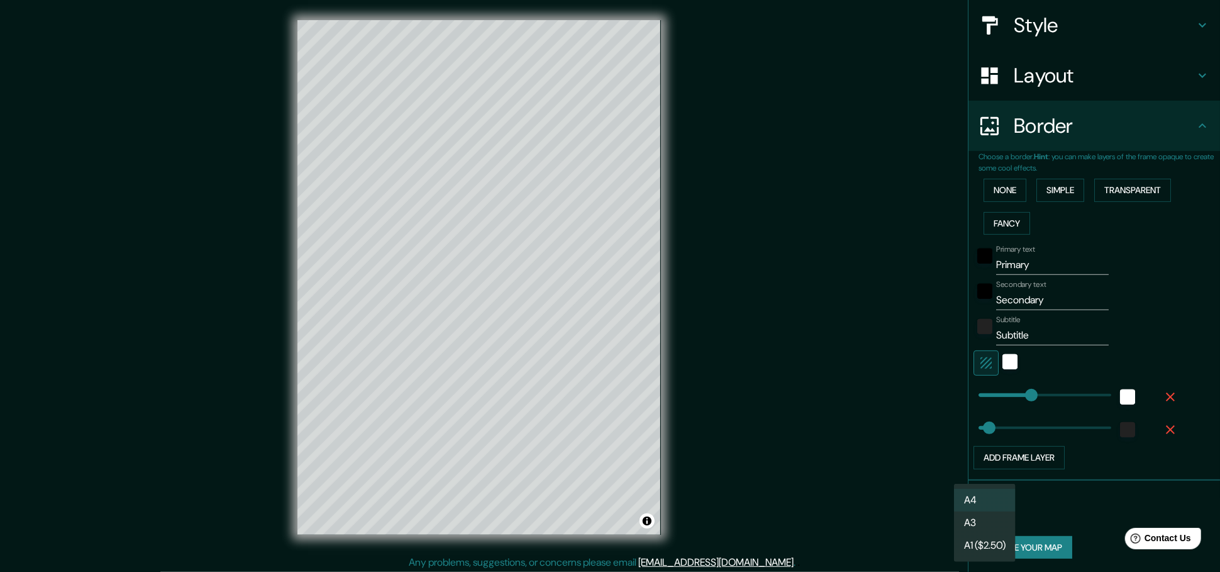
click at [987, 522] on li "A3" at bounding box center [985, 522] width 62 height 23
type input "a4"
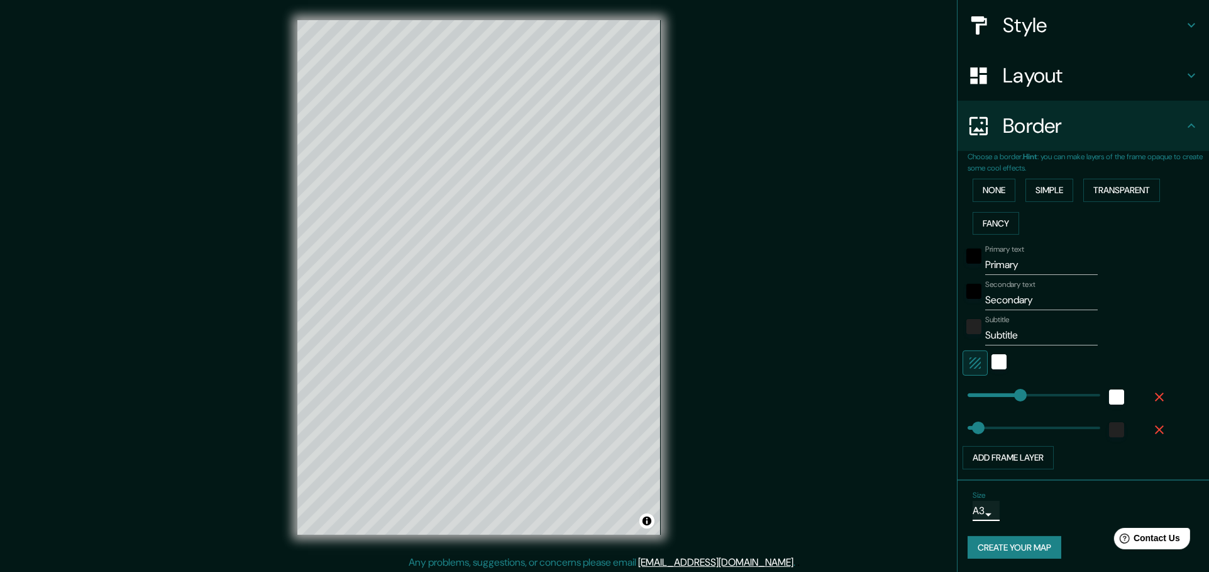
type input "231"
drag, startPoint x: 1031, startPoint y: 262, endPoint x: 943, endPoint y: 262, distance: 88.7
click at [943, 262] on div "Mappin Location Carrer del Bruc, 08241 Manresa, província de Barcelona, Espanya…" at bounding box center [604, 287] width 1209 height 575
type input "231"
type input "46"
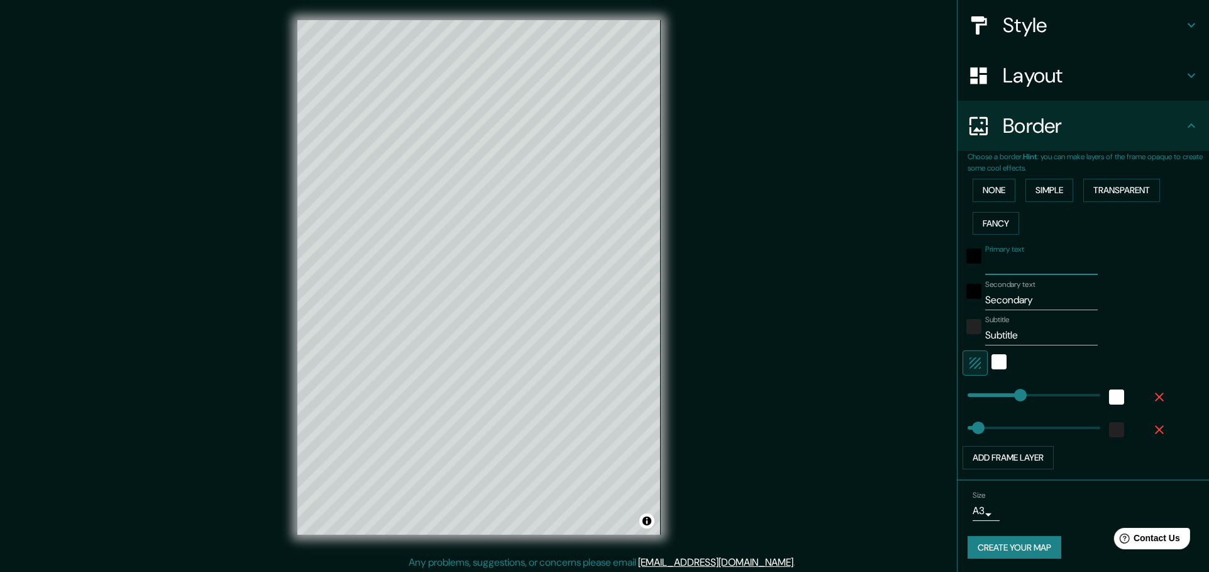
type input "231"
type input "46"
drag, startPoint x: 1038, startPoint y: 296, endPoint x: 927, endPoint y: 306, distance: 111.1
click at [921, 301] on div "Mappin Location Carrer del Bruc, 08241 Manresa, província de Barcelona, Espanya…" at bounding box center [604, 287] width 1209 height 575
type input "231"
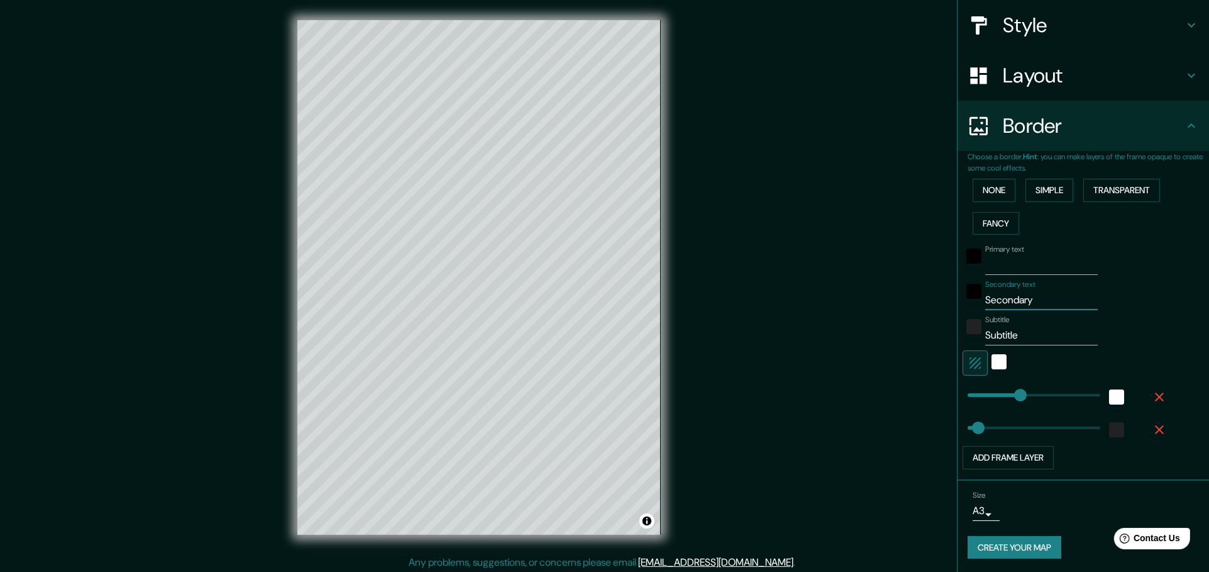
type input "46"
type input "231"
type input "46"
drag, startPoint x: 1027, startPoint y: 333, endPoint x: 931, endPoint y: 329, distance: 95.7
click at [931, 329] on div "Mappin Location Carrer del Bruc, 08241 Manresa, província de Barcelona, Espanya…" at bounding box center [604, 287] width 1209 height 575
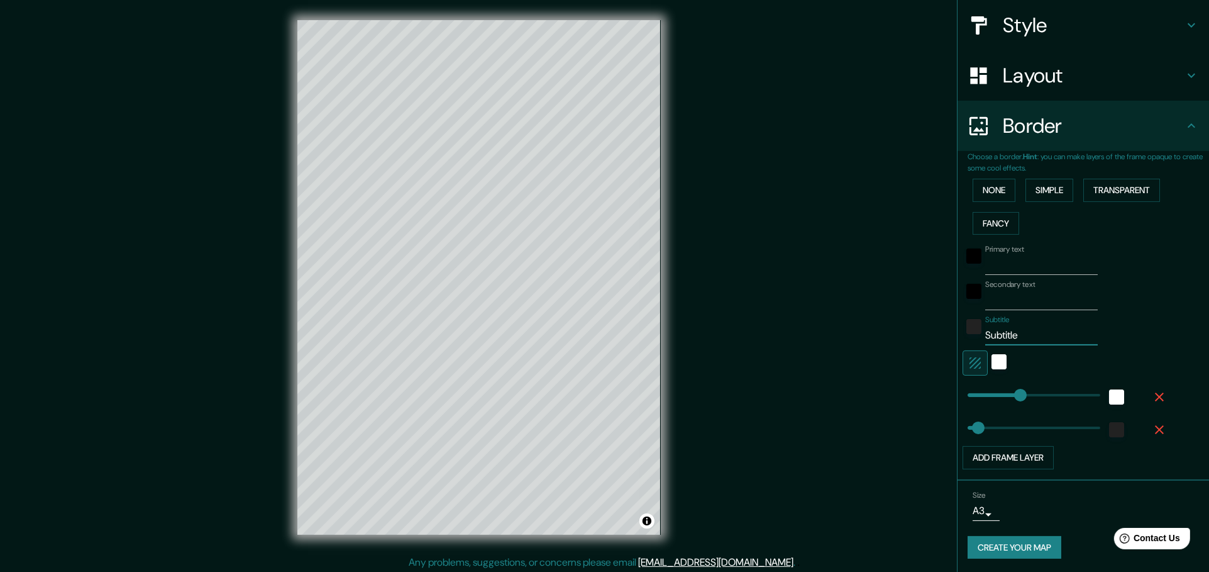
type input "231"
type input "46"
type input "231"
type input "46"
click at [970, 361] on icon "button" at bounding box center [975, 362] width 15 height 15
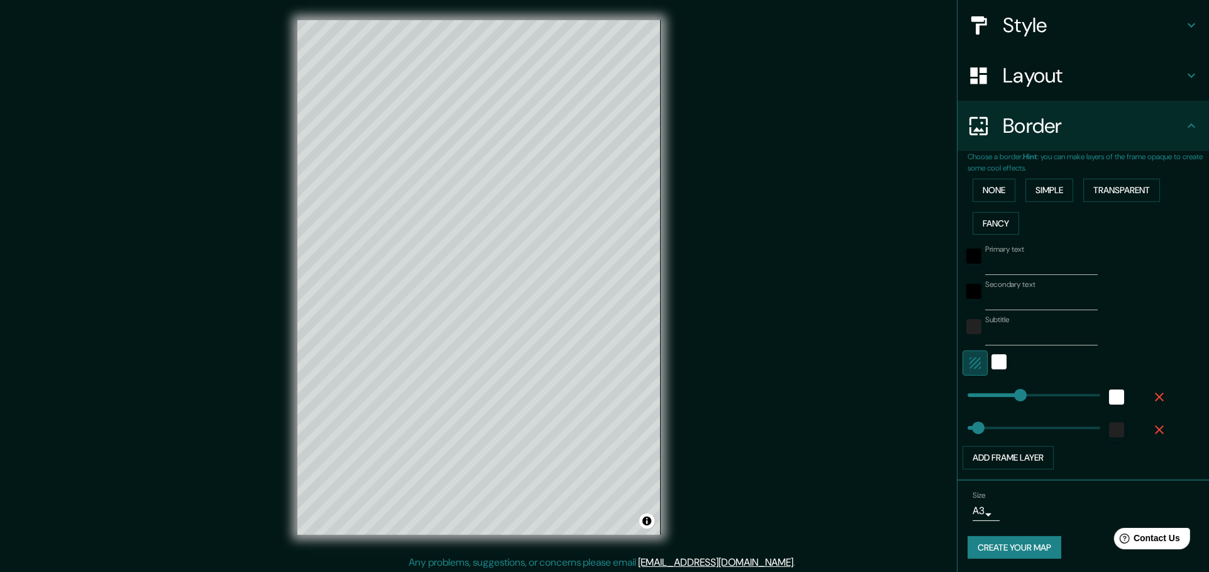
type input "231"
type input "46"
click at [1036, 545] on button "Create your map" at bounding box center [1015, 547] width 94 height 23
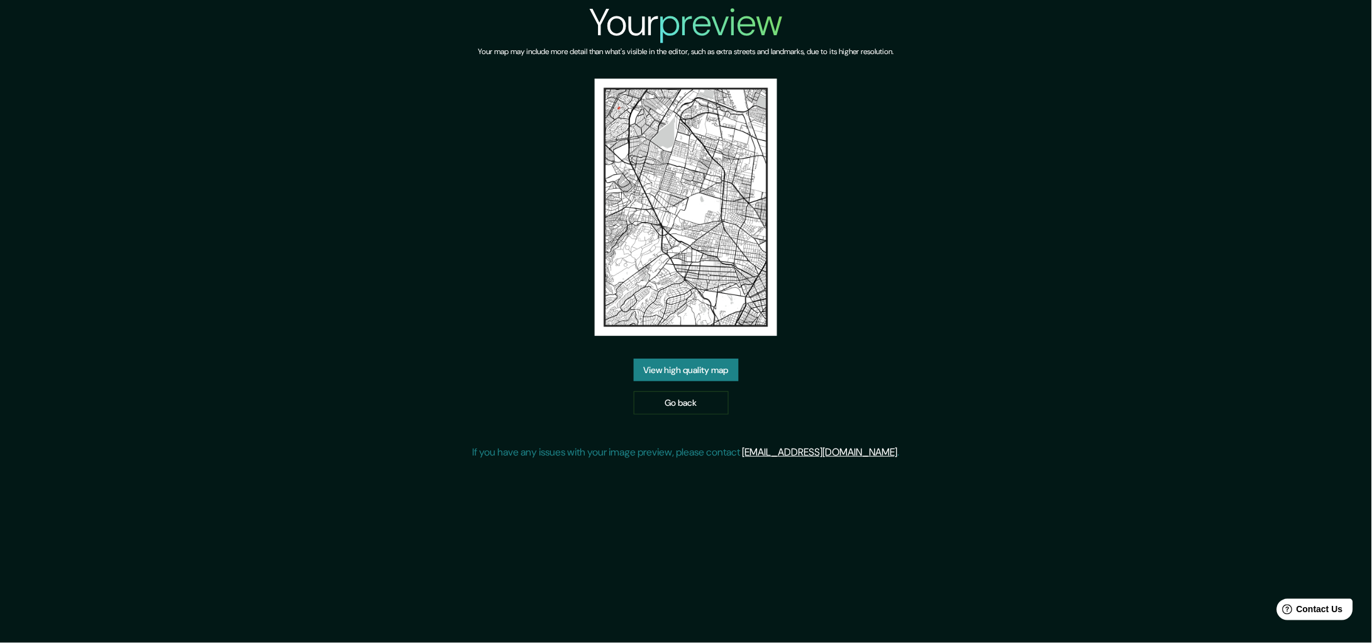
click at [705, 369] on link "View high quality map" at bounding box center [686, 369] width 105 height 23
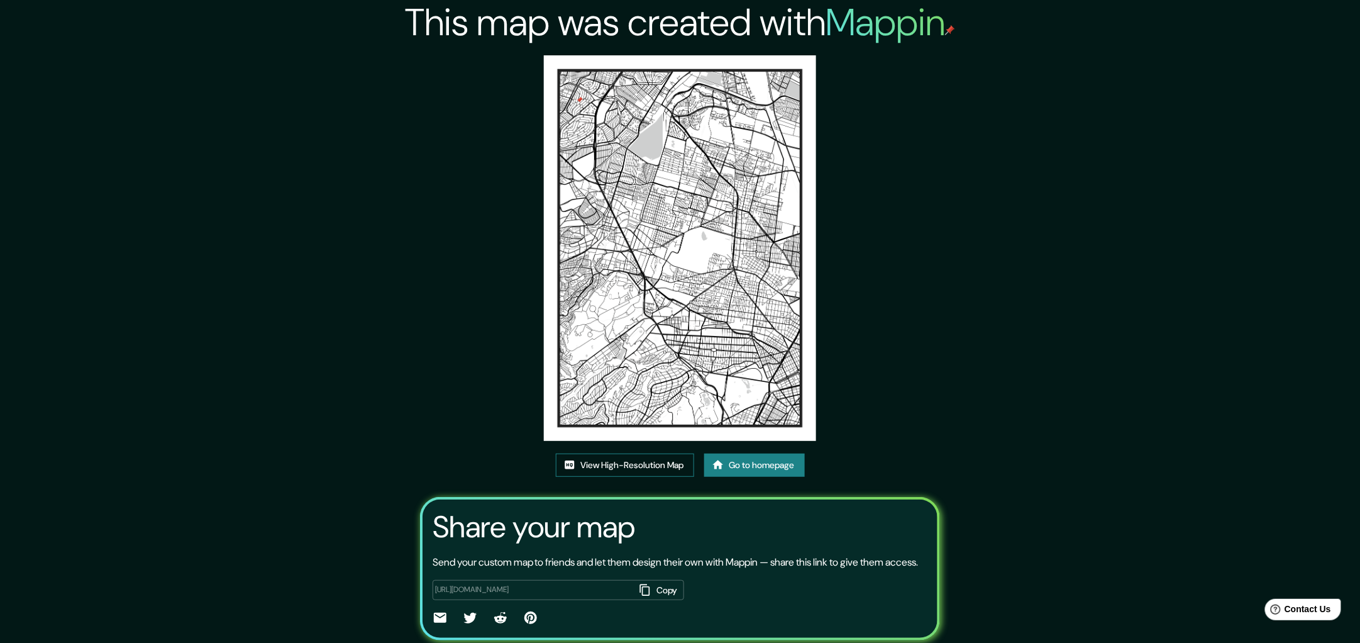
click at [621, 453] on div "This map was created with Mappin View High-Resolution Map Go to homepage Share …" at bounding box center [680, 342] width 550 height 685
click at [621, 460] on link "View High-Resolution Map" at bounding box center [625, 464] width 138 height 23
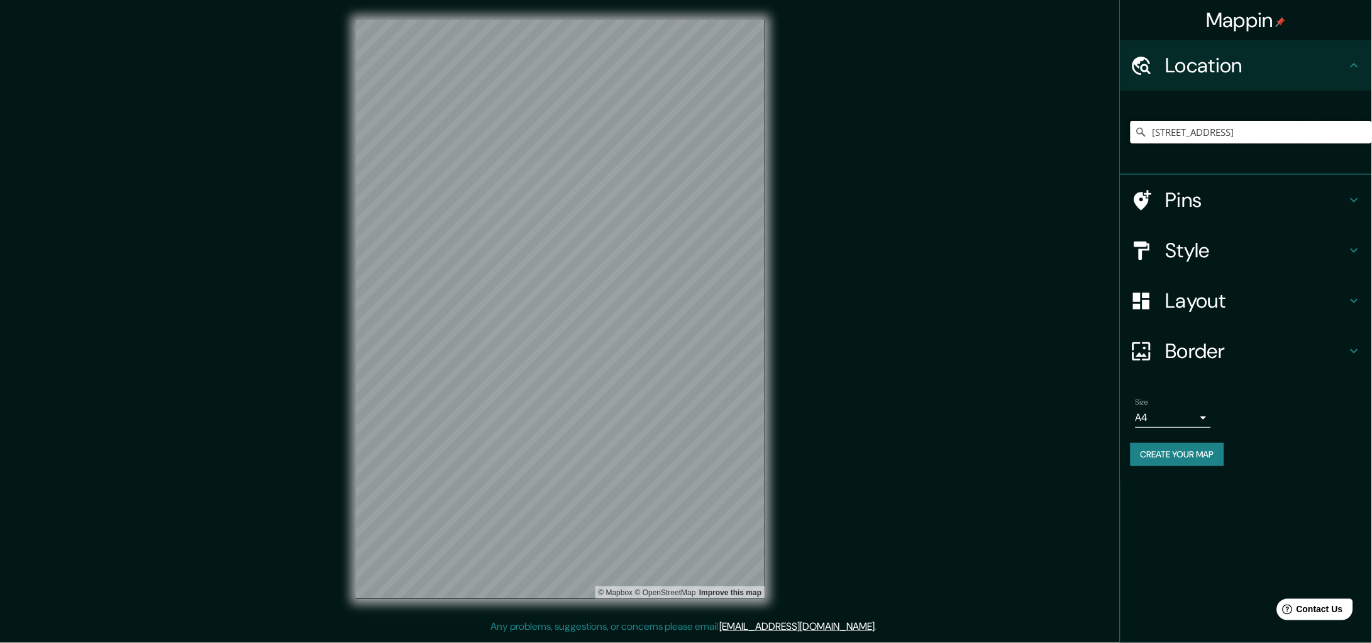
click at [1355, 140] on input "[STREET_ADDRESS]" at bounding box center [1251, 132] width 241 height 23
click at [1192, 407] on body "Mappin Location Circuito Juristas 25, 53100 Naucalpan de Juárez, Estat de Mèxic…" at bounding box center [686, 321] width 1372 height 643
click at [1165, 462] on li "A3" at bounding box center [1173, 465] width 75 height 23
click at [1220, 201] on h4 "Pins" at bounding box center [1256, 199] width 181 height 25
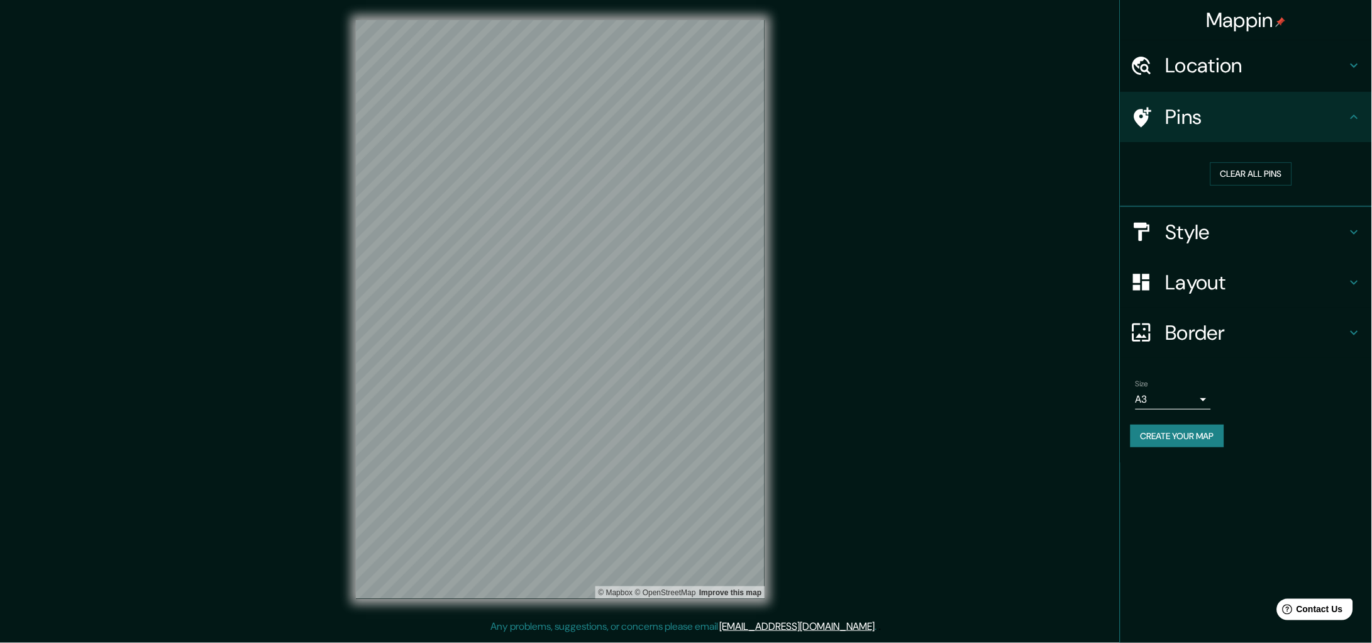
click at [1271, 65] on h4 "Location" at bounding box center [1256, 65] width 181 height 25
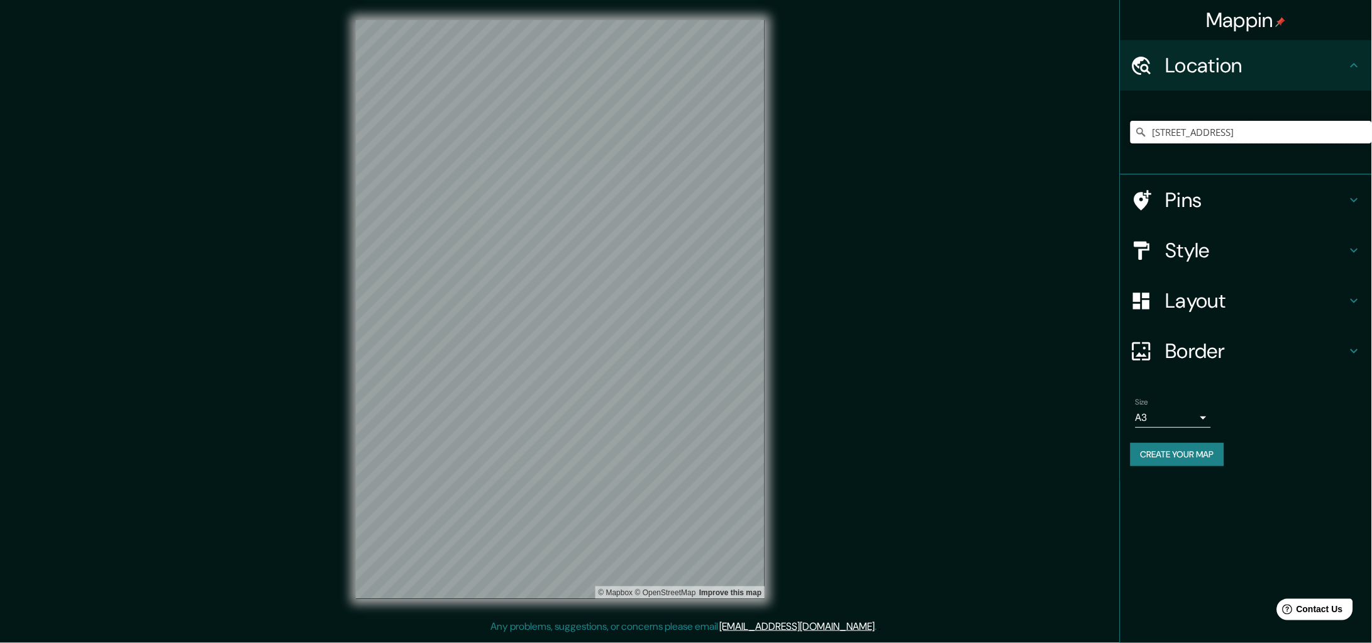
drag, startPoint x: 1237, startPoint y: 131, endPoint x: 1246, endPoint y: 130, distance: 8.3
click at [1237, 132] on input "Circuito Juristas 25, 53100 Naucalpan de Juárez, Estat de Mèxic, Mèxic" at bounding box center [1251, 132] width 241 height 23
drag, startPoint x: 1266, startPoint y: 132, endPoint x: 1371, endPoint y: 157, distance: 107.8
click at [1371, 157] on div "Circuito Juristas 25, 53100 Naucalpan de Juárez, Estat de Mèxic, Mèxic" at bounding box center [1251, 132] width 241 height 63
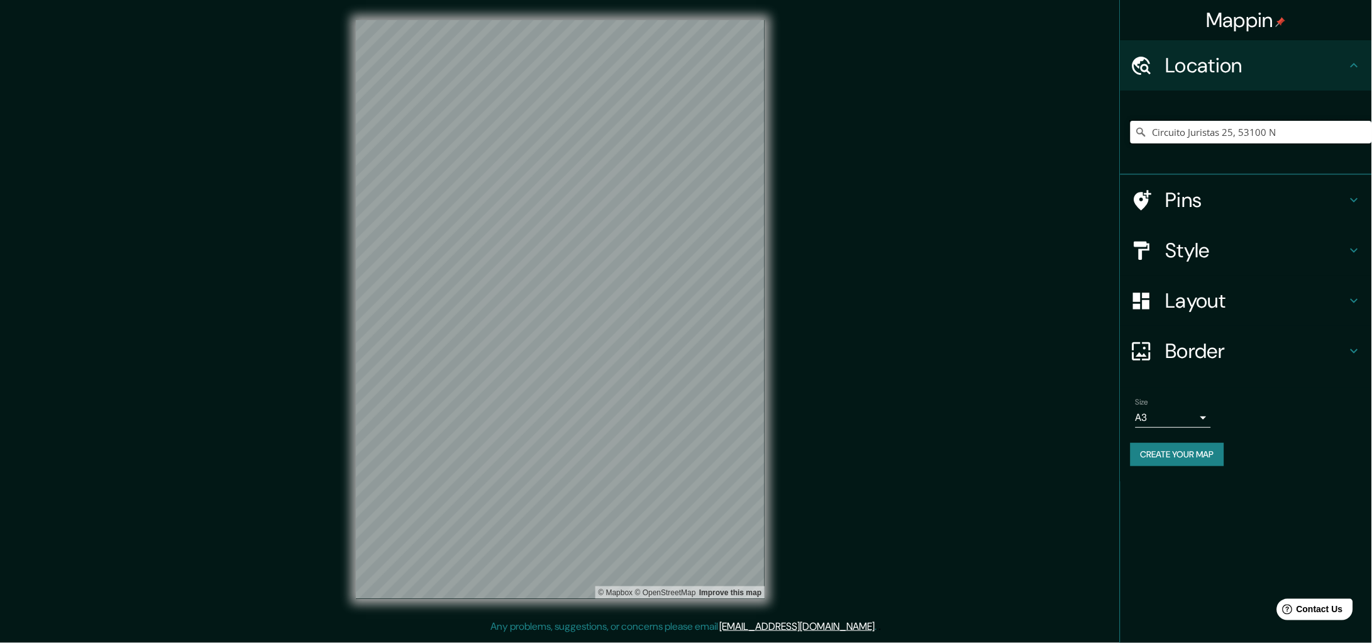
scroll to position [0, 0]
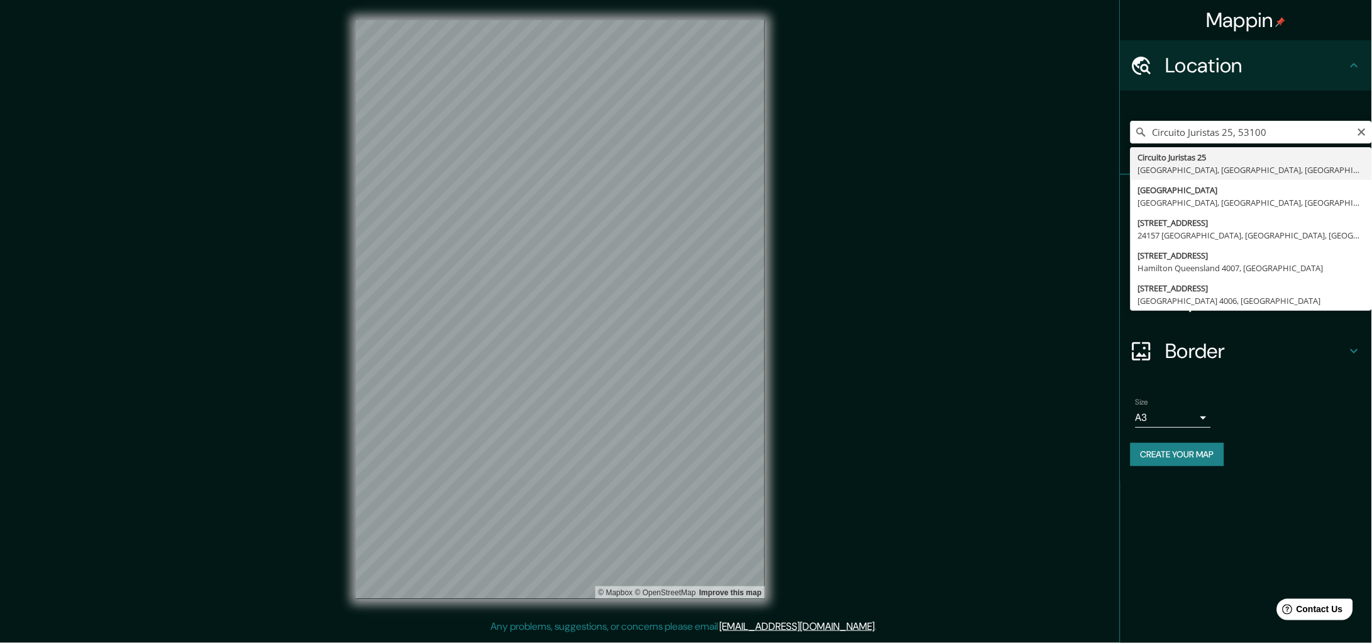
type input "Circuito Juristas 25, 53100 Naucalpan de Juárez, Estat de Mèxic, Mèxic"
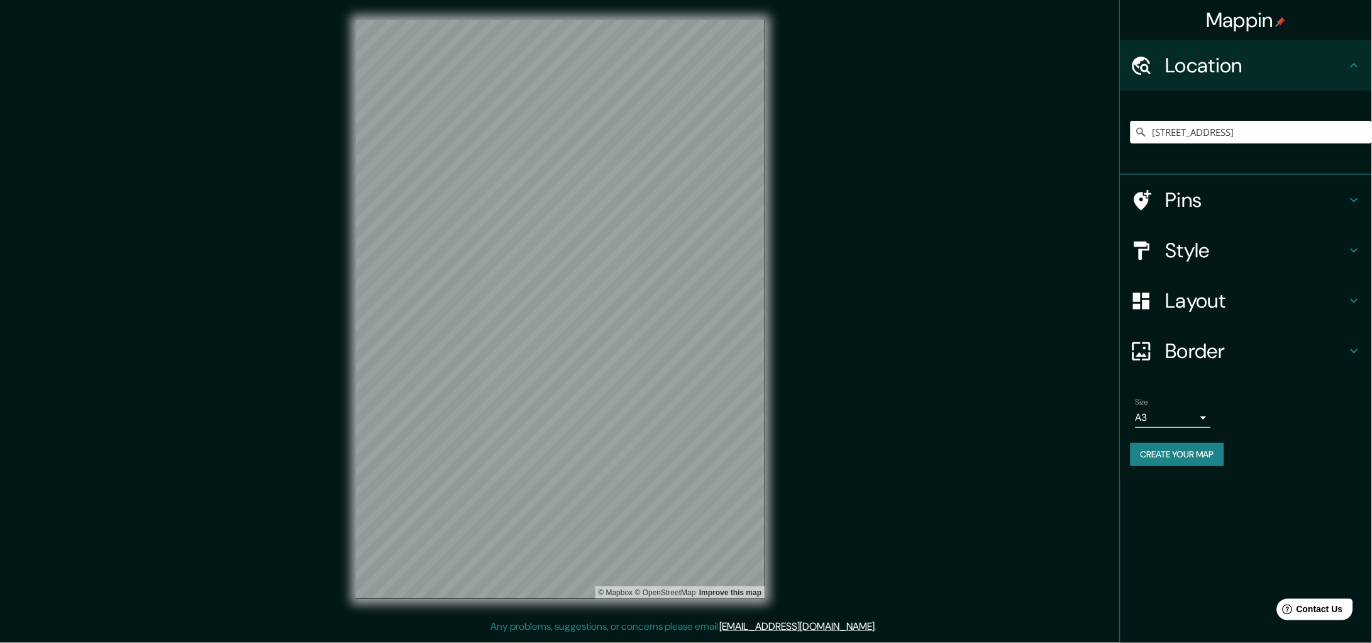
click at [1178, 303] on h4 "Layout" at bounding box center [1256, 300] width 181 height 25
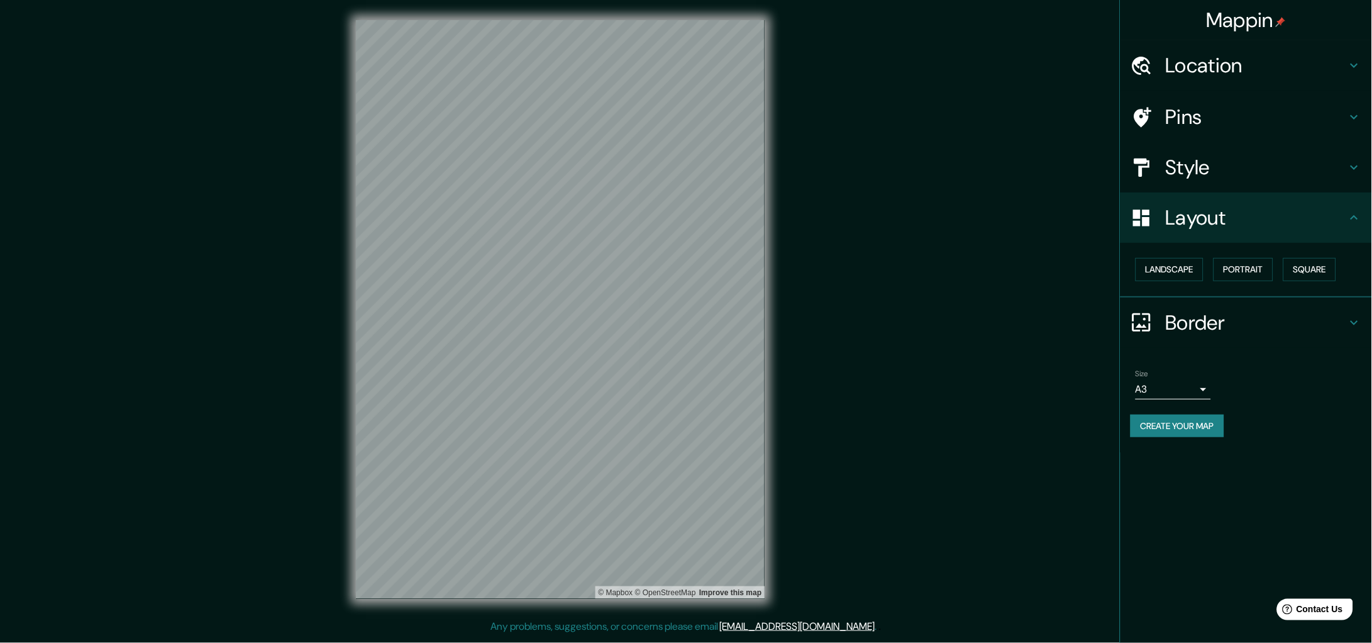
click at [1178, 162] on h4 "Style" at bounding box center [1256, 167] width 181 height 25
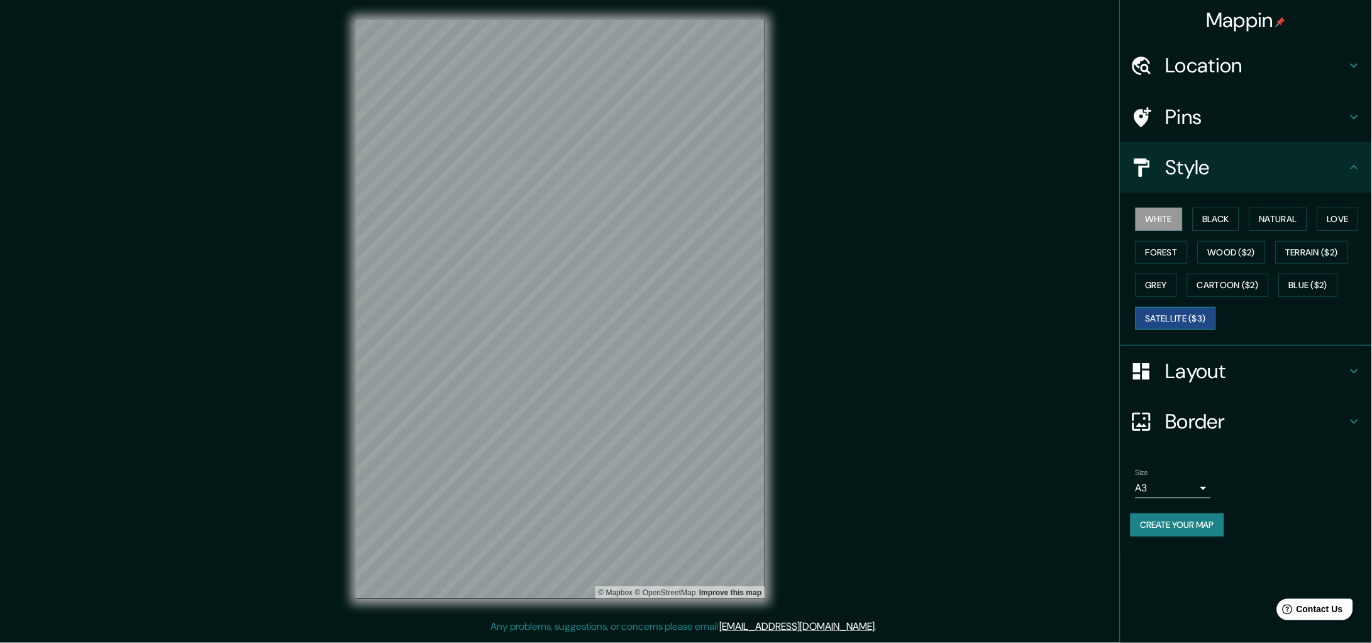
click at [1169, 322] on button "Satellite ($3)" at bounding box center [1176, 318] width 80 height 23
click at [1202, 112] on h4 "Pins" at bounding box center [1256, 116] width 181 height 25
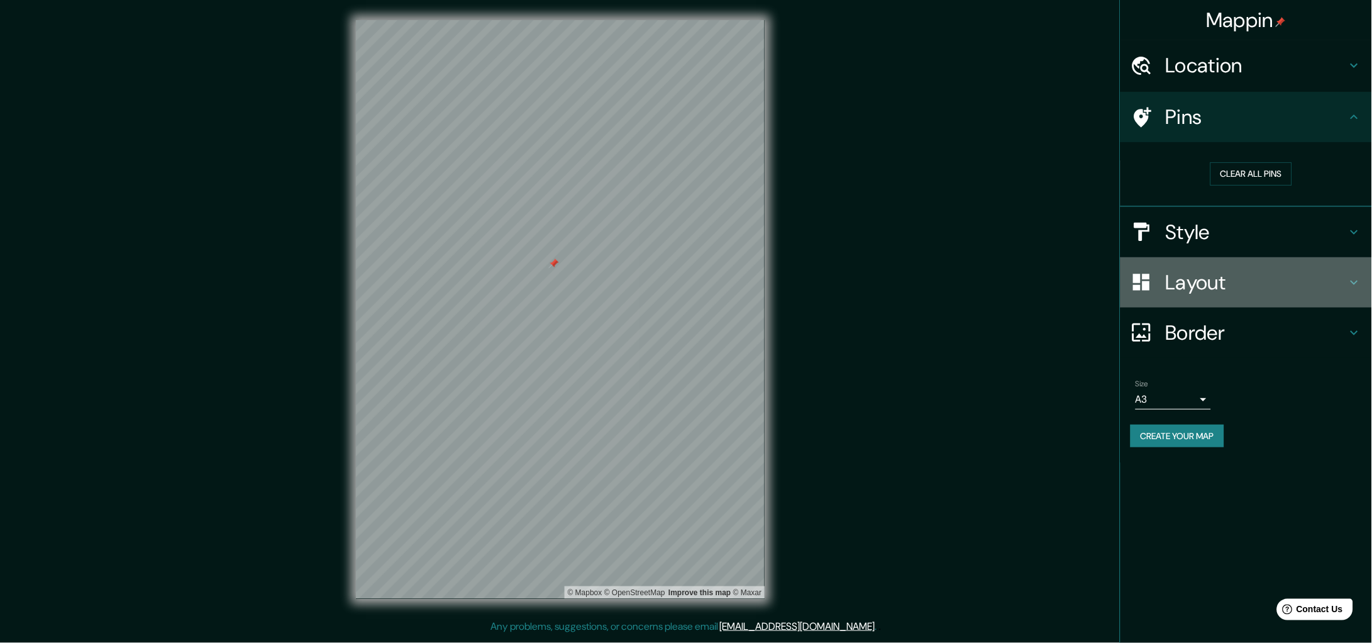
click at [1237, 277] on h4 "Layout" at bounding box center [1256, 282] width 181 height 25
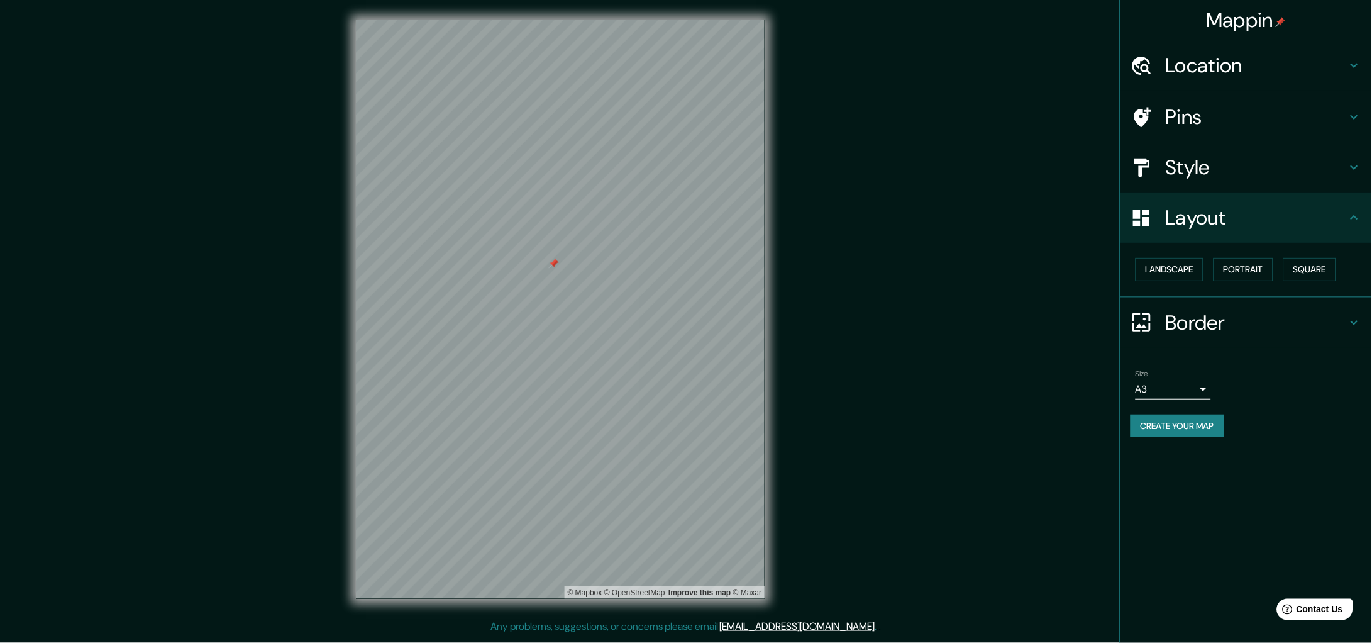
click at [1165, 316] on div at bounding box center [1148, 322] width 35 height 22
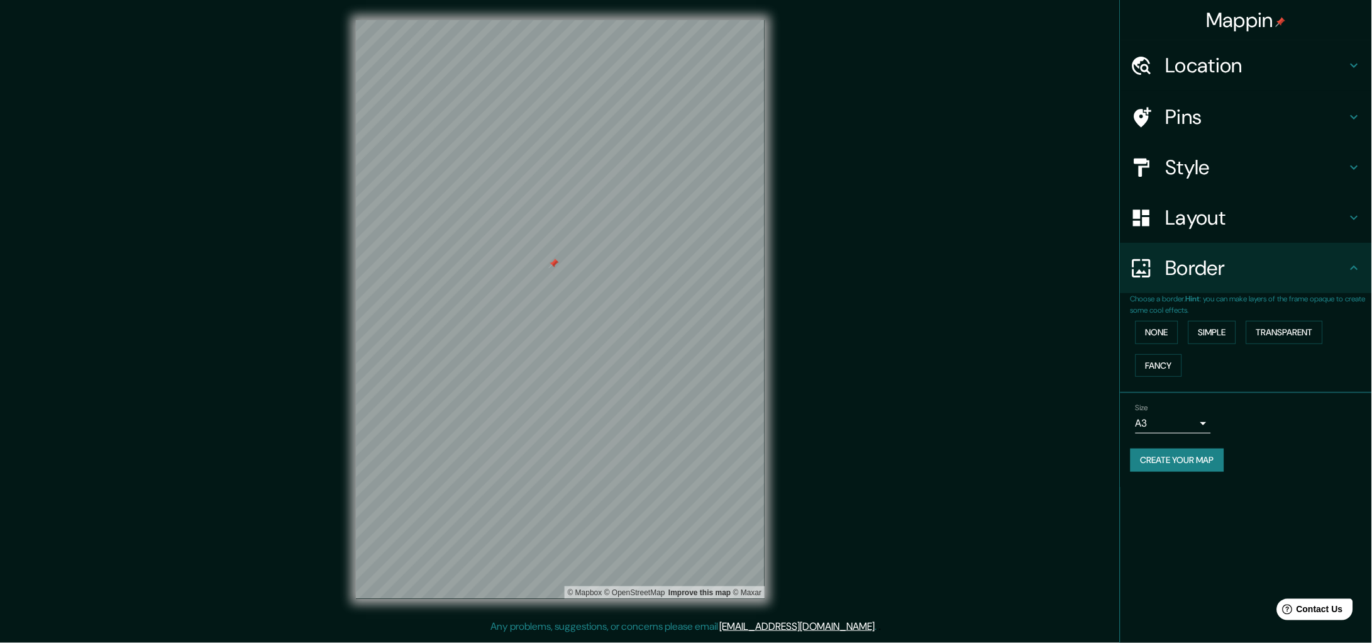
click at [1196, 156] on h4 "Style" at bounding box center [1256, 167] width 181 height 25
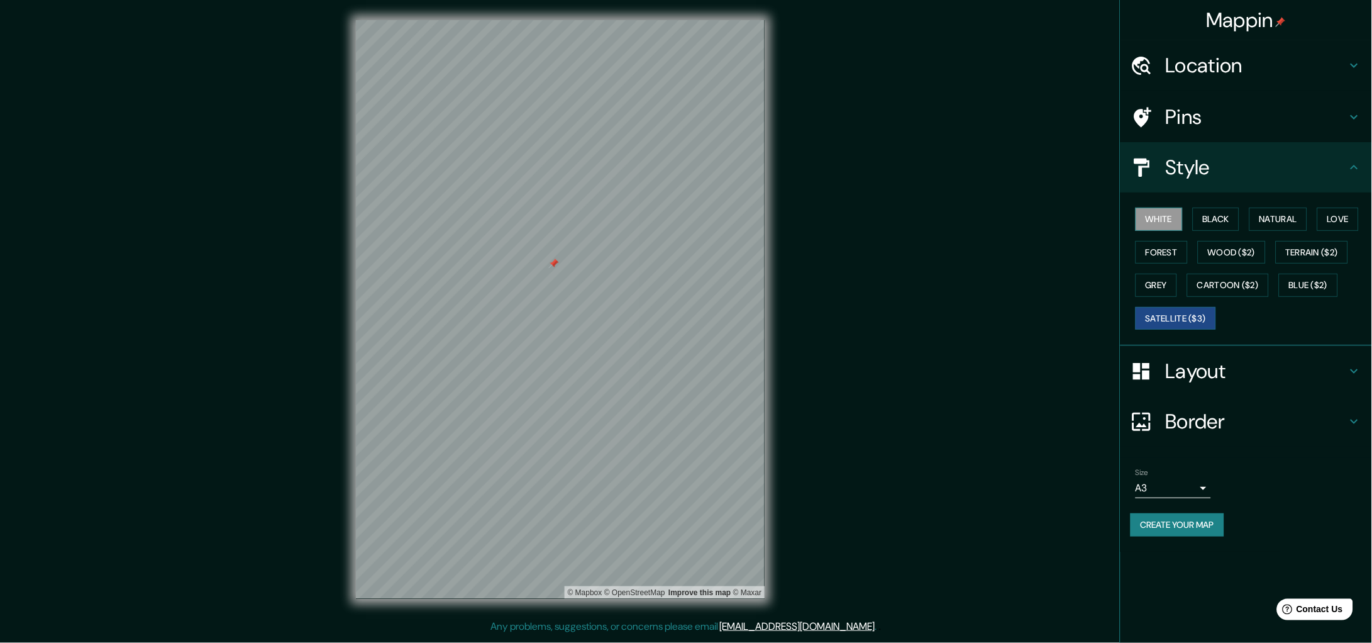
click at [1145, 223] on button "White" at bounding box center [1159, 218] width 47 height 23
click at [1293, 412] on h4 "Border" at bounding box center [1256, 421] width 181 height 25
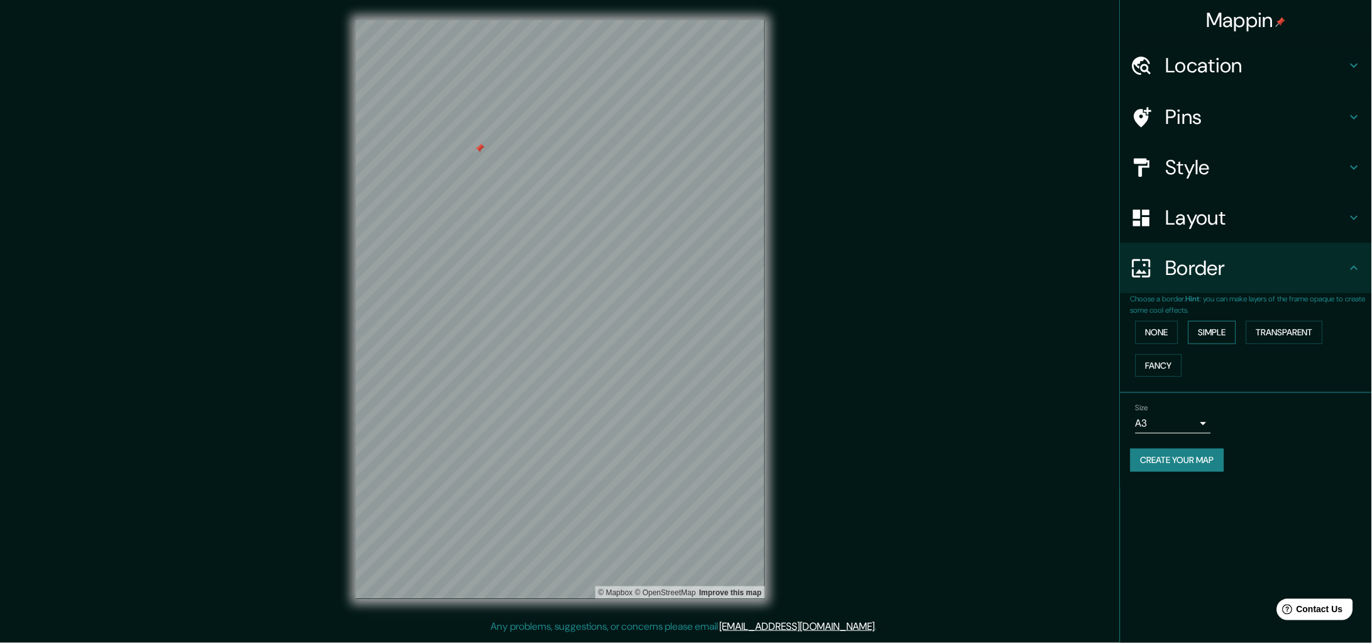
click at [1212, 328] on button "Simple" at bounding box center [1212, 332] width 48 height 23
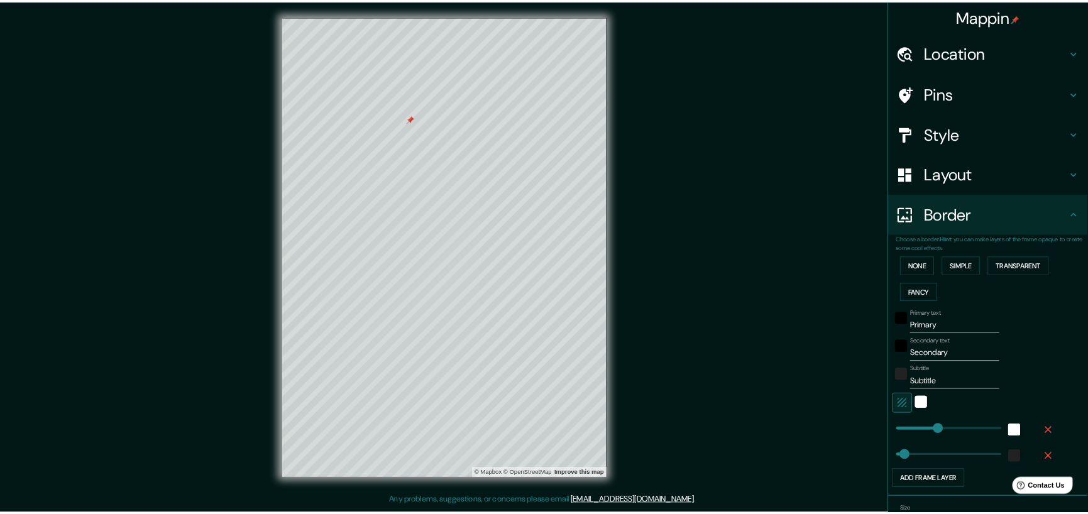
scroll to position [71, 0]
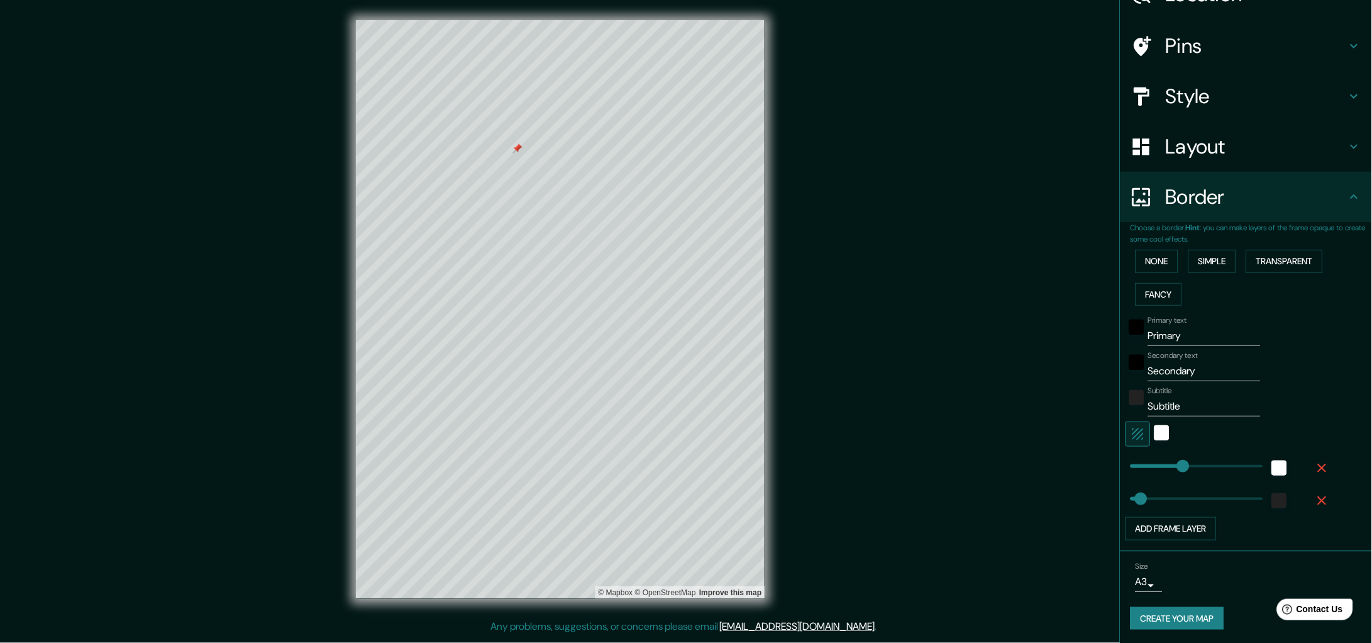
click at [1139, 579] on body "Mappin Location Circuito Juristas 25, 53100 Naucalpan de Juárez, Estat de Mèxic…" at bounding box center [686, 321] width 1372 height 643
click at [931, 455] on div at bounding box center [686, 321] width 1372 height 643
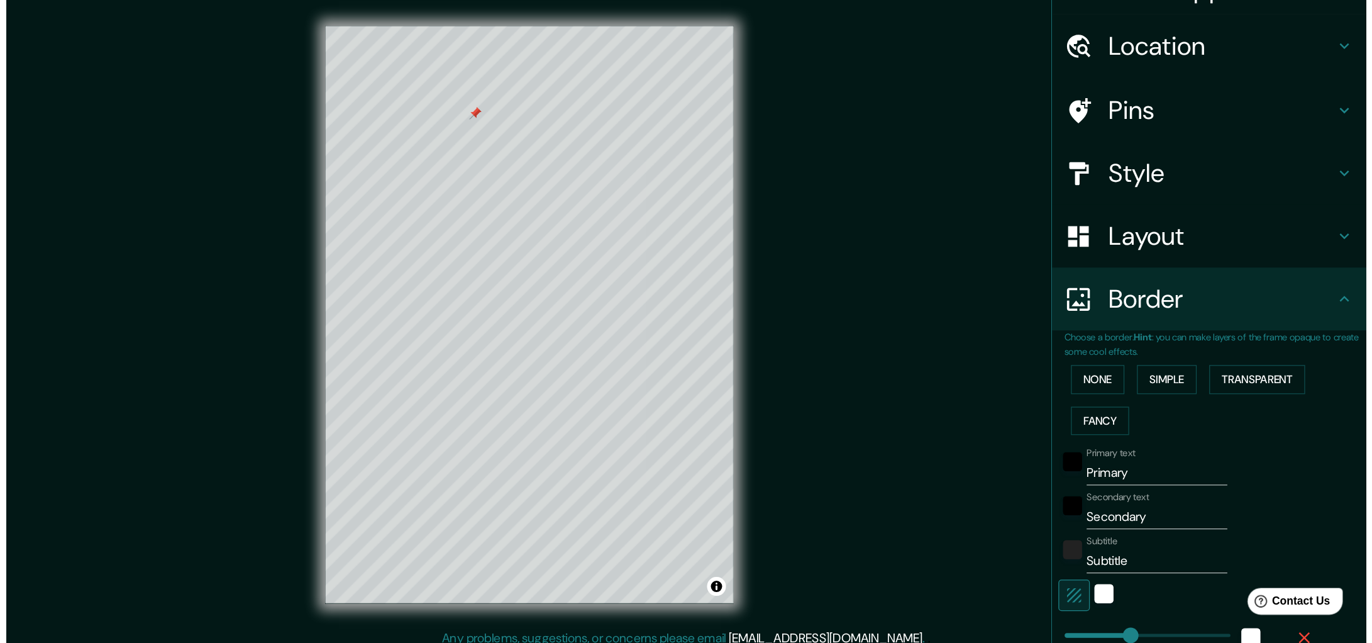
scroll to position [29, 0]
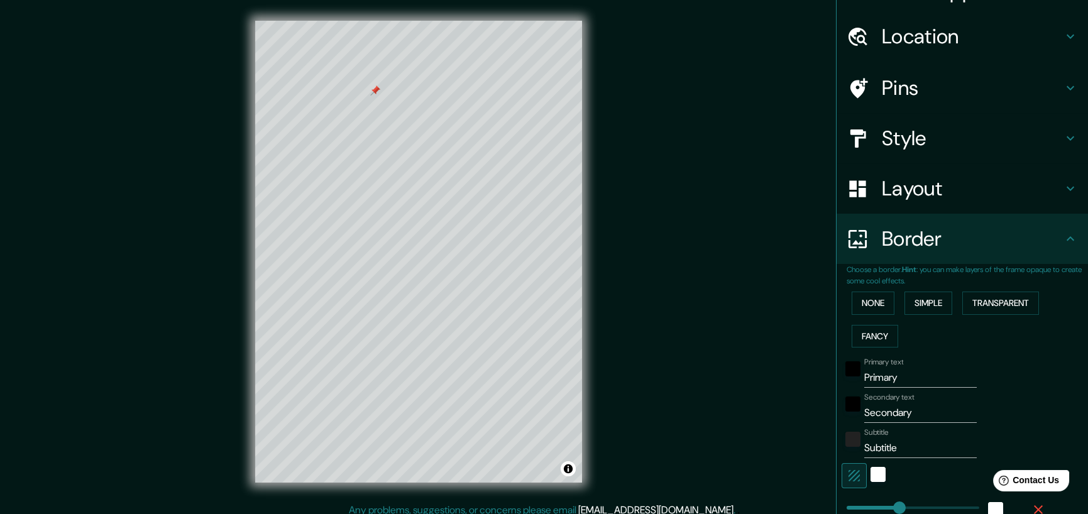
drag, startPoint x: 1456, startPoint y: 1, endPoint x: 694, endPoint y: 245, distance: 799.6
click at [695, 246] on div "Mappin Location Circuito Juristas 25, 53100 Naucalpan de Juárez, Estat de Mèxic…" at bounding box center [544, 261] width 1088 height 523
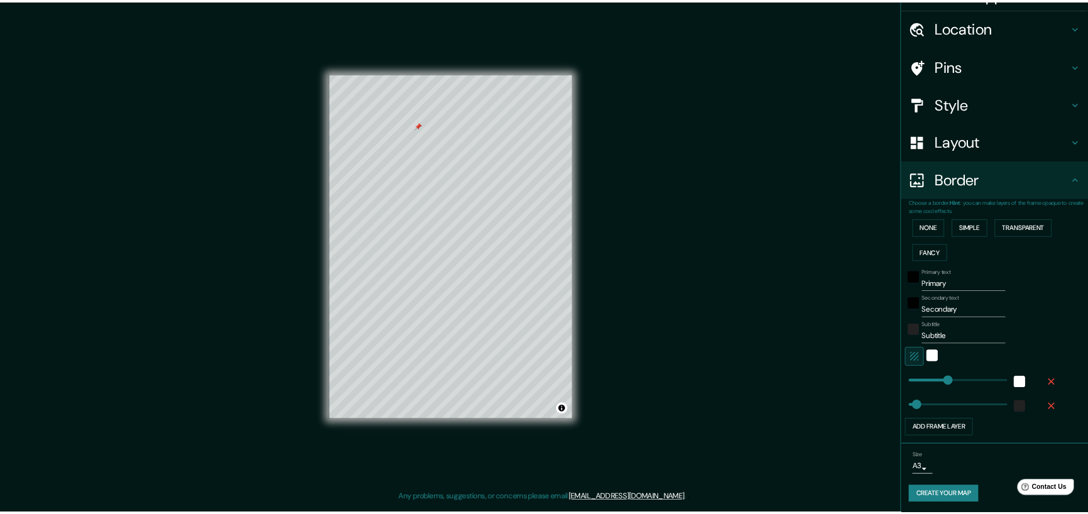
scroll to position [0, 0]
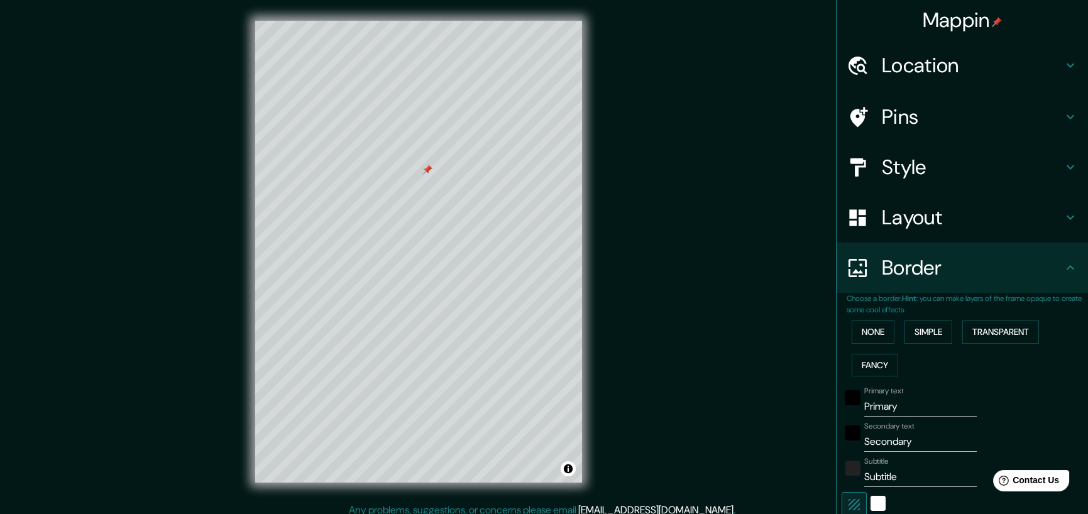
click at [653, 219] on div "Mappin Location Circuito Juristas 25, 53100 Naucalpan de Juárez, Estat de Mèxic…" at bounding box center [544, 261] width 1088 height 523
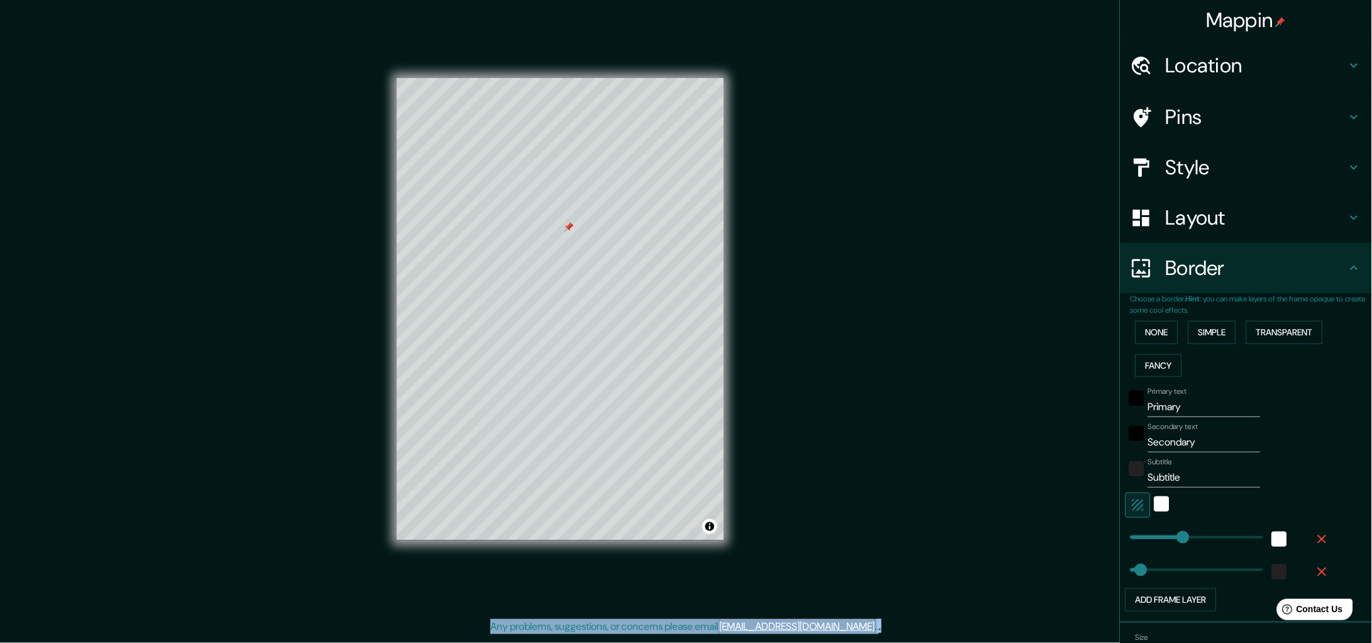
drag, startPoint x: 945, startPoint y: 443, endPoint x: 903, endPoint y: 409, distance: 54.1
click at [903, 409] on div "Mappin Location Circuito Juristas 25, 53100 Naucalpan de Juárez, Estat de Mèxic…" at bounding box center [686, 319] width 1372 height 639
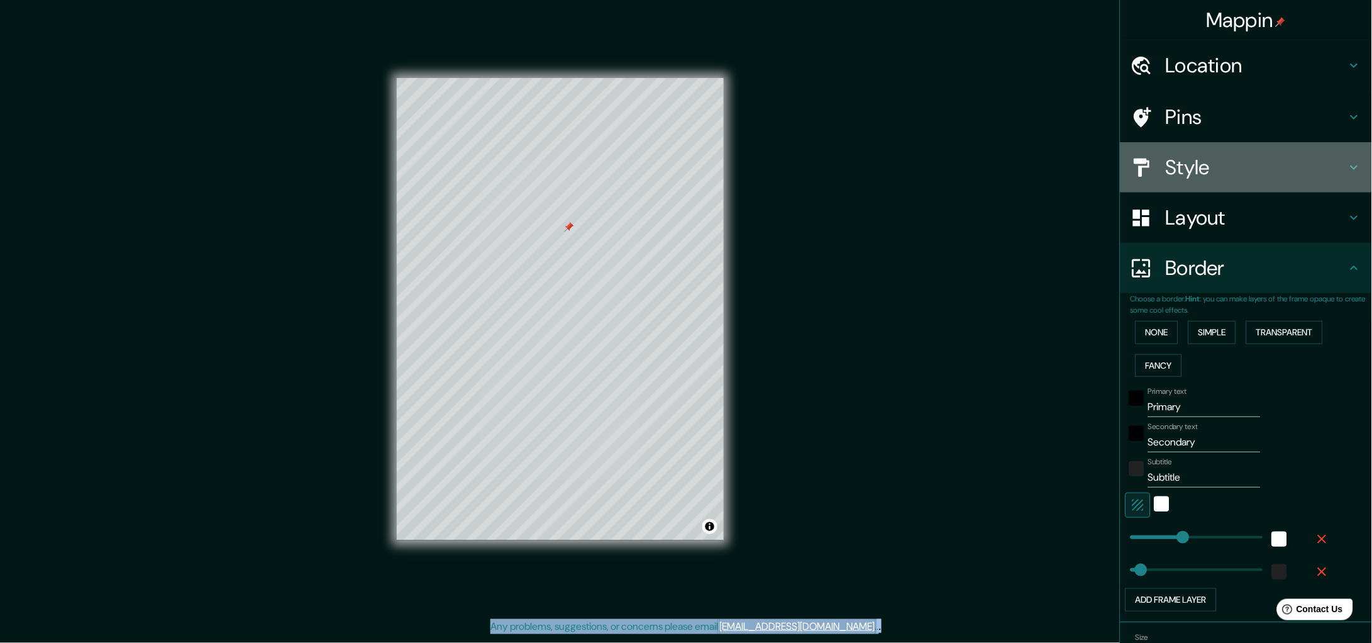
click at [1171, 169] on h4 "Style" at bounding box center [1256, 167] width 181 height 25
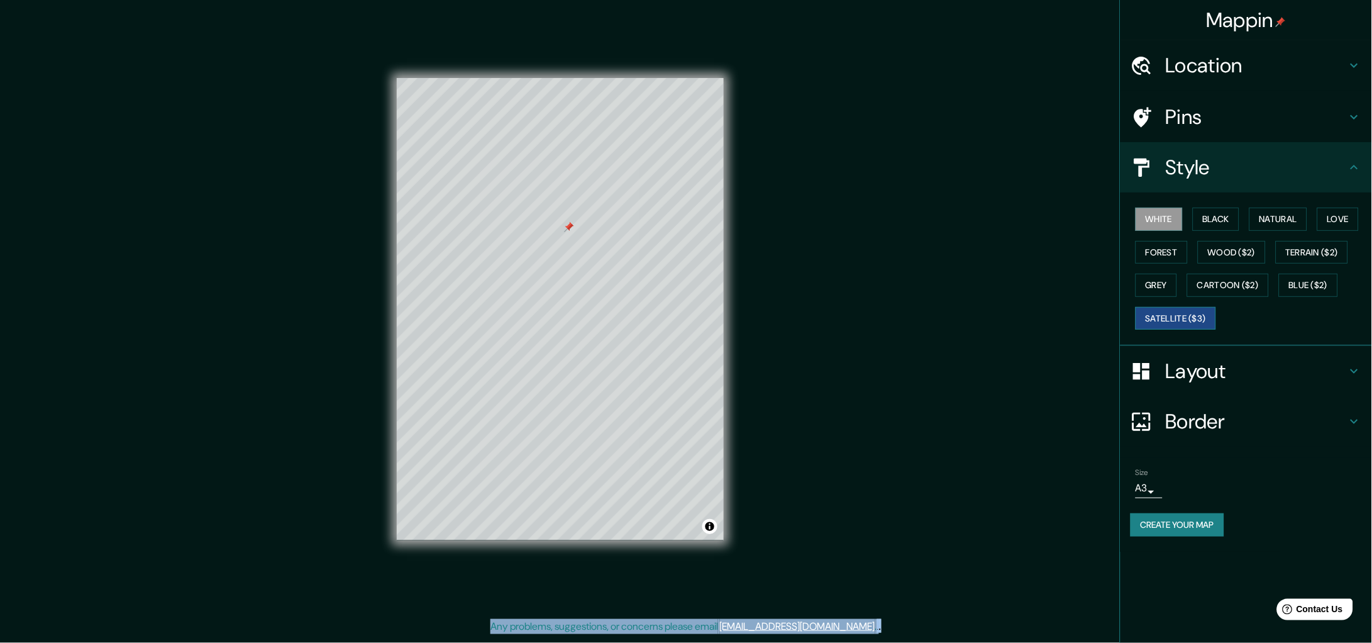
click at [1164, 317] on button "Satellite ($3)" at bounding box center [1176, 318] width 80 height 23
click at [1241, 425] on h4 "Border" at bounding box center [1256, 421] width 181 height 25
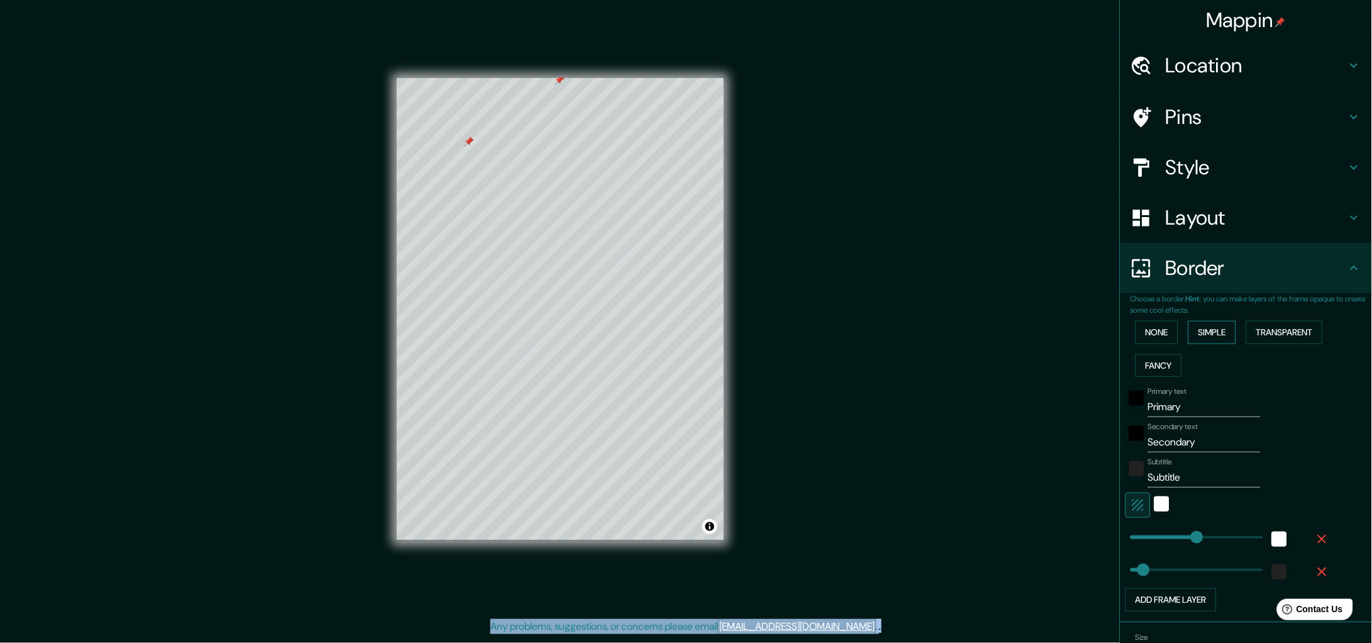
click at [1188, 331] on button "Simple" at bounding box center [1212, 332] width 48 height 23
click at [1195, 331] on button "Simple" at bounding box center [1212, 332] width 48 height 23
click at [1166, 336] on button "None" at bounding box center [1157, 332] width 43 height 23
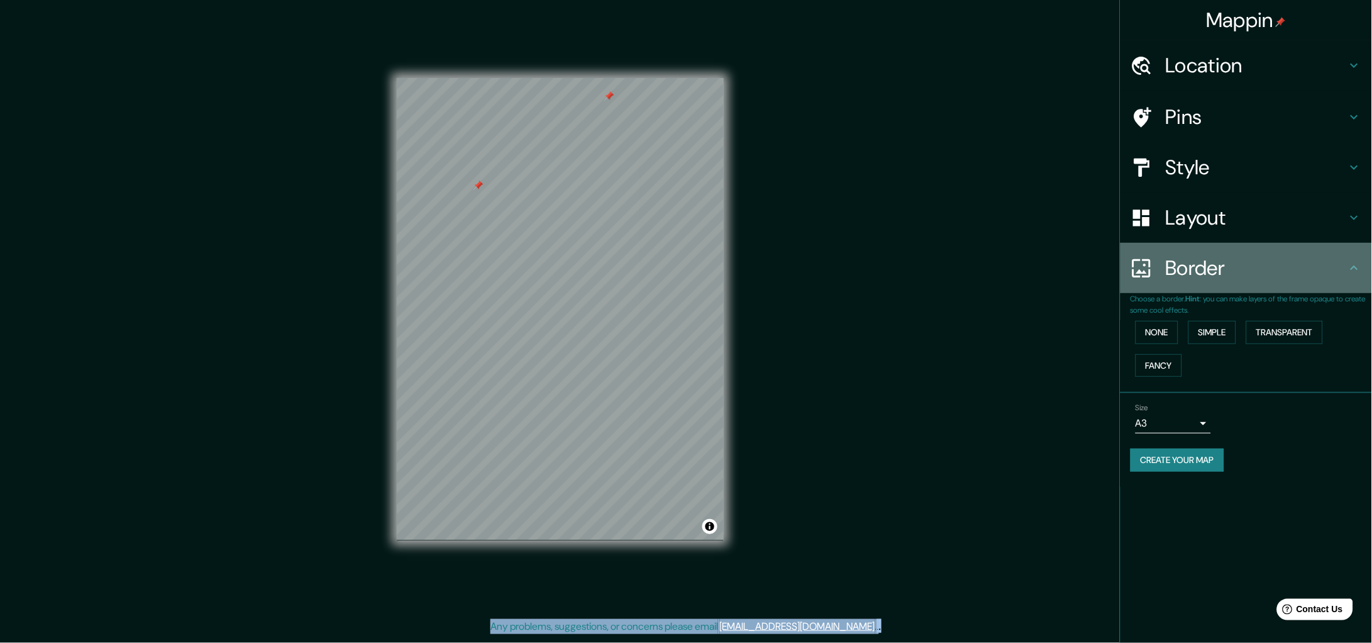
click at [1214, 267] on h4 "Border" at bounding box center [1256, 267] width 181 height 25
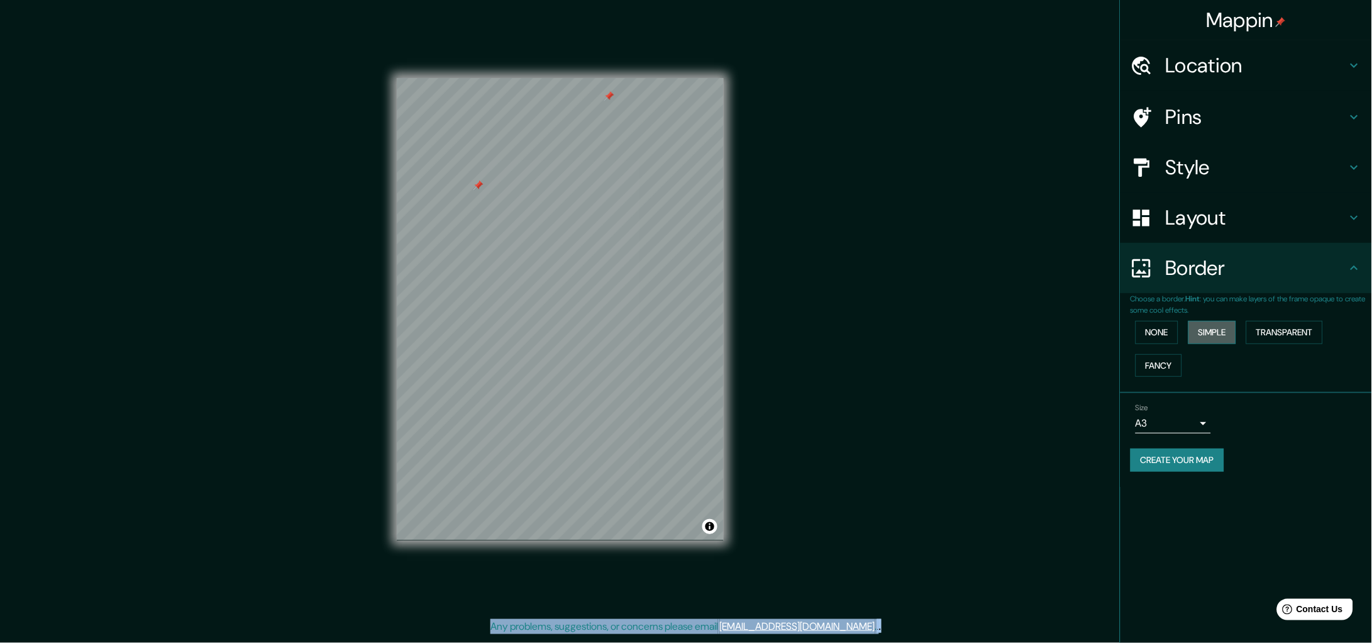
click at [1204, 328] on button "Simple" at bounding box center [1212, 332] width 48 height 23
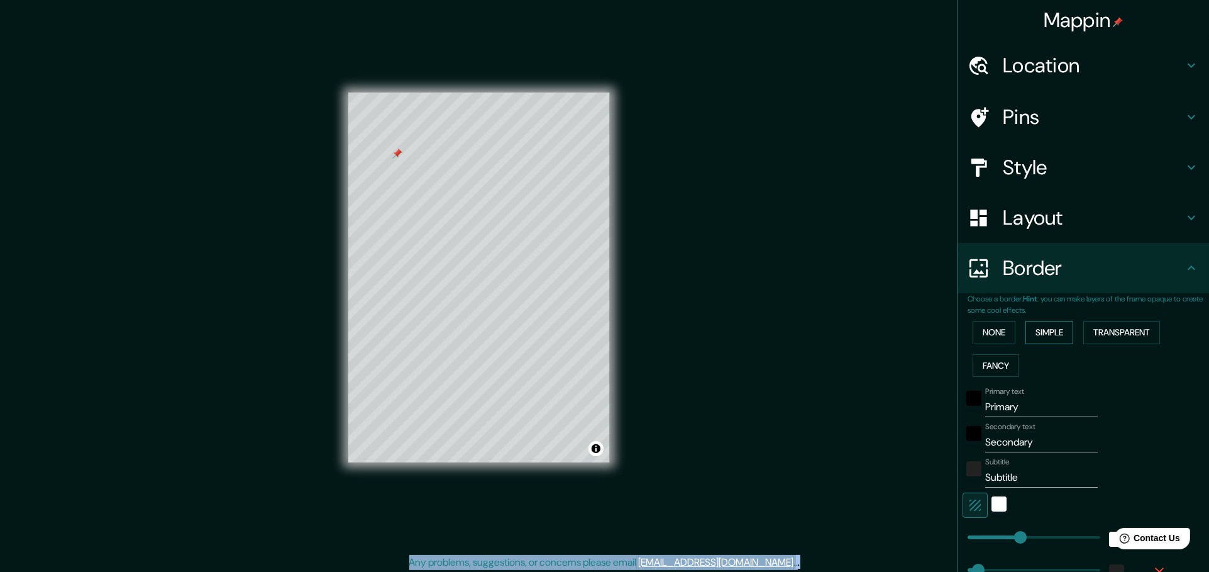
click at [1038, 332] on button "Simple" at bounding box center [1050, 332] width 48 height 23
type input "208"
type input "42"
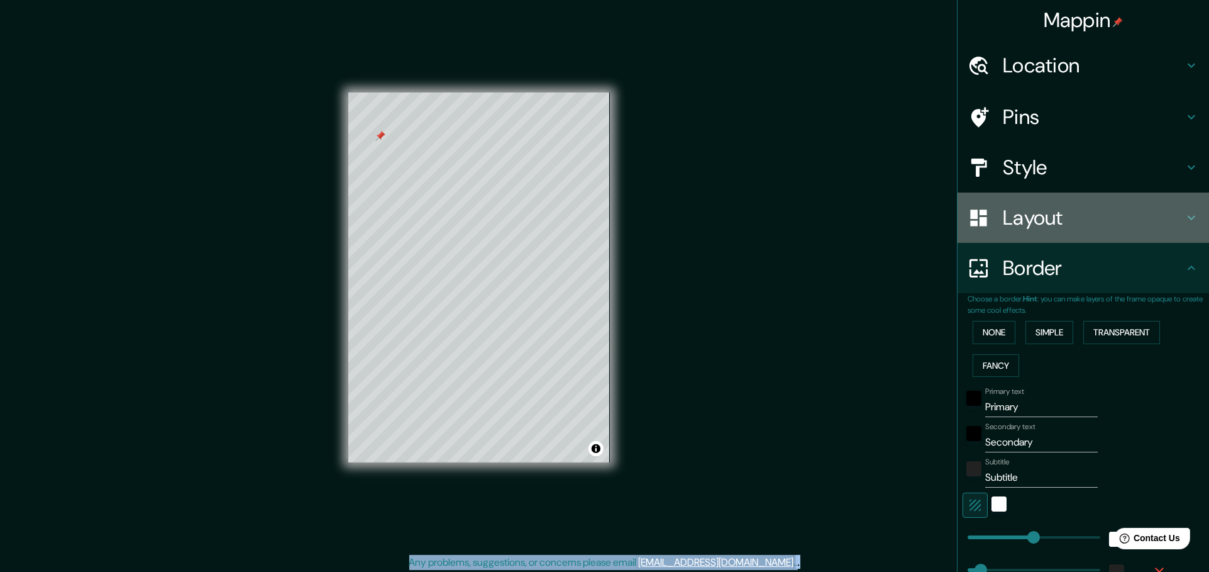
click at [1028, 223] on h4 "Layout" at bounding box center [1093, 217] width 181 height 25
type input "208"
type input "42"
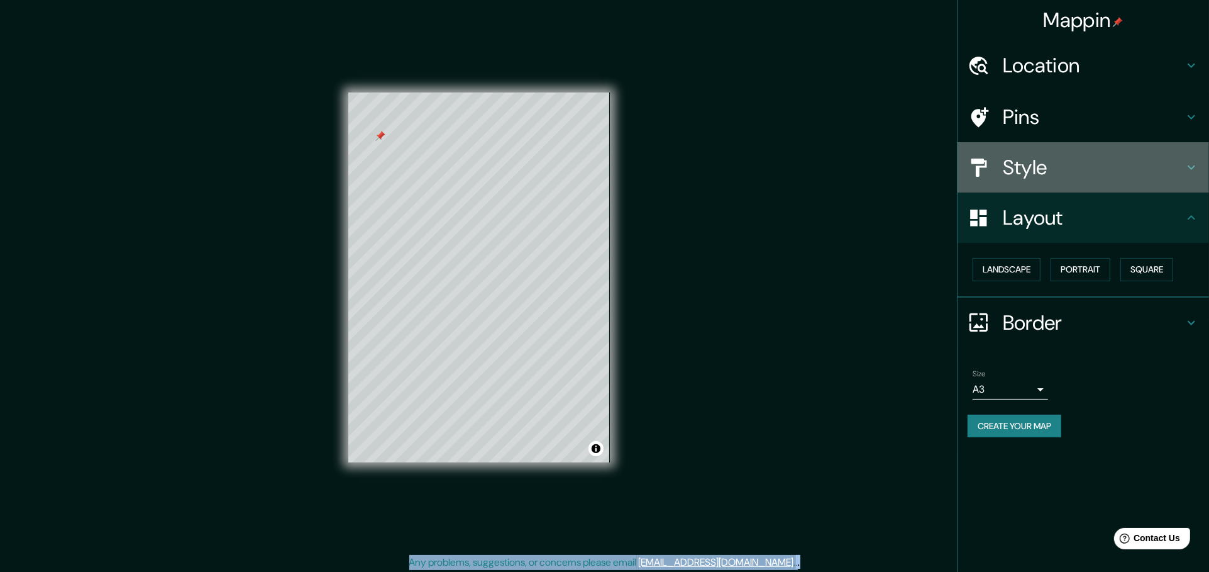
click at [1032, 165] on h4 "Style" at bounding box center [1093, 167] width 181 height 25
type input "208"
type input "42"
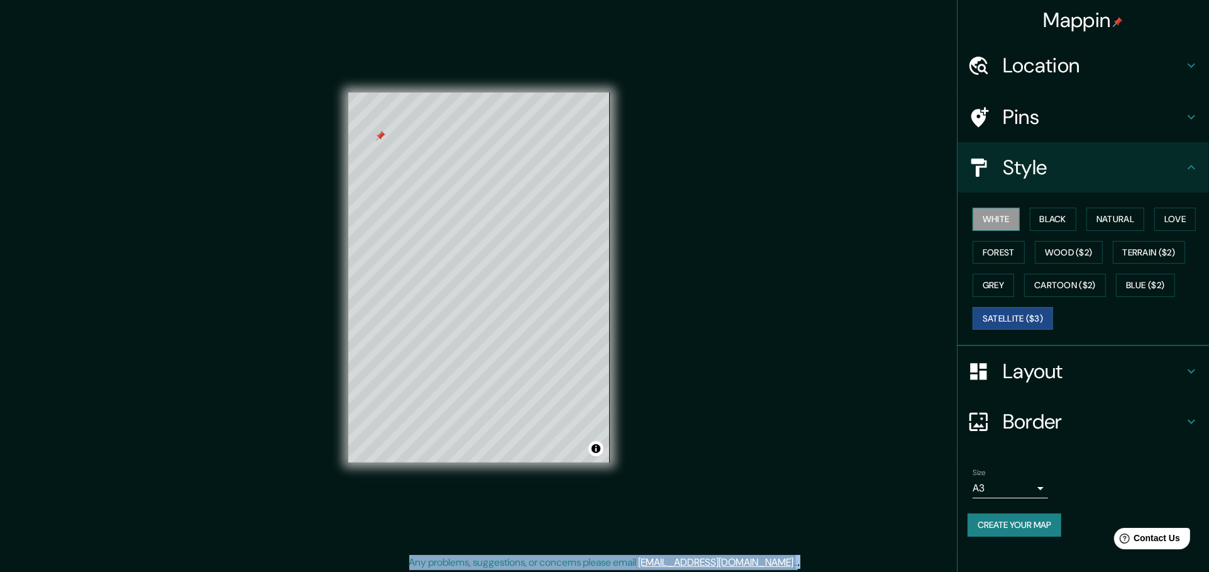
click at [992, 219] on button "White" at bounding box center [996, 218] width 47 height 23
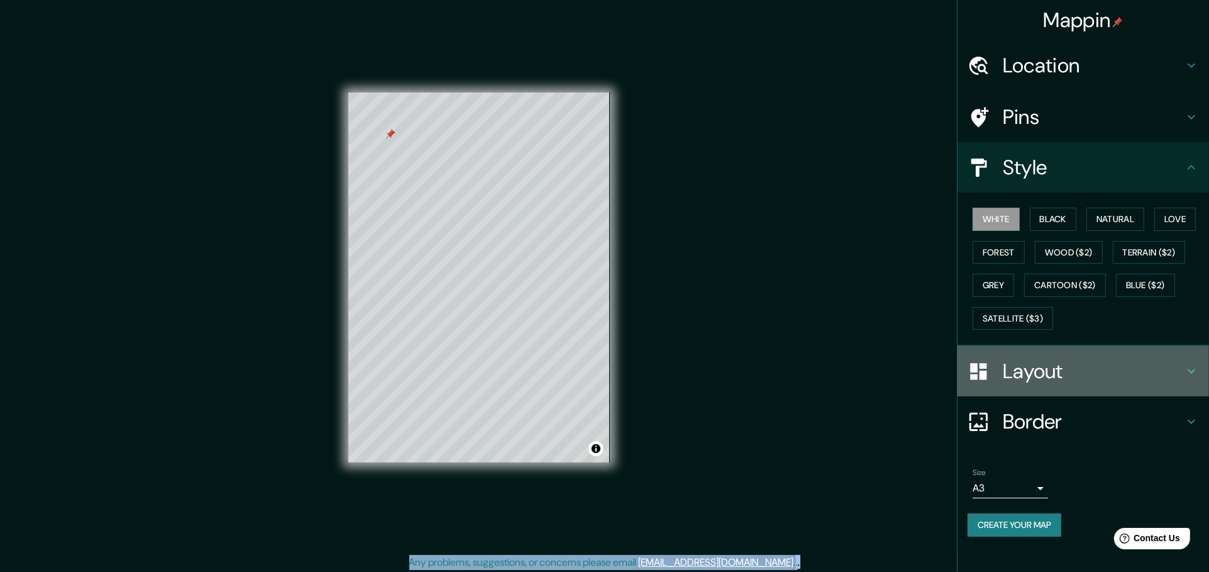
click at [1076, 370] on h4 "Layout" at bounding box center [1093, 370] width 181 height 25
type input "208"
type input "42"
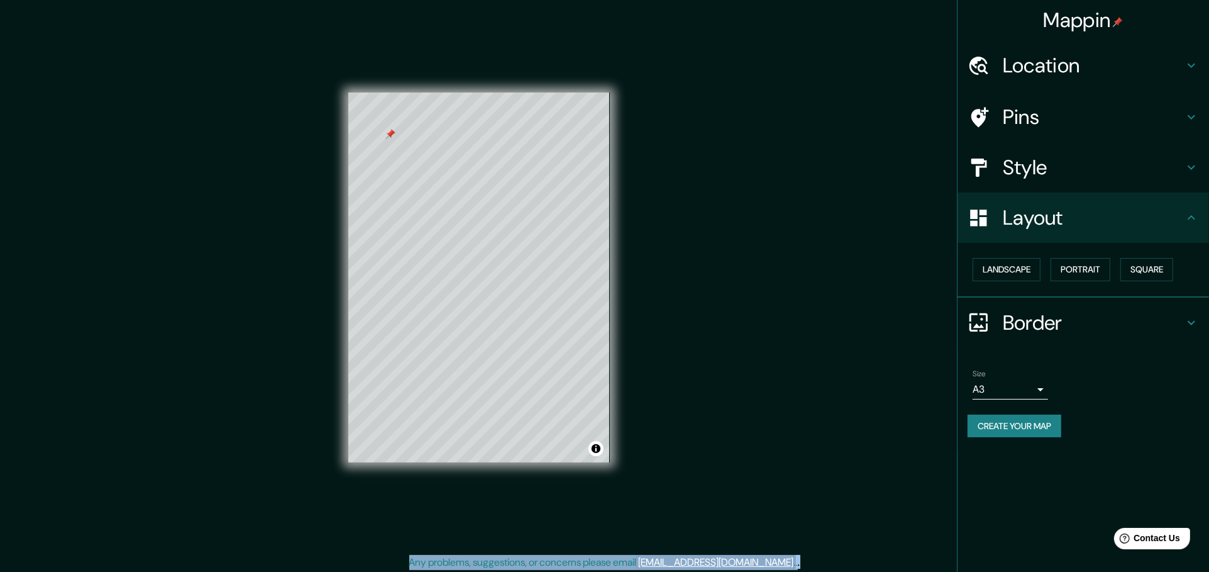
click at [1047, 330] on h4 "Border" at bounding box center [1093, 322] width 181 height 25
type input "208"
type input "42"
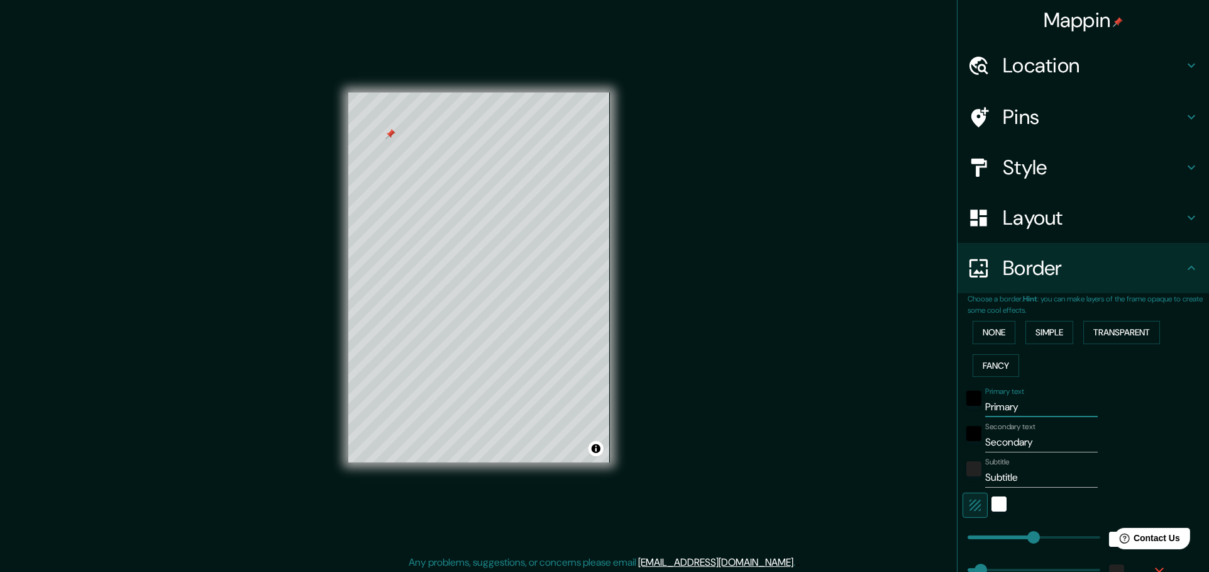
drag, startPoint x: 1029, startPoint y: 409, endPoint x: 933, endPoint y: 416, distance: 95.9
click at [933, 416] on div "Mappin Location Circuito Juristas 25, 53100 Naucalpan de Juárez, Estat de Mèxic…" at bounding box center [604, 287] width 1209 height 575
type input "208"
type input "42"
type input "208"
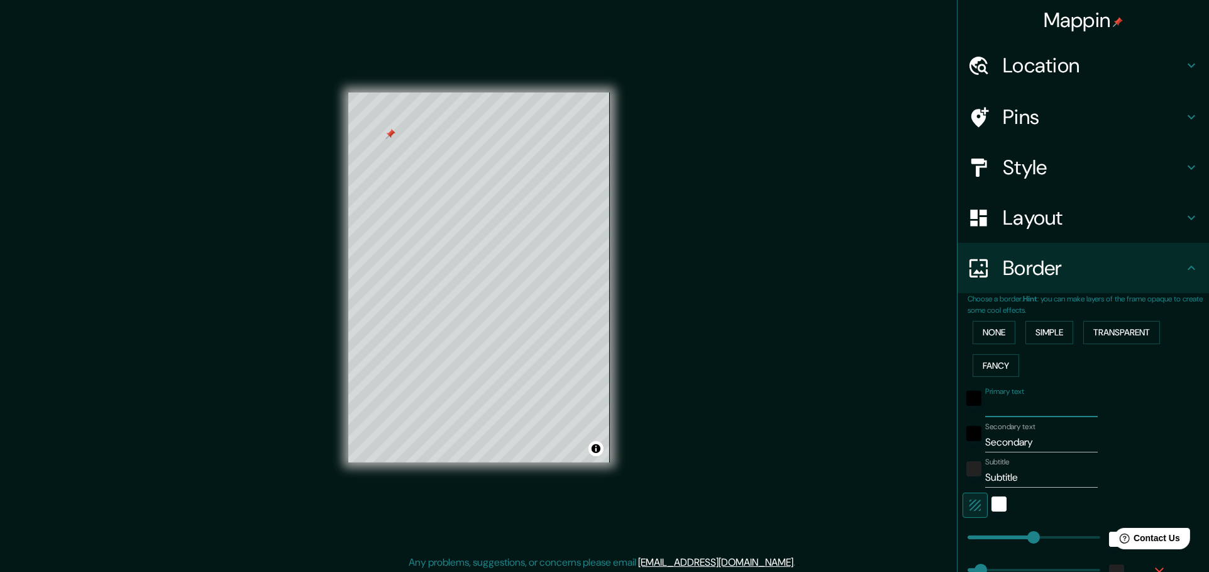
type input "42"
type input "208"
type input "42"
drag, startPoint x: 1029, startPoint y: 440, endPoint x: 958, endPoint y: 445, distance: 71.9
click at [963, 445] on div "Secondary text Secondary" at bounding box center [1066, 437] width 206 height 30
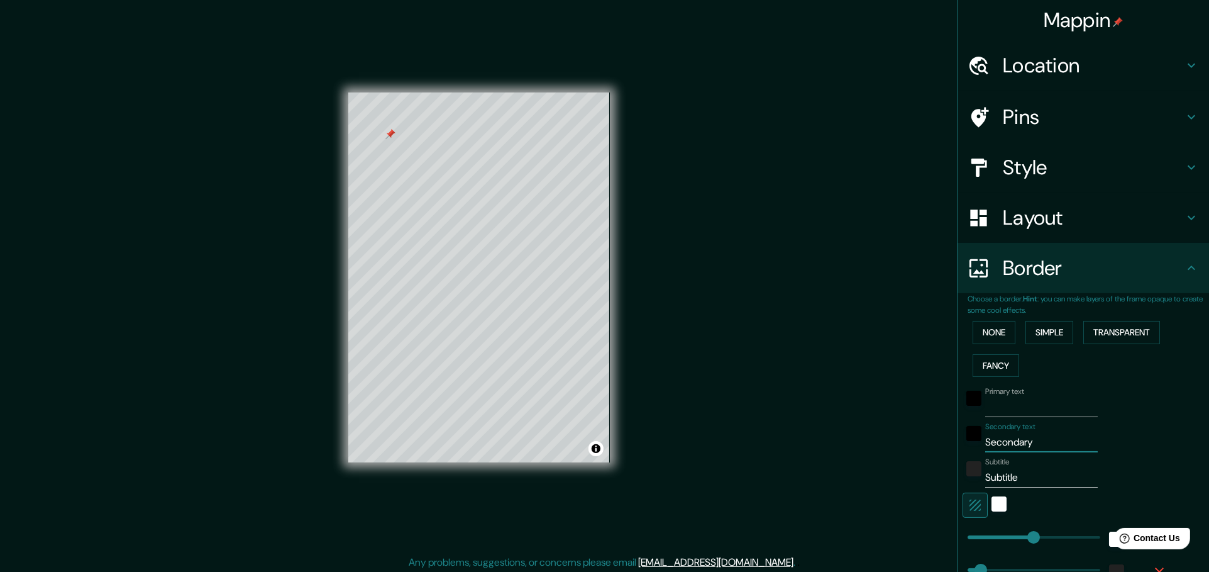
type input "208"
type input "42"
type input "208"
type input "42"
type input "208"
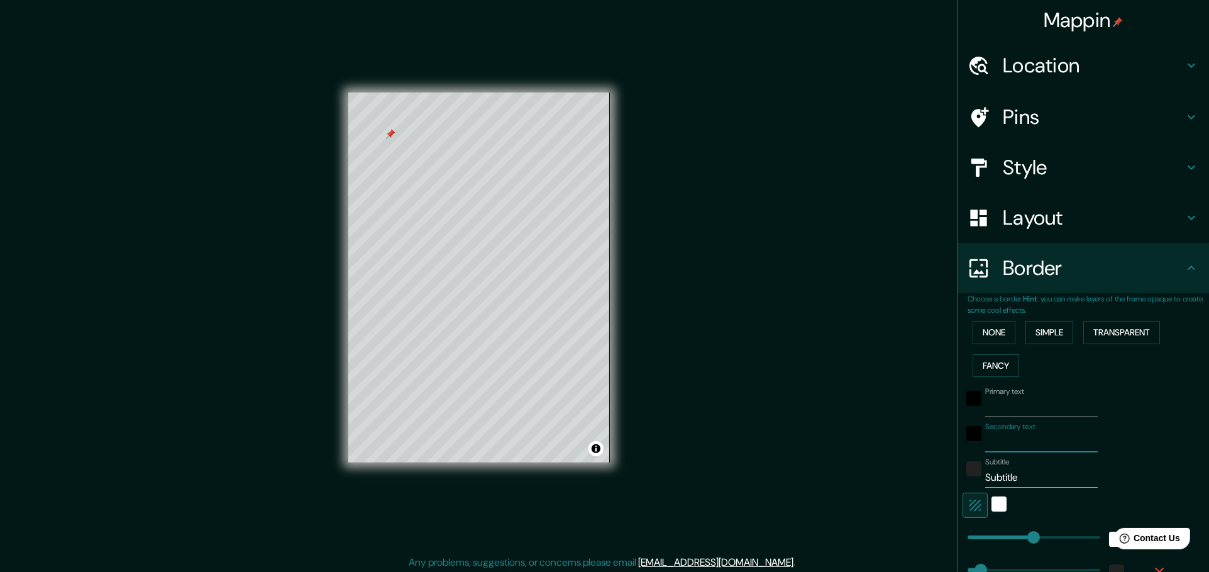
type input "42"
drag, startPoint x: 1022, startPoint y: 473, endPoint x: 935, endPoint y: 467, distance: 87.7
click at [935, 467] on div "Mappin Location Circuito Juristas 25, 53100 Naucalpan de Juárez, Estat de Mèxic…" at bounding box center [604, 287] width 1209 height 575
type input "208"
type input "42"
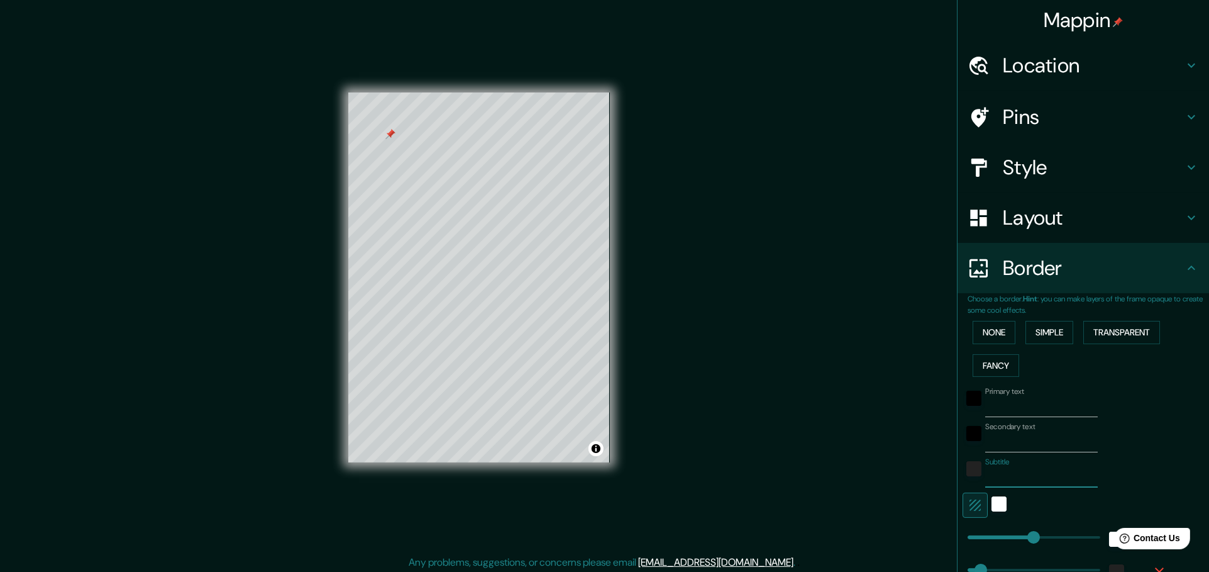
type input "208"
type input "42"
type input "208"
type input "42"
click at [970, 504] on icon "button" at bounding box center [975, 504] width 11 height 11
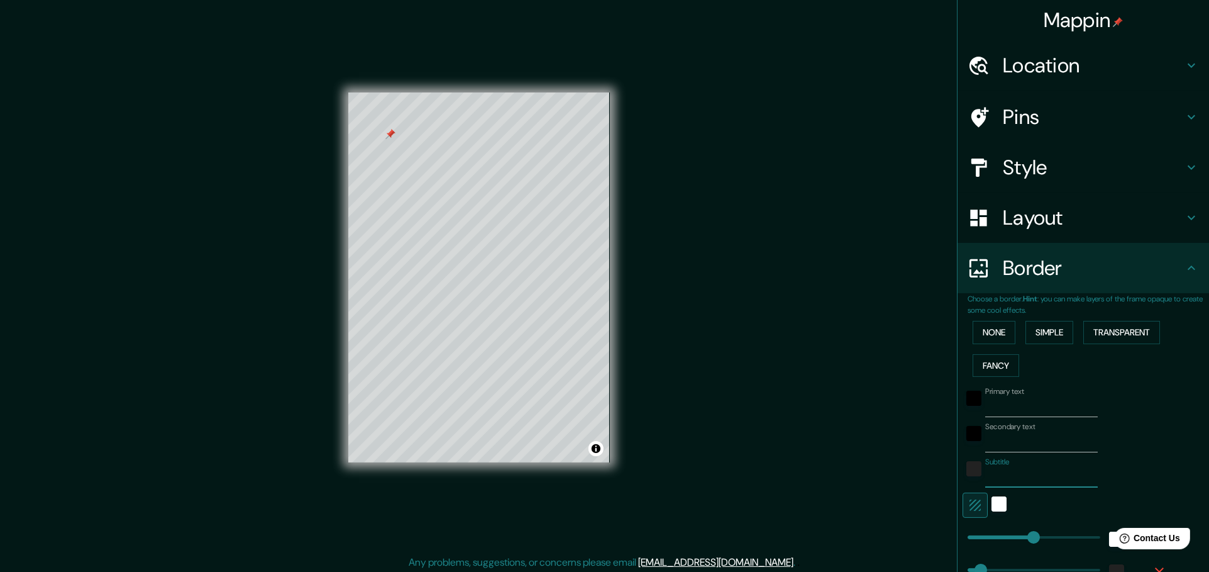
type input "208"
type input "42"
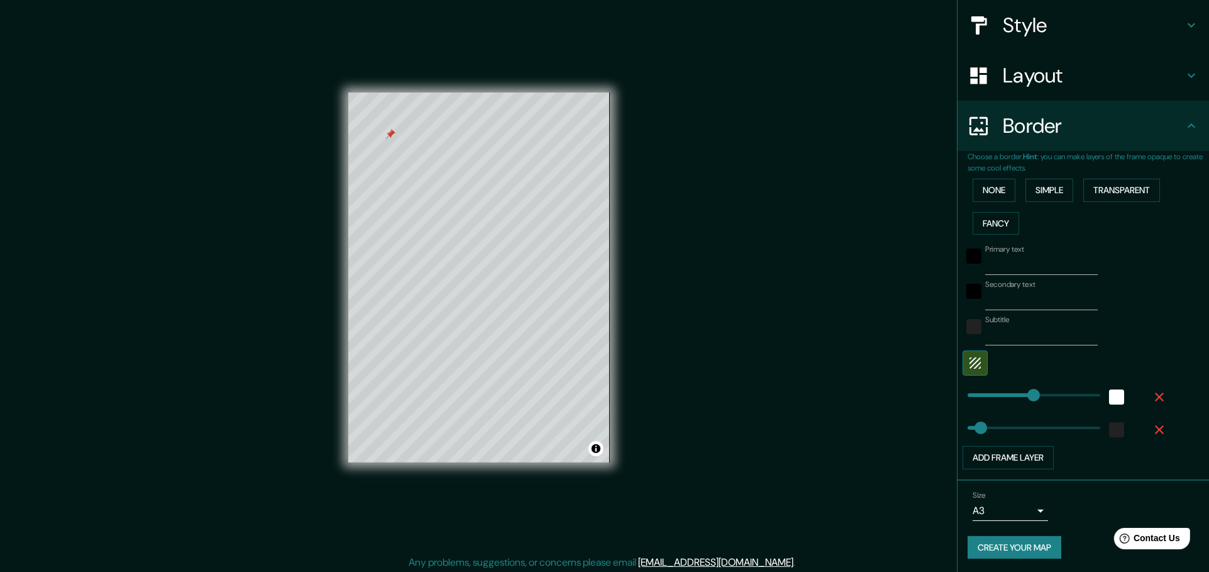
scroll to position [3, 0]
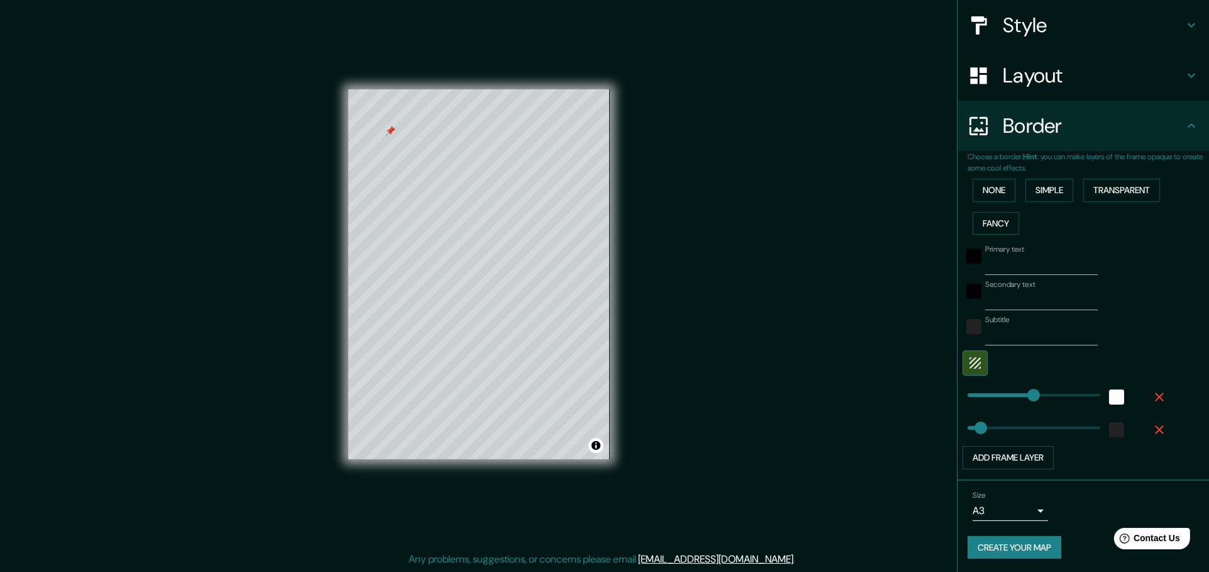
click at [1000, 546] on button "Create your map" at bounding box center [1015, 547] width 94 height 23
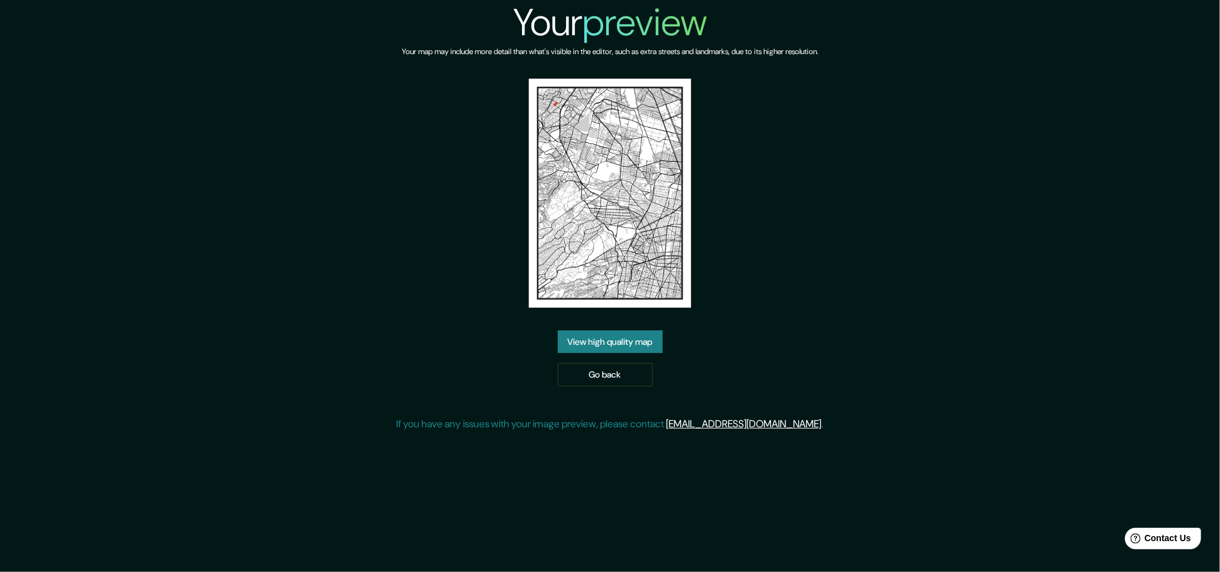
click at [660, 343] on link "View high quality map" at bounding box center [610, 341] width 105 height 23
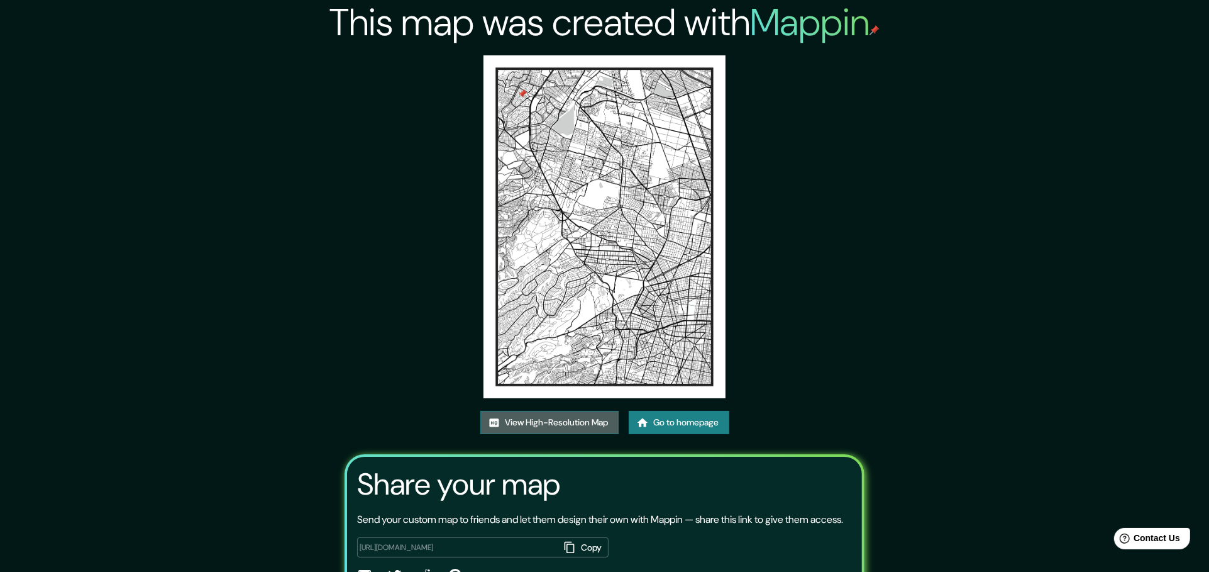
click at [575, 420] on link "View High-Resolution Map" at bounding box center [549, 422] width 138 height 23
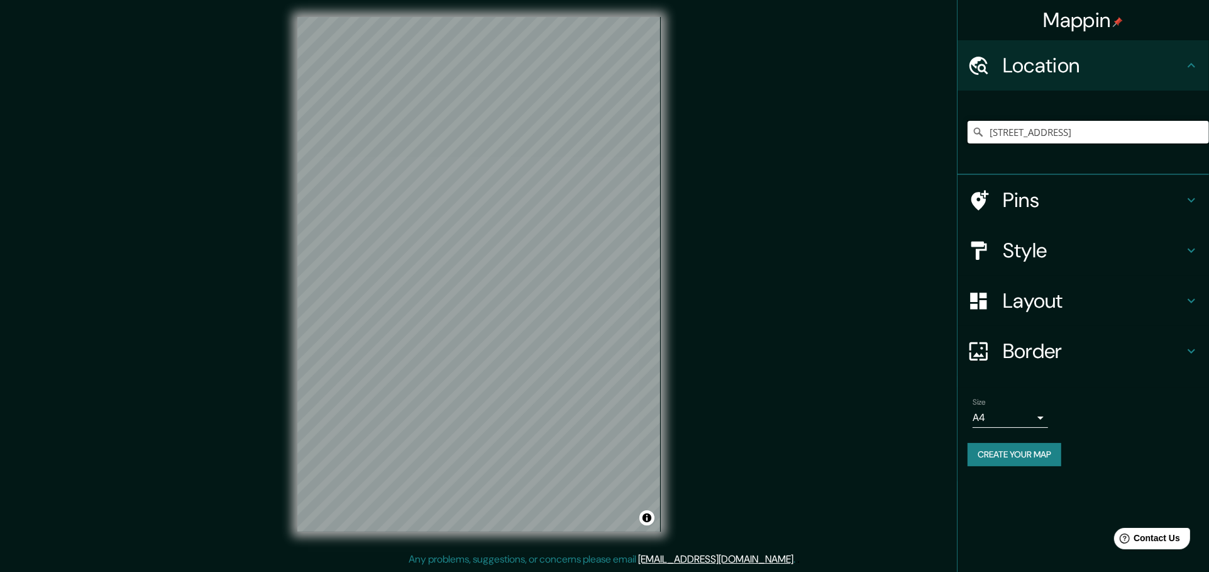
click at [1194, 133] on input "[STREET_ADDRESS]" at bounding box center [1088, 132] width 241 height 23
click at [1024, 460] on button "Create your map" at bounding box center [1015, 454] width 94 height 23
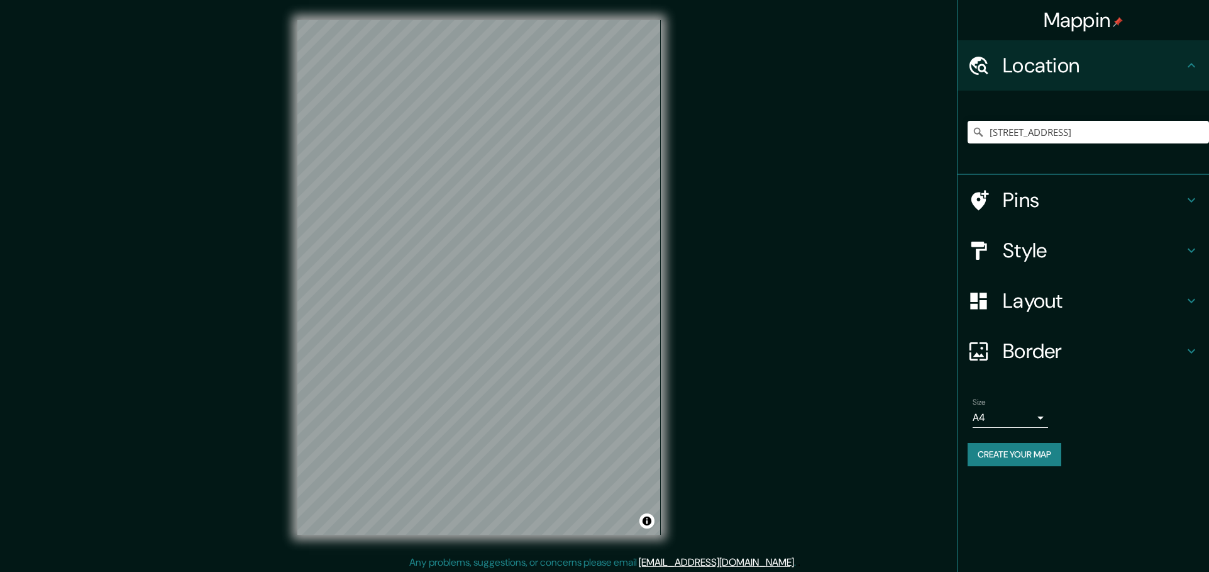
click at [809, 284] on div "Mappin Location Circuito Juristas 25, [GEOGRAPHIC_DATA], [GEOGRAPHIC_DATA], [GE…" at bounding box center [604, 287] width 1209 height 575
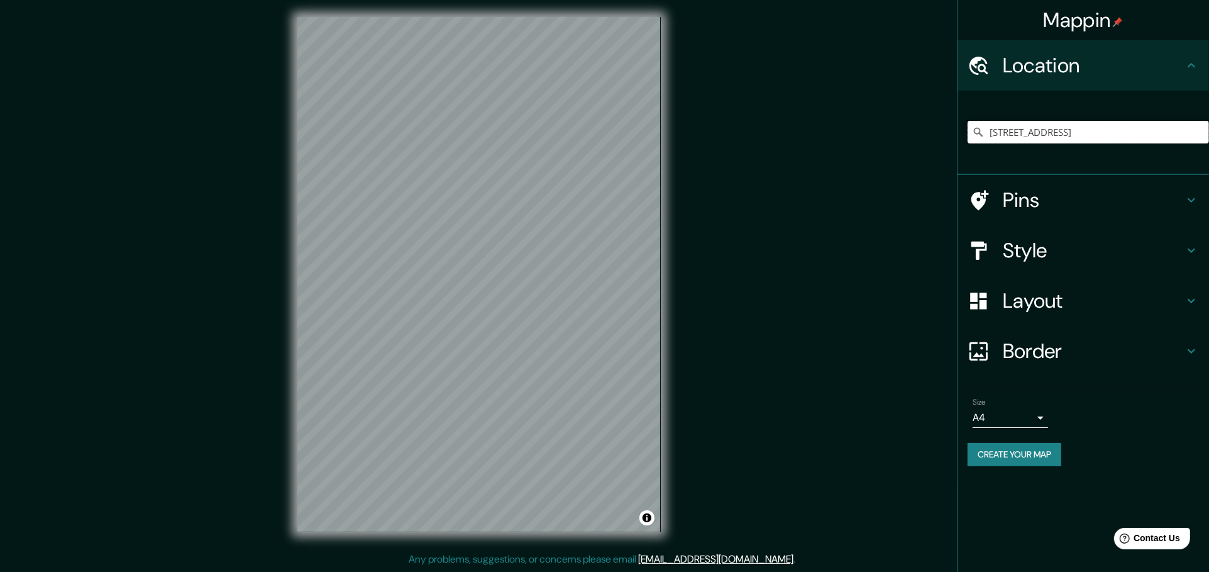
click at [1082, 130] on input "[STREET_ADDRESS]" at bounding box center [1088, 132] width 241 height 23
drag, startPoint x: 1110, startPoint y: 126, endPoint x: 1219, endPoint y: 170, distance: 116.5
click at [1209, 170] on html "Mappin Location Circuito Juristas 25, [GEOGRAPHIC_DATA], [GEOGRAPHIC_DATA], [GE…" at bounding box center [604, 283] width 1209 height 572
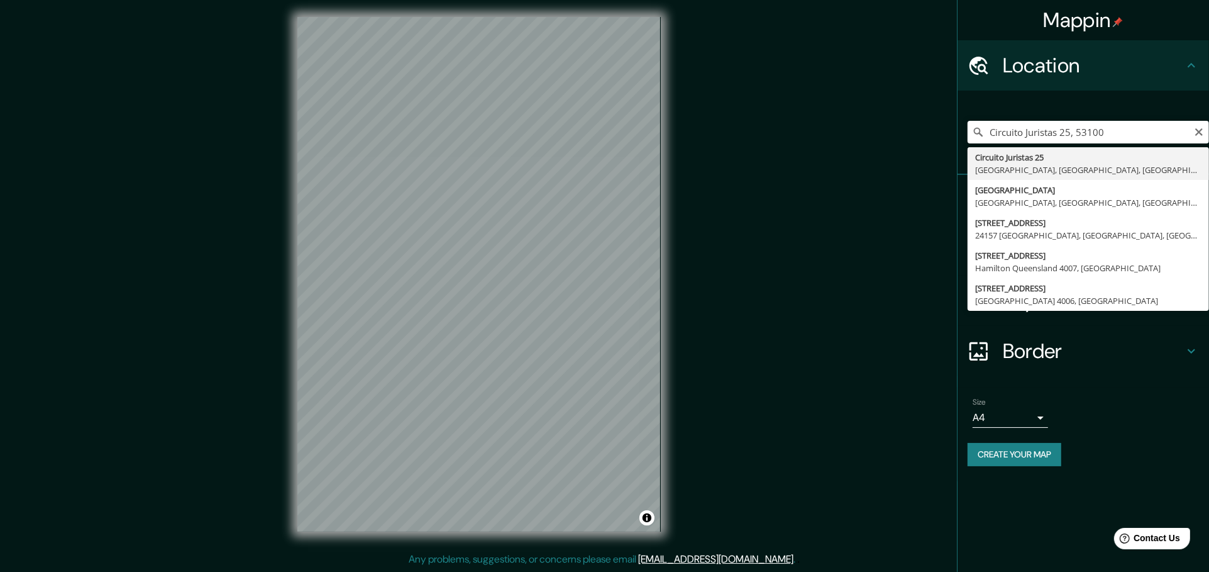
type input "[STREET_ADDRESS]"
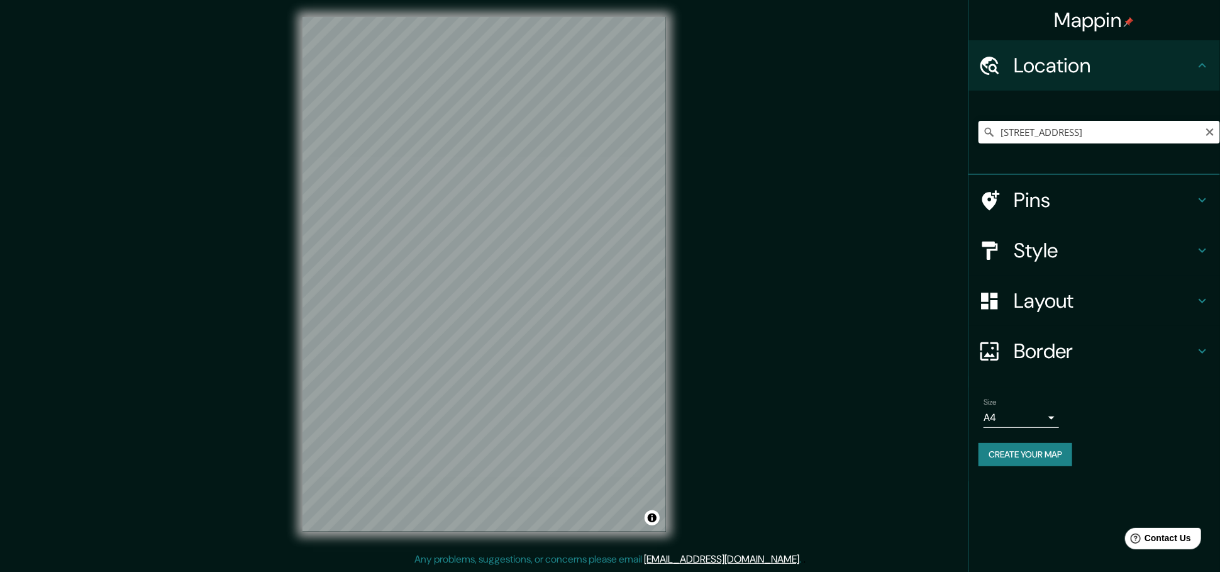
click at [988, 407] on body "Mappin Location Circuito Juristas [GEOGRAPHIC_DATA], [GEOGRAPHIC_DATA], [GEOGRA…" at bounding box center [610, 283] width 1220 height 572
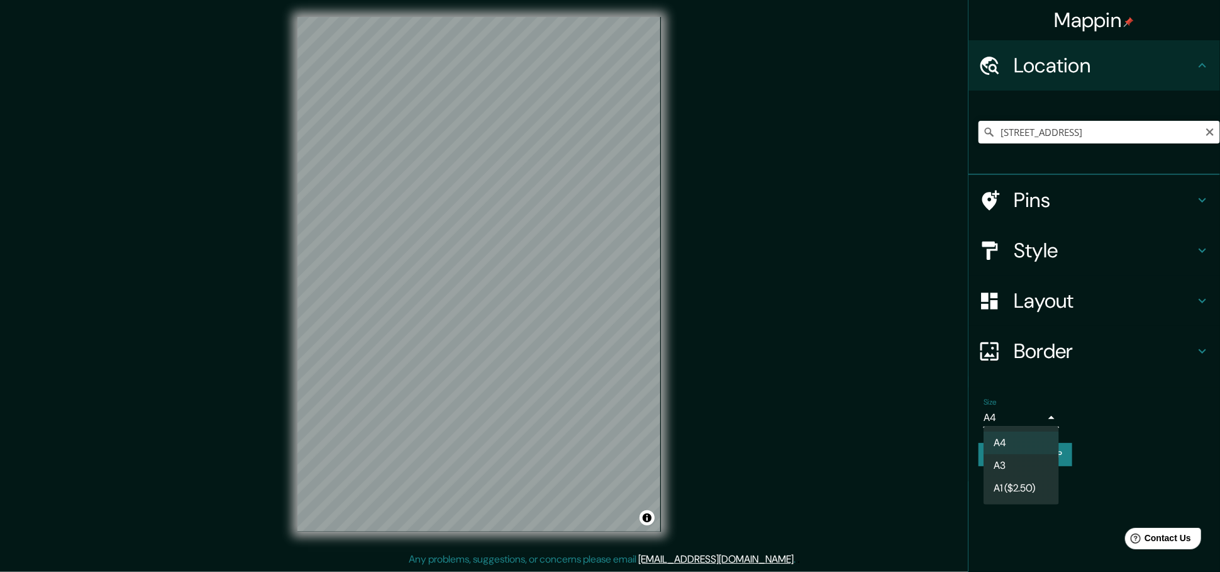
click at [1002, 461] on li "A3" at bounding box center [1020, 465] width 75 height 23
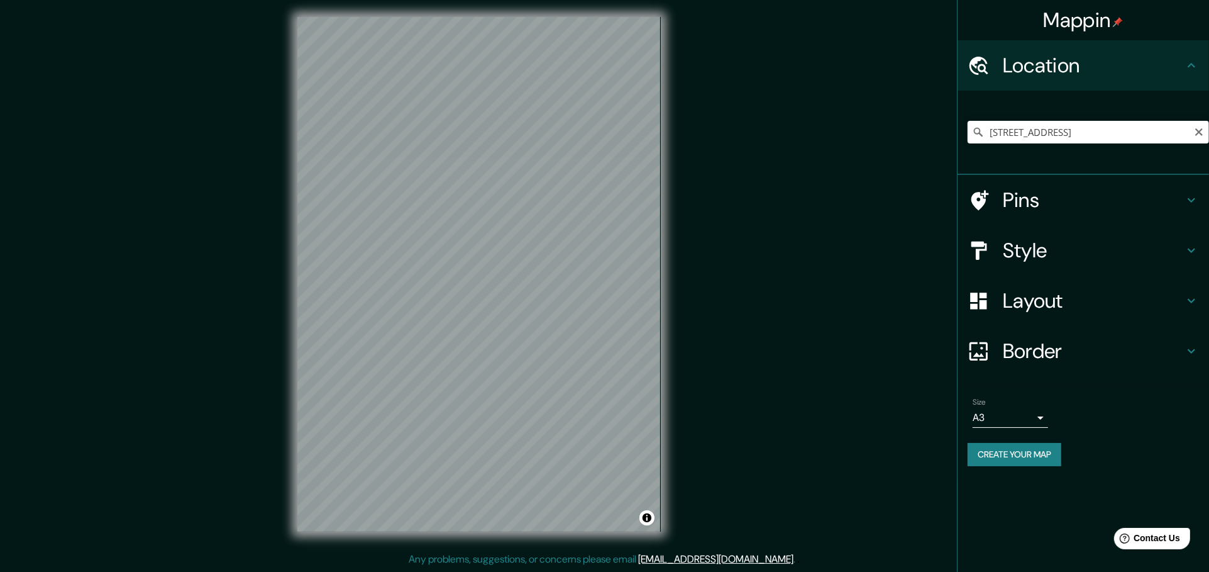
click at [1080, 296] on h4 "Layout" at bounding box center [1093, 300] width 181 height 25
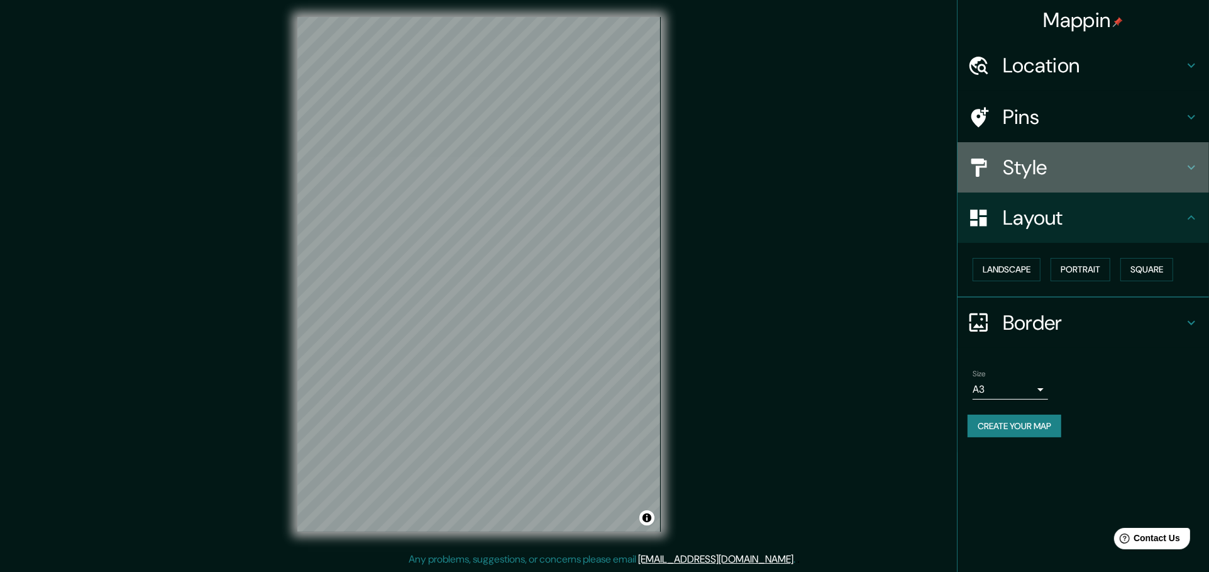
click at [1051, 179] on div "Style" at bounding box center [1084, 167] width 252 height 50
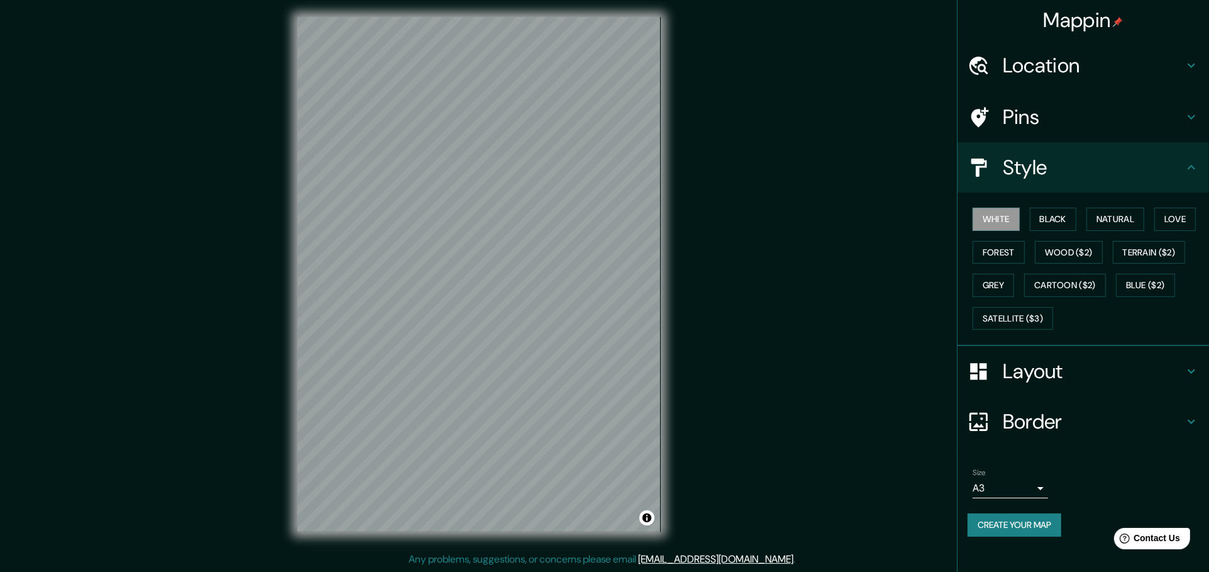
click at [1033, 423] on h4 "Border" at bounding box center [1093, 421] width 181 height 25
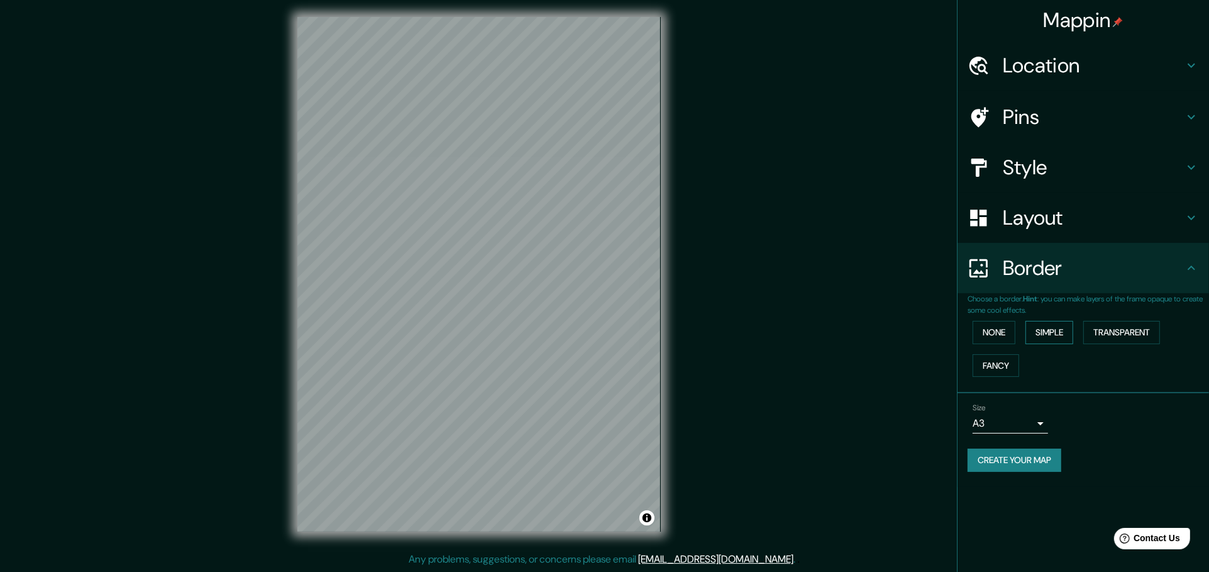
click at [1047, 330] on button "Simple" at bounding box center [1050, 332] width 48 height 23
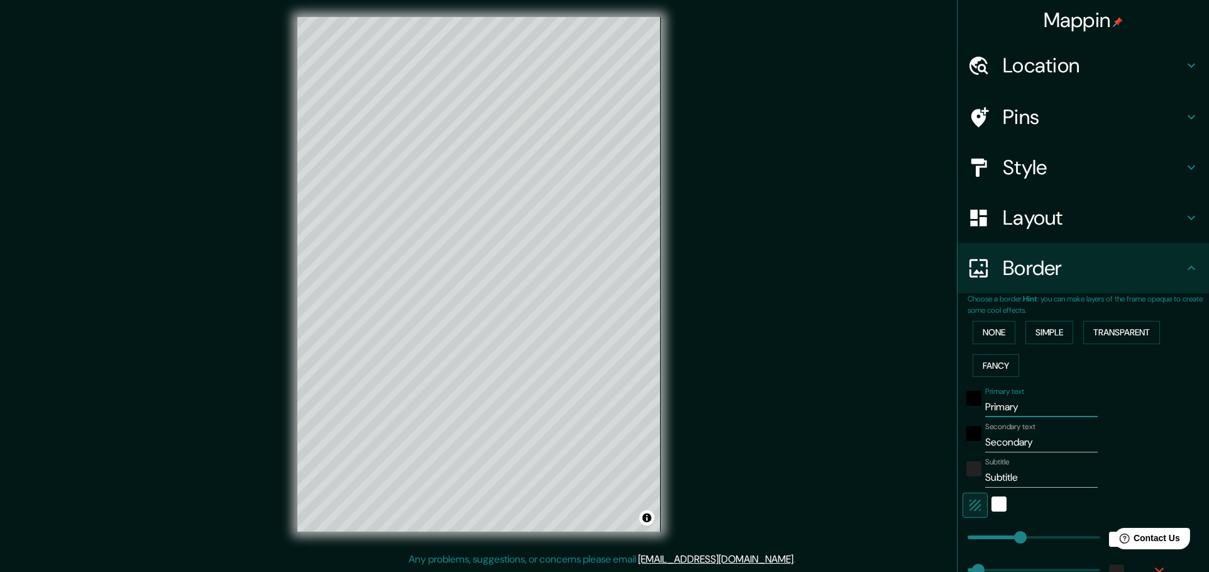
drag, startPoint x: 1011, startPoint y: 406, endPoint x: 890, endPoint y: 402, distance: 121.4
click at [890, 402] on div "Mappin Location Circuito Juristas [GEOGRAPHIC_DATA], [GEOGRAPHIC_DATA], [GEOGRA…" at bounding box center [604, 284] width 1209 height 575
type input "231"
type input "46"
type input "231"
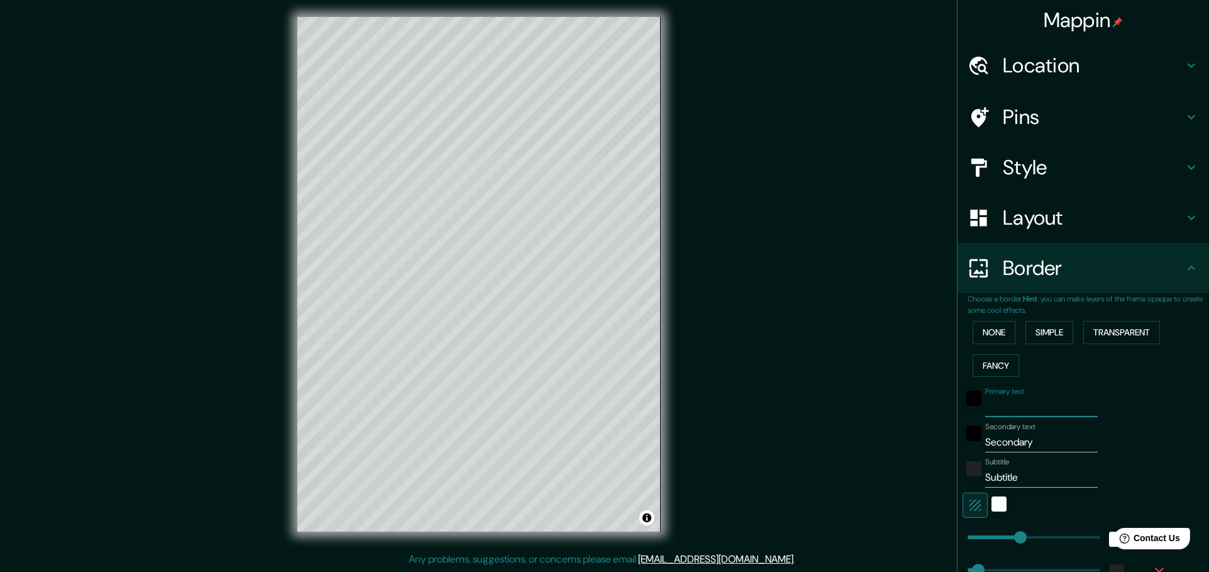
type input "46"
drag, startPoint x: 1041, startPoint y: 448, endPoint x: 919, endPoint y: 437, distance: 122.5
click at [919, 437] on div "Mappin Location Circuito Juristas [GEOGRAPHIC_DATA], [GEOGRAPHIC_DATA], [GEOGRA…" at bounding box center [604, 284] width 1209 height 575
type input "231"
type input "46"
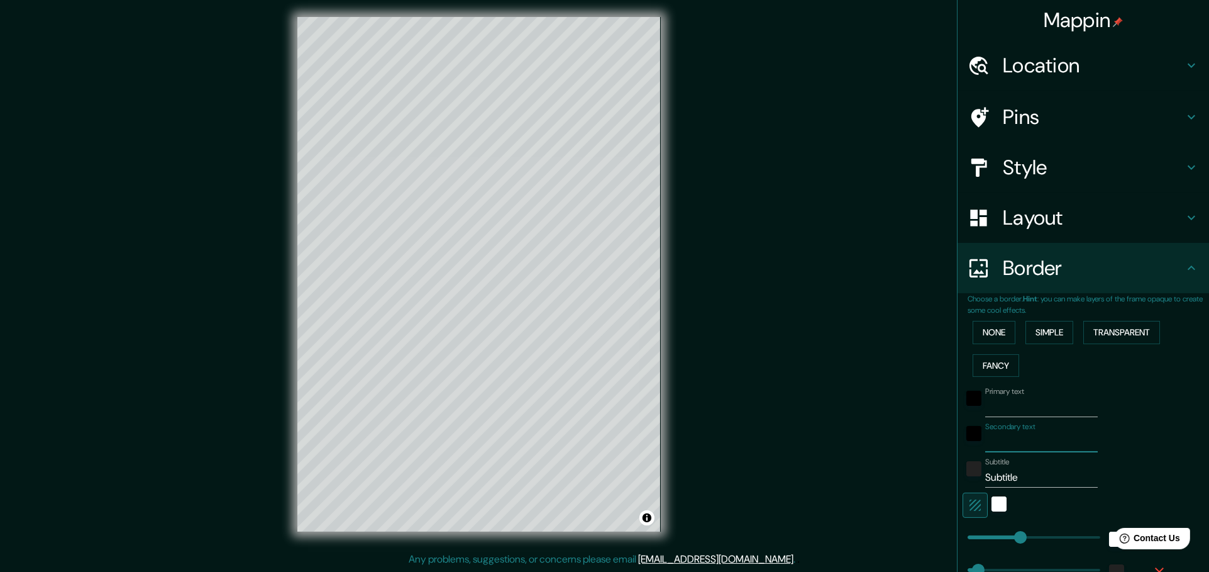
type input "231"
type input "46"
drag, startPoint x: 1026, startPoint y: 479, endPoint x: 926, endPoint y: 467, distance: 100.1
click at [926, 467] on div "Mappin Location Circuito Juristas [GEOGRAPHIC_DATA], [GEOGRAPHIC_DATA], [GEOGRA…" at bounding box center [604, 284] width 1209 height 575
type input "231"
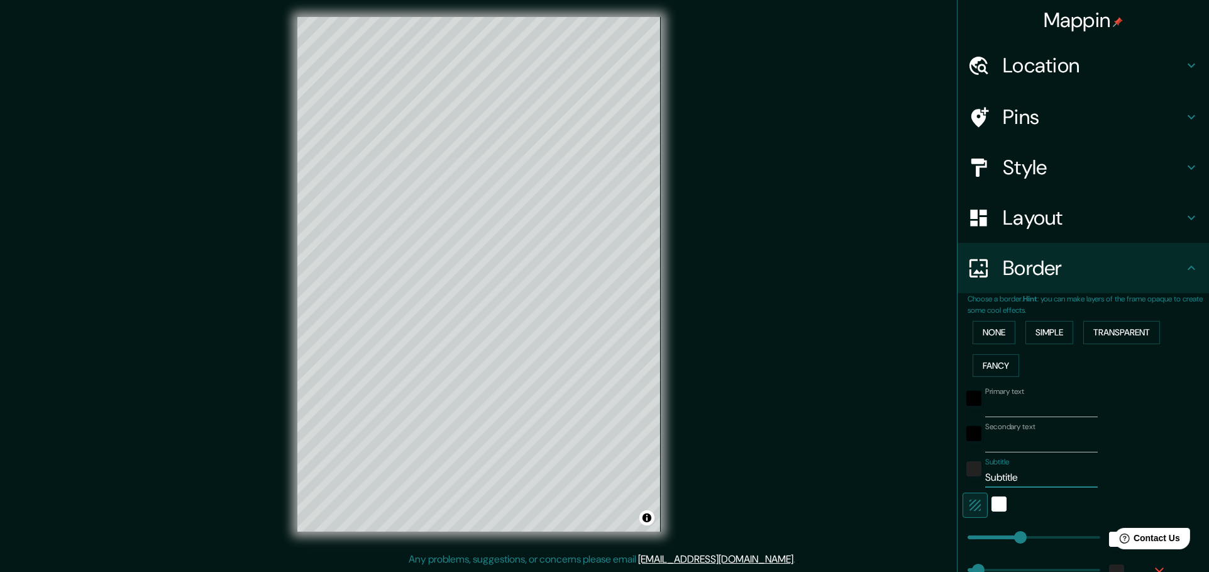
type input "46"
type input "231"
type input "46"
click at [968, 500] on icon "button" at bounding box center [975, 504] width 15 height 15
type input "231"
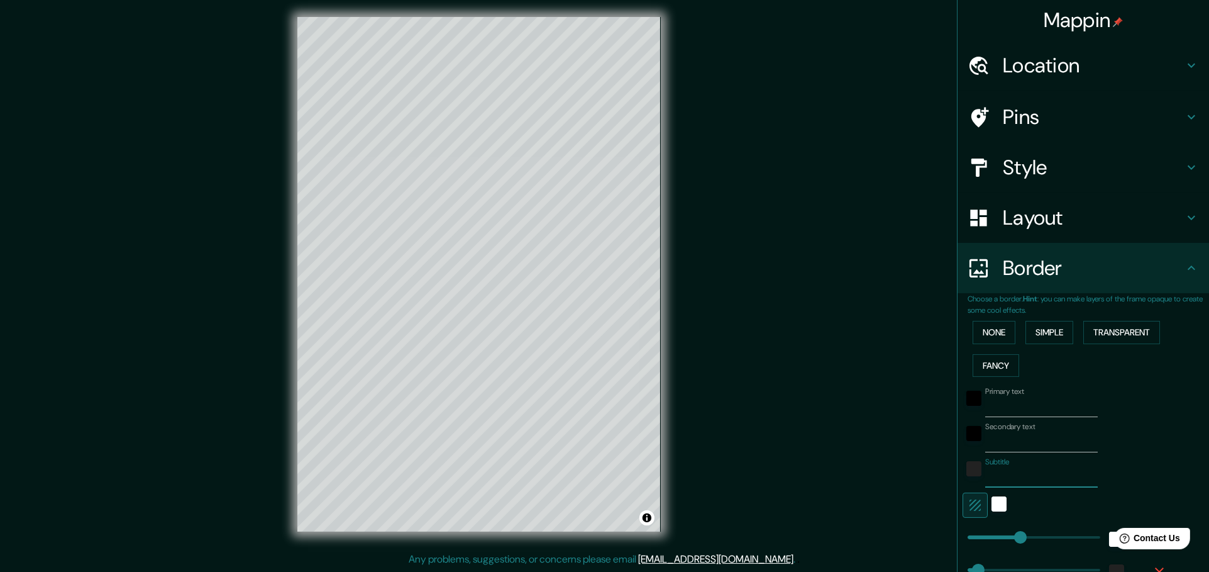
type input "46"
type input "231"
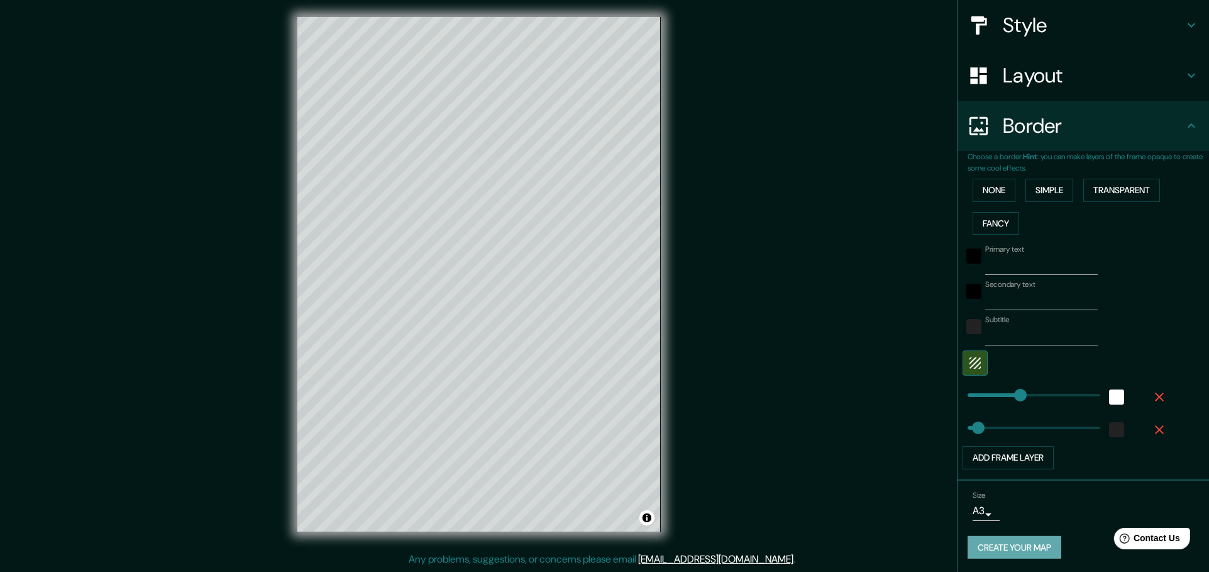
click at [997, 547] on button "Create your map" at bounding box center [1015, 547] width 94 height 23
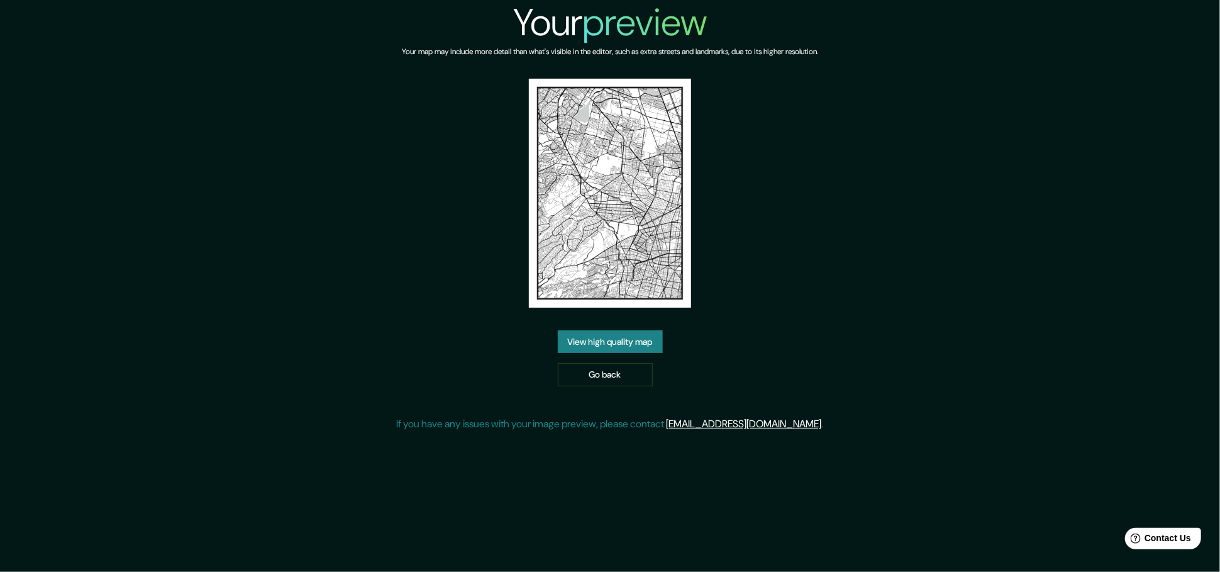
click at [621, 345] on link "View high quality map" at bounding box center [610, 341] width 105 height 23
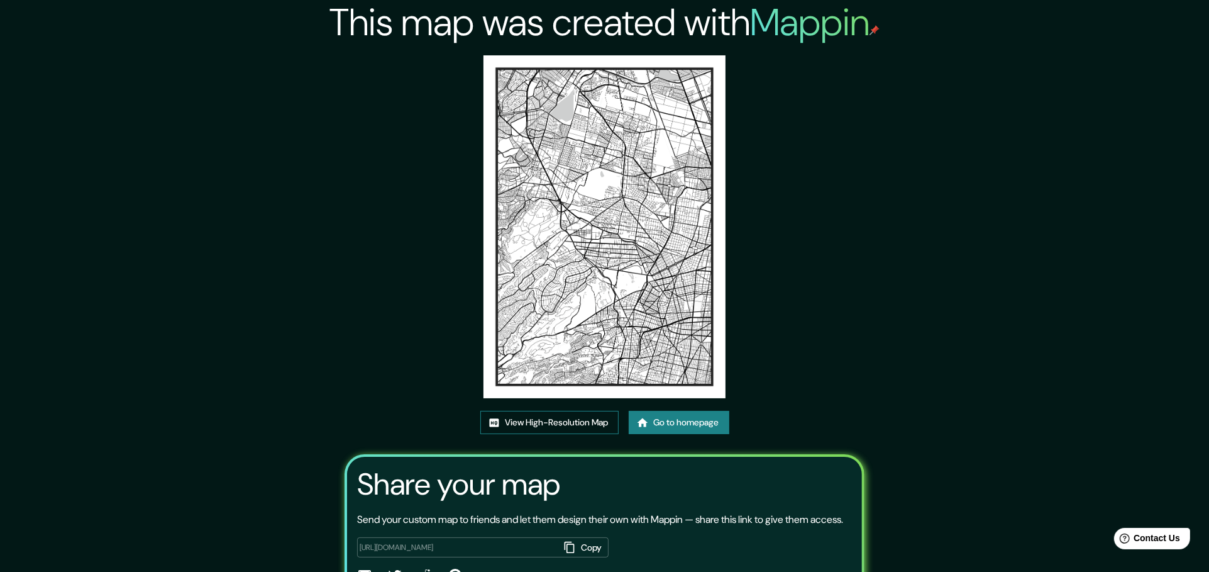
click at [555, 425] on link "View High-Resolution Map" at bounding box center [549, 422] width 138 height 23
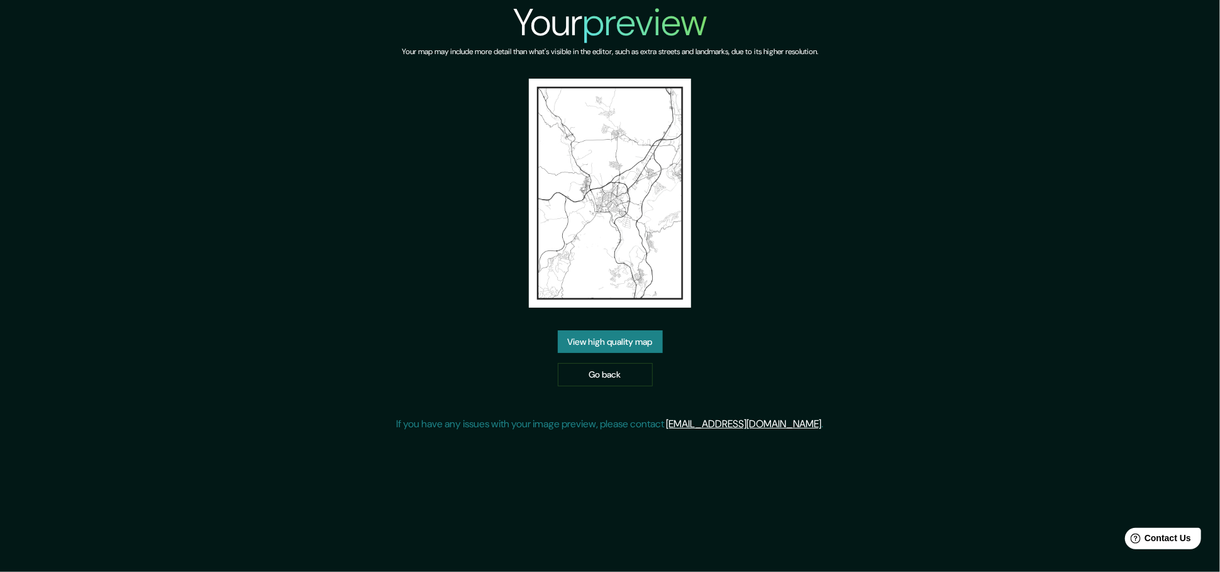
click at [613, 330] on link "View high quality map" at bounding box center [610, 341] width 105 height 23
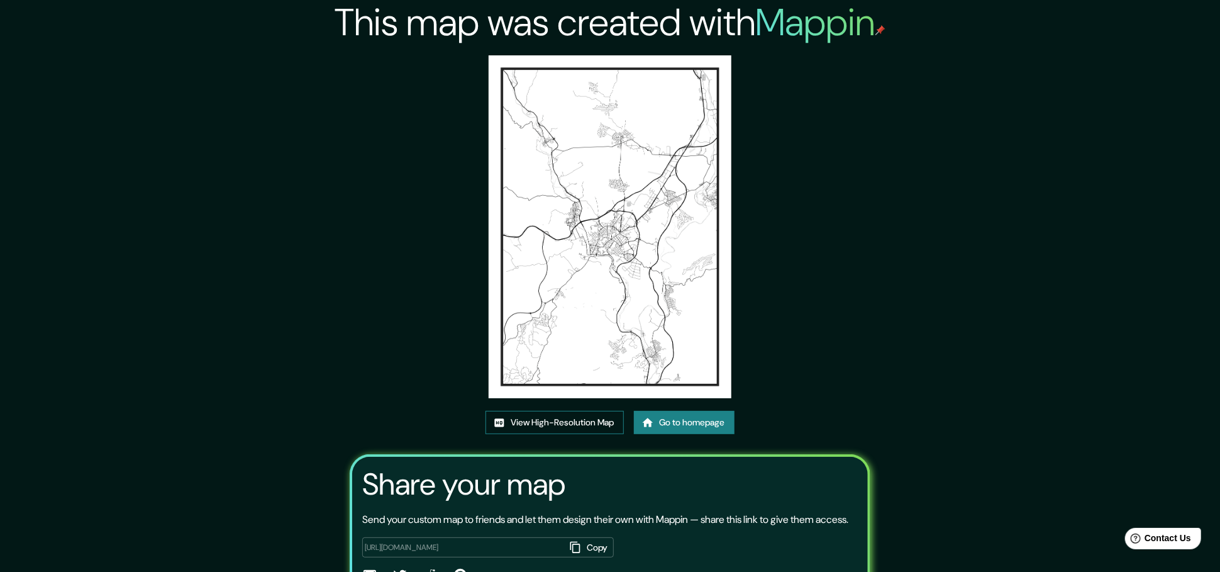
click at [576, 411] on link "View High-Resolution Map" at bounding box center [554, 422] width 138 height 23
click at [560, 411] on link "View High-Resolution Map" at bounding box center [554, 422] width 138 height 23
